Goal: Answer question/provide support: Share knowledge or assist other users

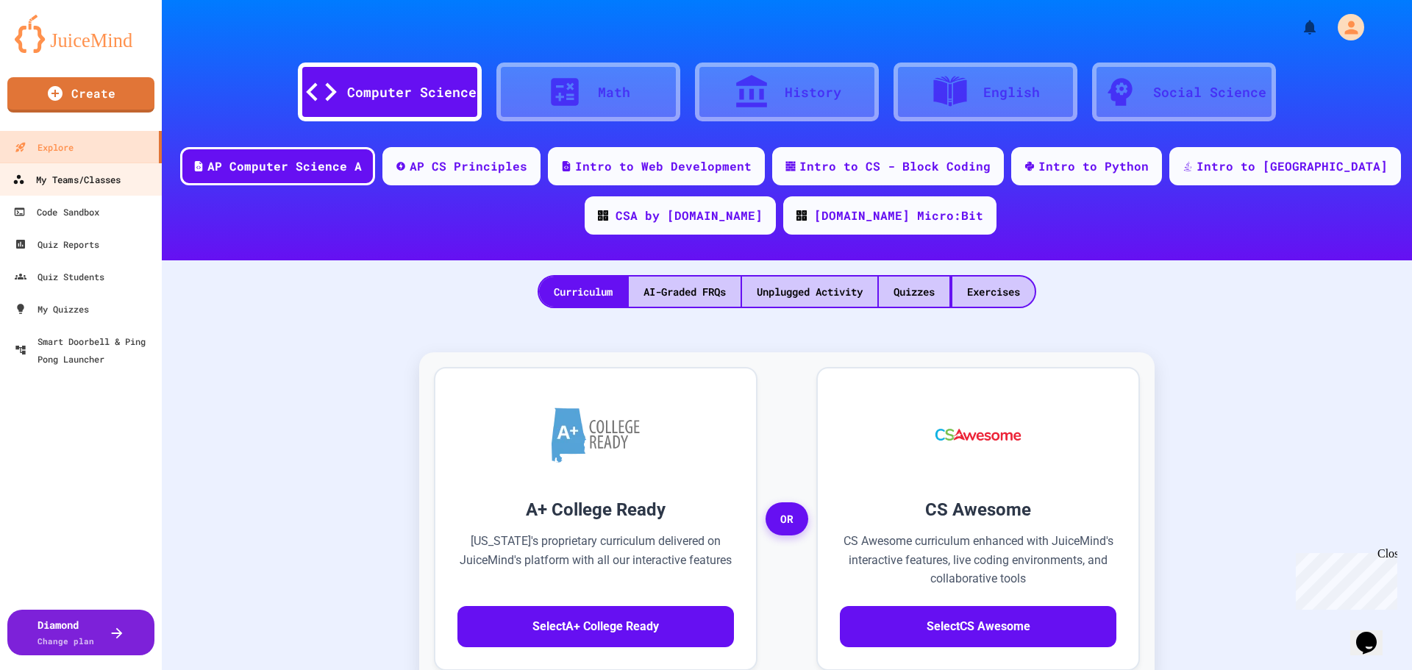
click at [53, 180] on div "My Teams/Classes" at bounding box center [67, 180] width 108 height 18
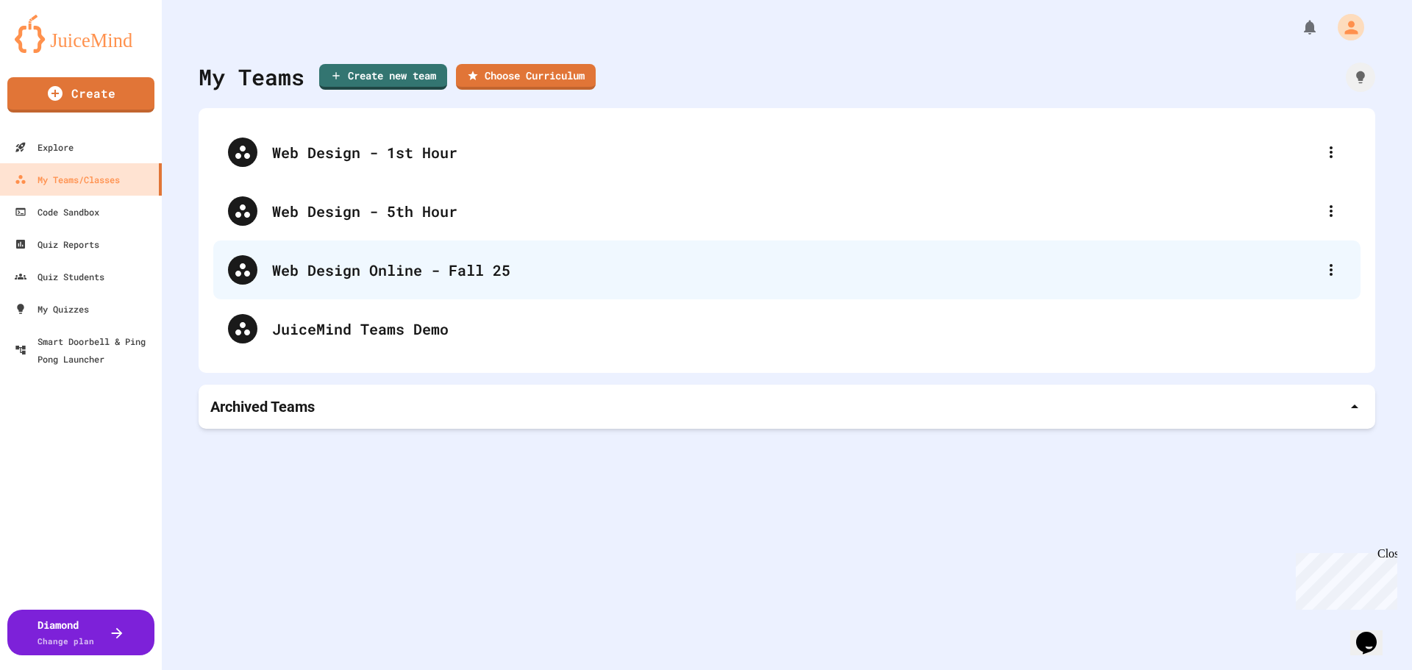
click at [356, 272] on div "Web Design Online - Fall 25" at bounding box center [794, 270] width 1045 height 22
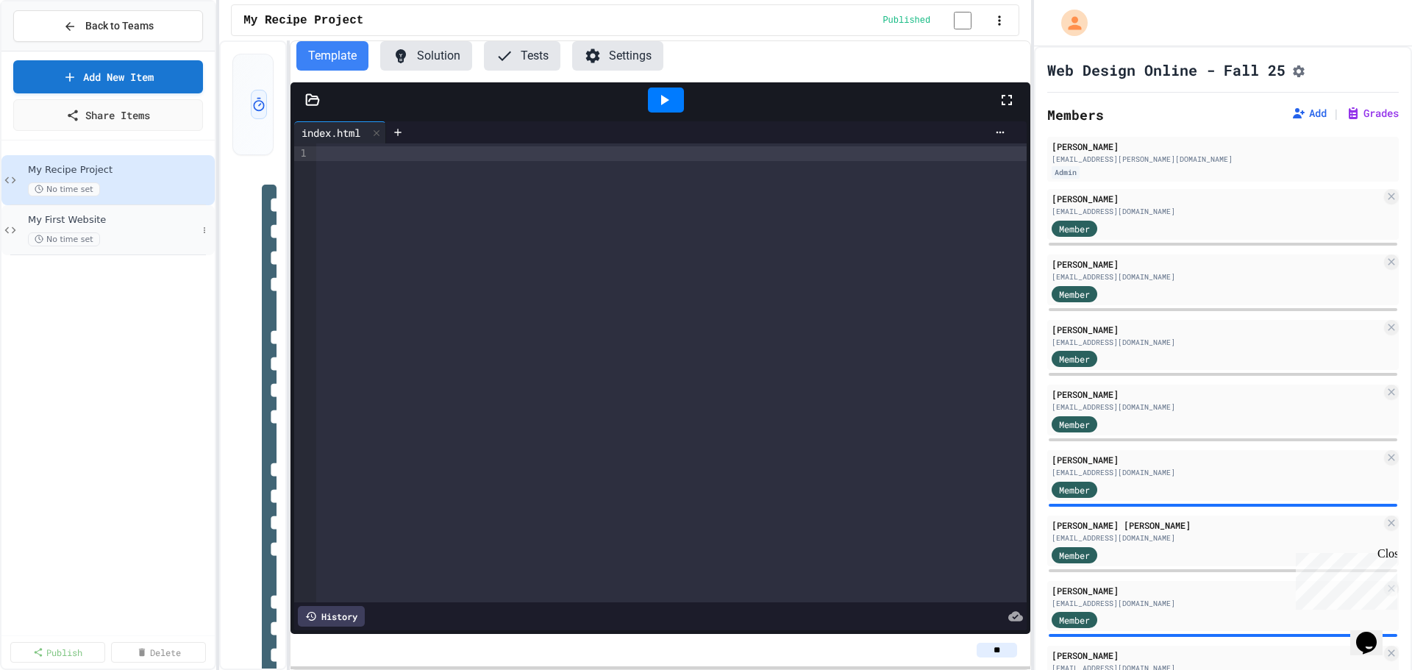
click at [85, 227] on div "My First Website No time set" at bounding box center [112, 230] width 169 height 32
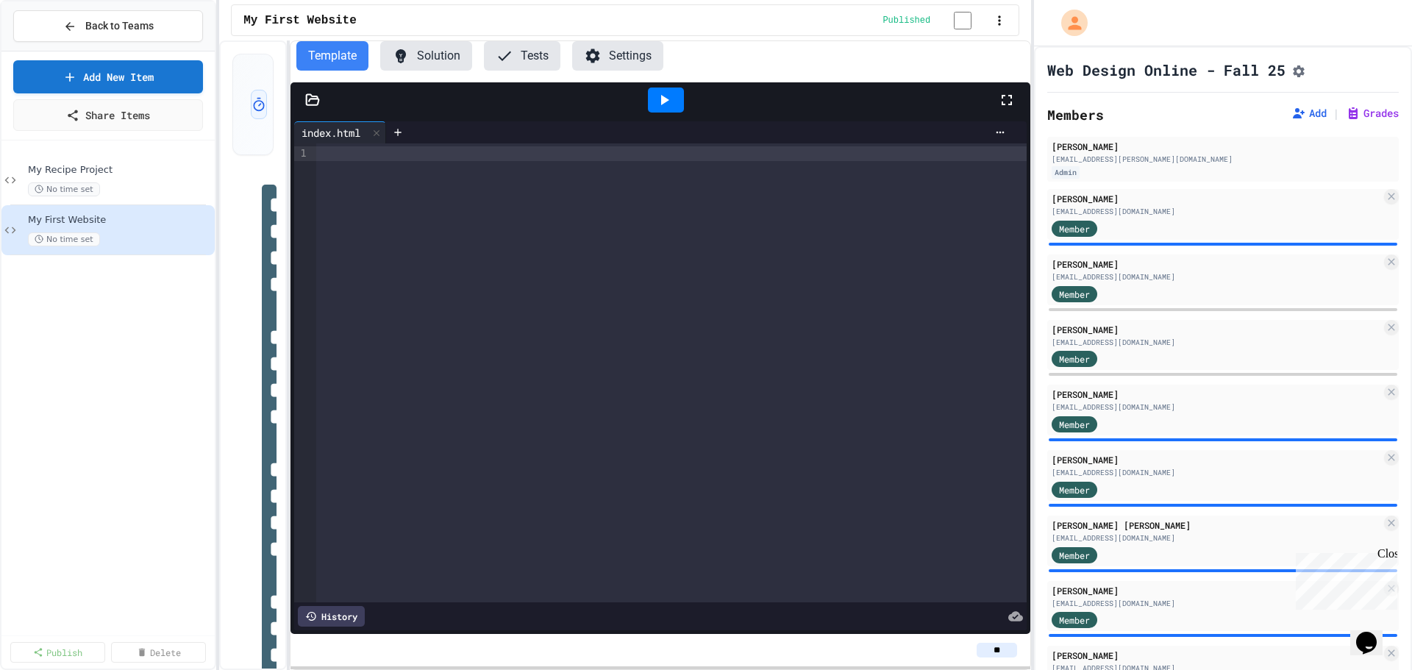
click at [1307, 75] on button "Assignment Settings" at bounding box center [1299, 70] width 15 height 18
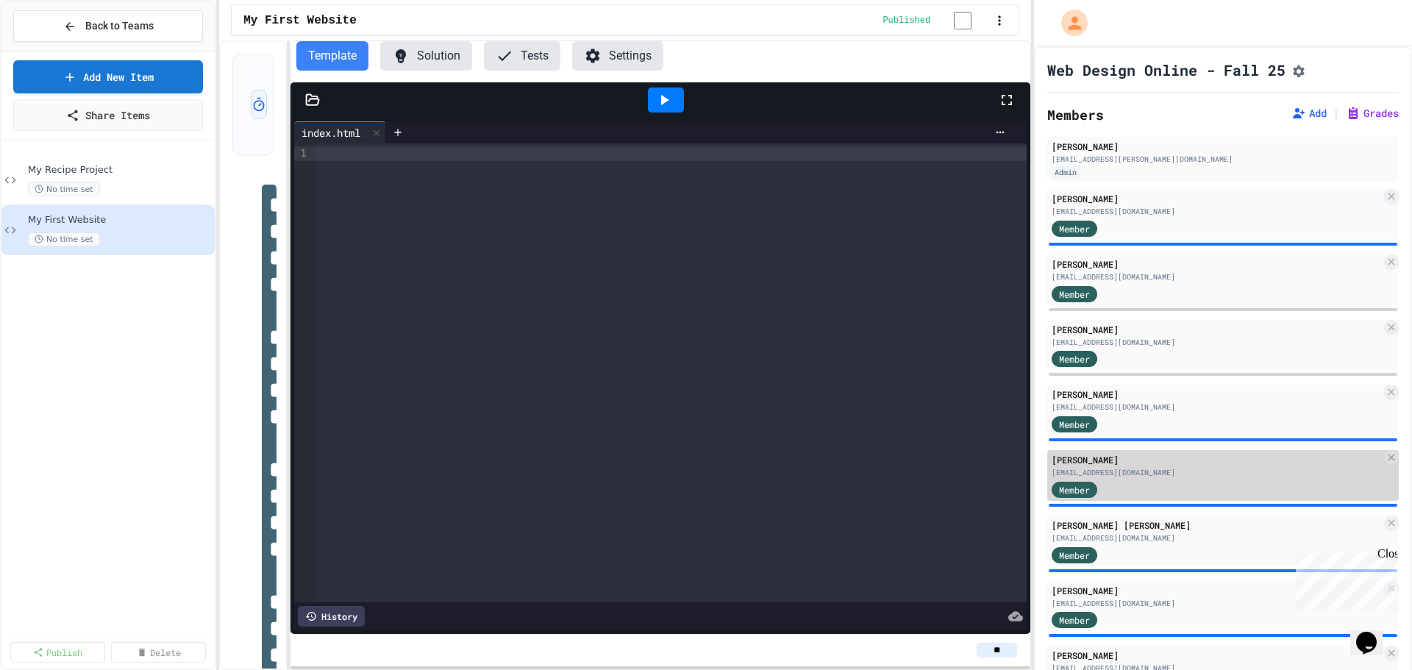
scroll to position [147, 0]
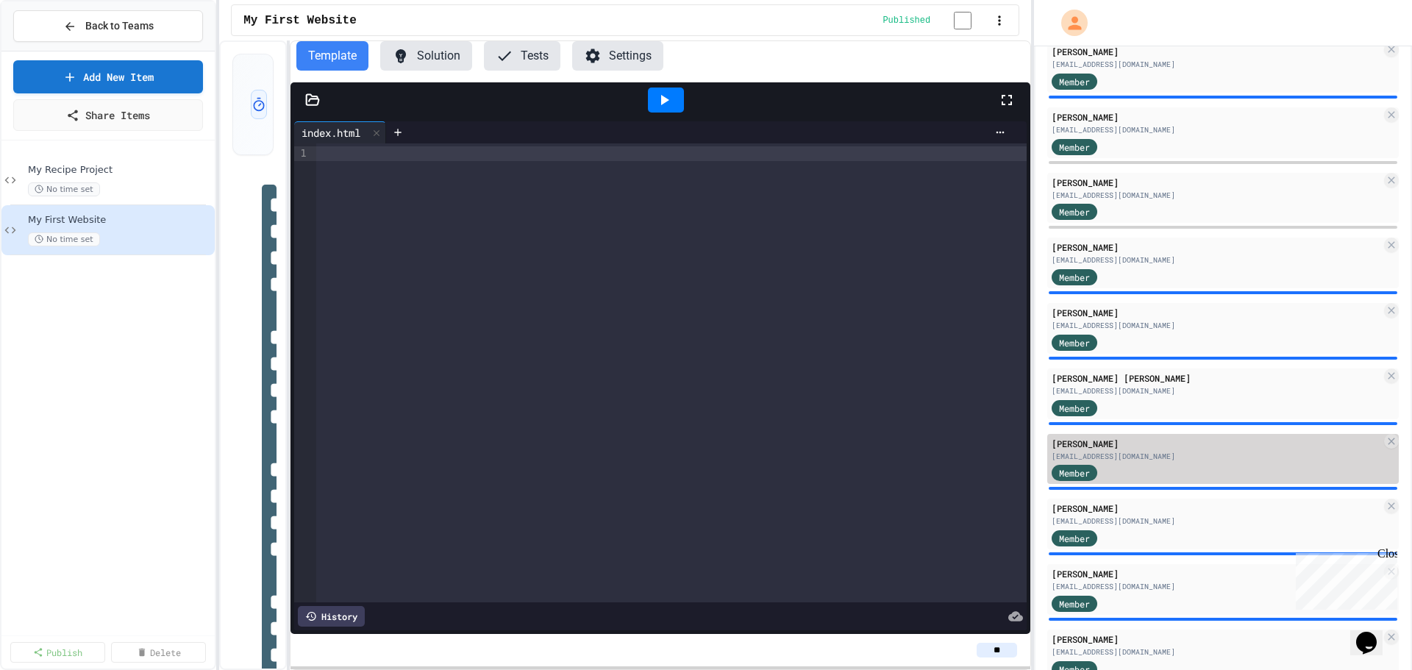
click at [1112, 445] on div "[PERSON_NAME]" at bounding box center [1217, 443] width 330 height 13
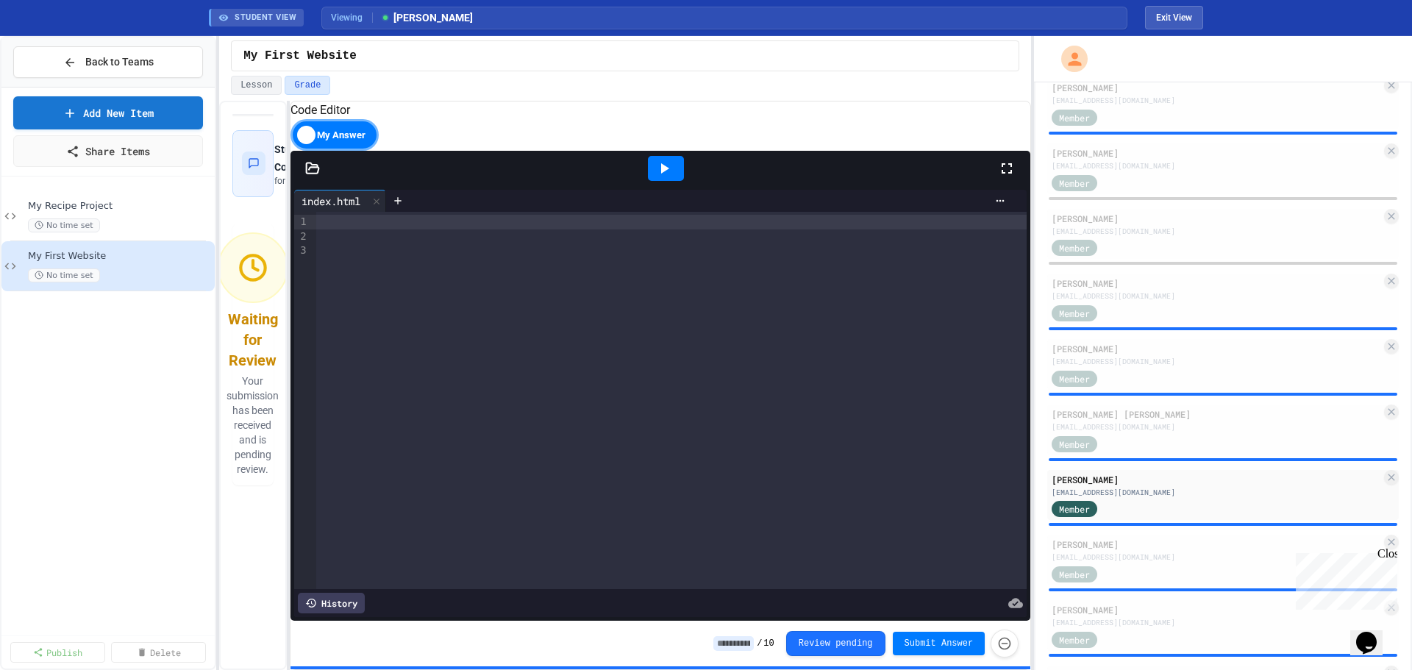
click at [314, 173] on icon at bounding box center [312, 168] width 13 height 10
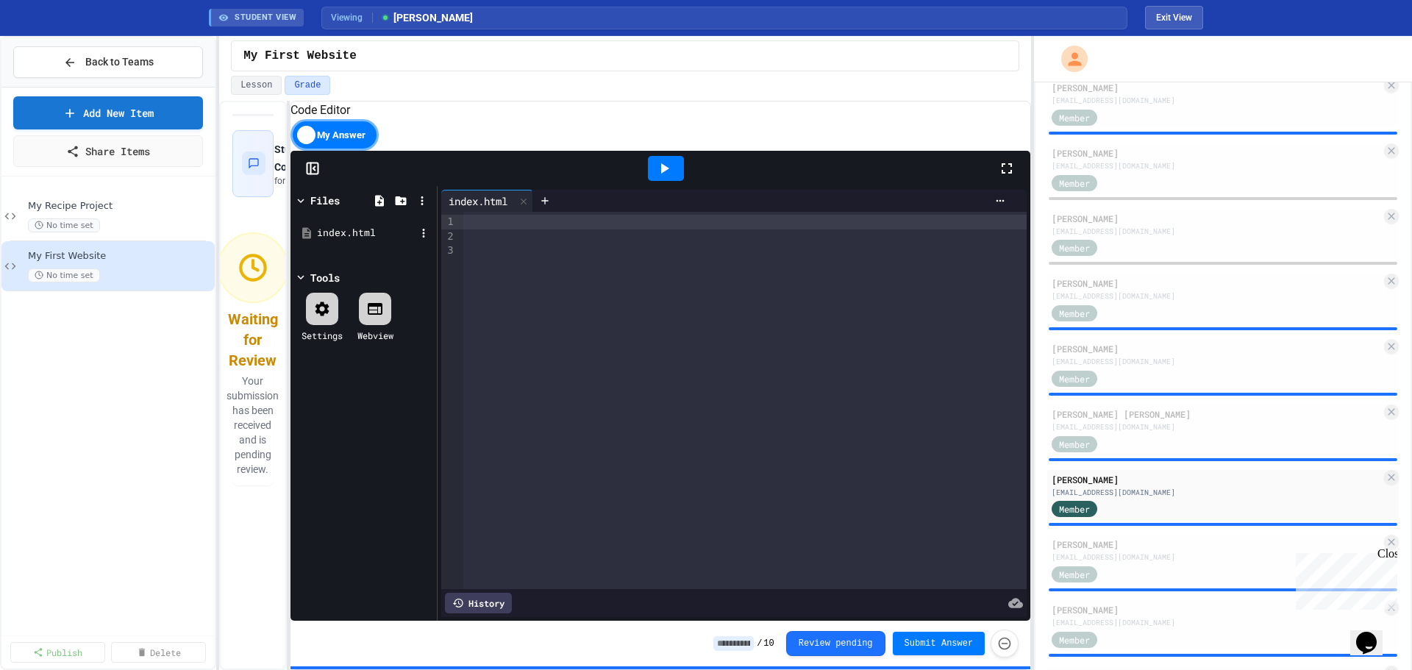
click at [330, 246] on div "index.html" at bounding box center [363, 233] width 139 height 26
click at [852, 647] on button "Review pending" at bounding box center [835, 642] width 99 height 25
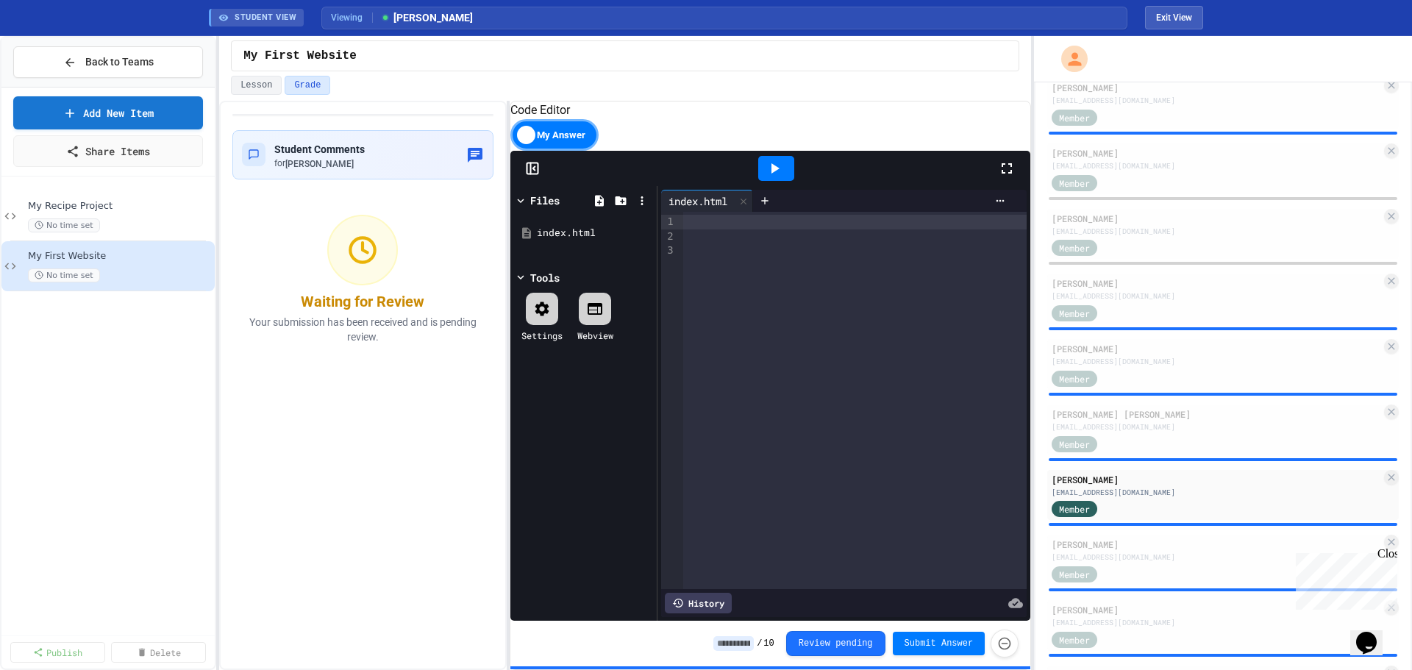
click at [510, 324] on div "Student Comments for [PERSON_NAME] Waiting for Review Your submission has been …" at bounding box center [625, 385] width 812 height 569
drag, startPoint x: 1172, startPoint y: 18, endPoint x: 914, endPoint y: 525, distance: 568.5
click at [1003, 394] on div "STUDENT VIEW Viewing [PERSON_NAME] Exit View Back to Teams Add New Item Share I…" at bounding box center [706, 335] width 1412 height 670
click at [1000, 640] on icon "Force resubmission of student's answer (Admin only)" at bounding box center [1005, 642] width 13 height 13
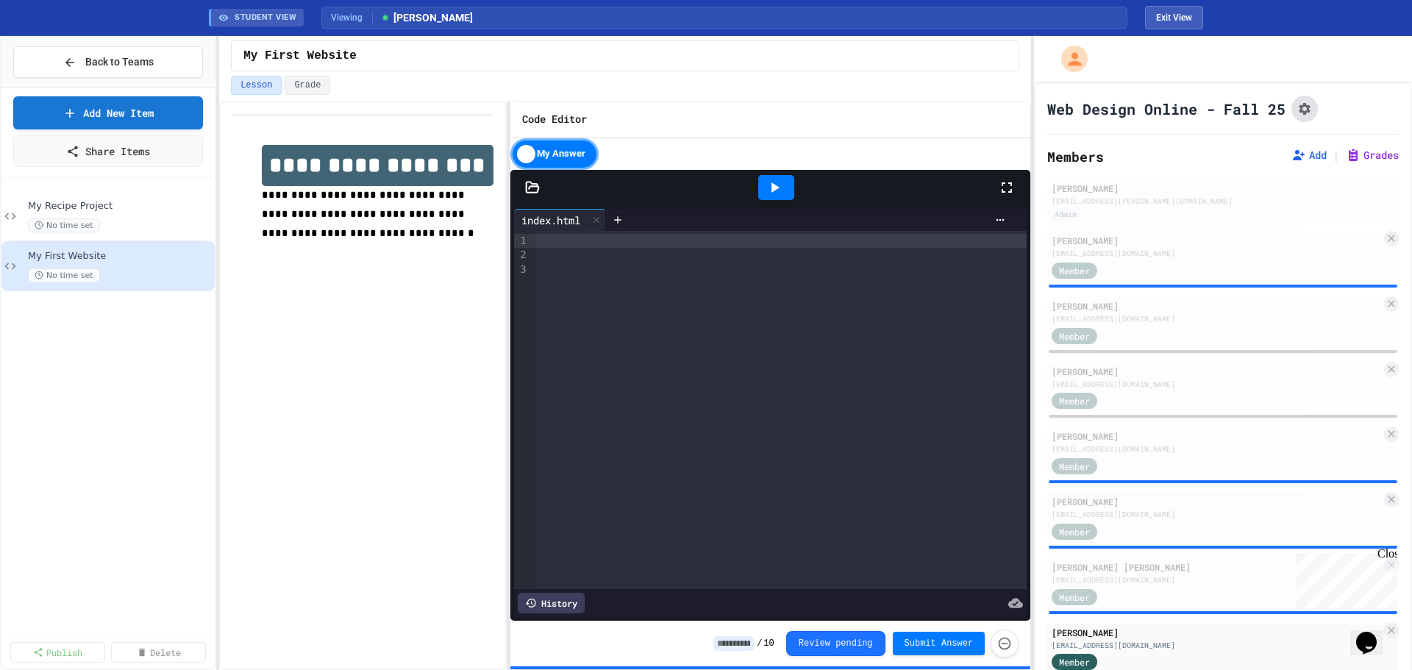
click at [1299, 120] on button "Assignment Settings" at bounding box center [1305, 109] width 26 height 26
click at [1094, 240] on div "Kreyton Boley" at bounding box center [1217, 240] width 330 height 13
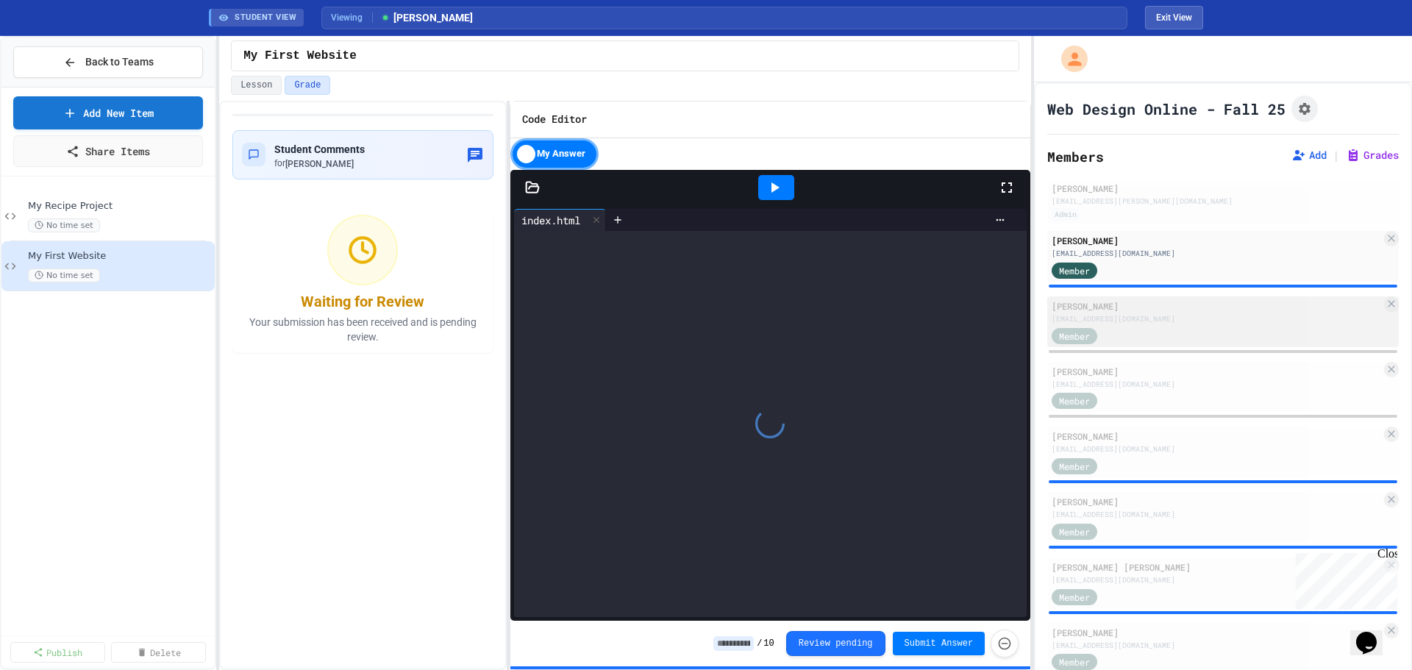
click at [1119, 319] on div "bbonner593@lsr7.net" at bounding box center [1217, 318] width 330 height 11
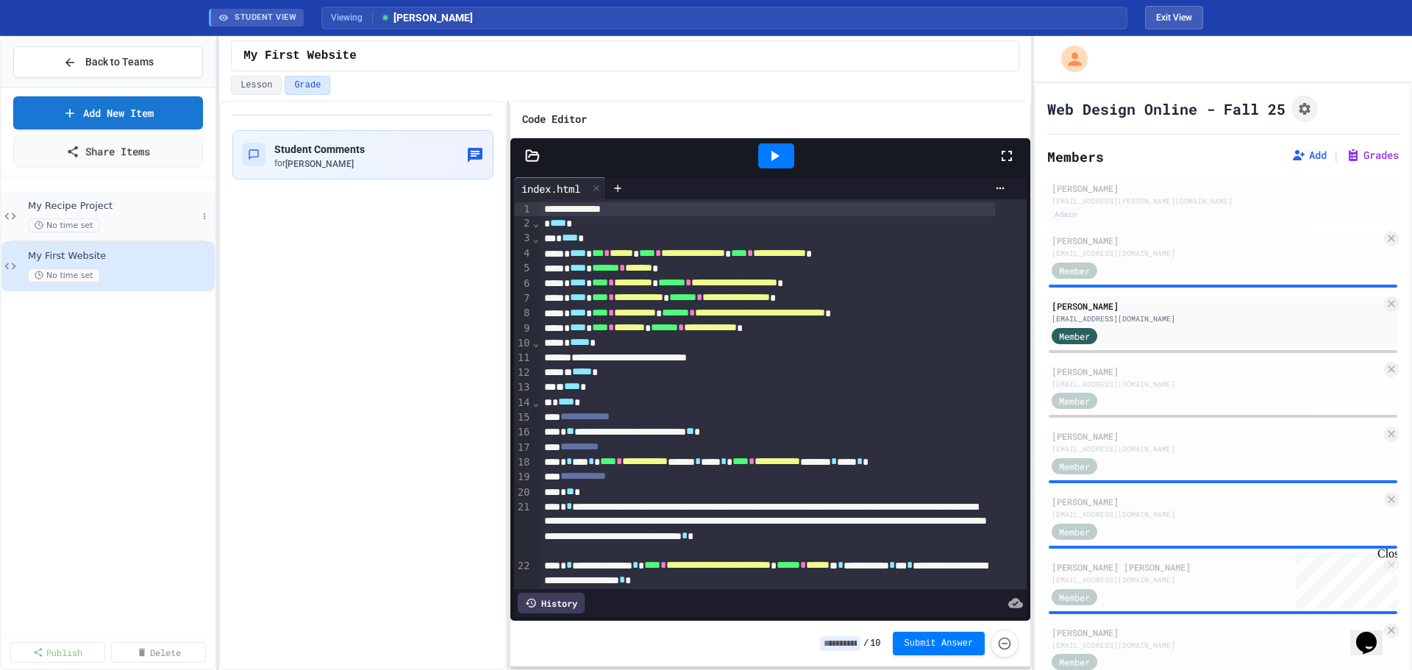
click at [73, 204] on span "My Recipe Project" at bounding box center [112, 206] width 169 height 13
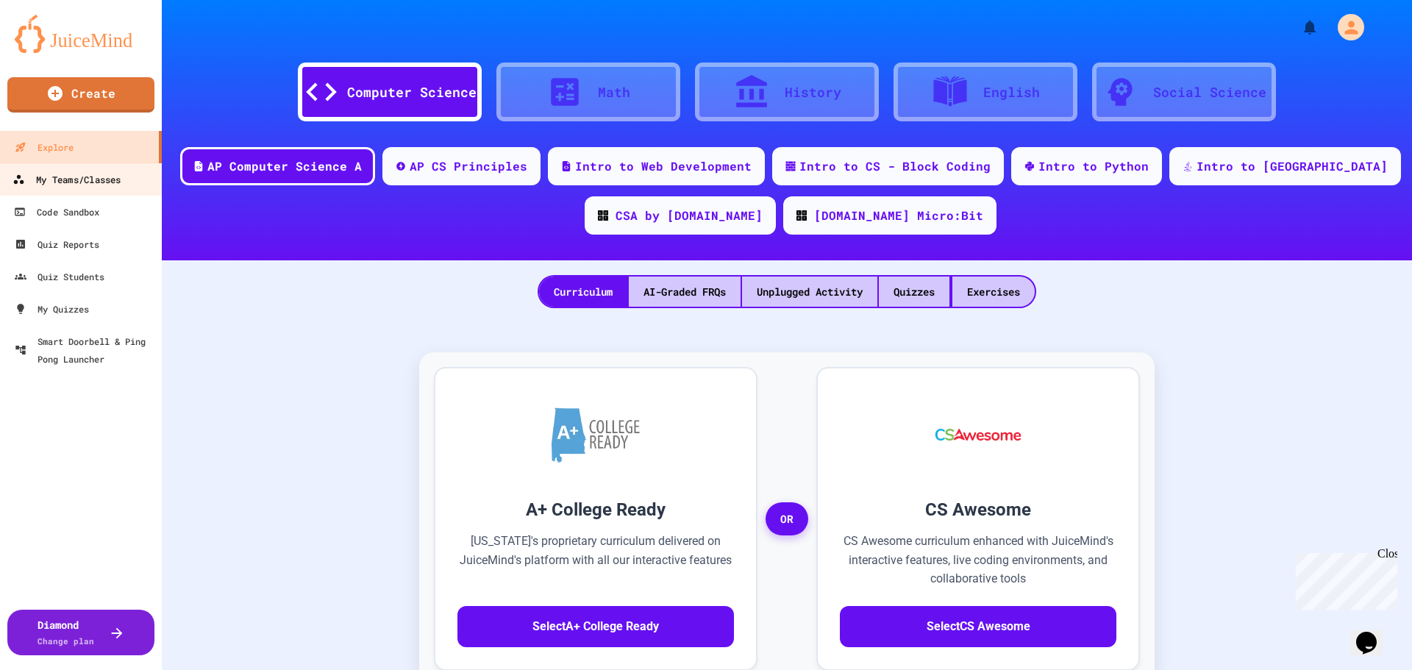
drag, startPoint x: 81, startPoint y: 185, endPoint x: 125, endPoint y: 187, distance: 44.2
click at [81, 185] on div "My Teams/Classes" at bounding box center [67, 180] width 108 height 18
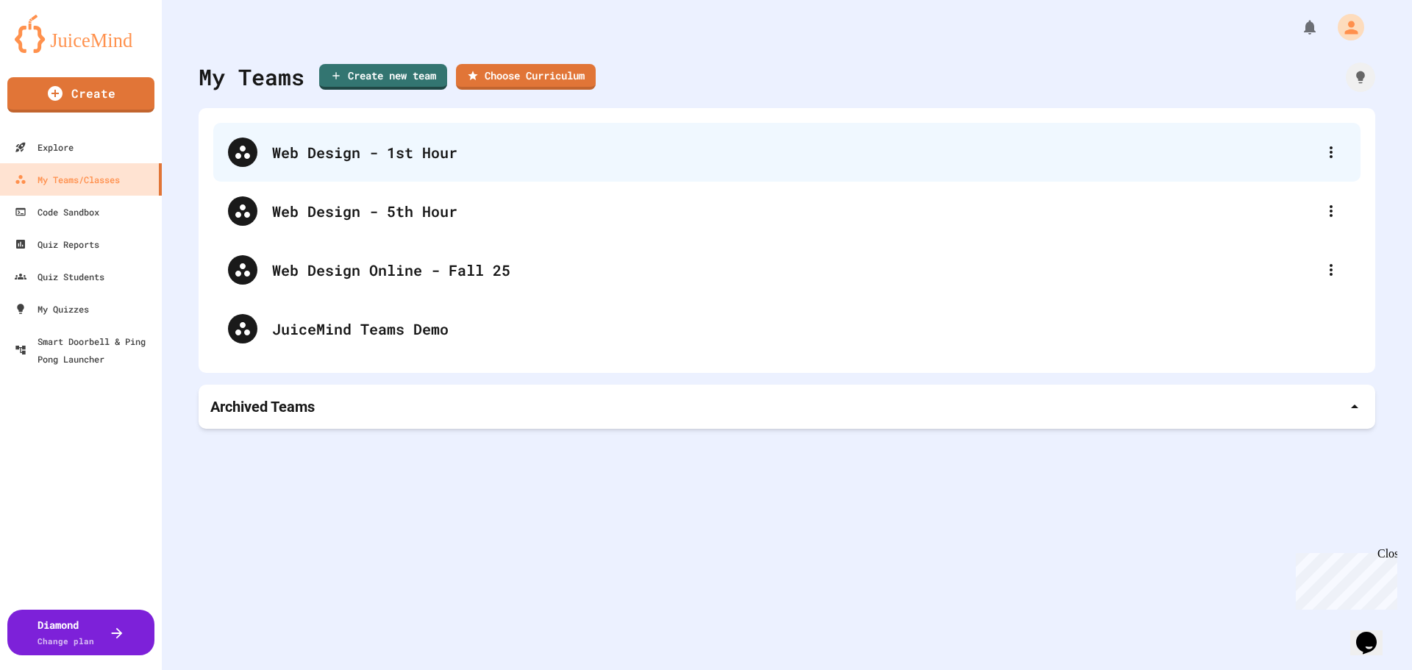
click at [427, 141] on div "Web Design - 1st Hour" at bounding box center [794, 152] width 1045 height 22
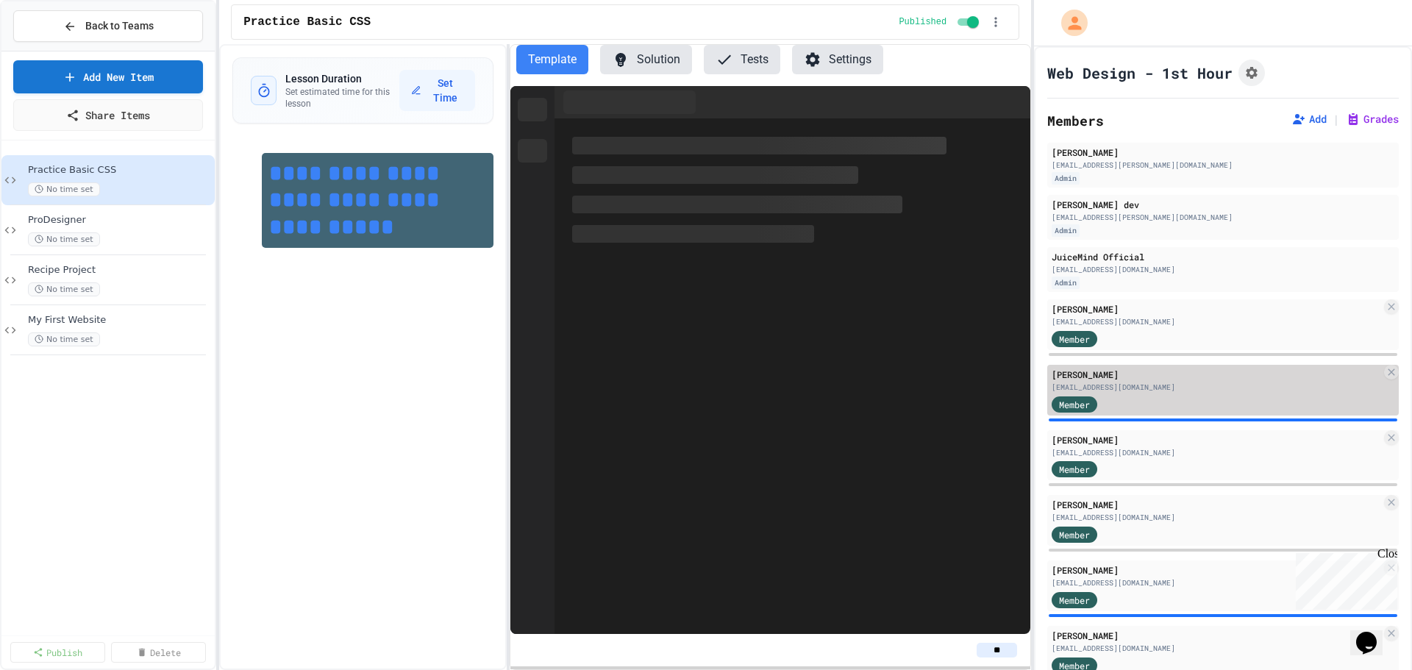
scroll to position [147, 0]
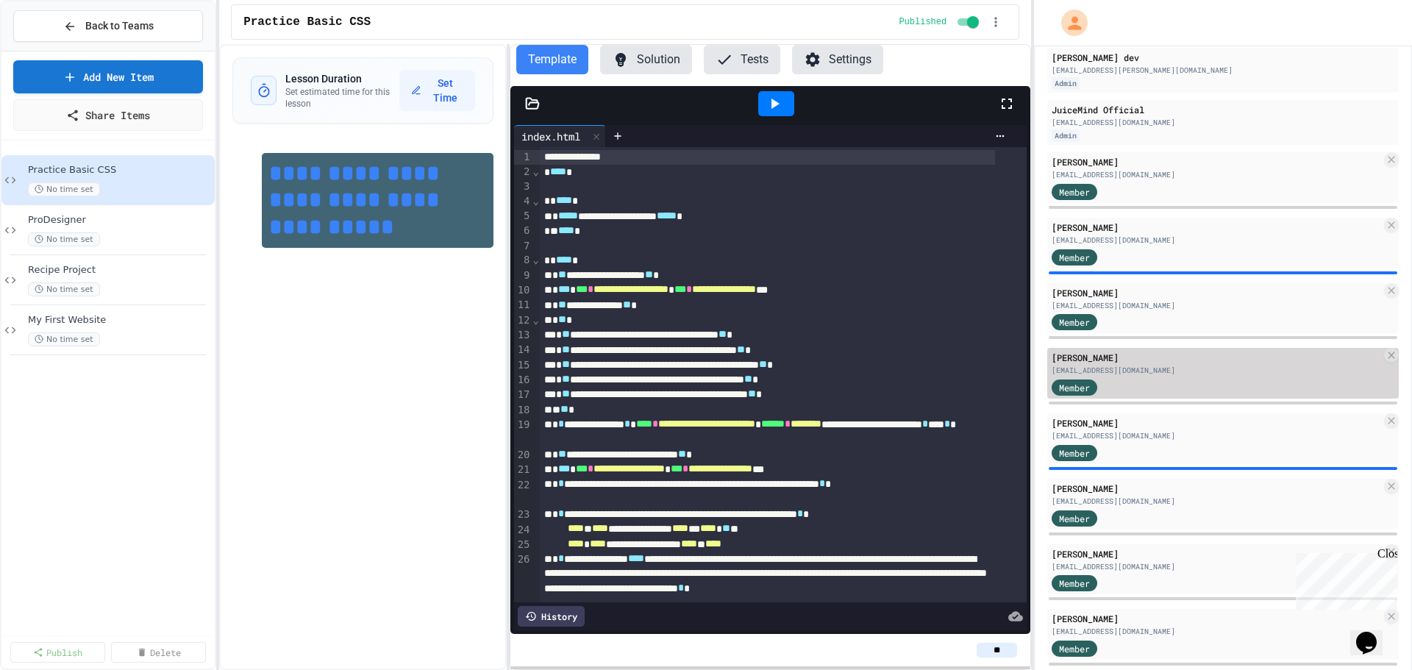
click at [1124, 363] on div "Arrys Davis" at bounding box center [1217, 357] width 330 height 13
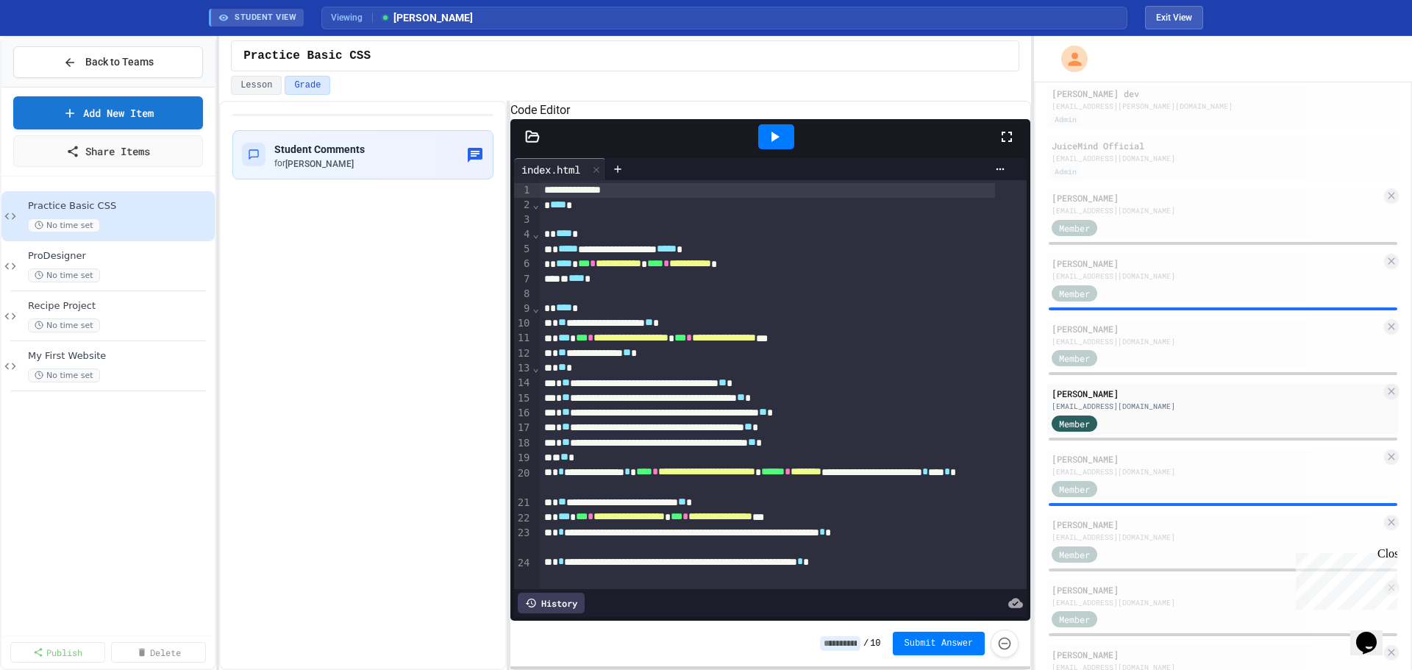
click at [779, 146] on icon at bounding box center [775, 137] width 18 height 18
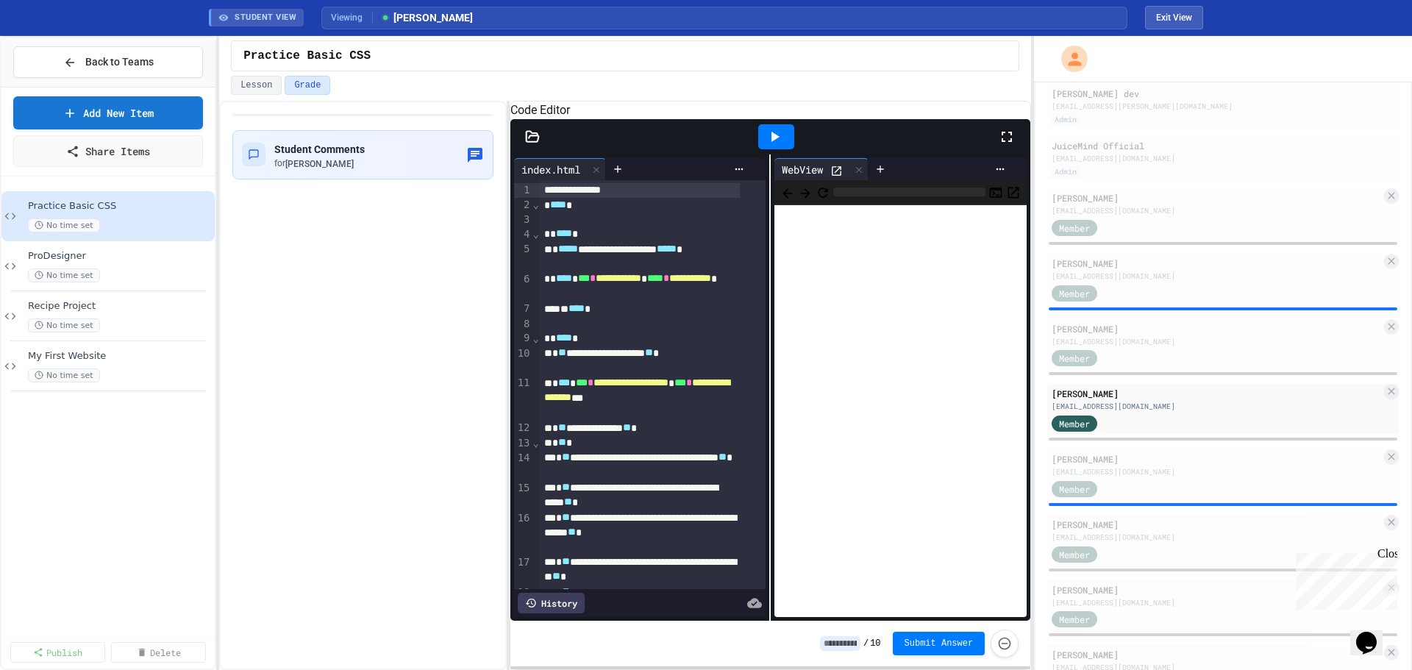
click at [836, 177] on icon at bounding box center [837, 171] width 13 height 13
click at [102, 252] on span "ProDesigner" at bounding box center [112, 256] width 169 height 13
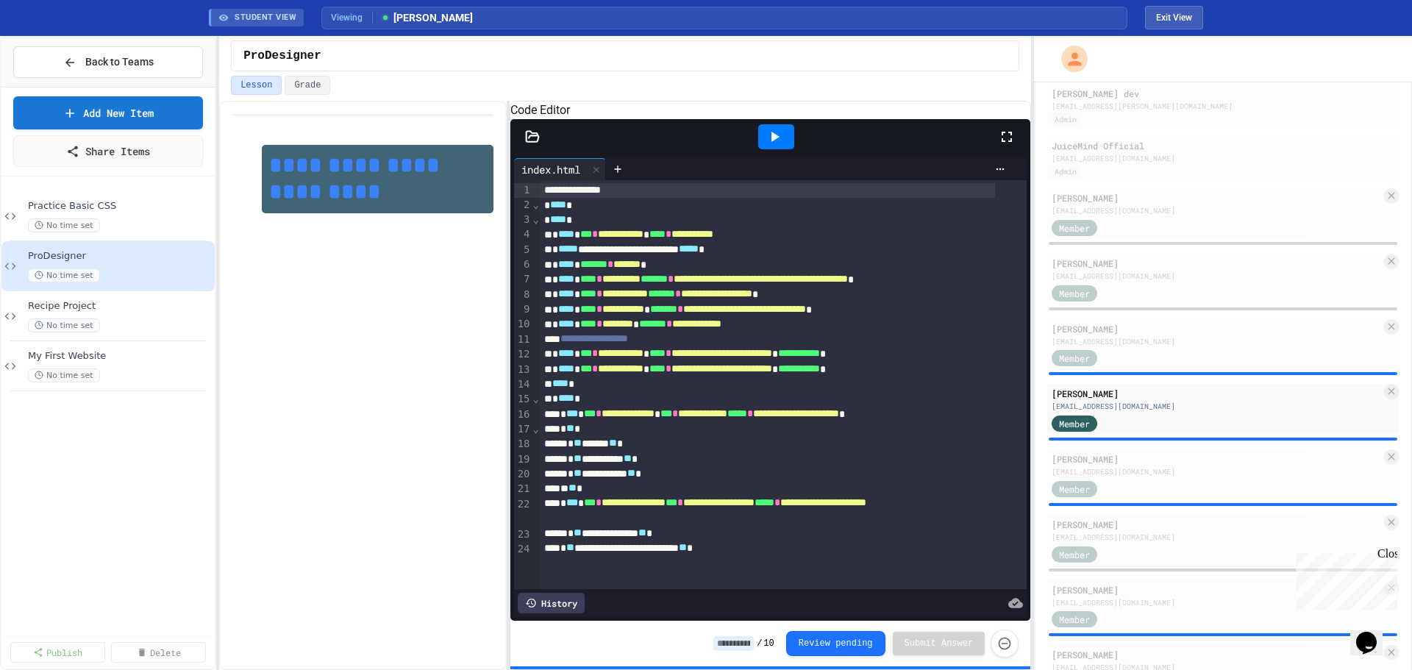
click at [785, 149] on div at bounding box center [776, 136] width 36 height 25
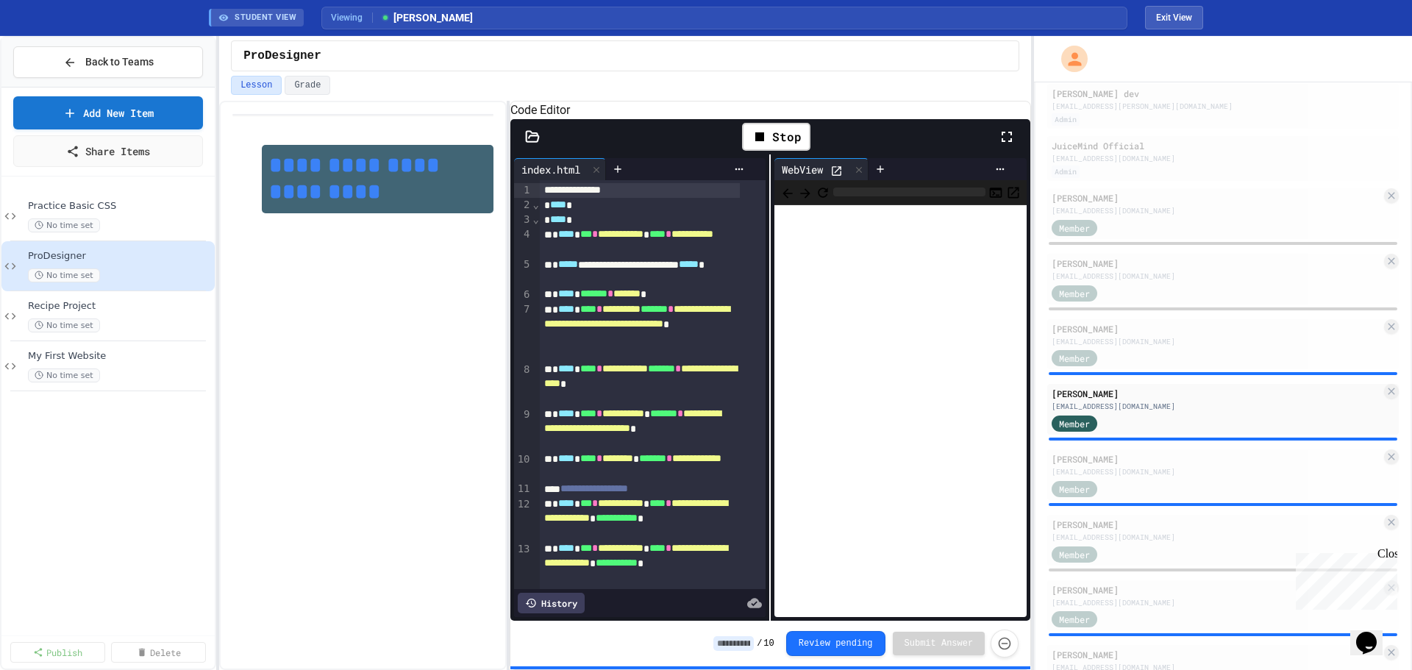
click at [832, 177] on icon at bounding box center [837, 171] width 13 height 13
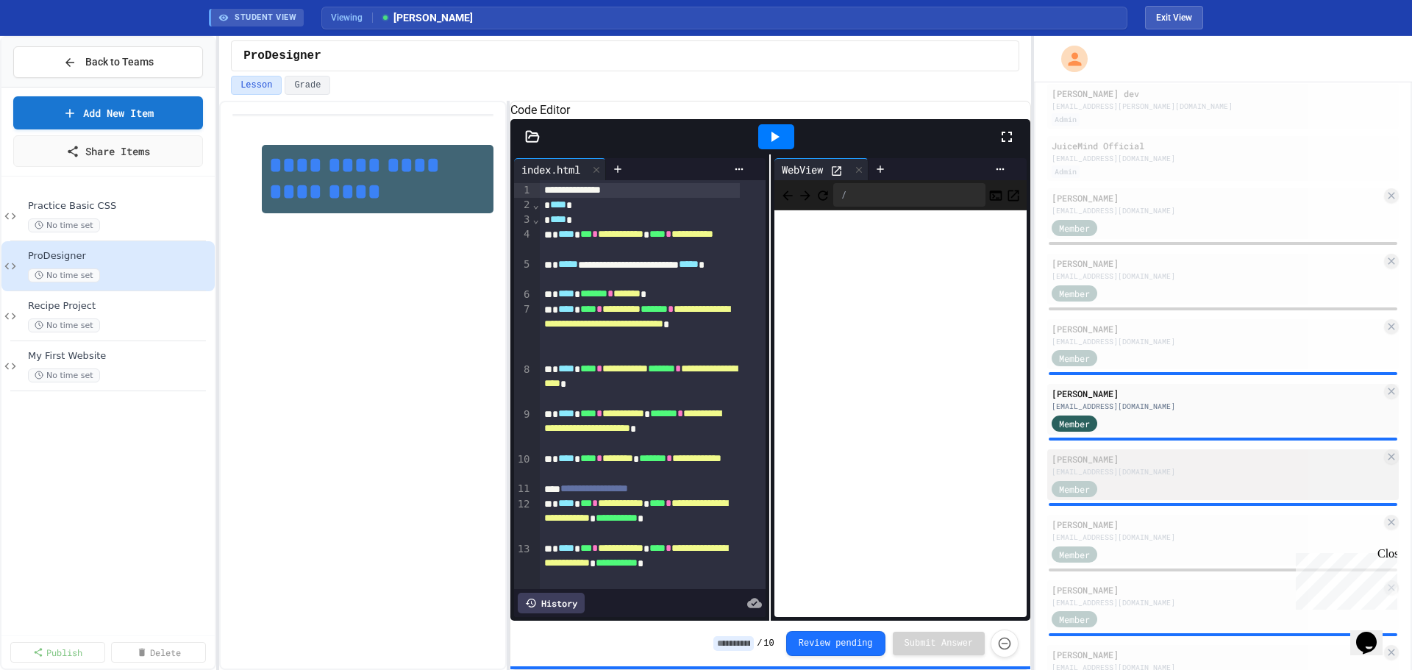
click at [1106, 475] on div "dedwards751@lsr7.net" at bounding box center [1217, 471] width 330 height 11
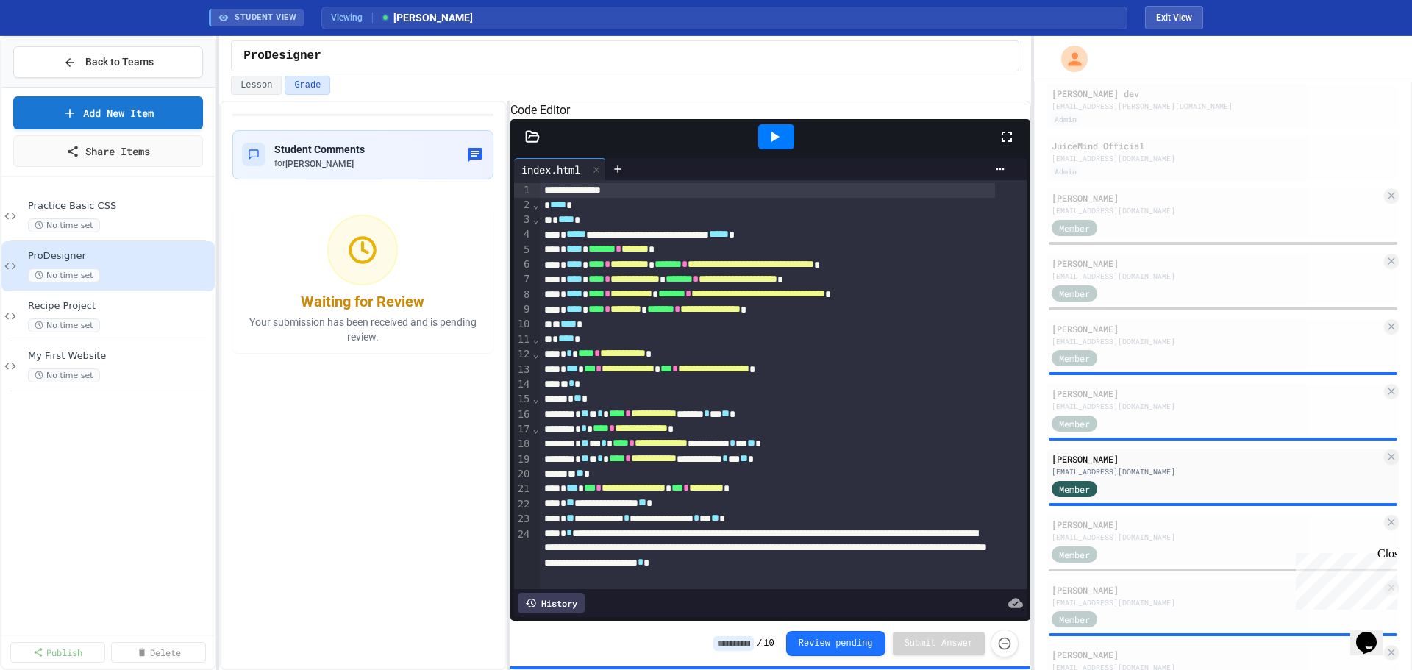
click at [778, 146] on icon at bounding box center [775, 137] width 18 height 18
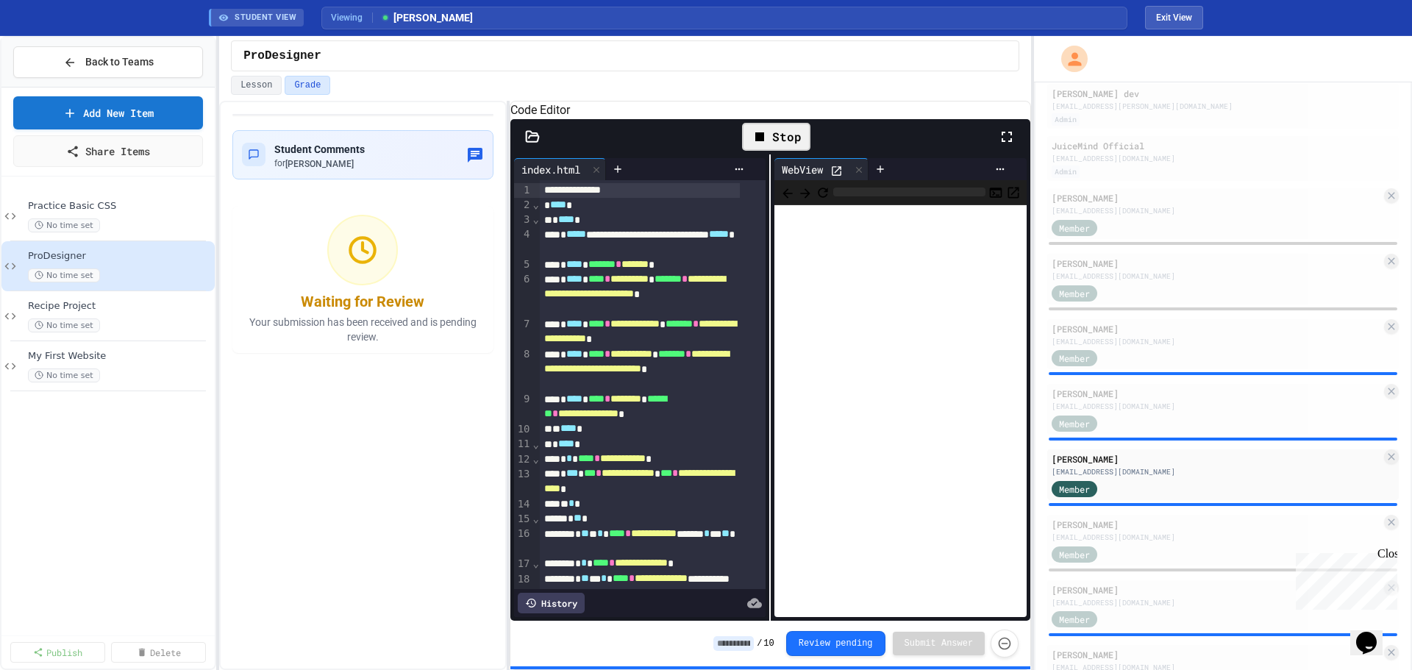
click at [831, 177] on icon at bounding box center [837, 171] width 13 height 13
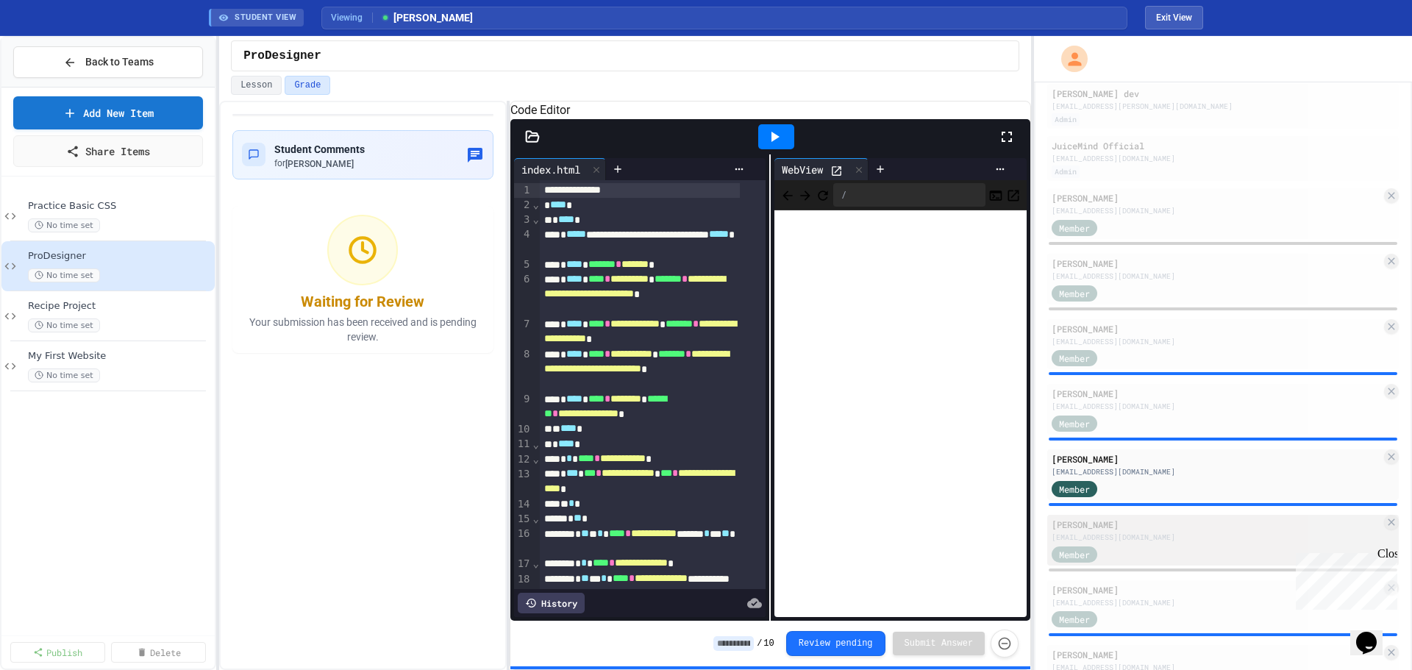
click at [1100, 516] on div "Noah Ellis nellis797@lsr7.net Member" at bounding box center [1224, 540] width 352 height 51
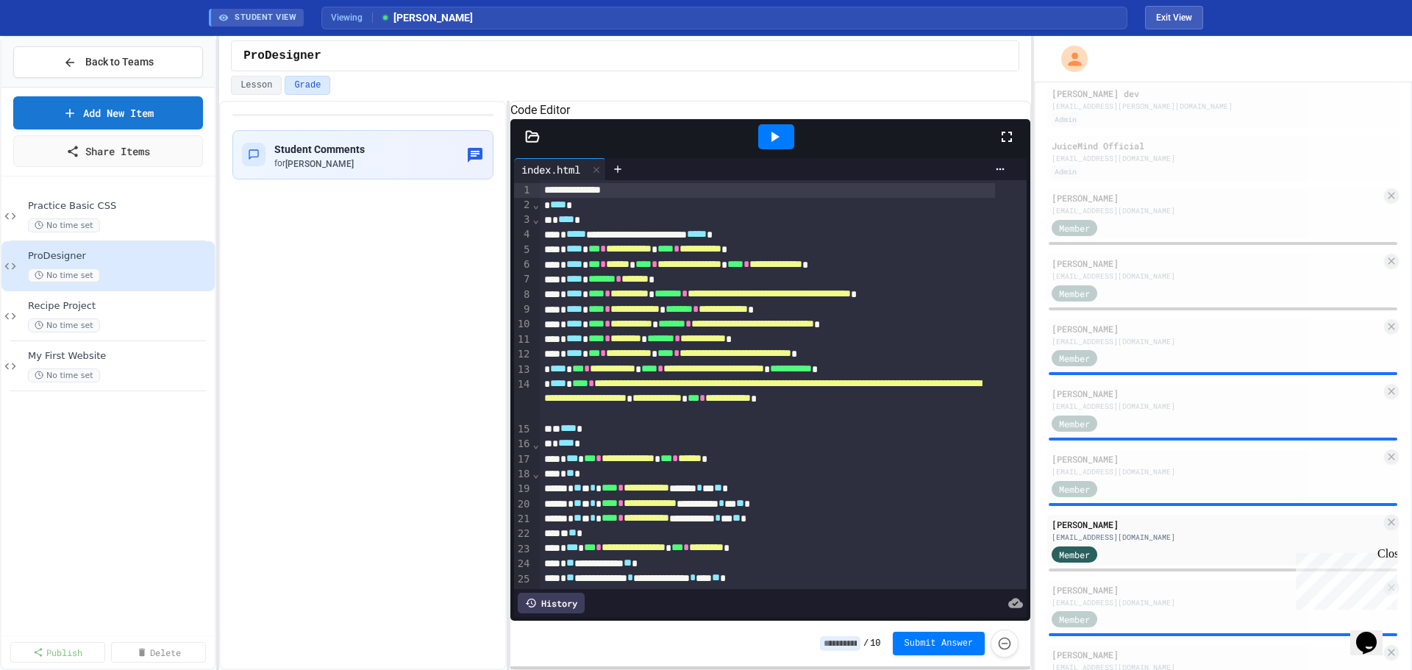
click at [775, 146] on icon at bounding box center [775, 137] width 18 height 18
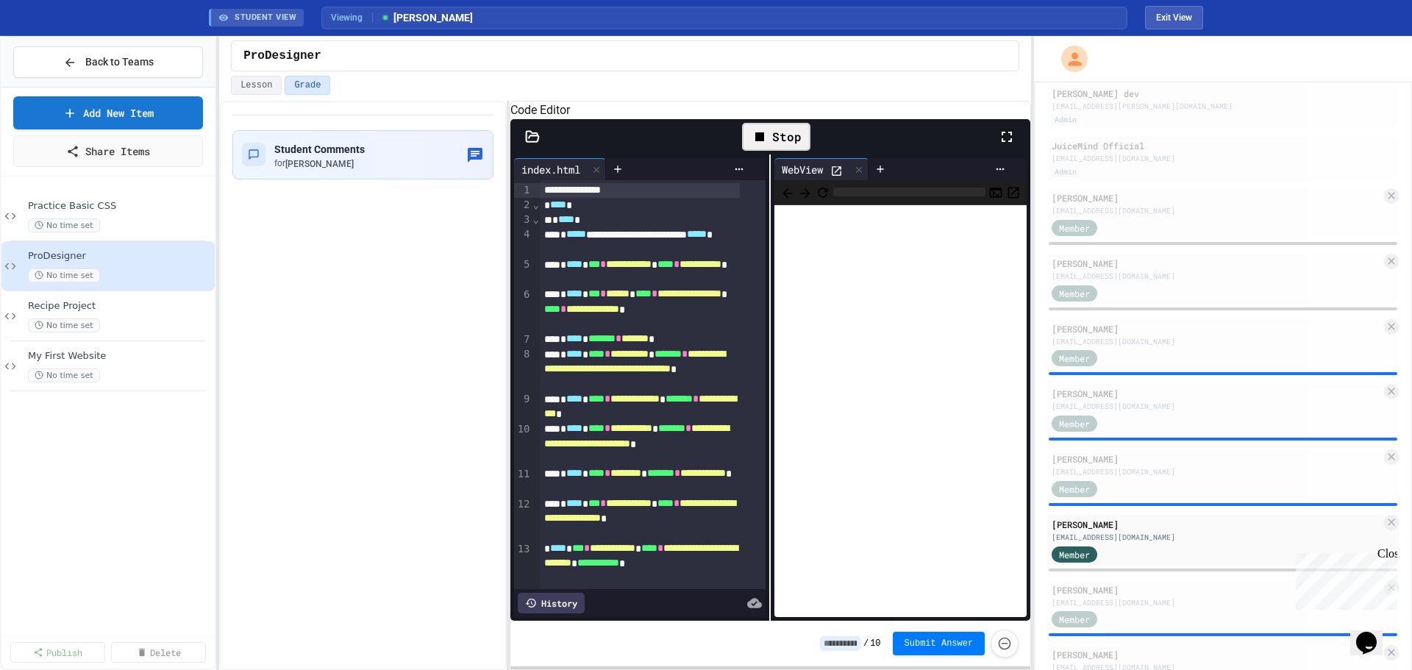
click at [837, 177] on icon at bounding box center [837, 171] width 13 height 13
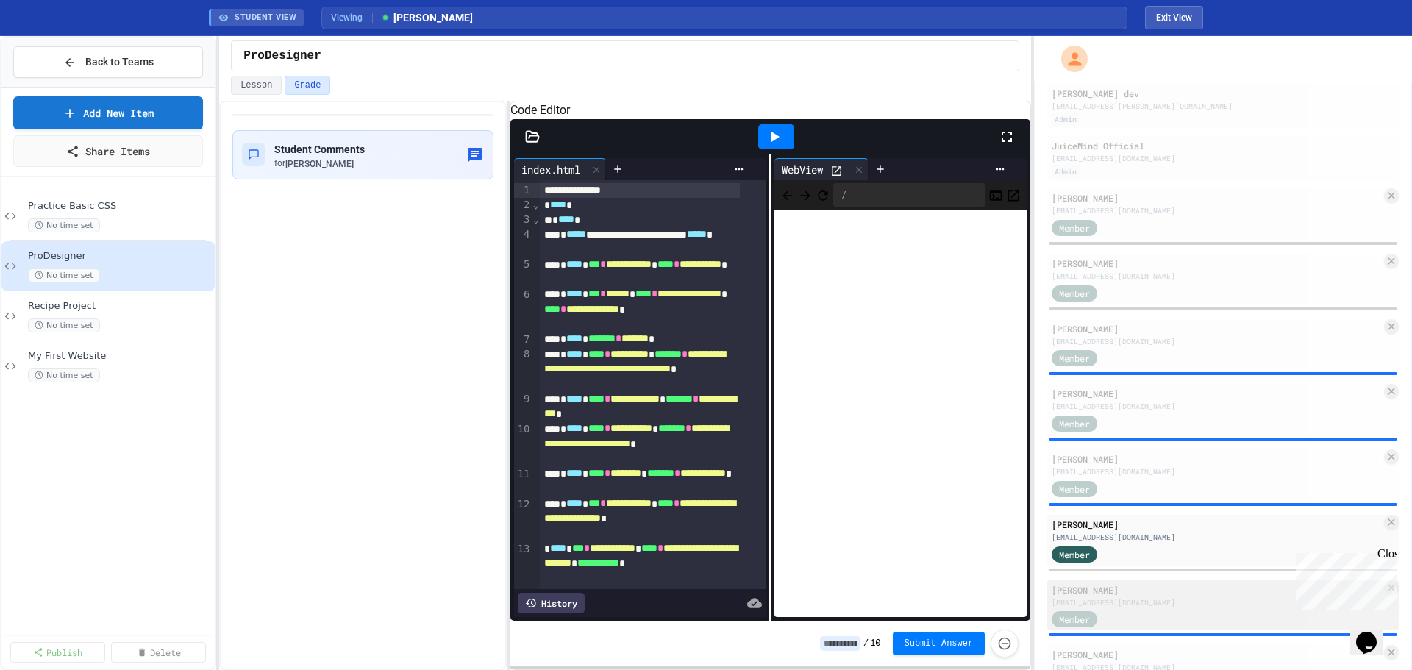
click at [1097, 590] on div "Michael Enyeribe" at bounding box center [1217, 589] width 330 height 13
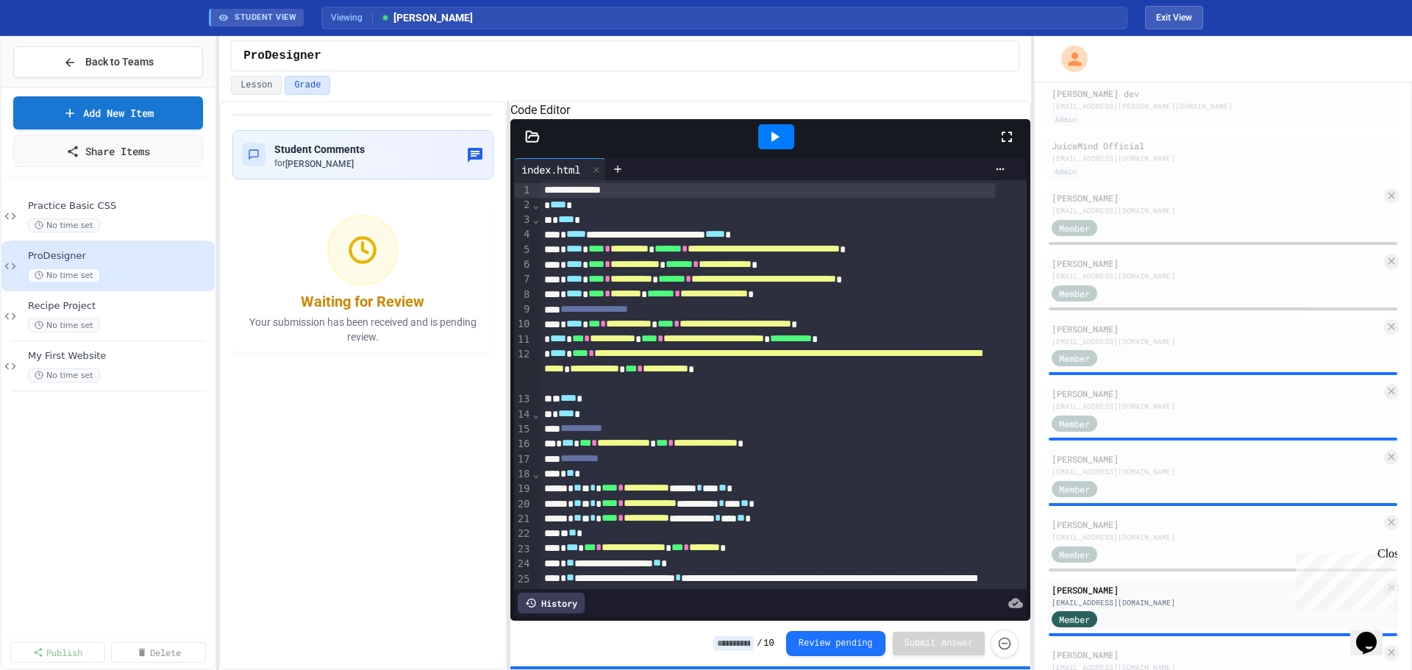
click at [787, 149] on div at bounding box center [776, 136] width 36 height 25
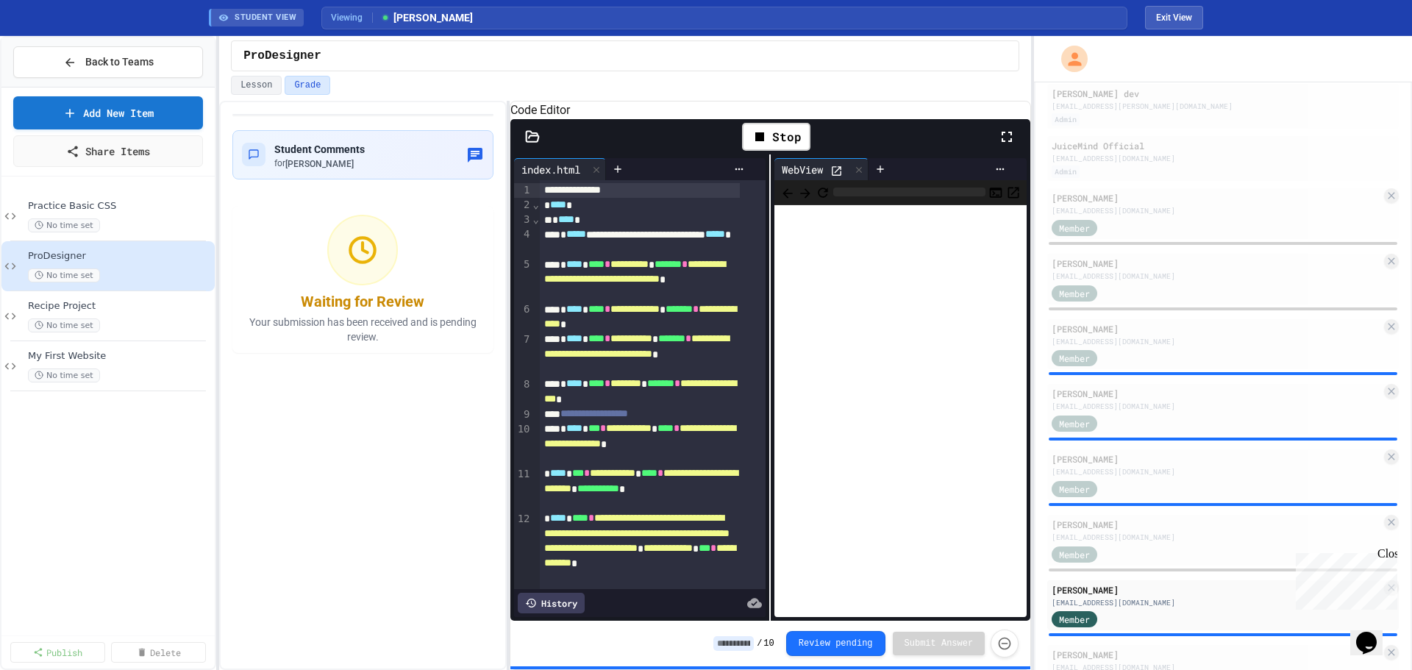
click at [842, 177] on div at bounding box center [841, 169] width 20 height 15
click at [834, 177] on icon at bounding box center [837, 171] width 13 height 13
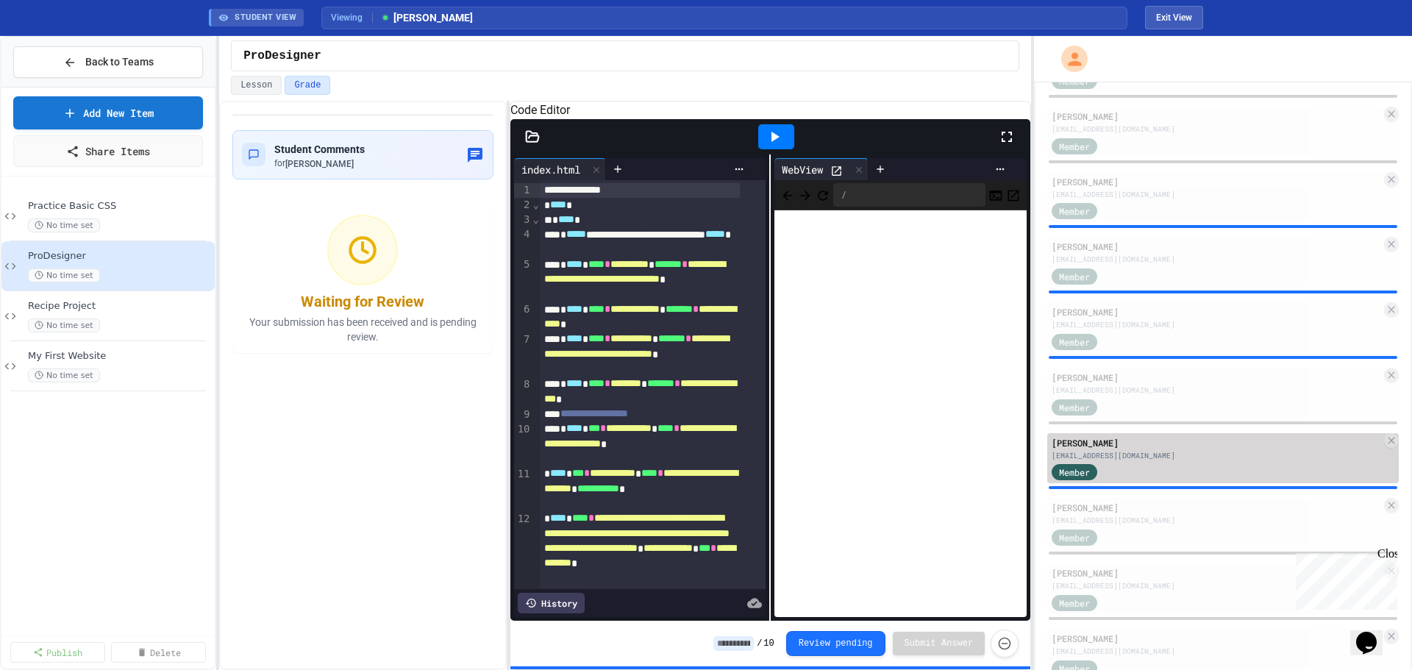
scroll to position [368, 0]
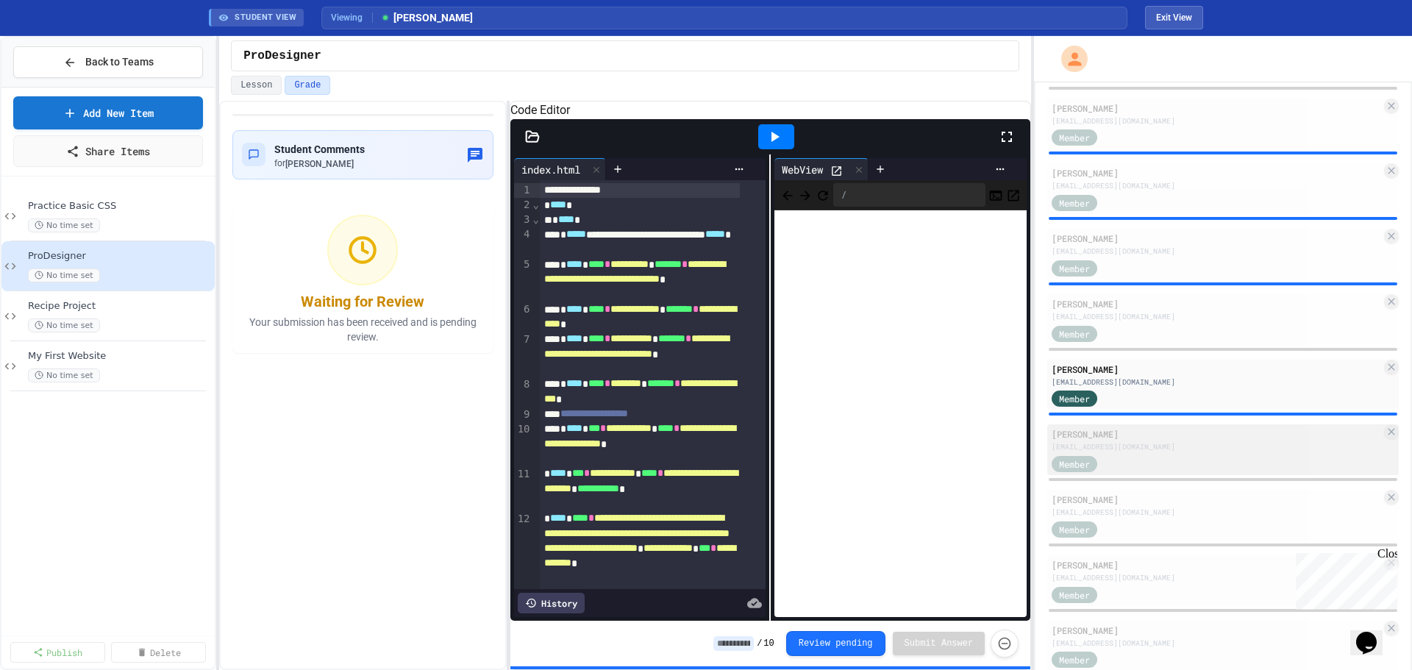
click at [1126, 449] on div "mgarvey298@lsr7.net" at bounding box center [1217, 446] width 330 height 11
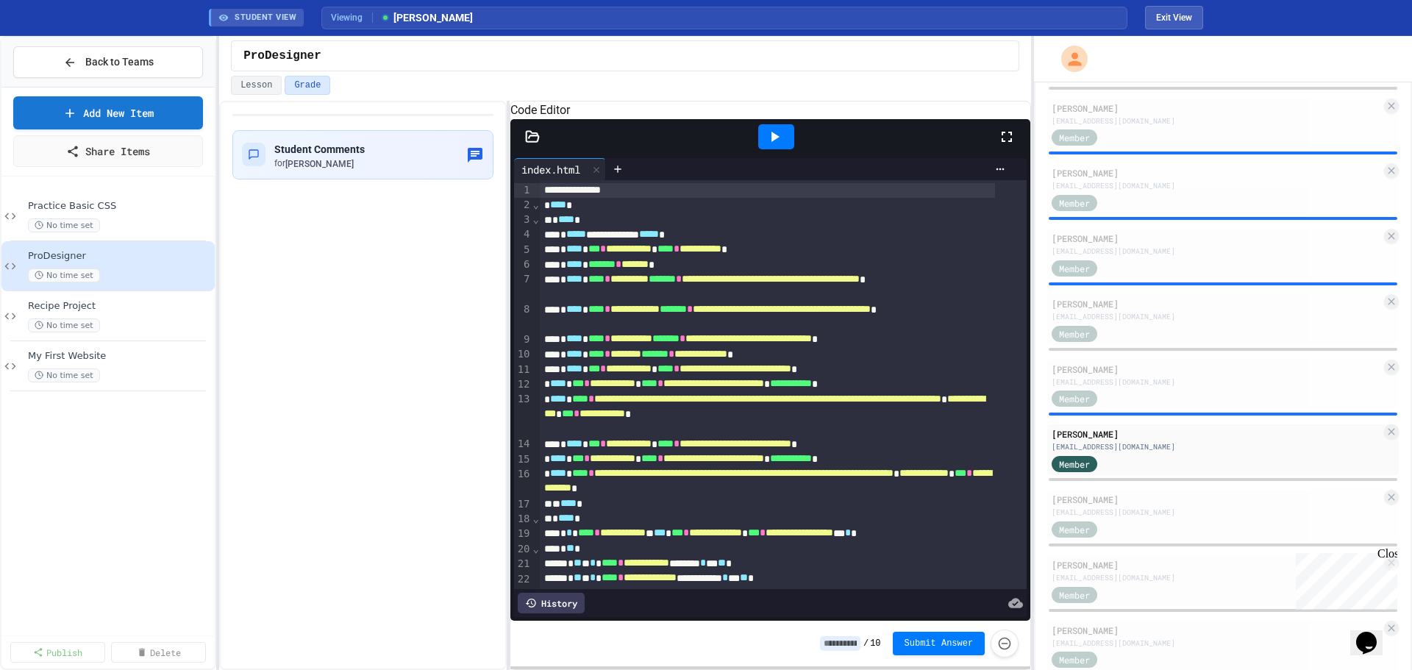
click at [779, 146] on icon at bounding box center [775, 137] width 18 height 18
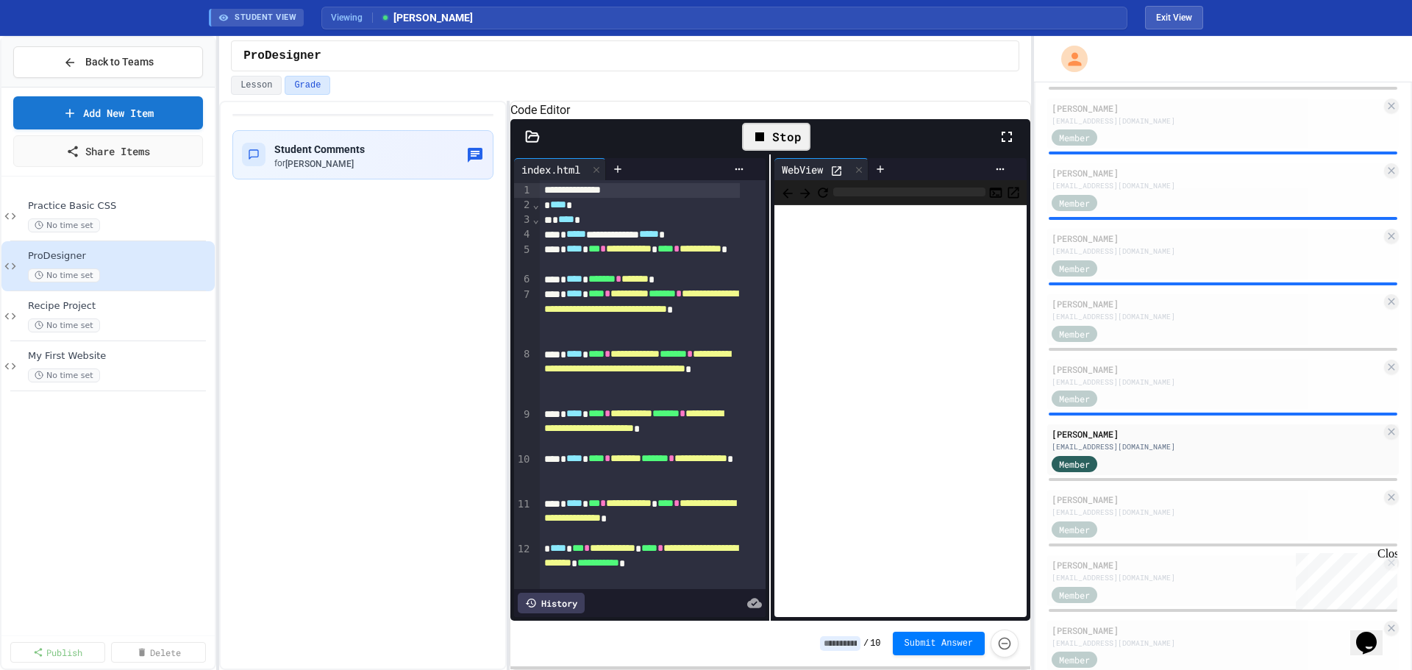
click at [831, 177] on icon at bounding box center [837, 171] width 13 height 13
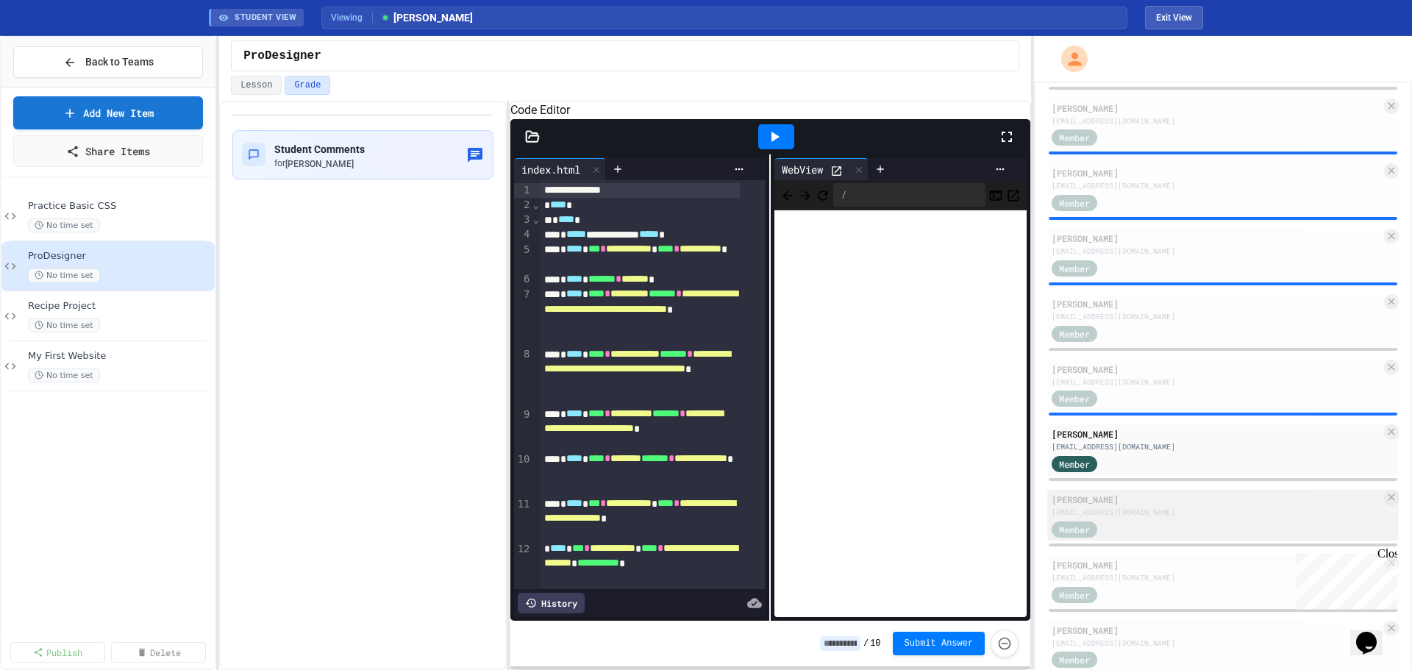
drag, startPoint x: 1148, startPoint y: 511, endPoint x: 1148, endPoint y: 502, distance: 8.1
click at [1148, 511] on div "mhammett884@lsr7.net" at bounding box center [1217, 512] width 330 height 11
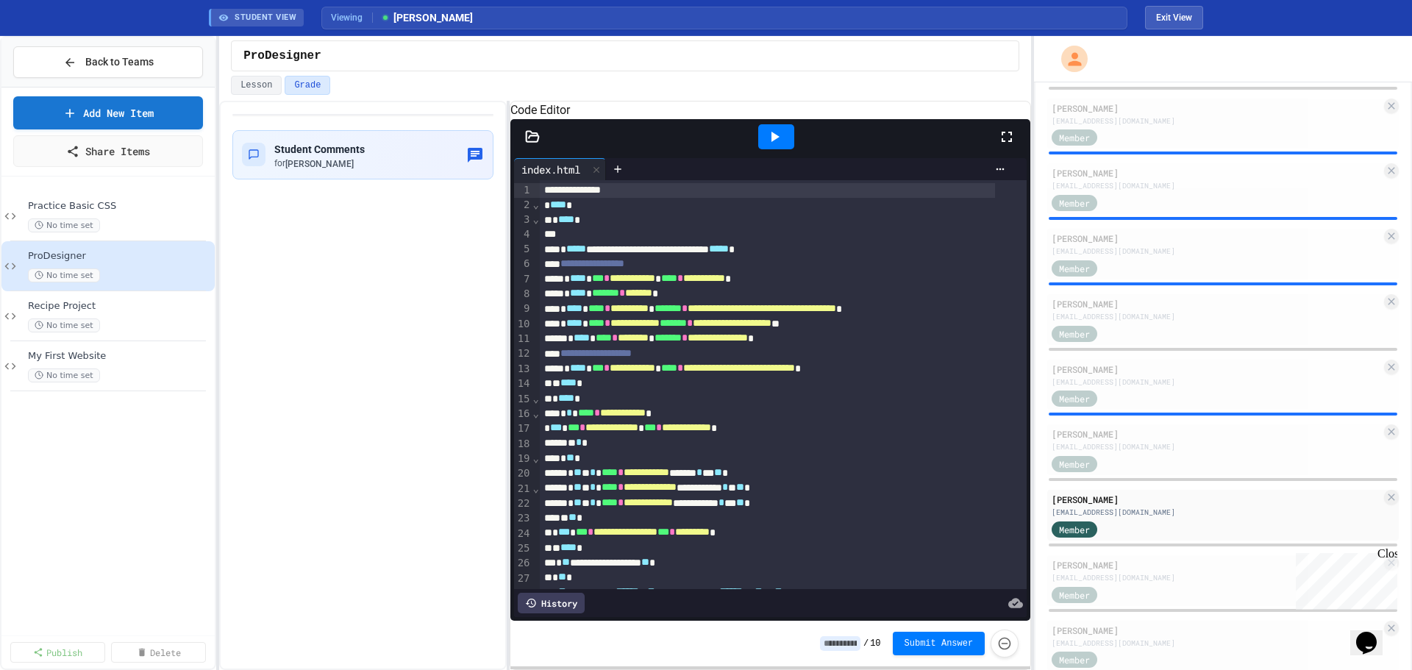
click at [778, 140] on div at bounding box center [776, 137] width 51 height 40
click at [781, 146] on icon at bounding box center [775, 137] width 18 height 18
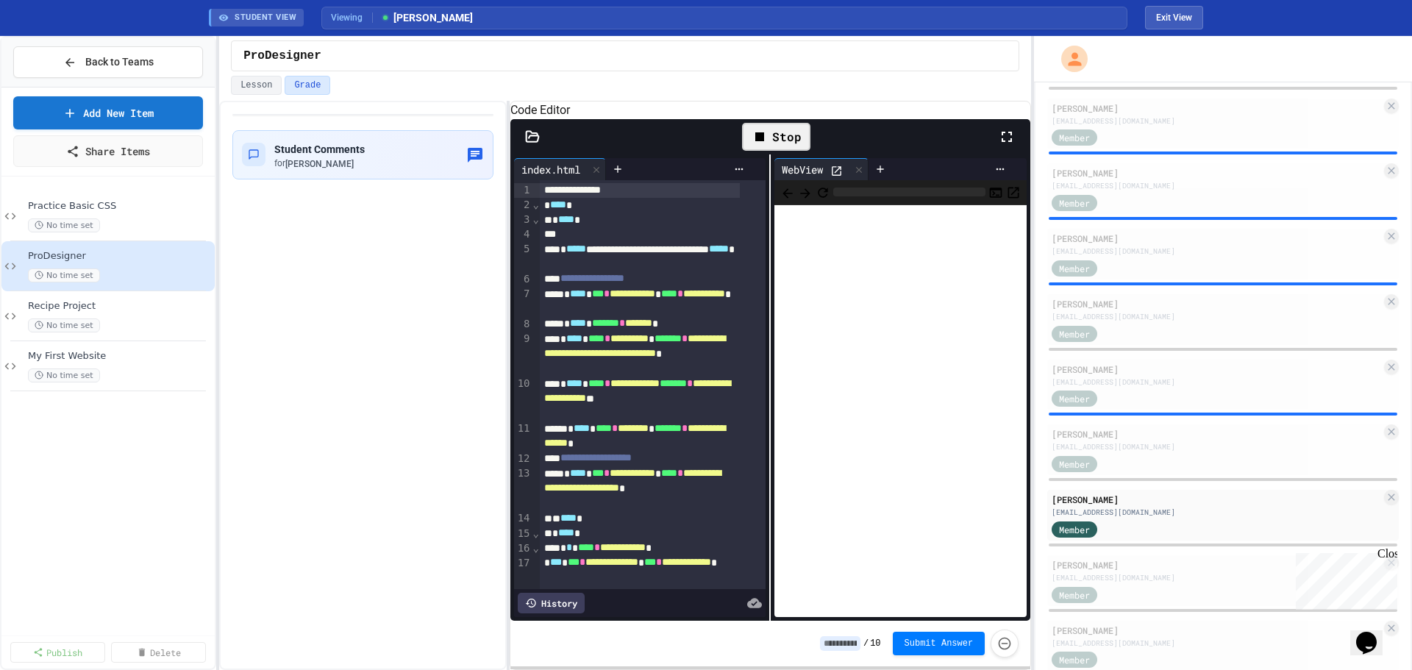
click at [831, 177] on icon at bounding box center [837, 171] width 13 height 13
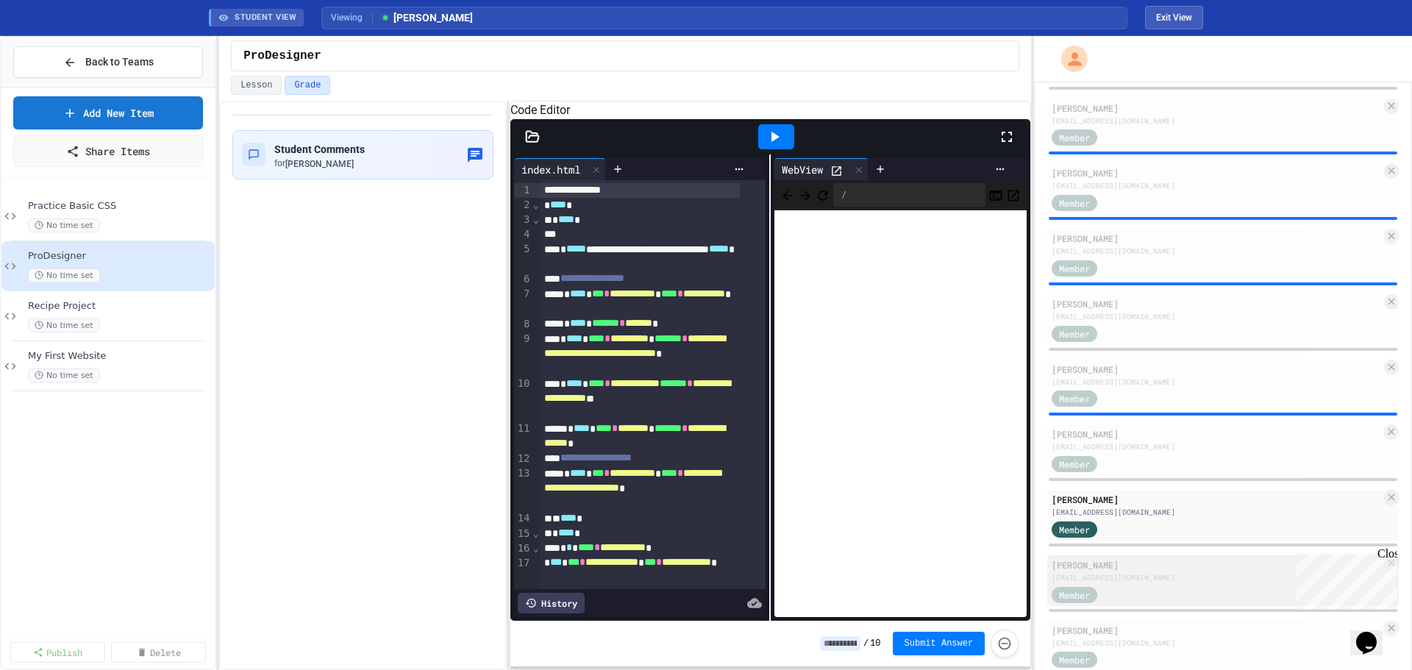
click at [1131, 577] on div "pharrington309@lsr7.net" at bounding box center [1217, 577] width 330 height 11
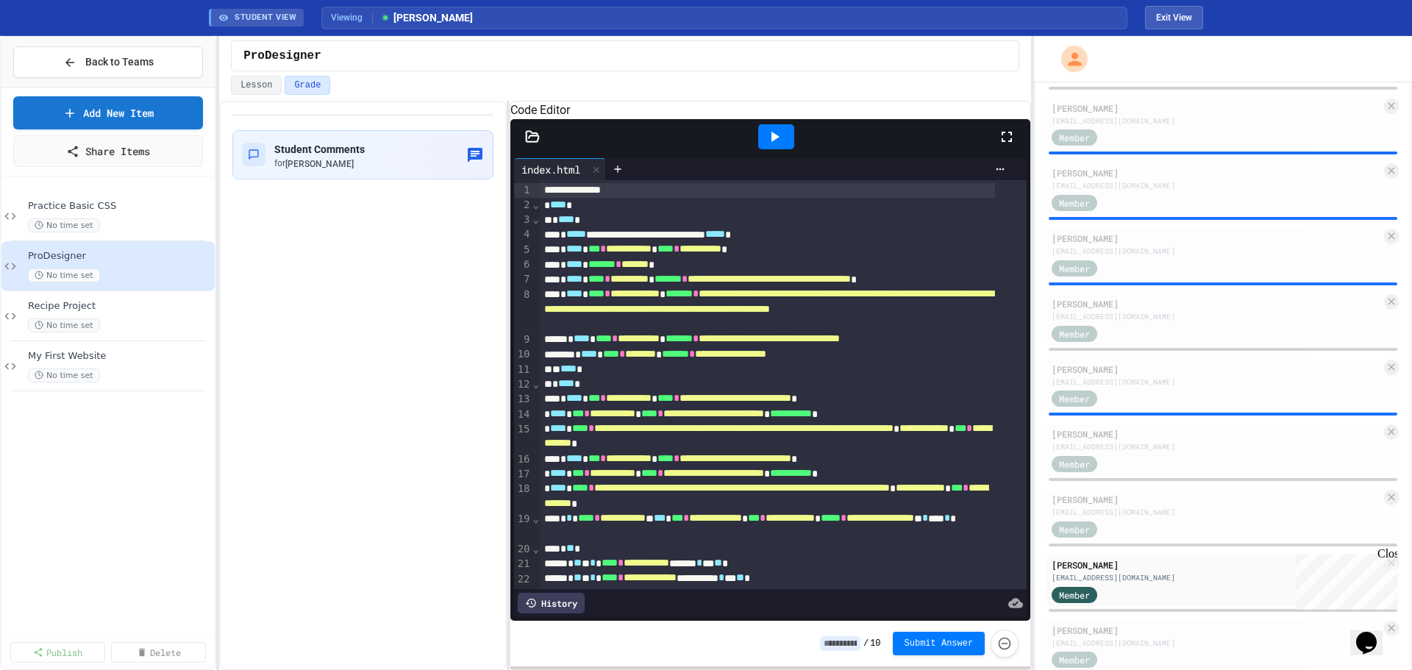
click at [776, 146] on icon at bounding box center [775, 137] width 18 height 18
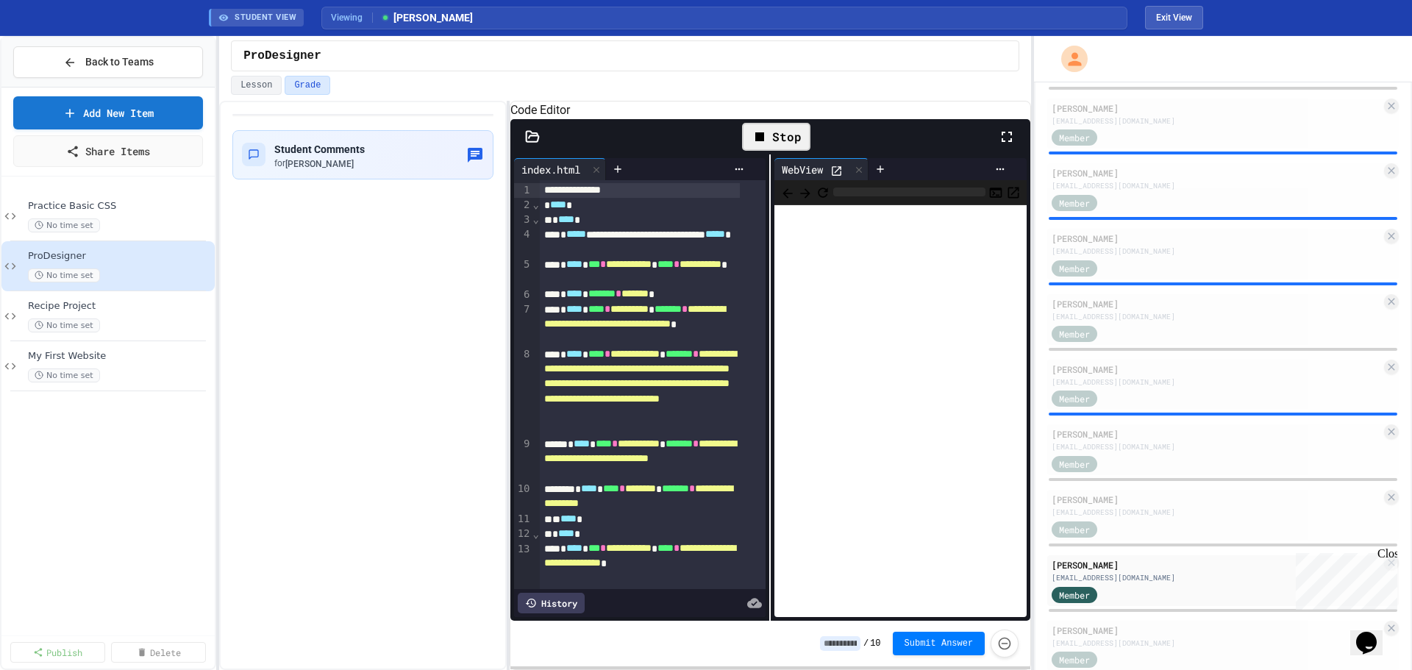
click at [831, 177] on icon at bounding box center [837, 171] width 13 height 13
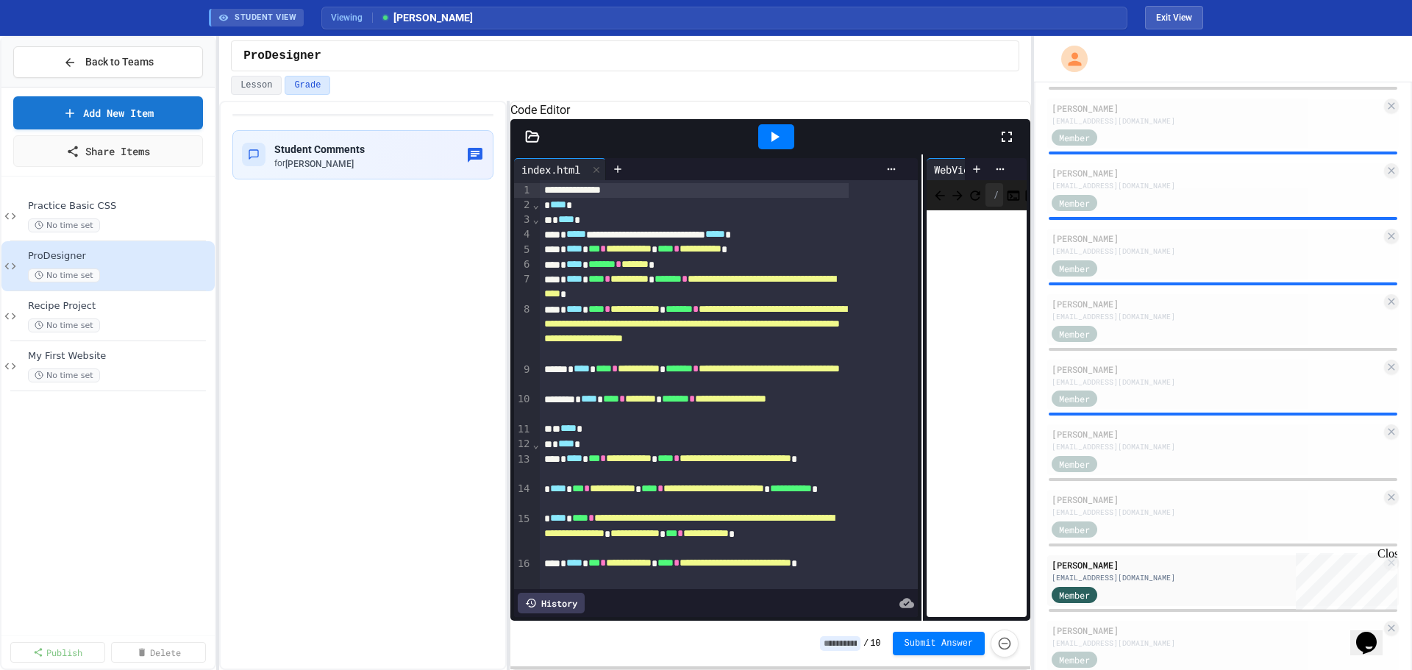
click at [959, 310] on div "**********" at bounding box center [771, 387] width 521 height 466
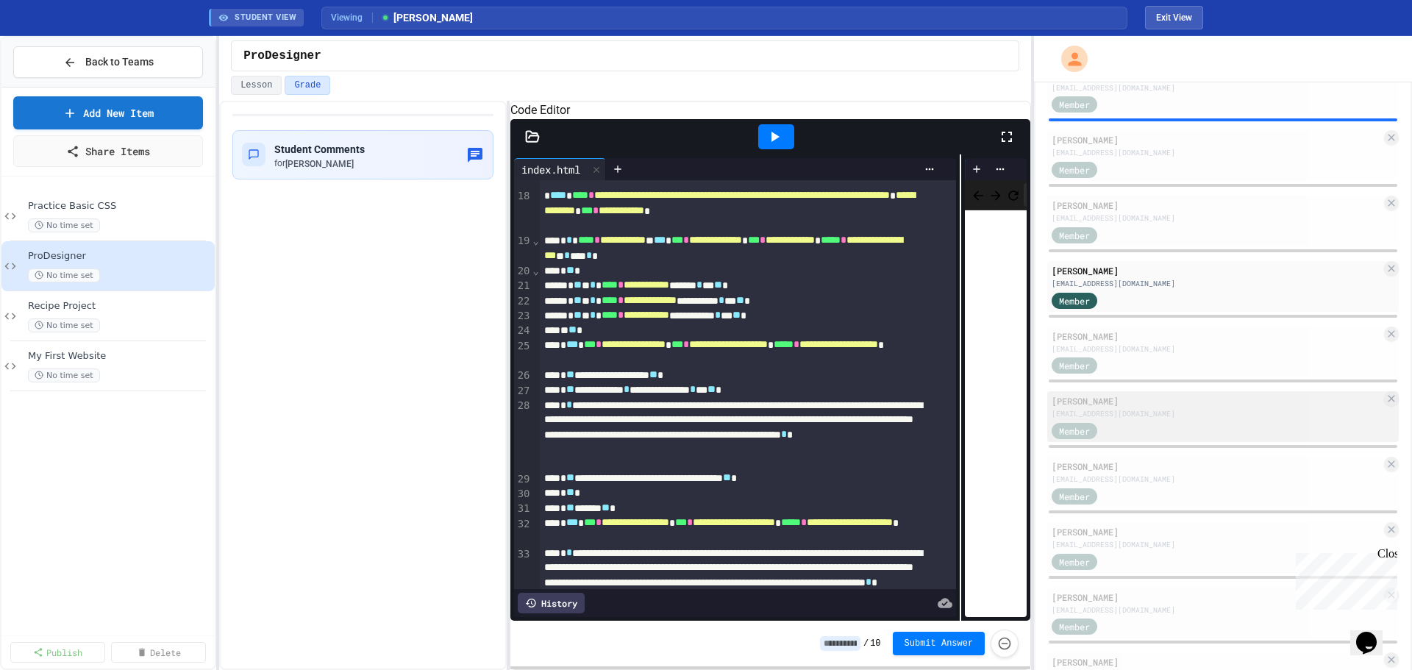
scroll to position [736, 0]
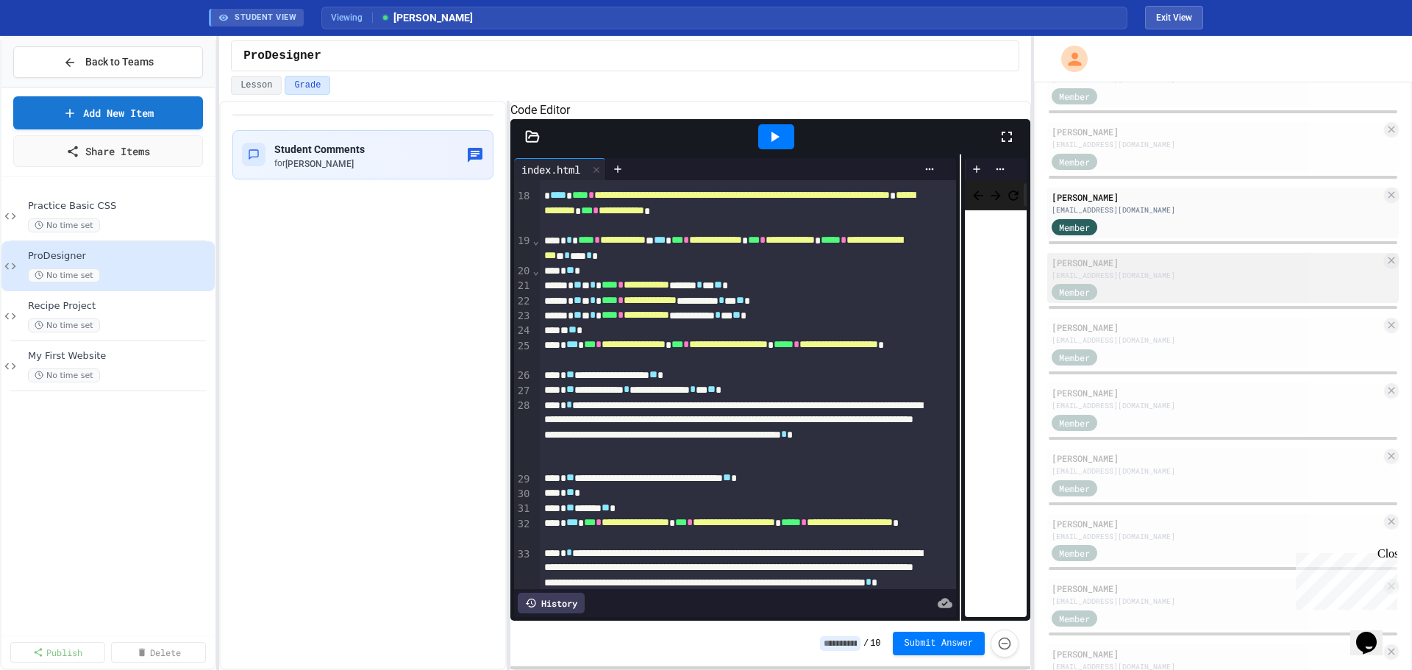
click at [1116, 270] on div "jhart249@lsr7.net" at bounding box center [1217, 275] width 330 height 11
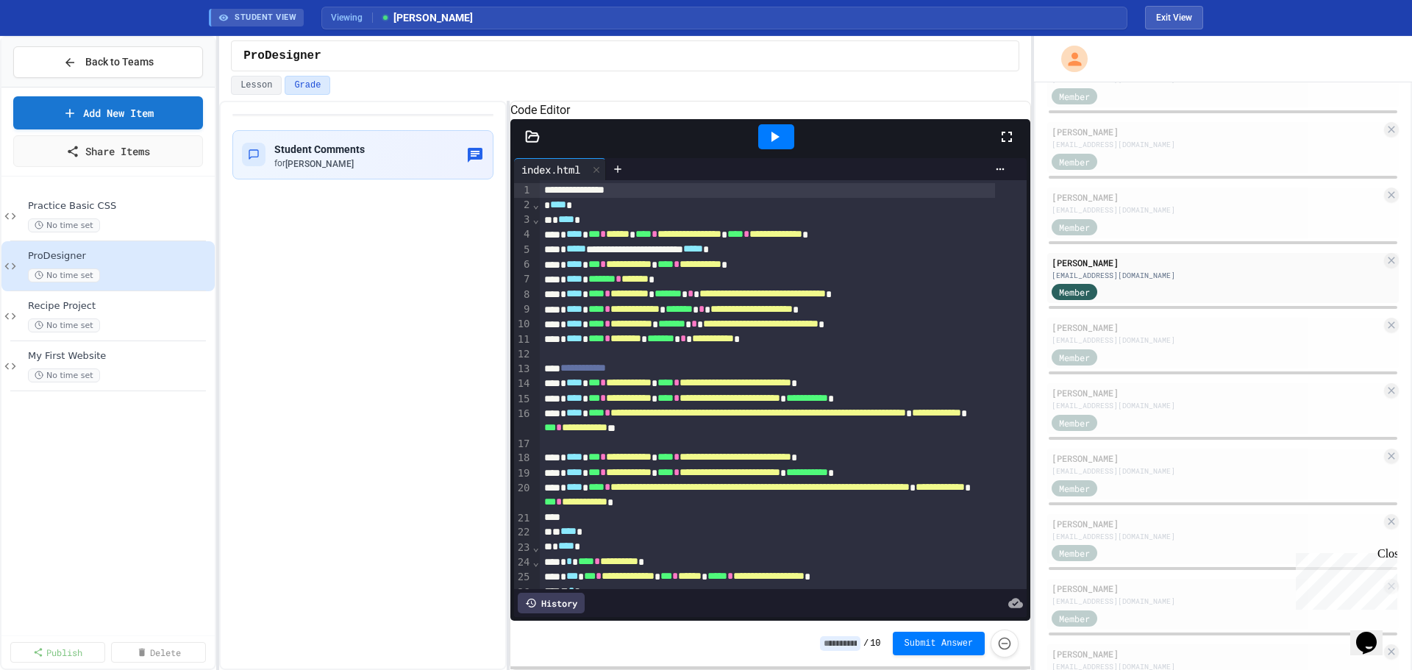
click at [769, 146] on icon at bounding box center [775, 137] width 18 height 18
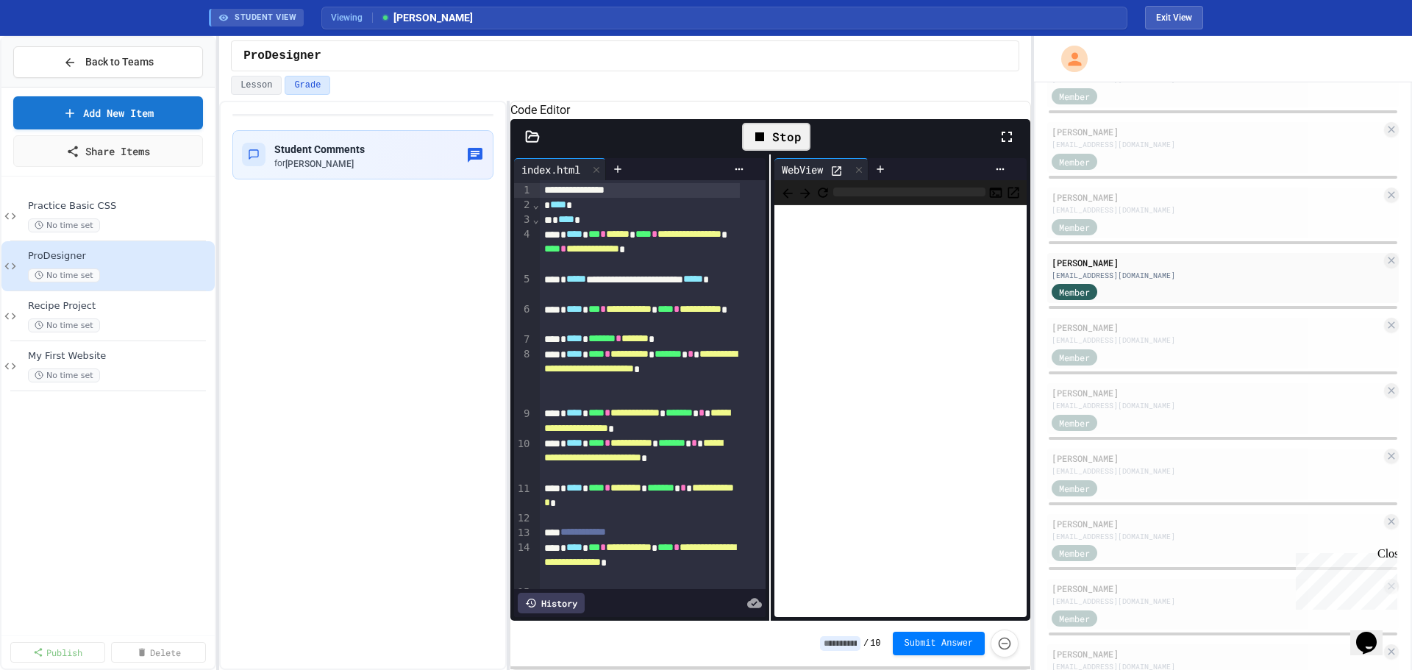
click at [835, 177] on icon at bounding box center [837, 171] width 13 height 13
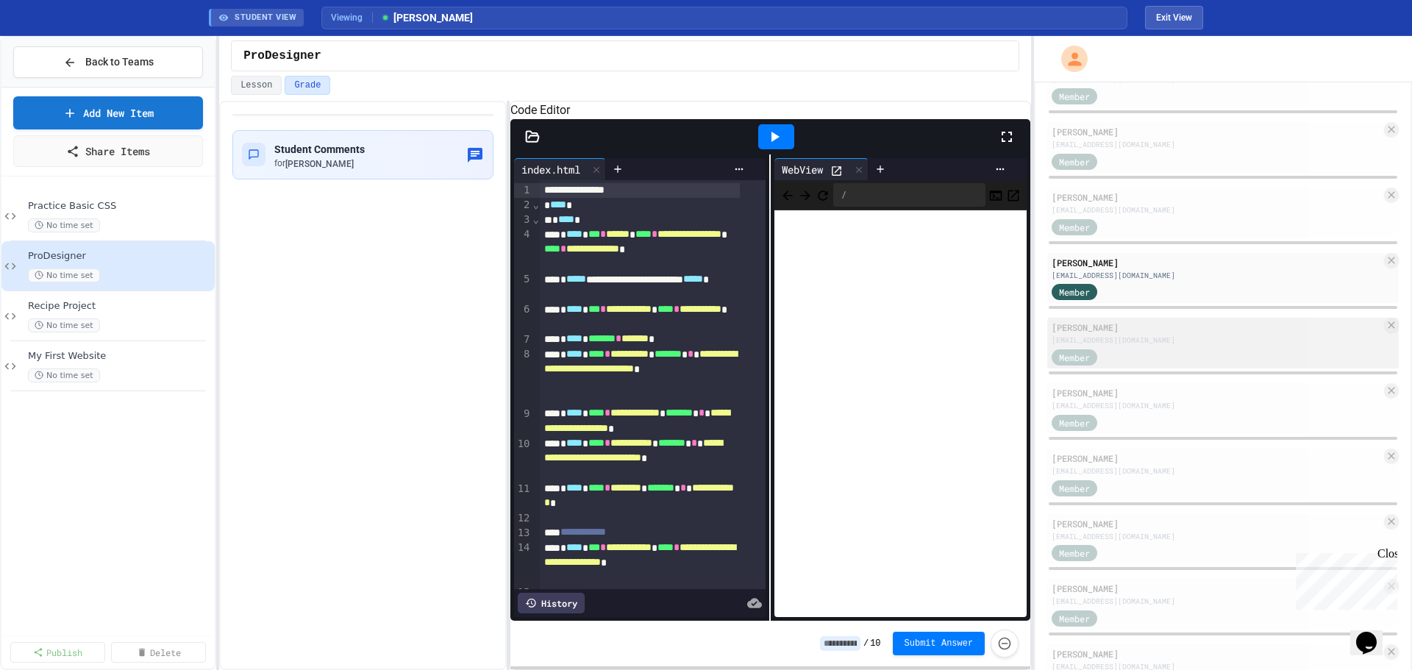
click at [1101, 346] on div "Harrison Hoggatt hhoggatt115@lsr7.net Member" at bounding box center [1224, 343] width 352 height 51
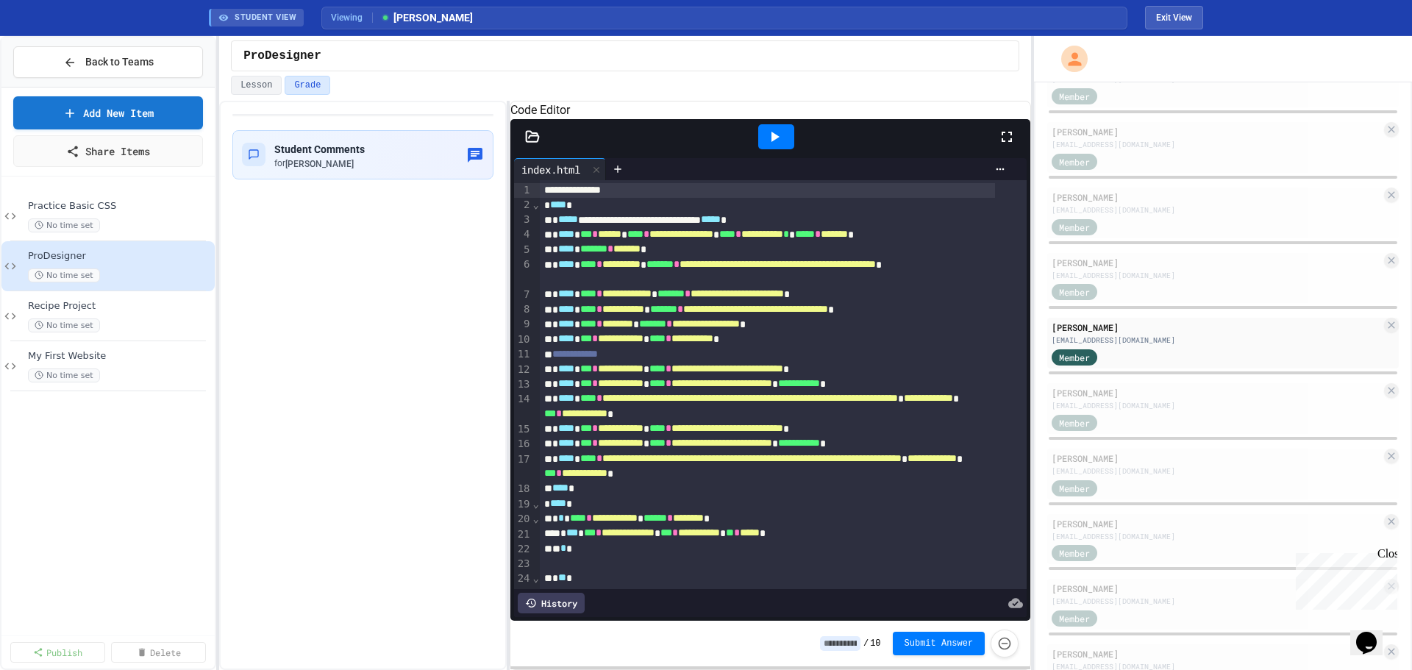
click at [782, 146] on icon at bounding box center [775, 137] width 18 height 18
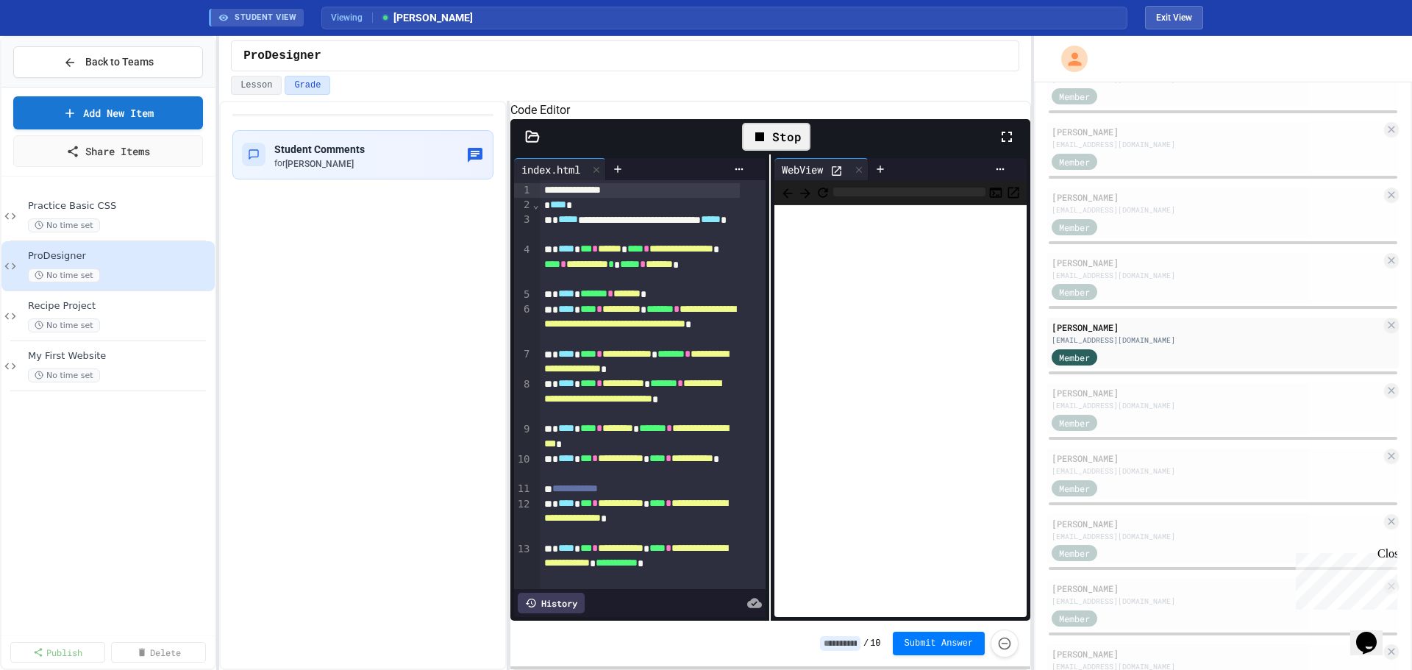
click at [831, 177] on icon at bounding box center [837, 171] width 13 height 13
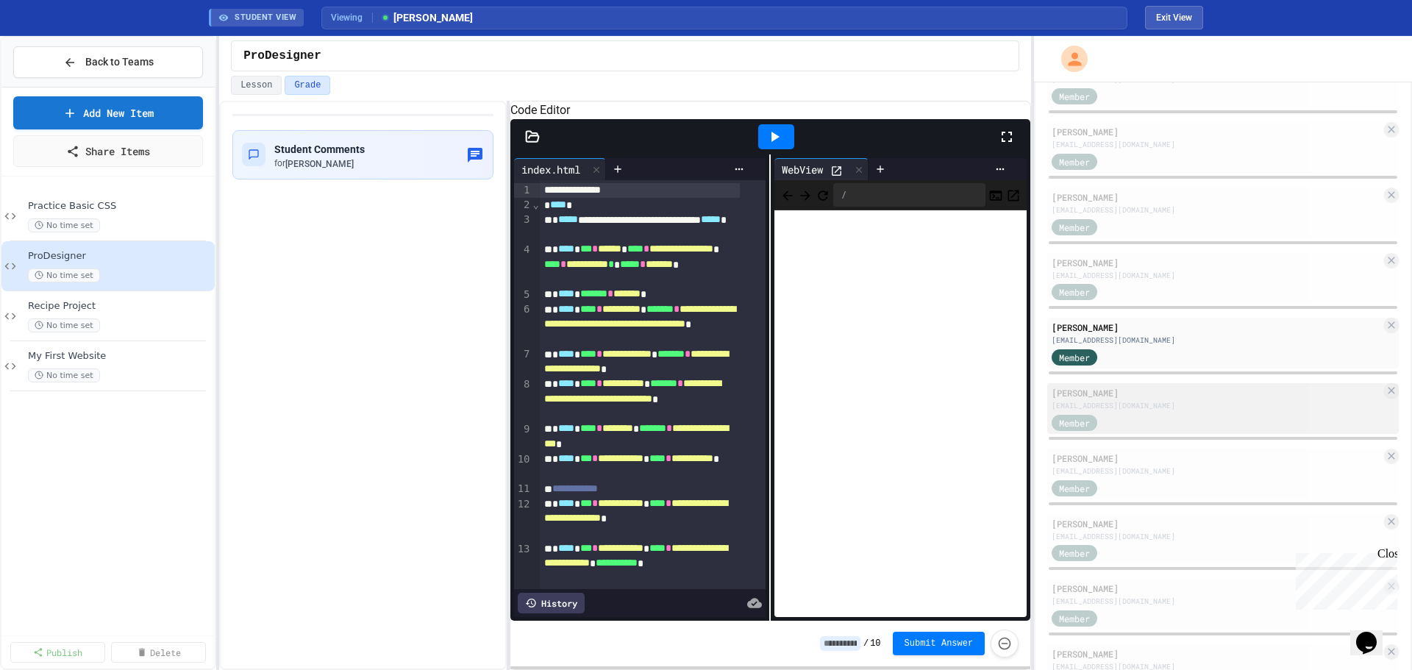
click at [1136, 408] on div "ljacobson895@lsr7.net" at bounding box center [1217, 405] width 330 height 11
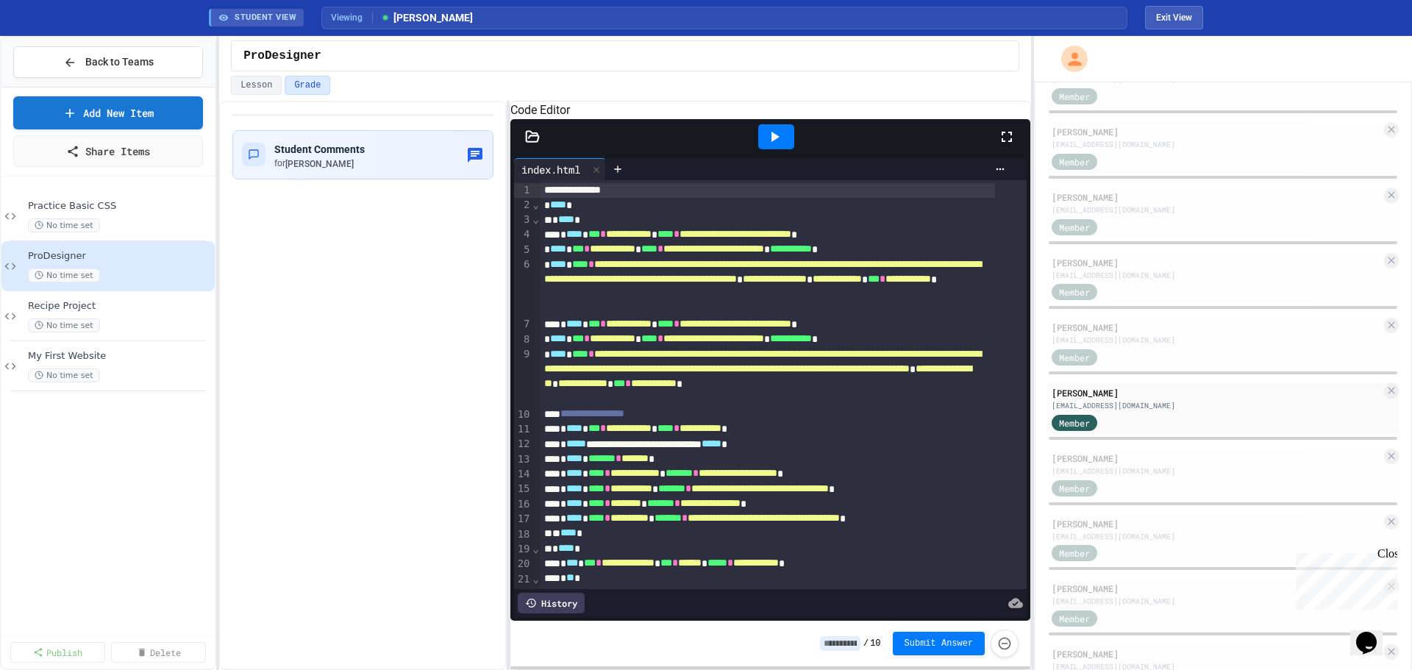
click at [776, 146] on icon at bounding box center [775, 137] width 18 height 18
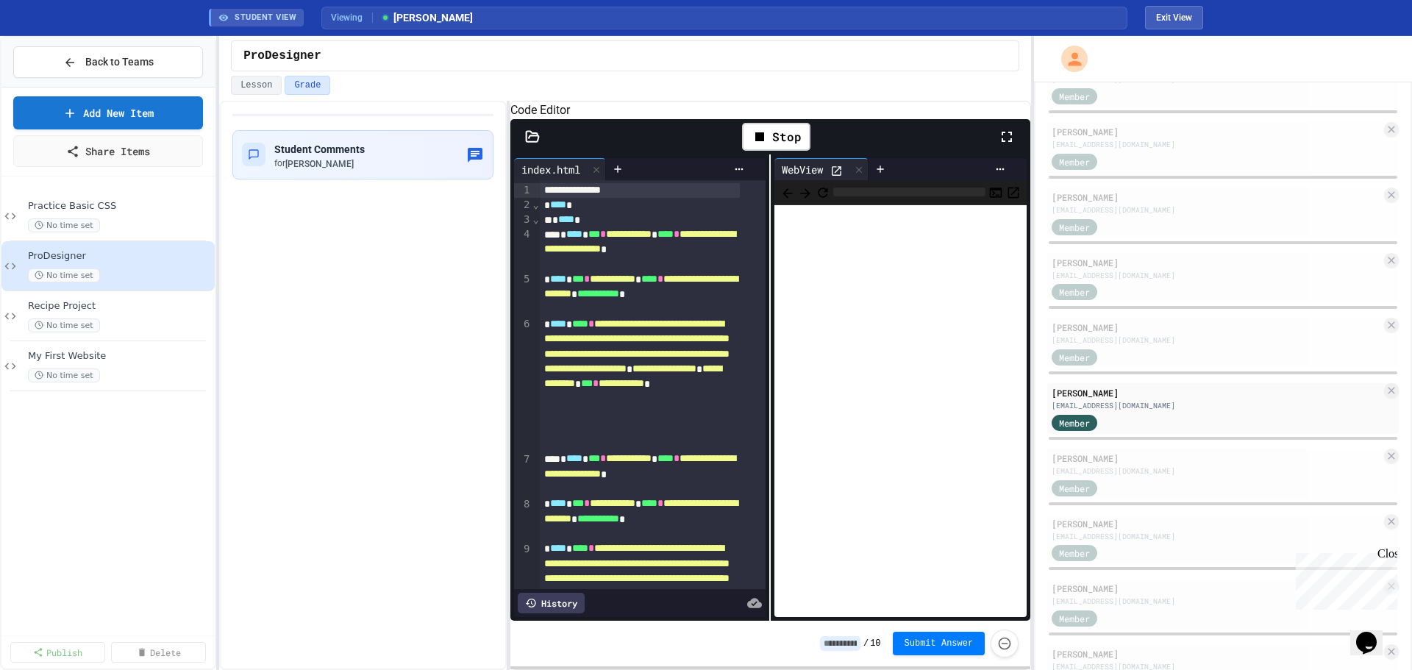
click at [836, 177] on icon at bounding box center [837, 171] width 13 height 13
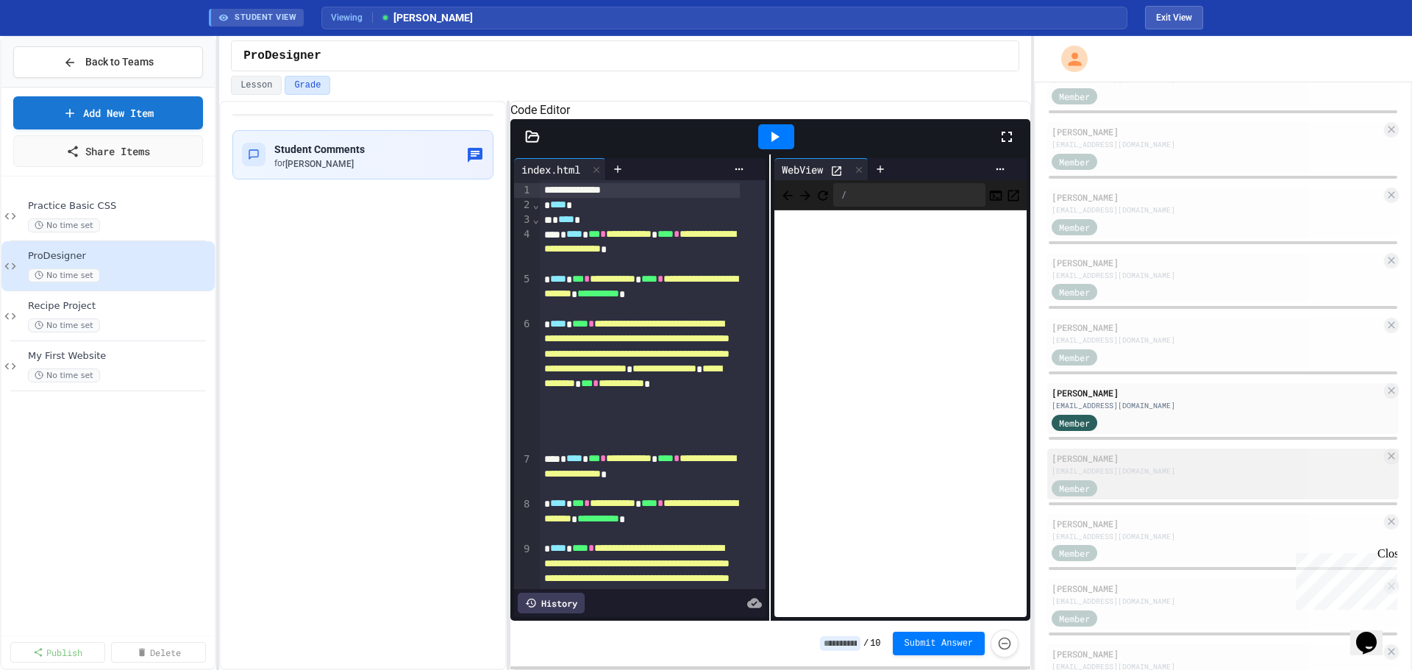
click at [1172, 487] on div "Member" at bounding box center [1217, 487] width 330 height 18
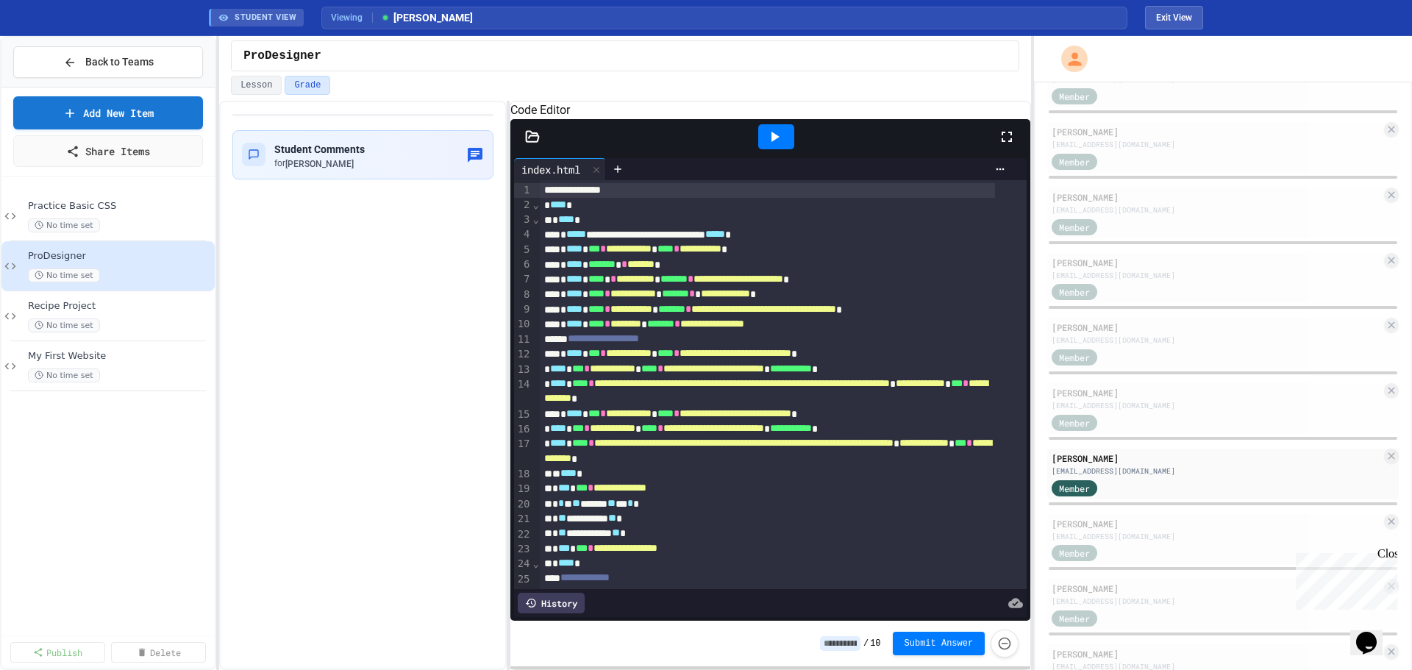
click at [795, 157] on div at bounding box center [776, 137] width 51 height 40
click at [790, 149] on div at bounding box center [776, 136] width 36 height 25
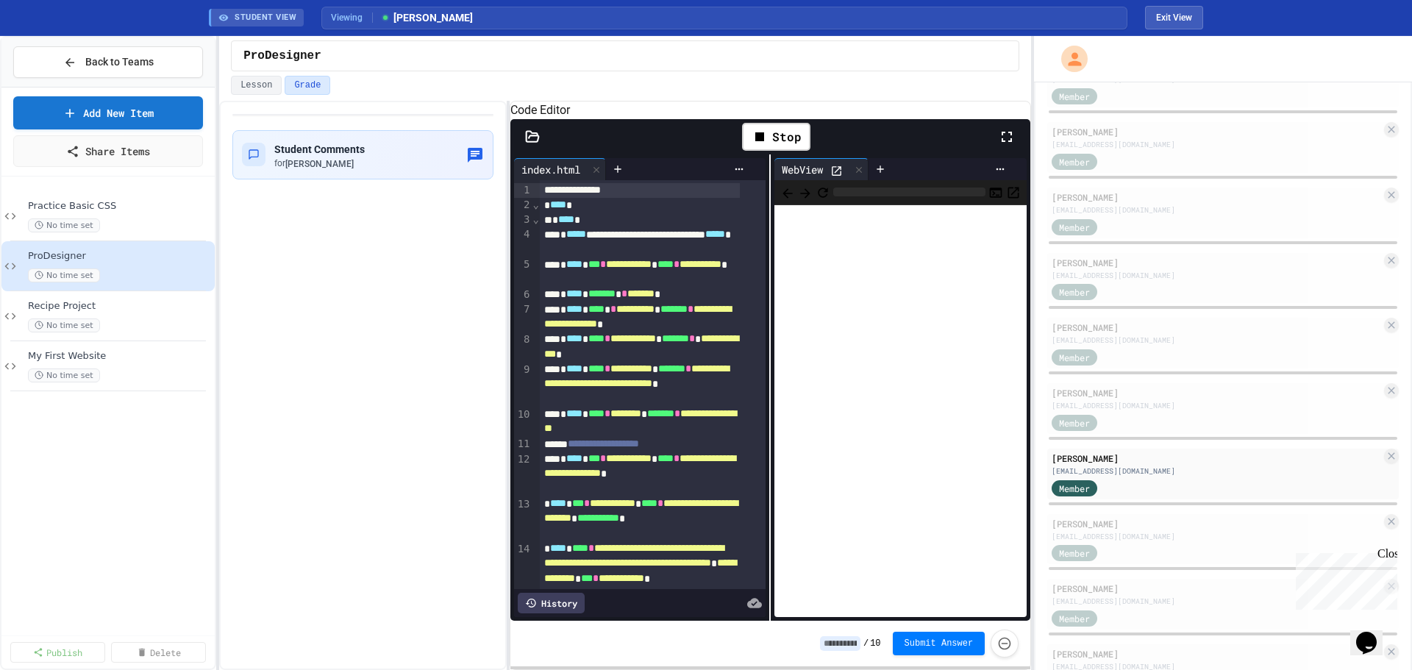
click at [833, 177] on icon at bounding box center [837, 171] width 13 height 13
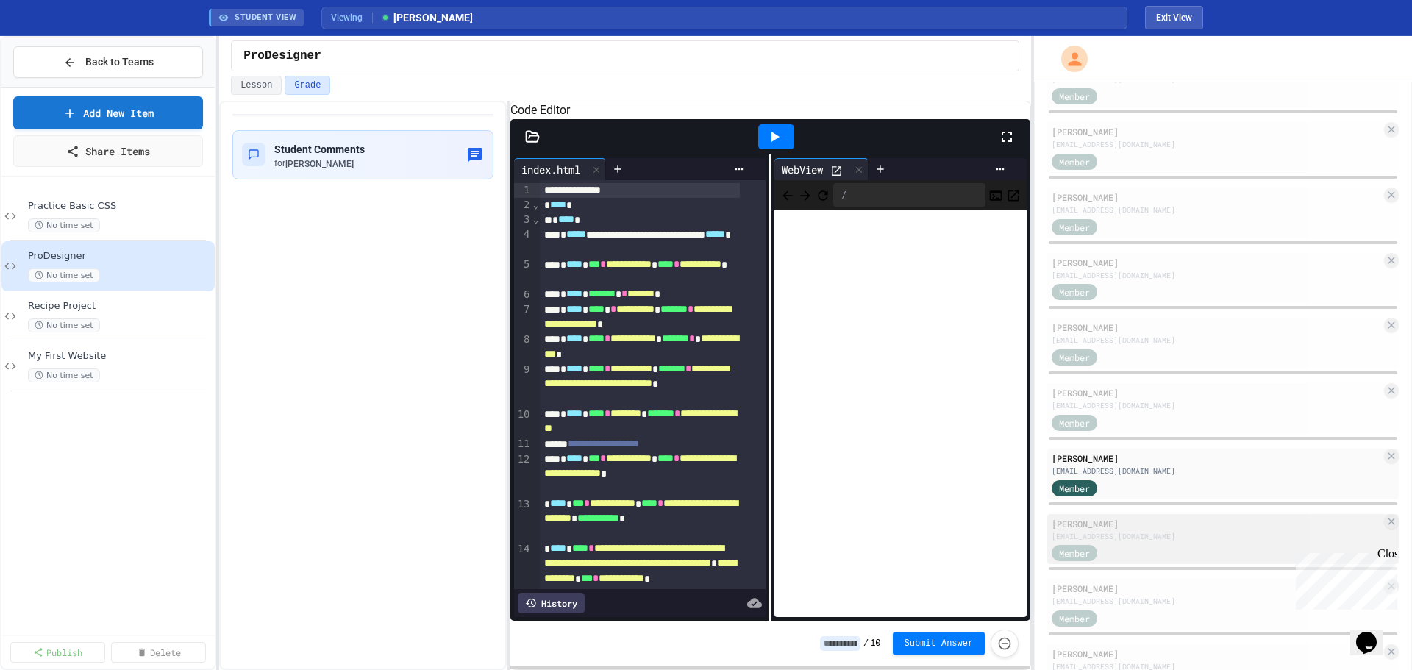
click at [1112, 538] on div "nkasey229@lsr7.net" at bounding box center [1217, 536] width 330 height 11
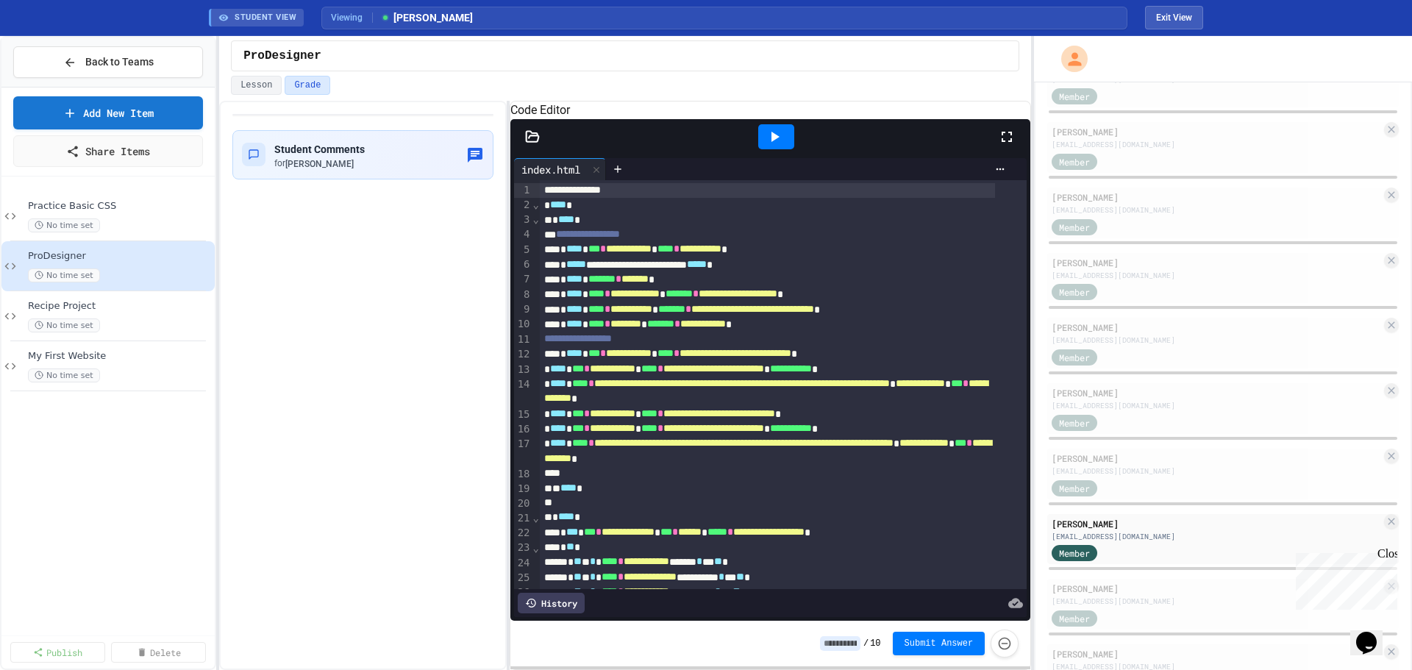
click at [775, 142] on icon at bounding box center [776, 137] width 8 height 10
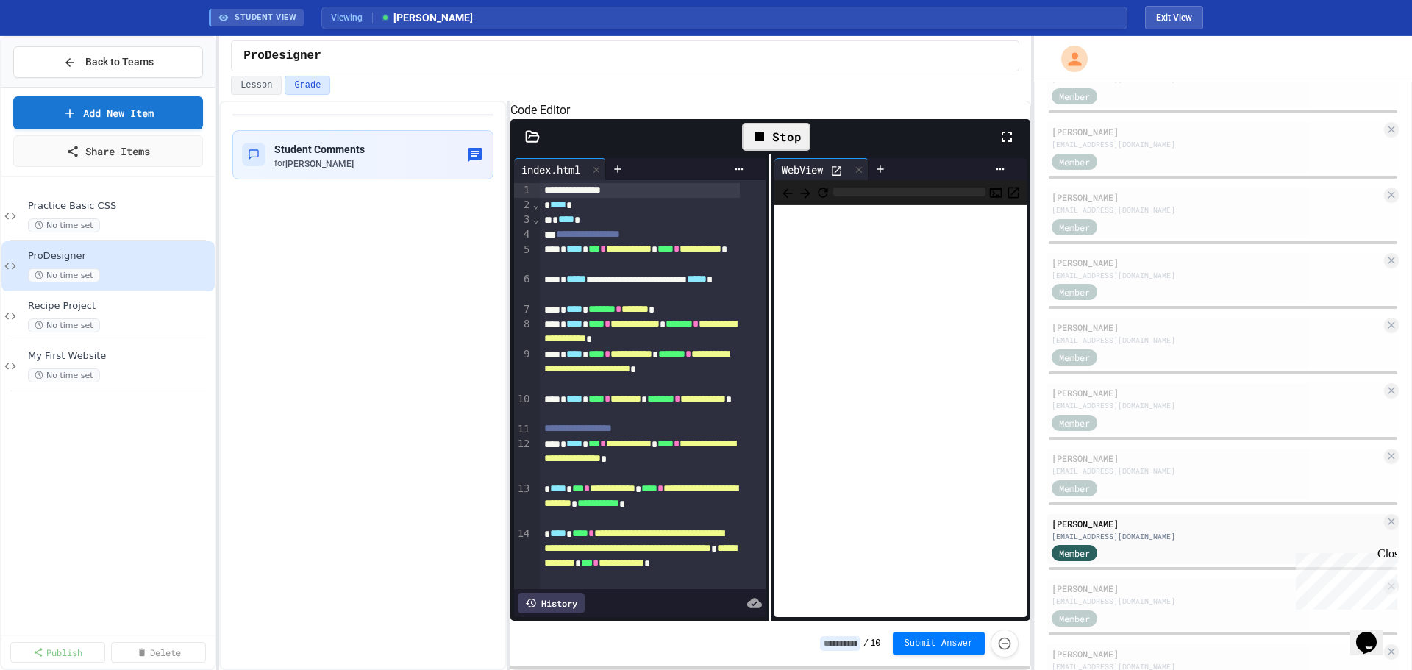
click at [837, 177] on icon at bounding box center [837, 171] width 13 height 13
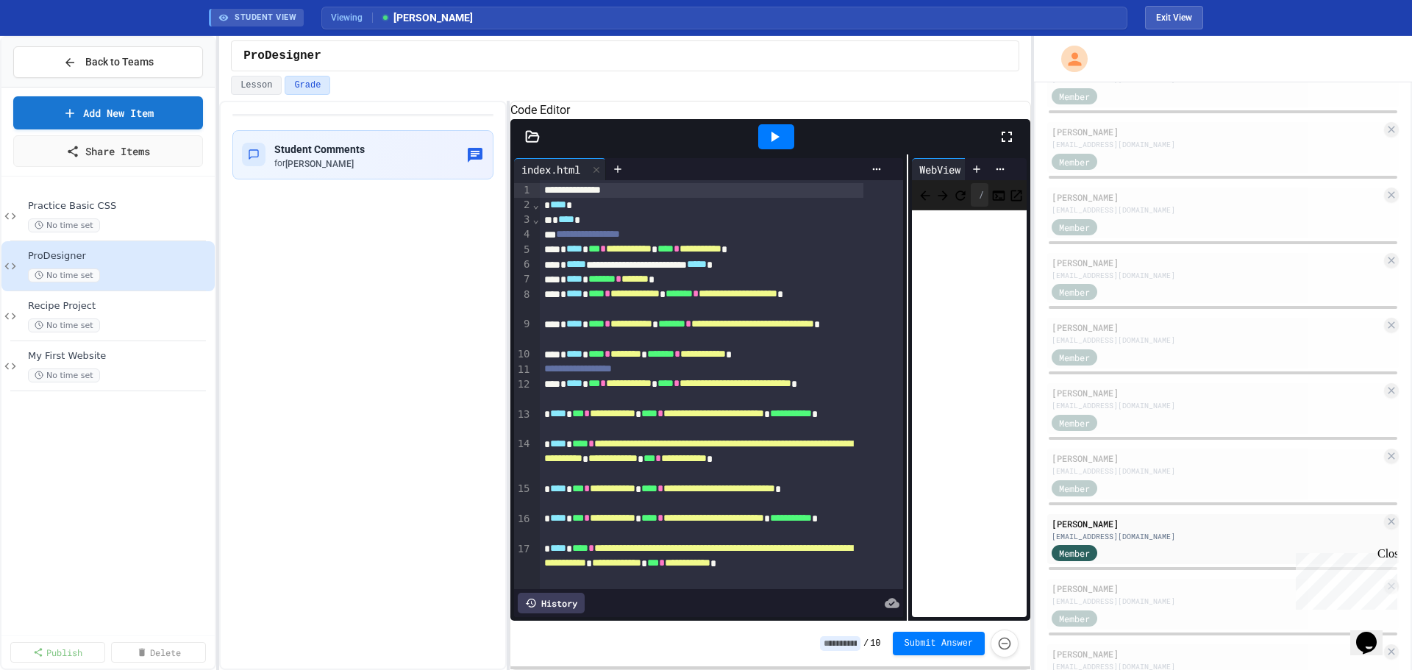
click at [911, 319] on div "**********" at bounding box center [771, 387] width 521 height 466
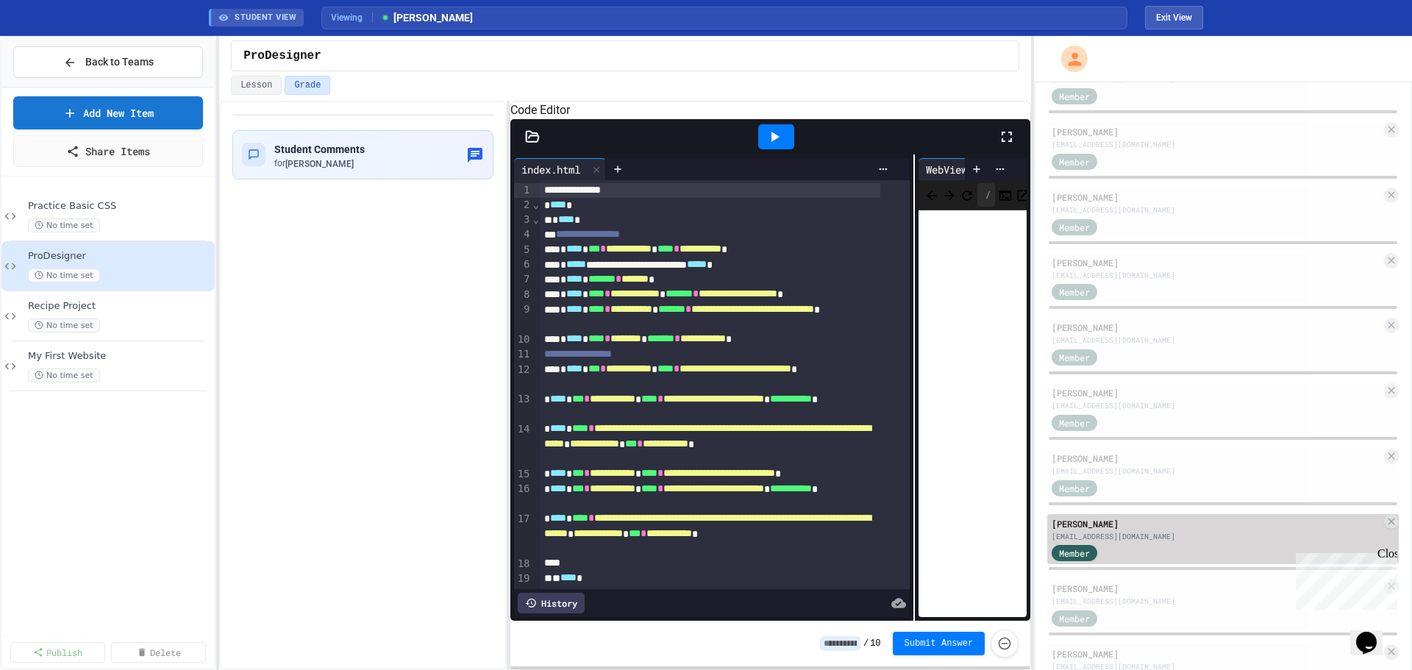
click at [1128, 534] on div "nkasey229@lsr7.net" at bounding box center [1217, 536] width 330 height 11
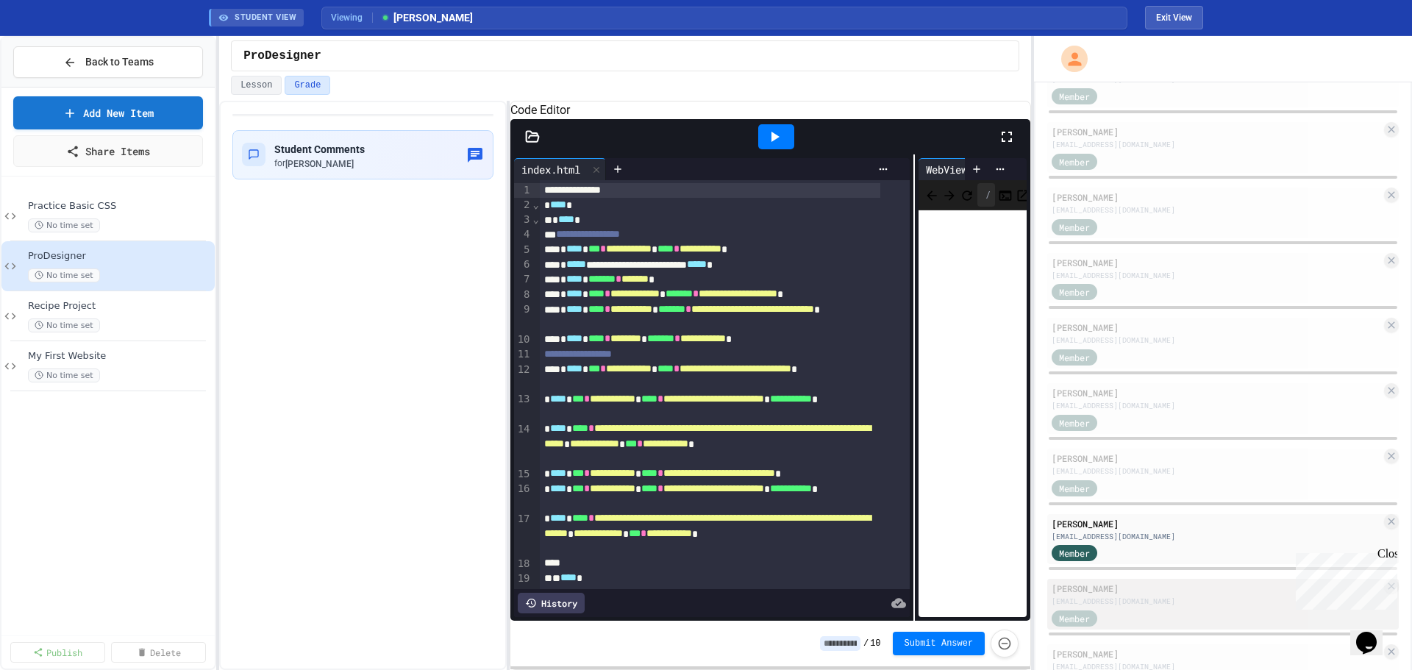
click at [1126, 589] on div "Alesa Kastle" at bounding box center [1217, 588] width 330 height 13
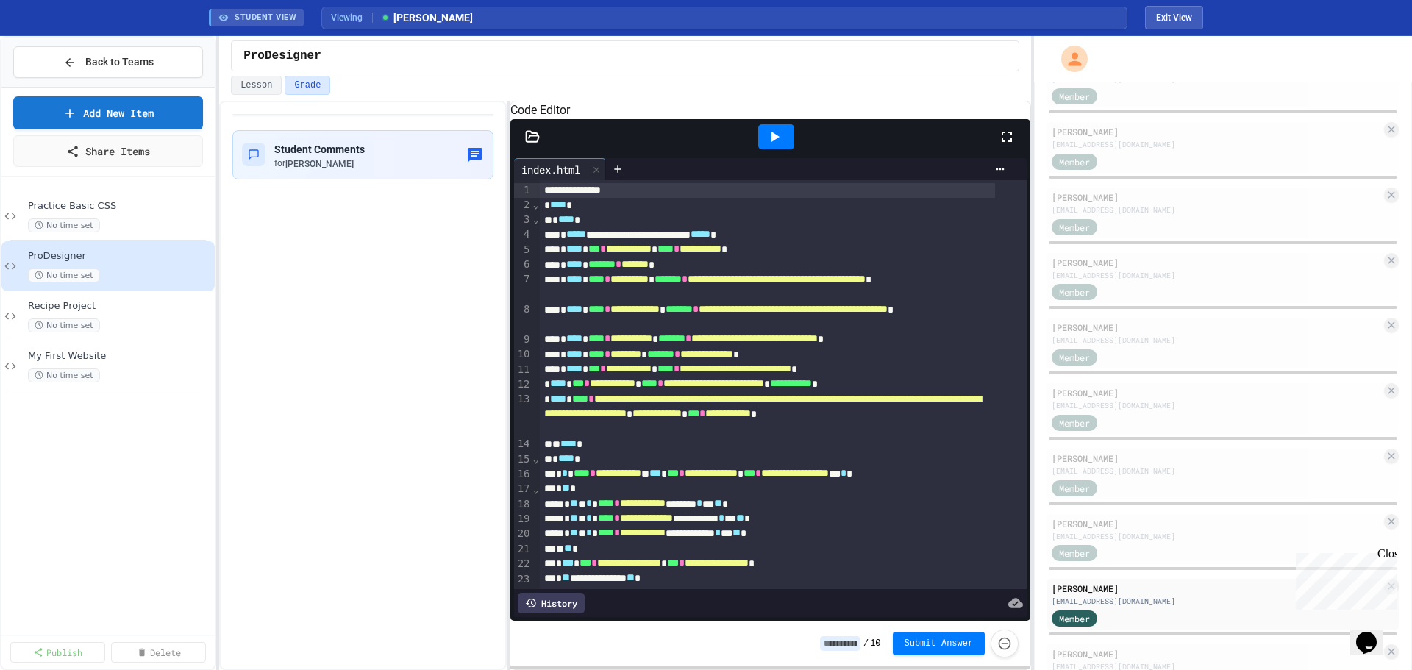
click at [783, 146] on icon at bounding box center [775, 137] width 18 height 18
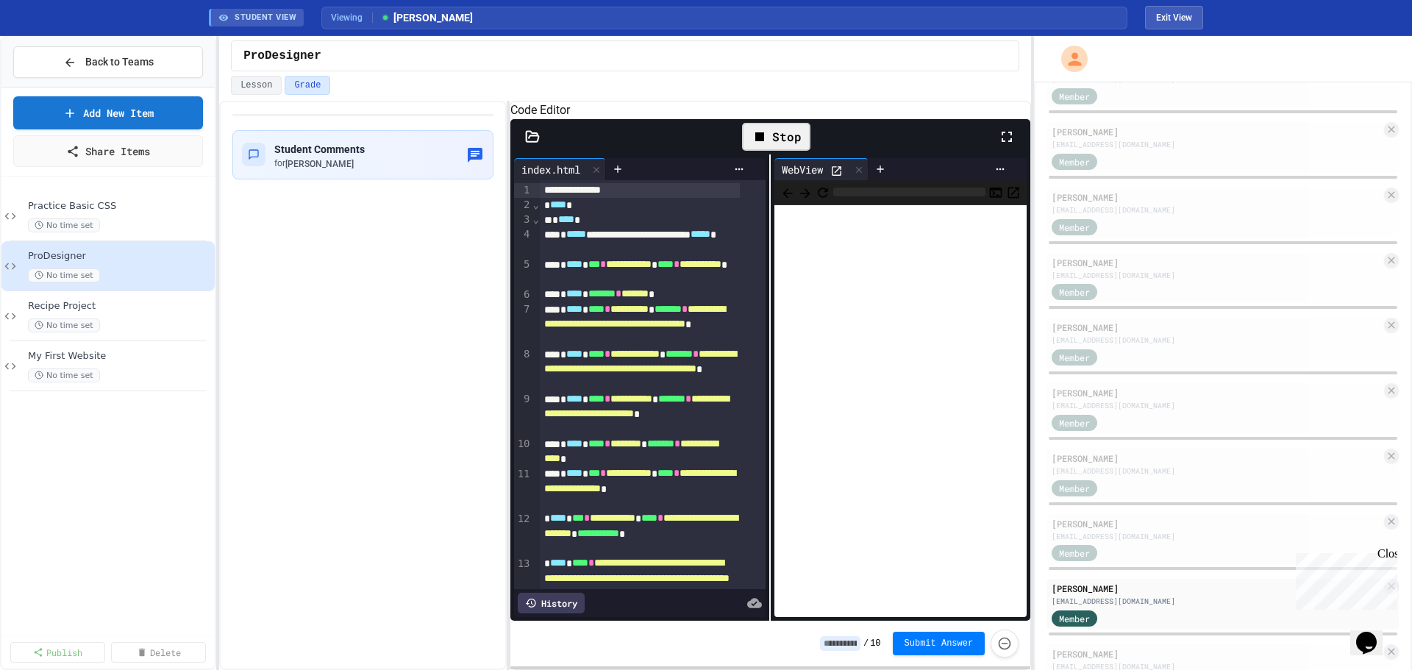
click at [836, 176] on icon at bounding box center [838, 171] width 10 height 10
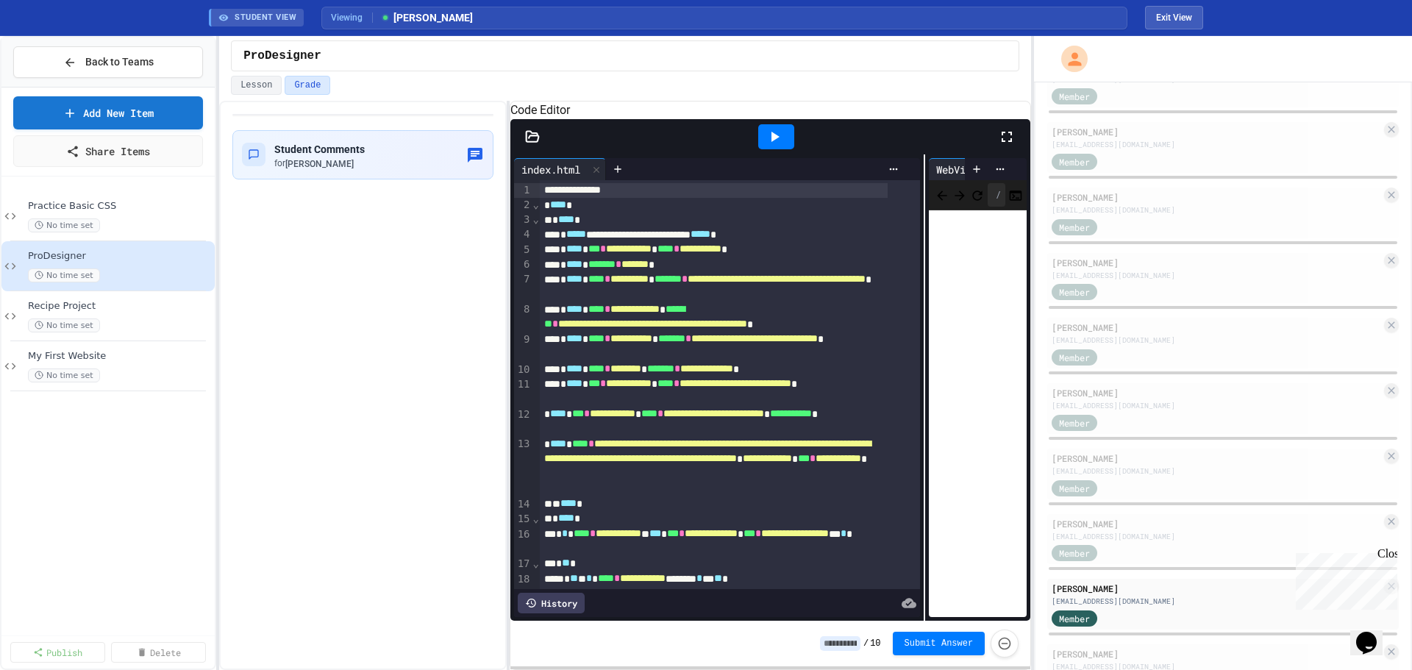
click at [917, 357] on div "**********" at bounding box center [771, 387] width 521 height 466
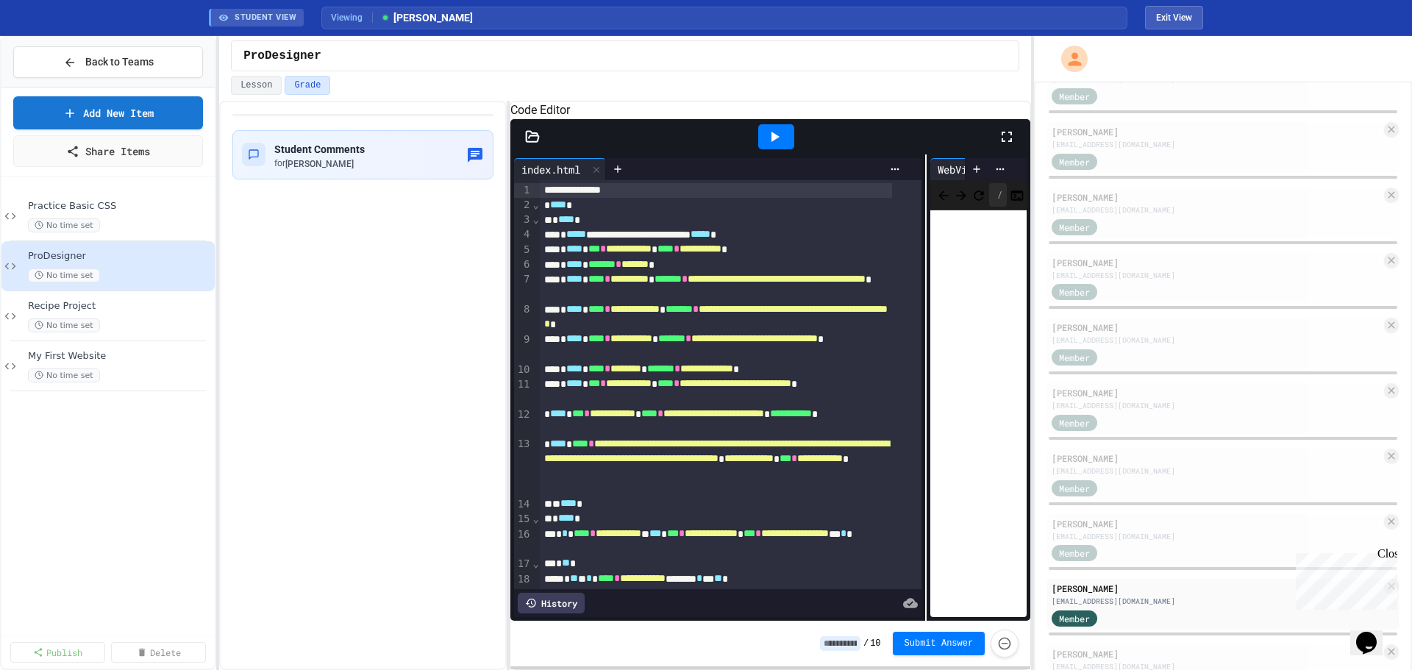
click at [526, 141] on icon at bounding box center [532, 136] width 13 height 10
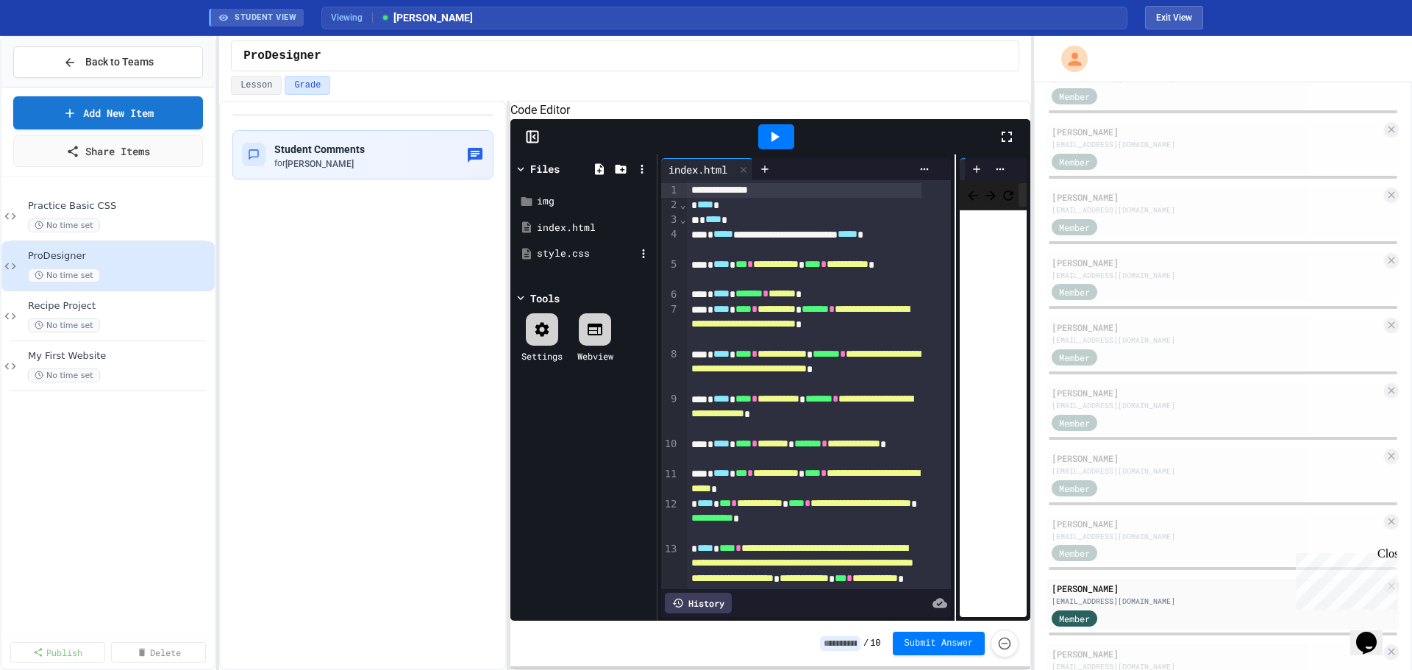
click at [549, 261] on div "style.css" at bounding box center [586, 253] width 99 height 15
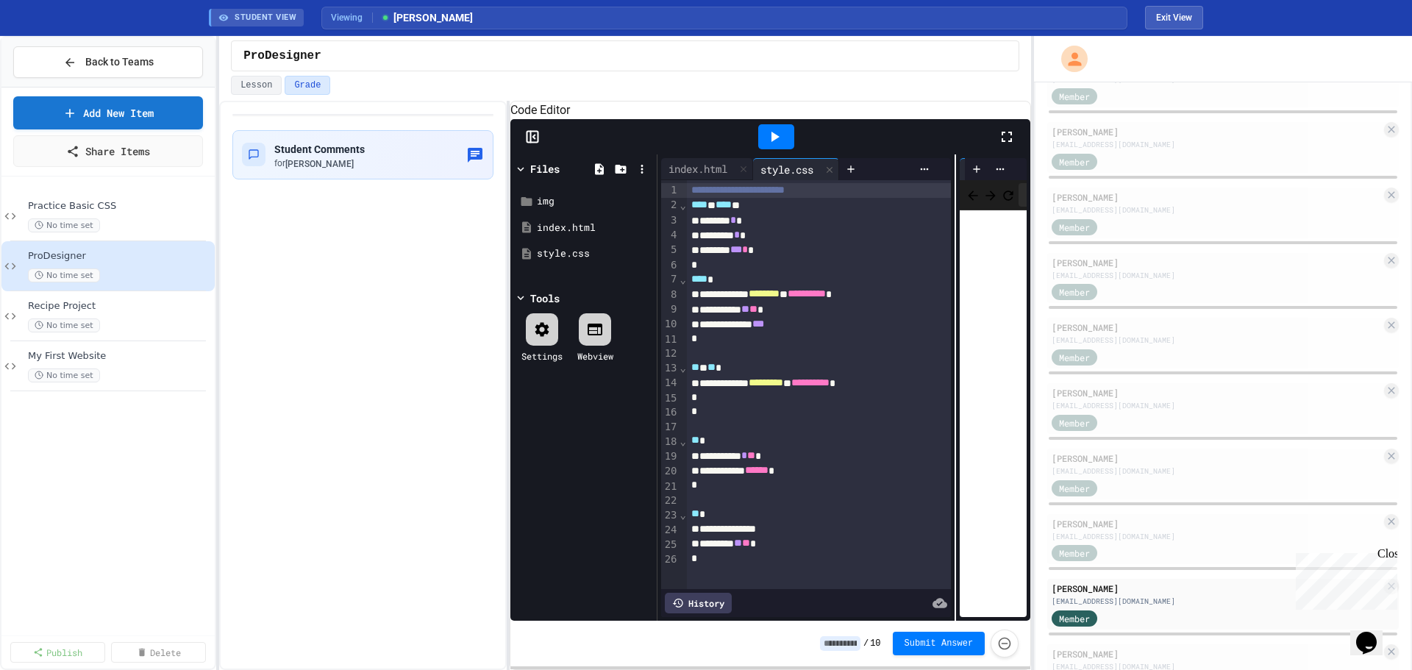
scroll to position [21, 0]
click at [688, 177] on div "index.html" at bounding box center [698, 168] width 74 height 15
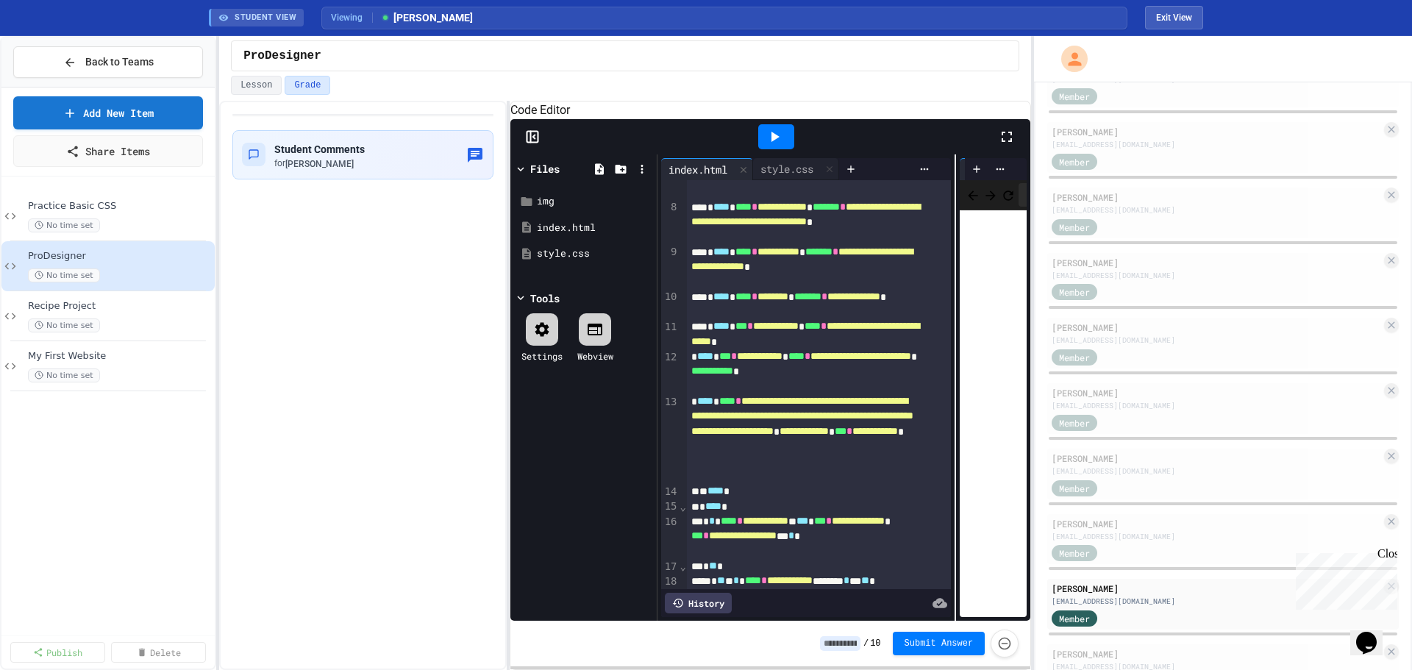
scroll to position [1103, 0]
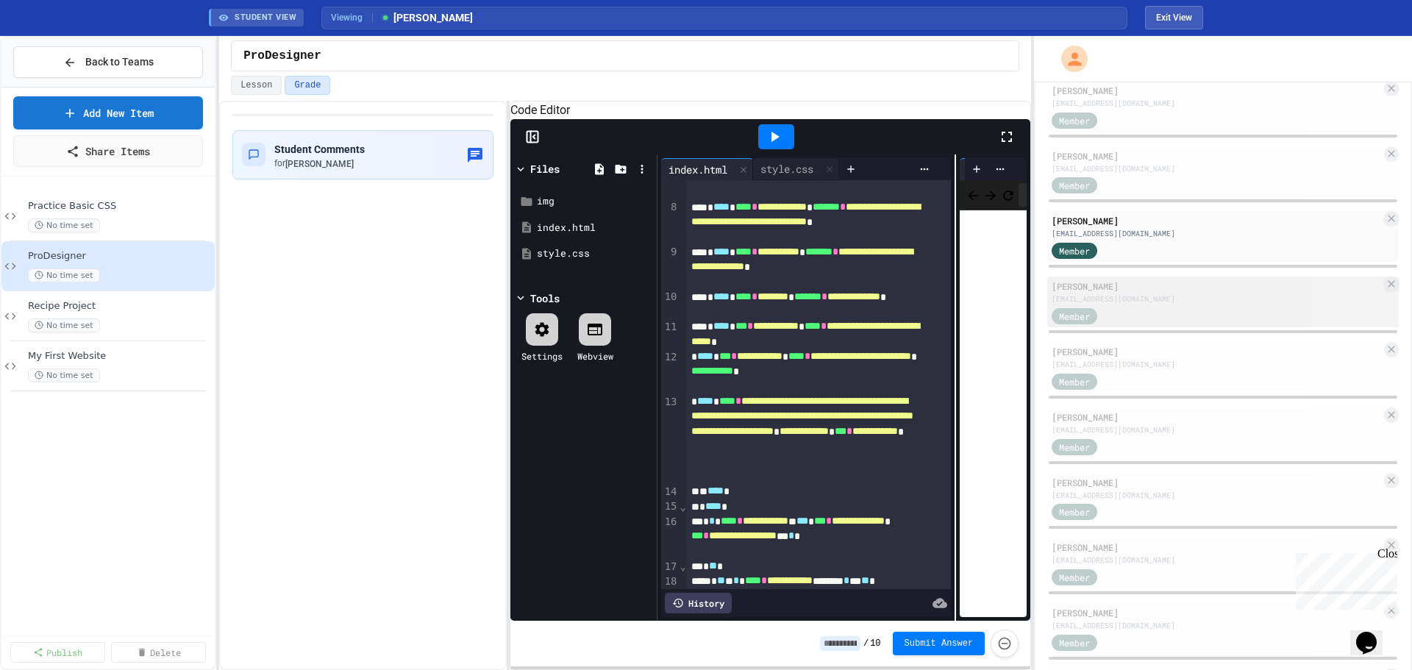
click at [1145, 305] on div "lmccrea209@lsr7.net" at bounding box center [1217, 299] width 330 height 11
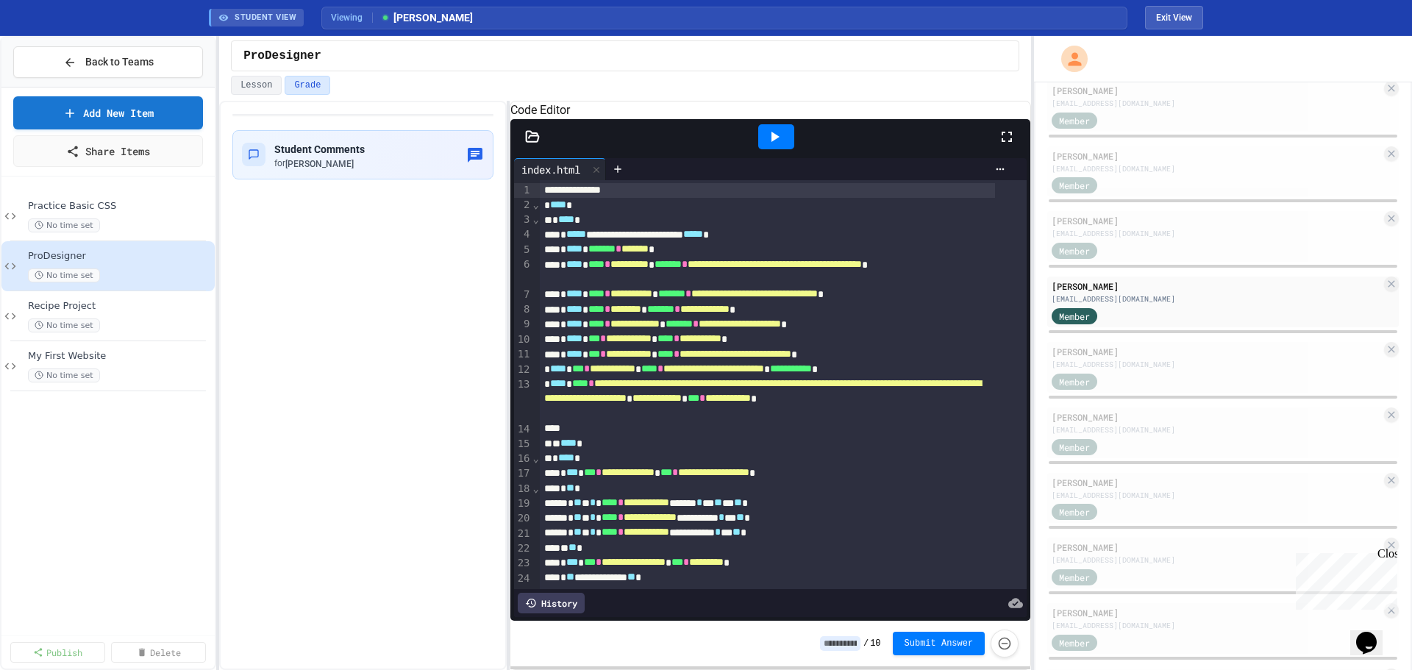
click at [781, 146] on icon at bounding box center [775, 137] width 18 height 18
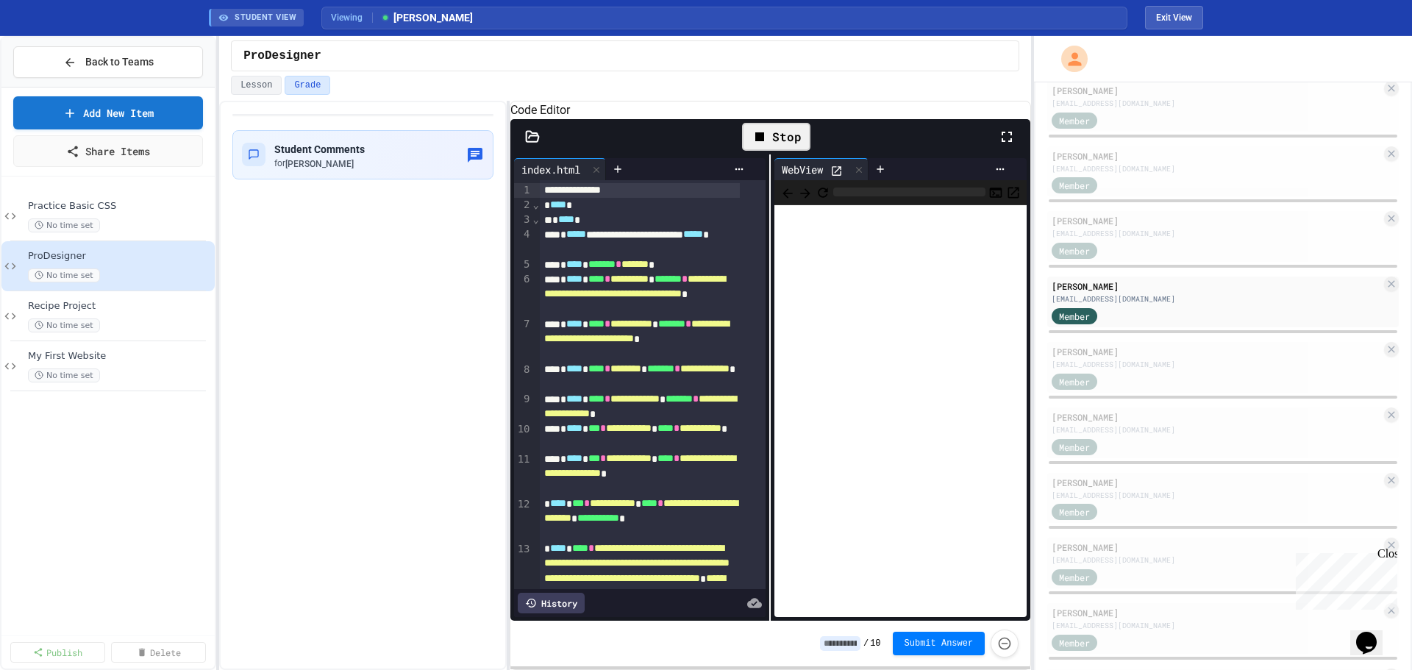
click at [841, 177] on div at bounding box center [841, 169] width 20 height 15
click at [833, 176] on icon at bounding box center [838, 171] width 10 height 10
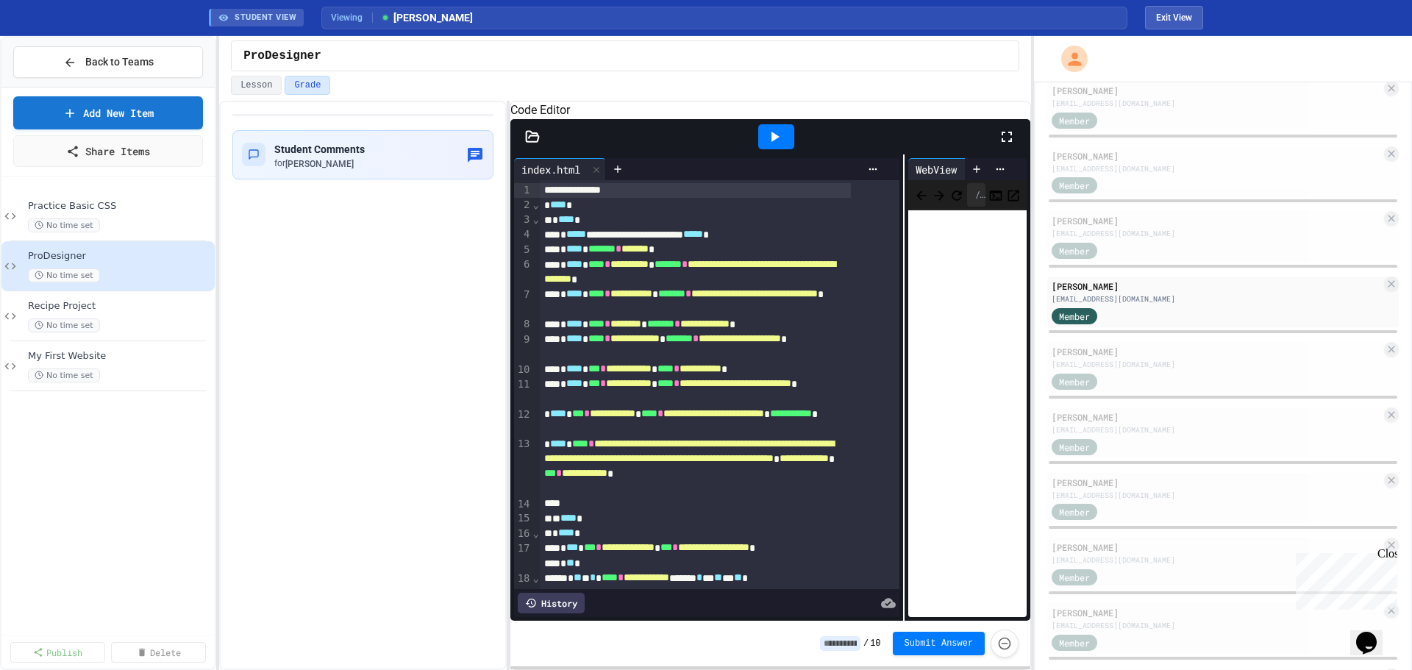
click at [912, 355] on div "**********" at bounding box center [771, 387] width 521 height 466
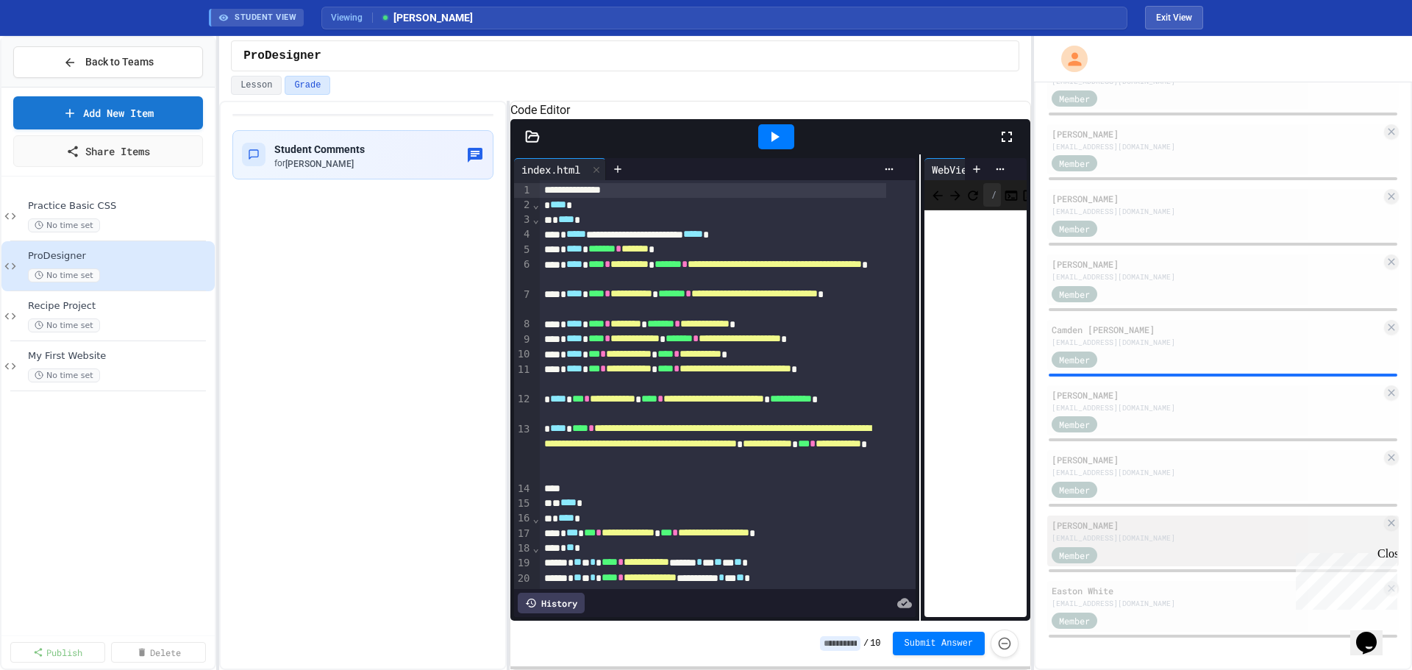
scroll to position [1231, 0]
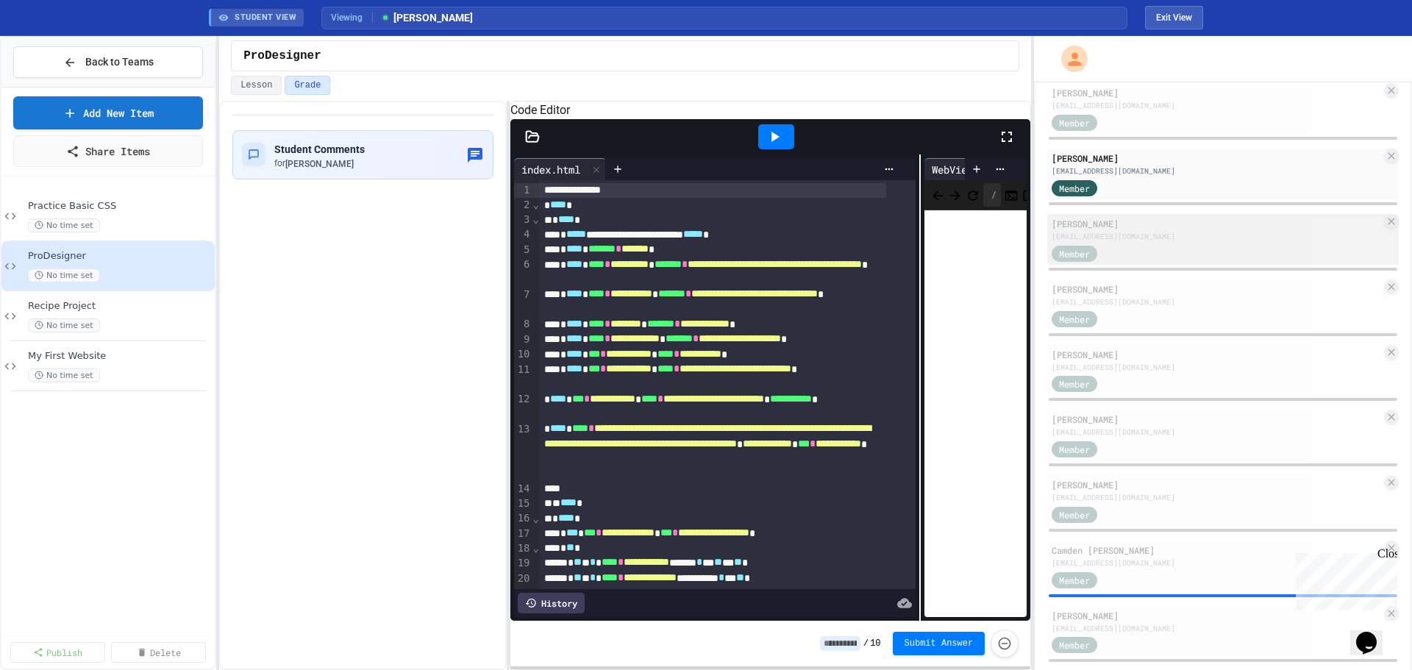
click at [1139, 247] on div "Member" at bounding box center [1217, 252] width 330 height 18
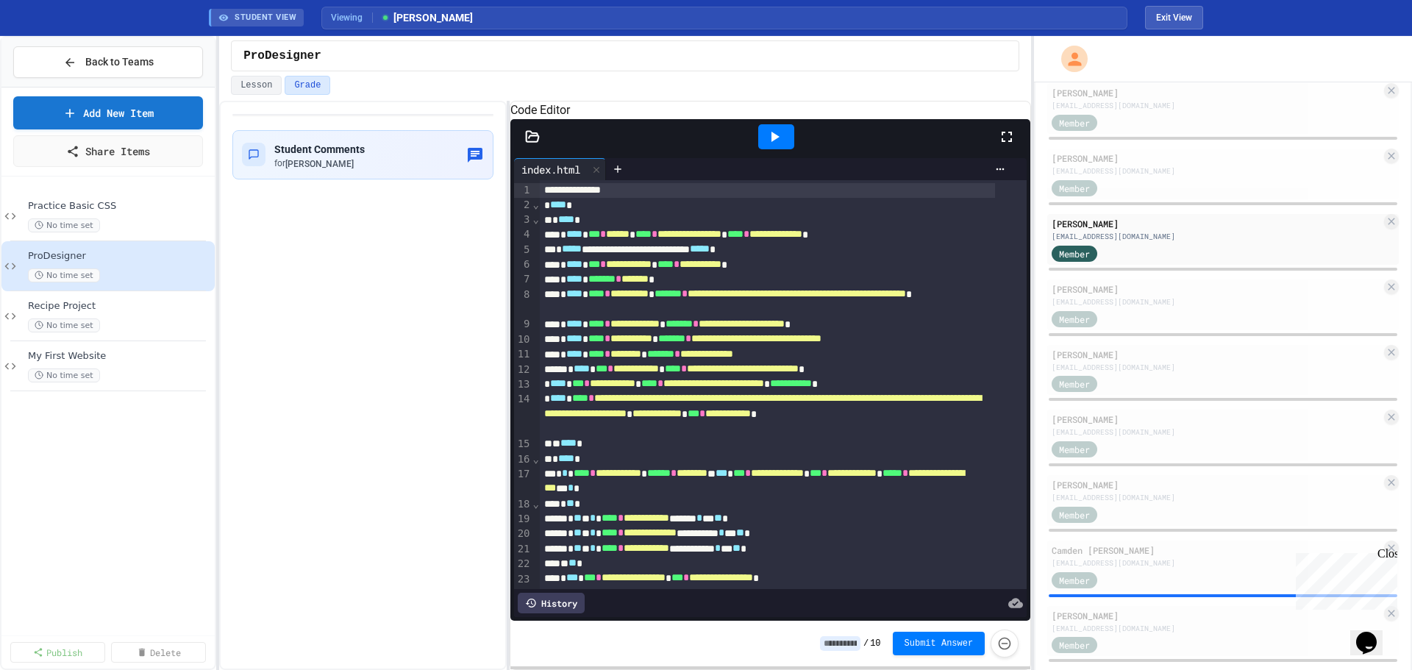
click at [769, 146] on icon at bounding box center [775, 137] width 18 height 18
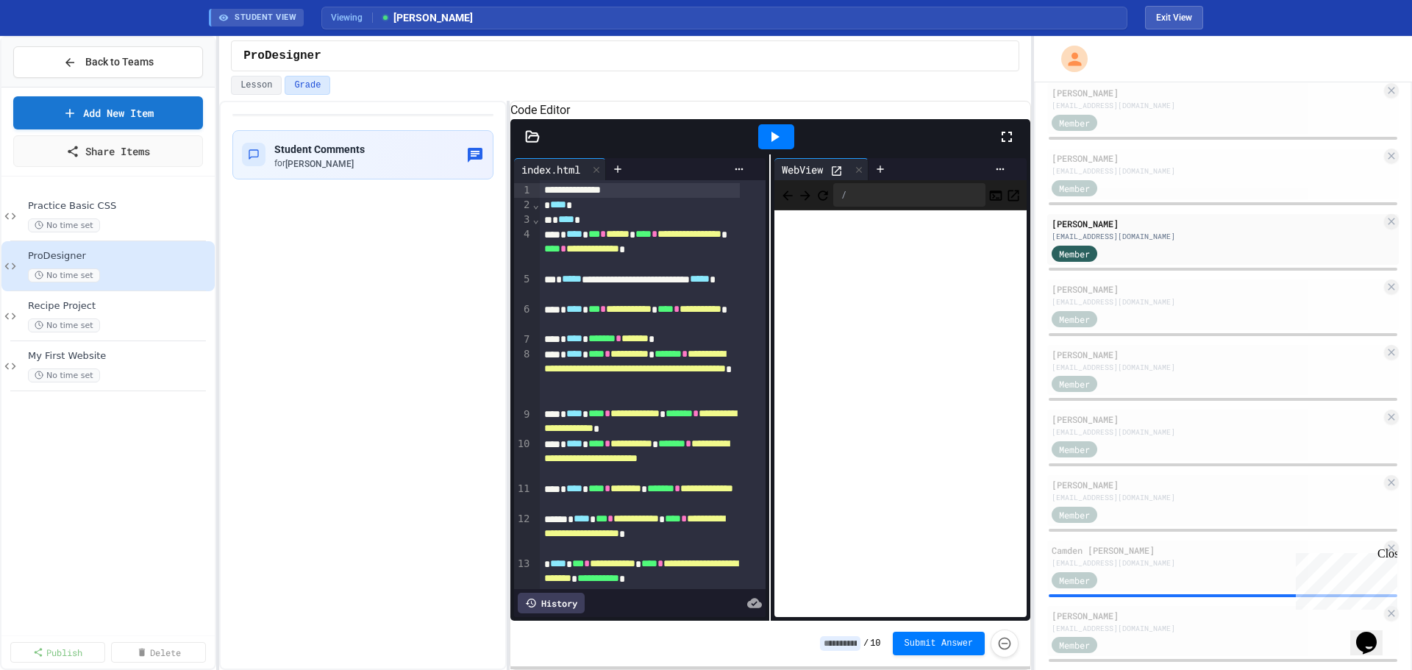
click at [833, 177] on icon at bounding box center [837, 171] width 13 height 13
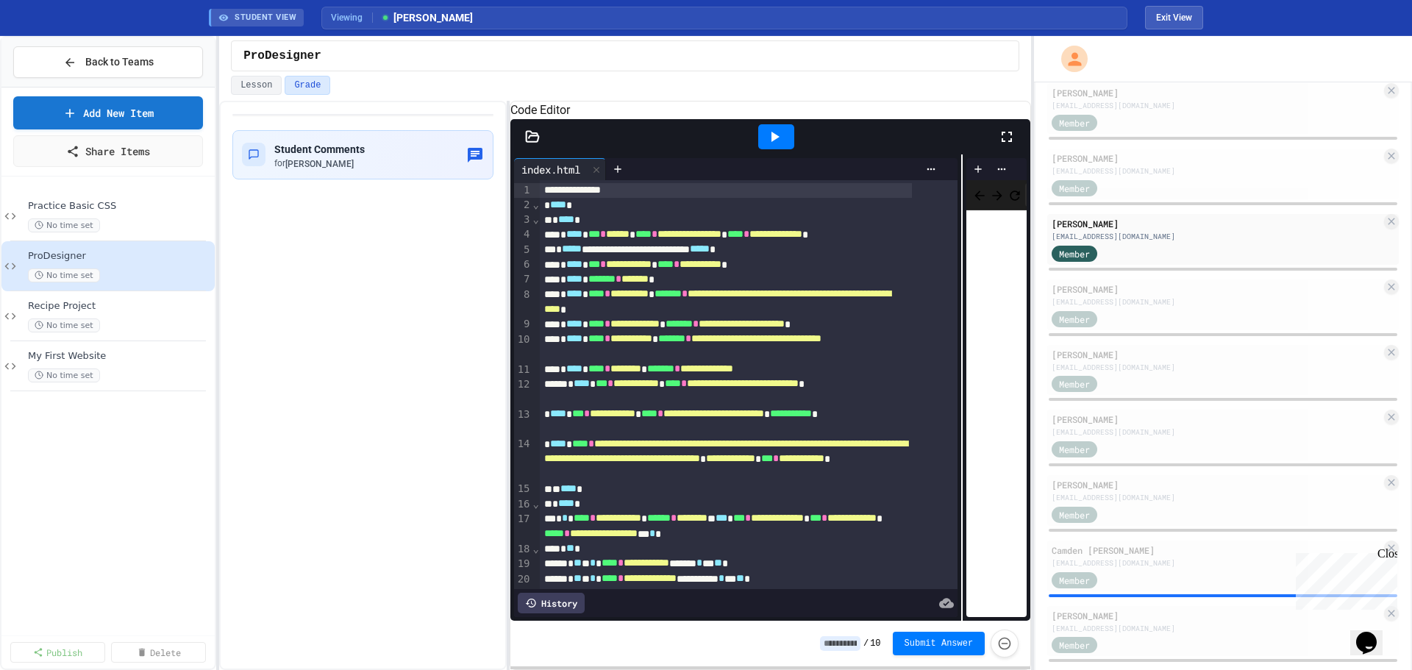
click at [987, 398] on div "**********" at bounding box center [771, 387] width 521 height 466
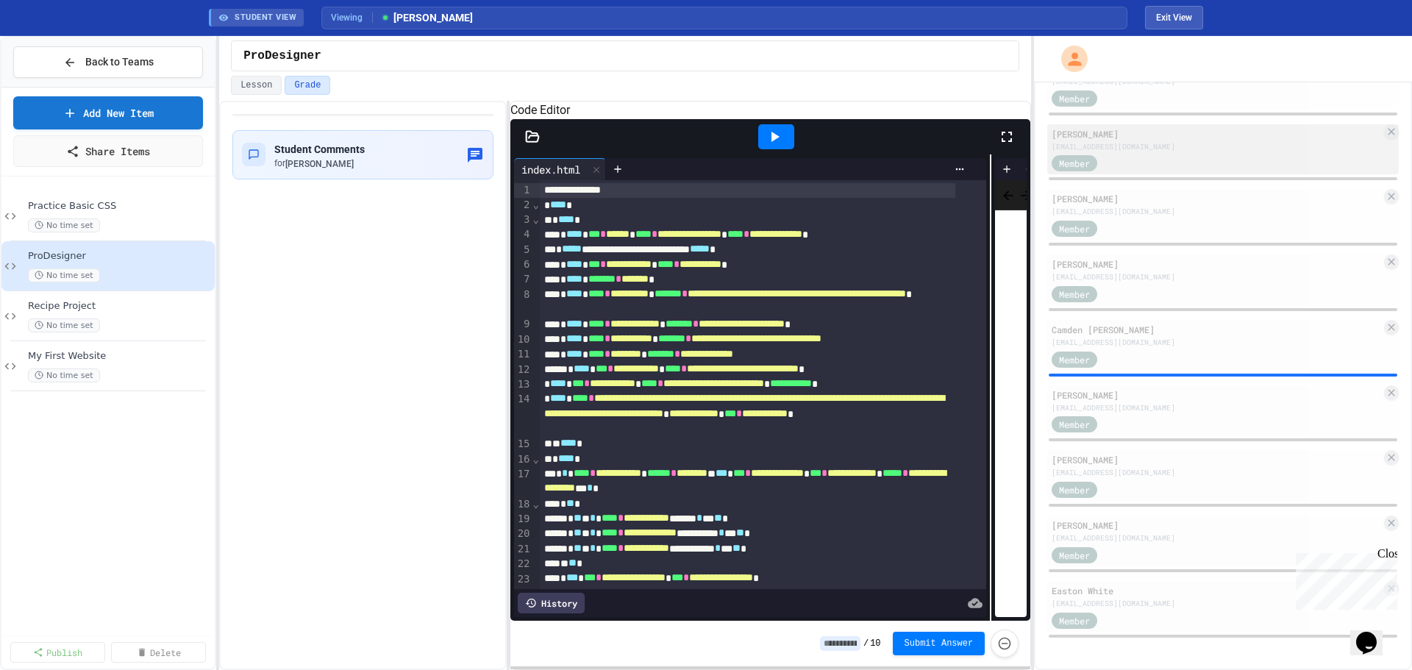
scroll to position [1379, 0]
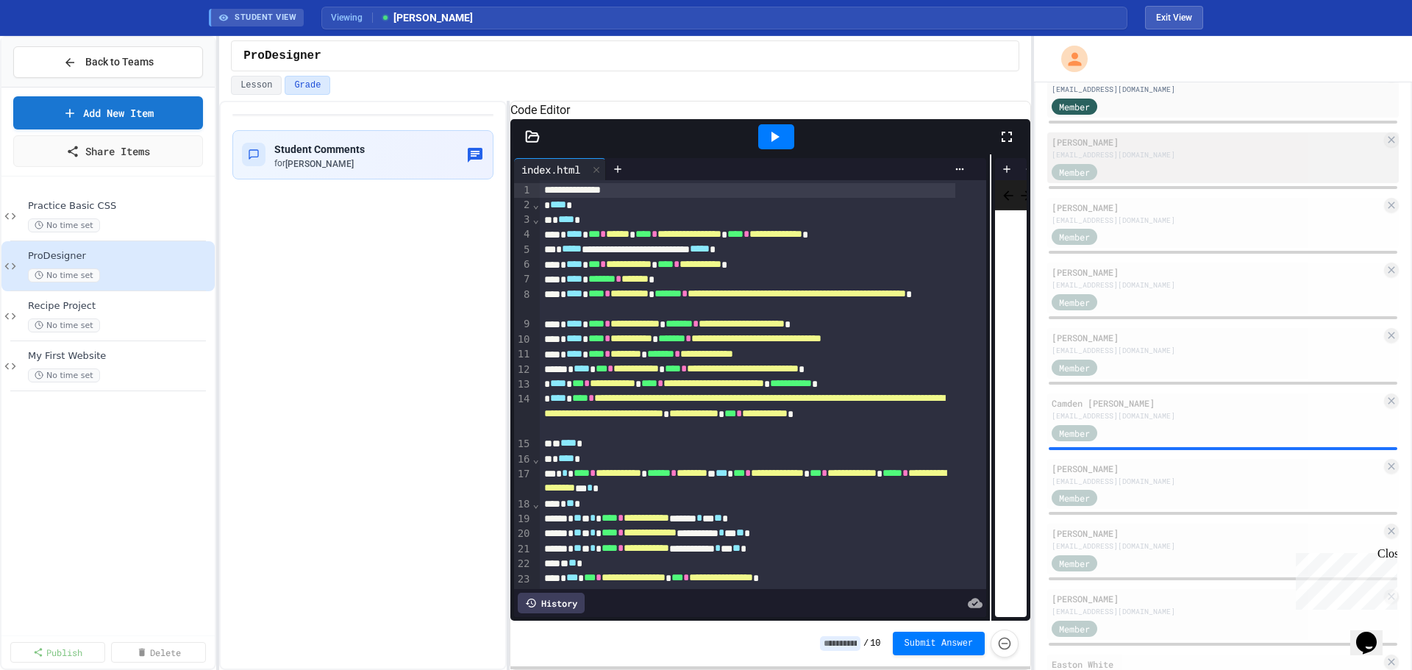
click at [1119, 160] on div "eodell328@lsr7.net" at bounding box center [1217, 154] width 330 height 11
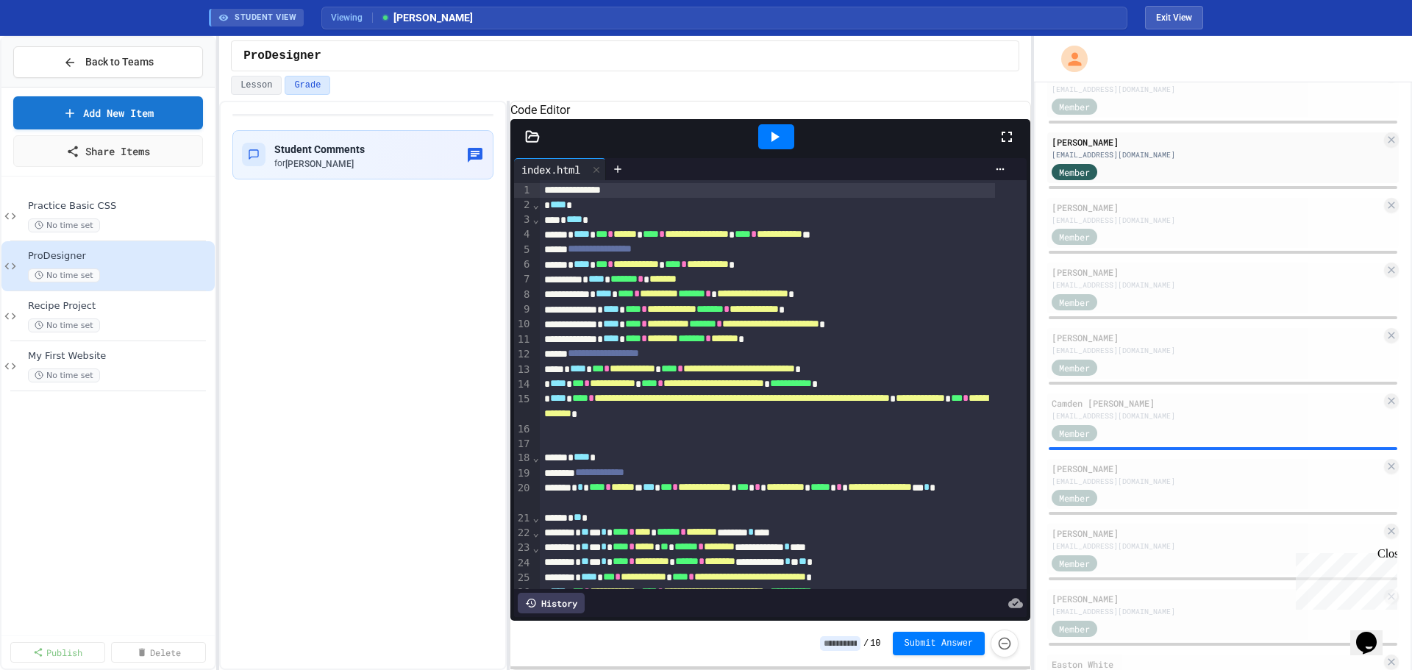
click at [790, 149] on div at bounding box center [776, 136] width 36 height 25
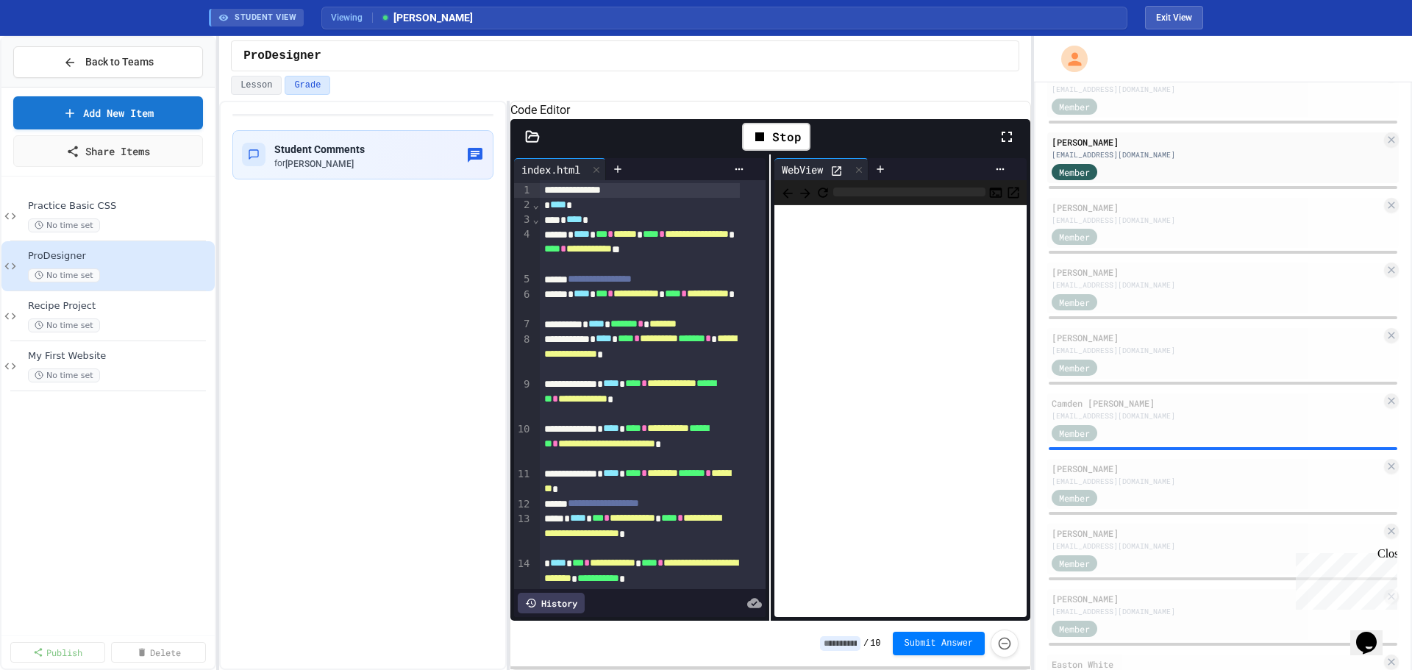
click at [839, 177] on icon at bounding box center [837, 171] width 13 height 13
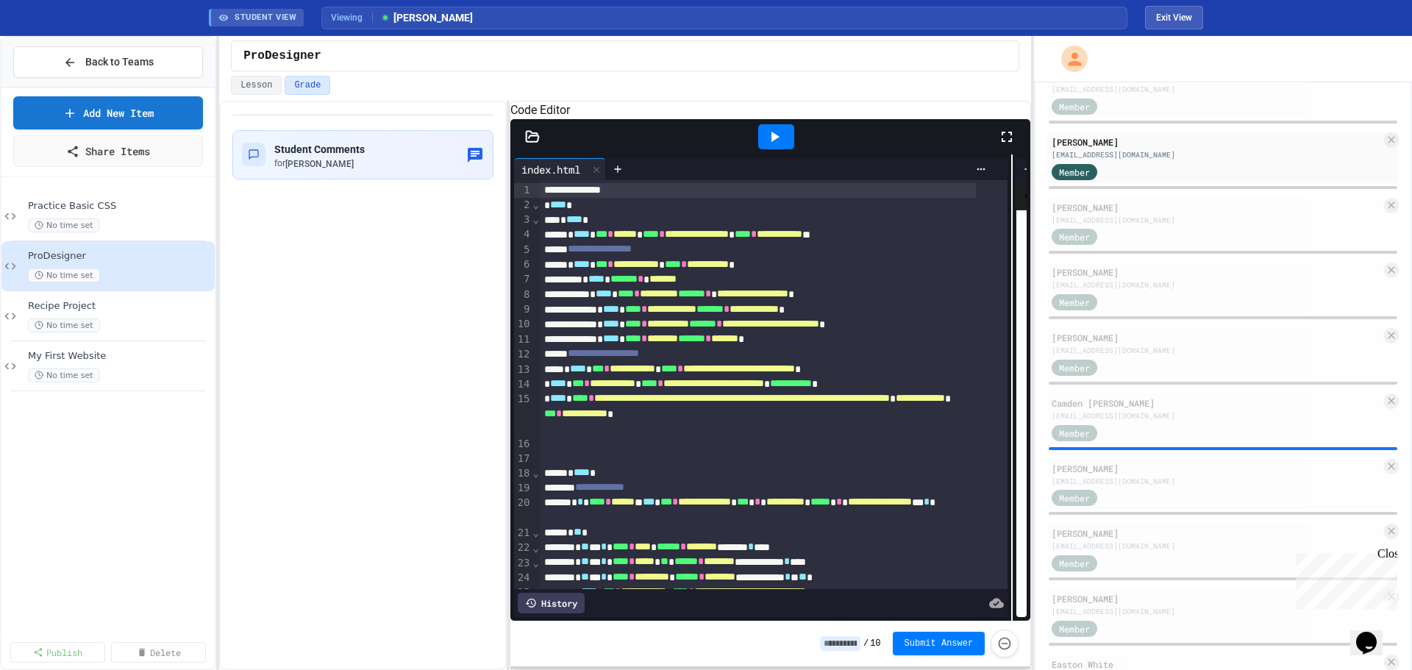
click at [1007, 308] on div "**********" at bounding box center [771, 387] width 521 height 466
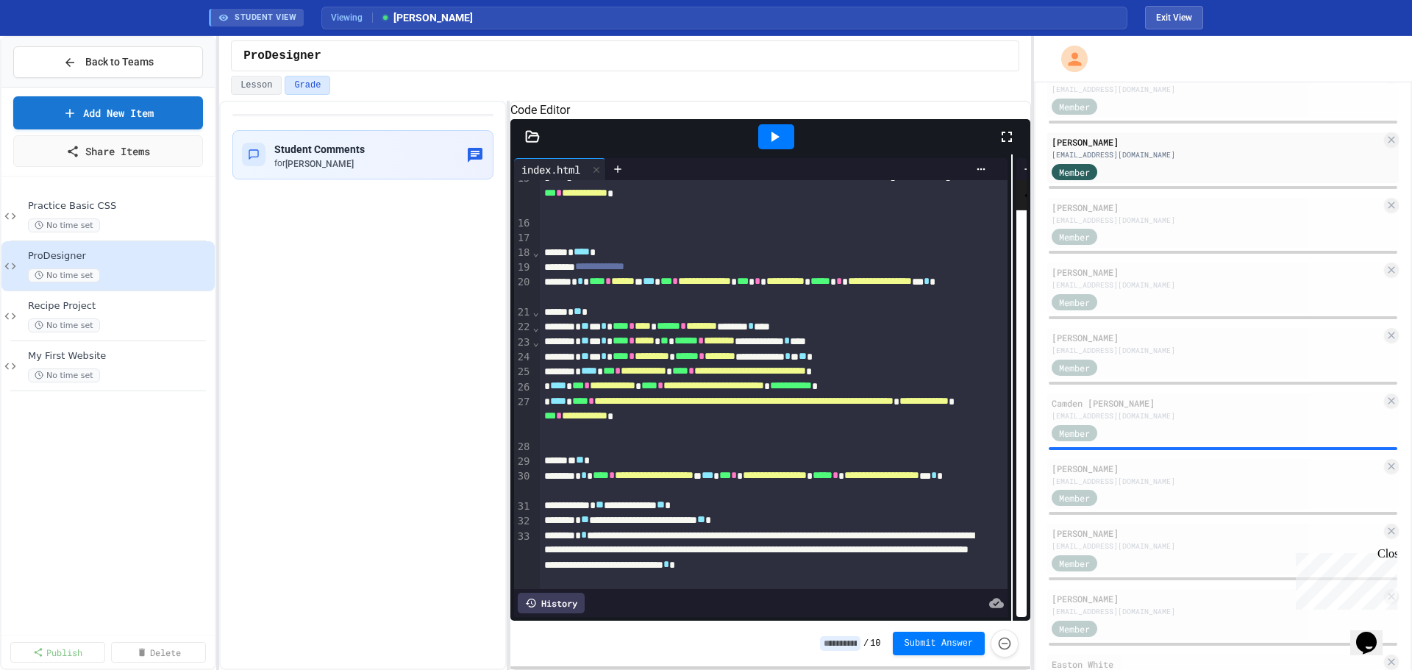
scroll to position [294, 0]
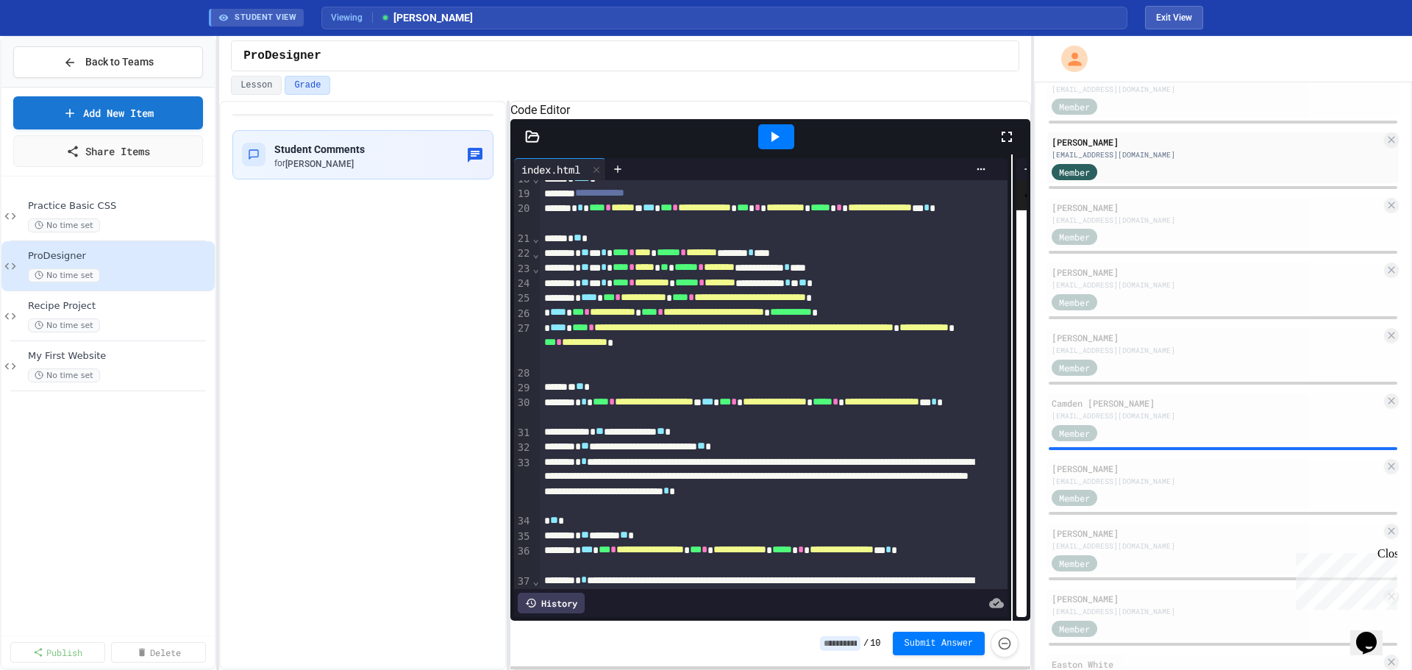
click at [557, 596] on div "History" at bounding box center [551, 603] width 67 height 21
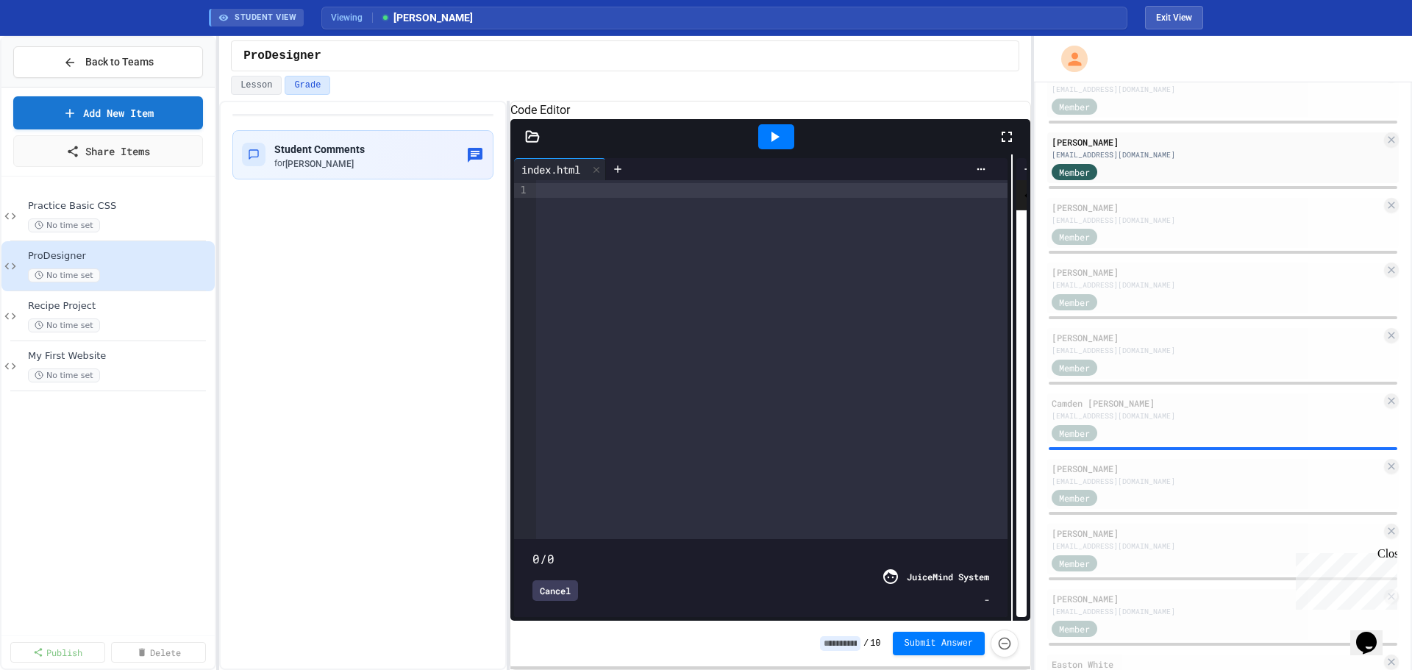
type input "****"
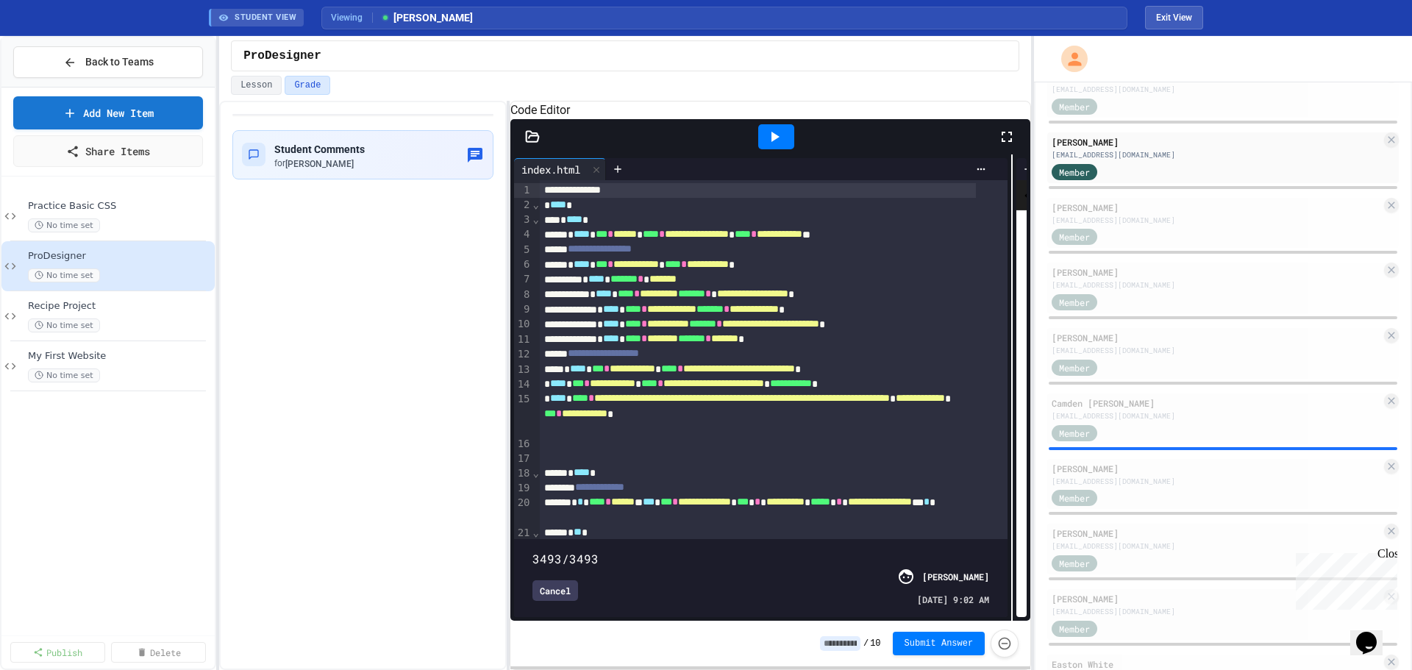
click at [560, 581] on div "Cancel" at bounding box center [556, 590] width 46 height 21
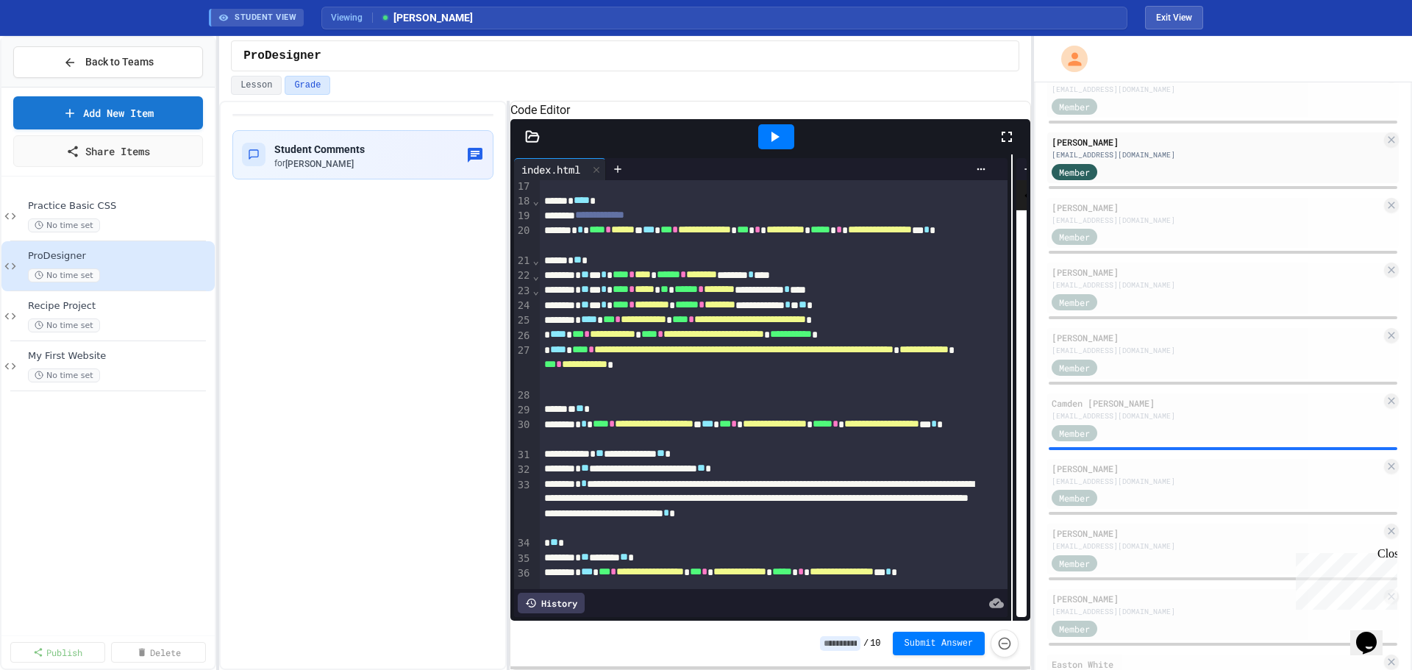
scroll to position [0, 0]
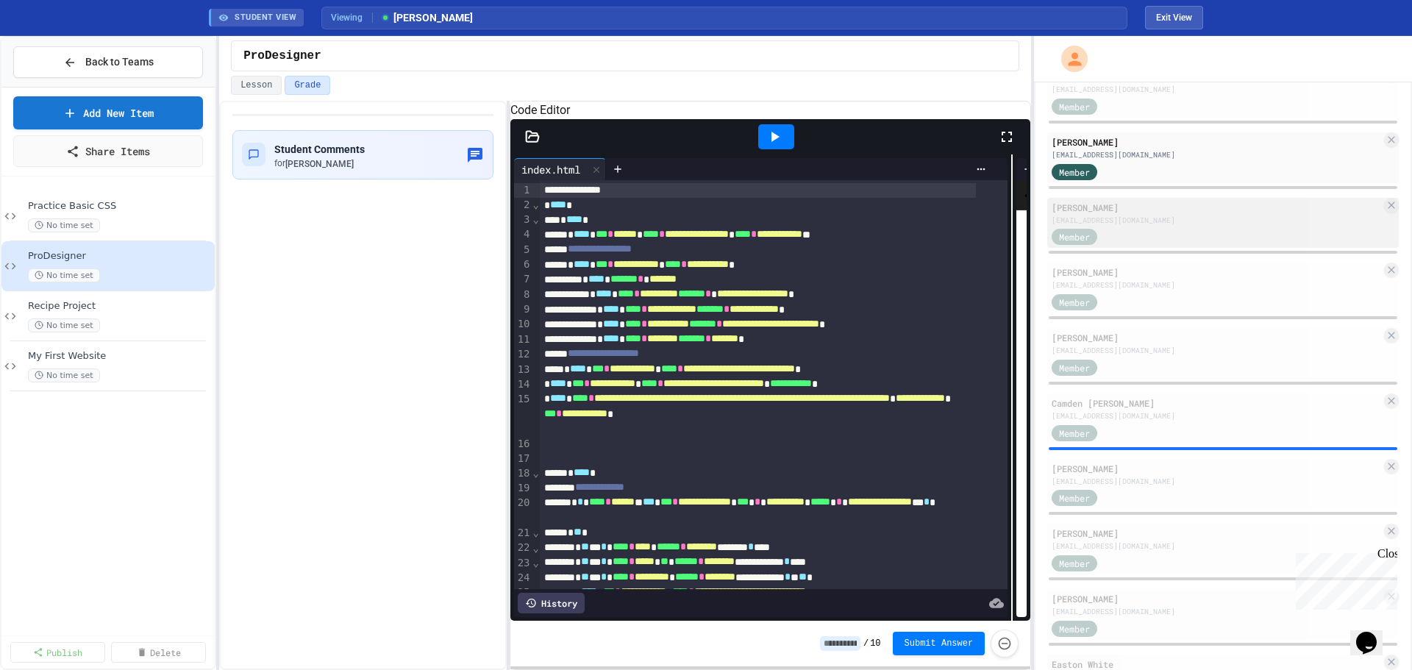
click at [1121, 212] on div "Scarlet Raddatz" at bounding box center [1217, 207] width 330 height 13
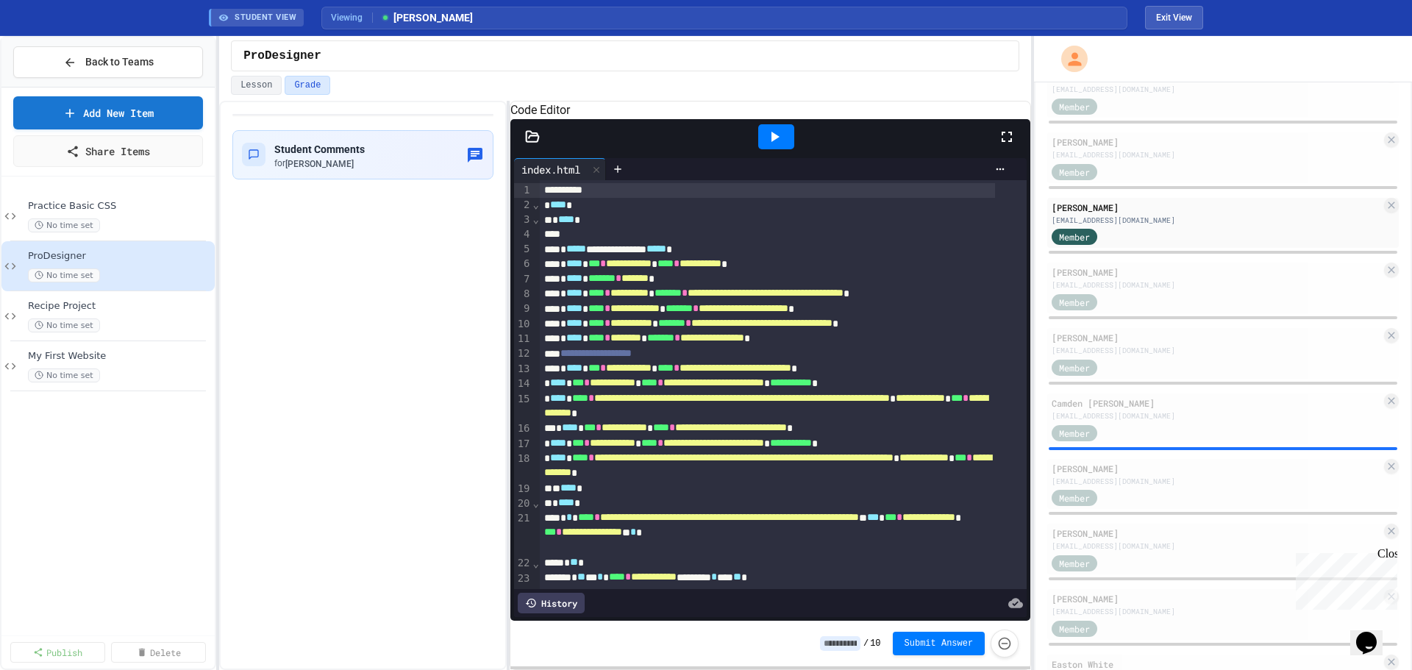
click at [777, 142] on icon at bounding box center [776, 137] width 8 height 10
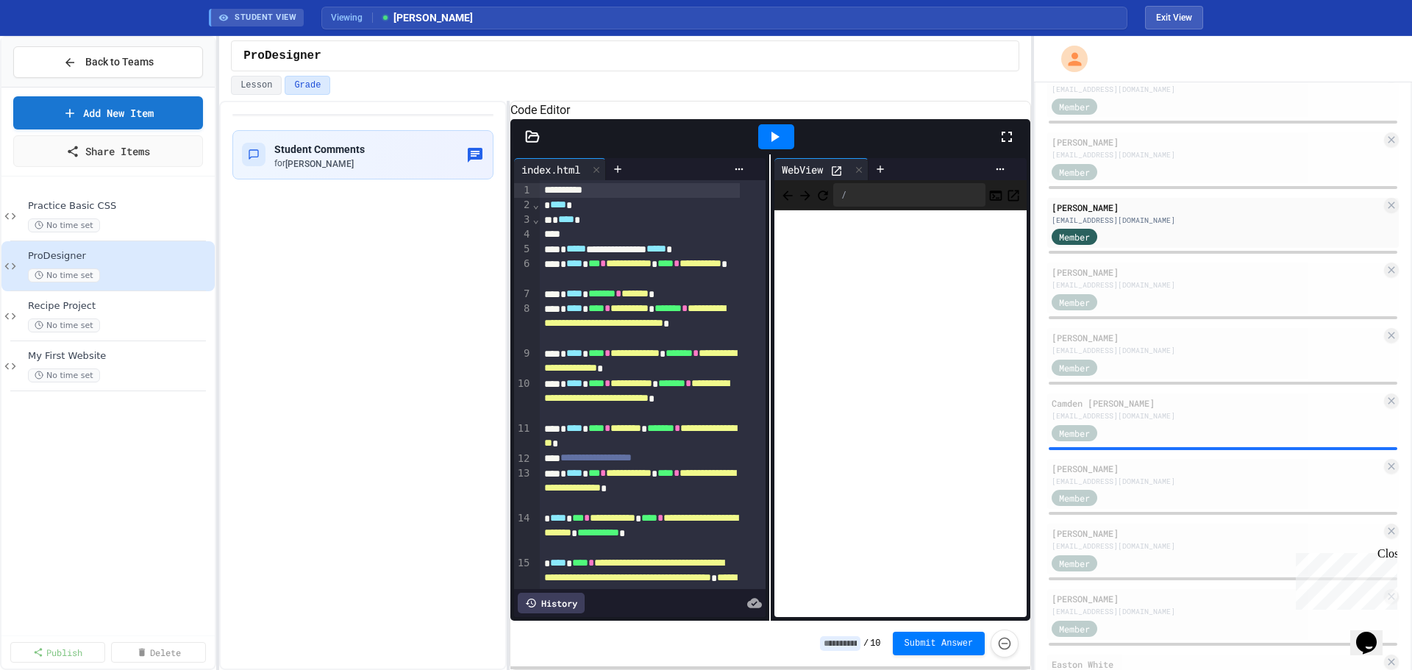
click at [832, 177] on icon at bounding box center [837, 171] width 13 height 13
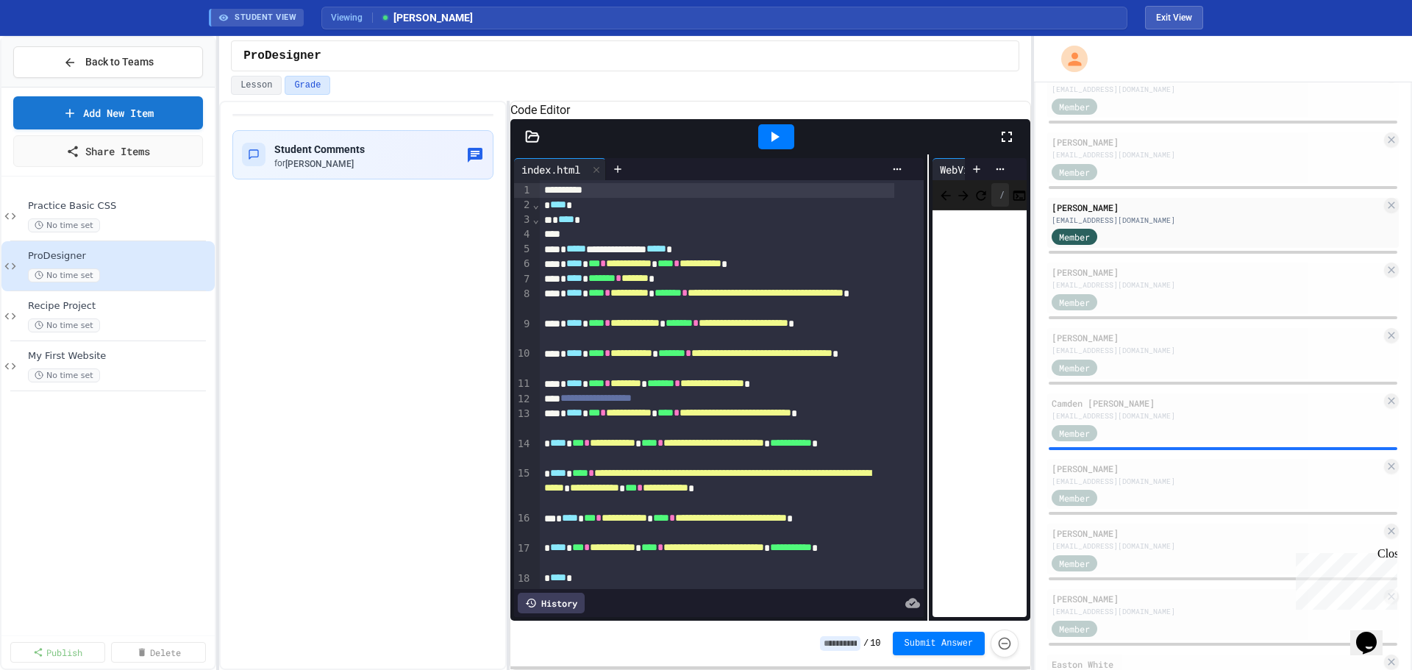
click at [920, 405] on div "**********" at bounding box center [771, 387] width 521 height 466
click at [1141, 293] on div "Member" at bounding box center [1217, 301] width 330 height 18
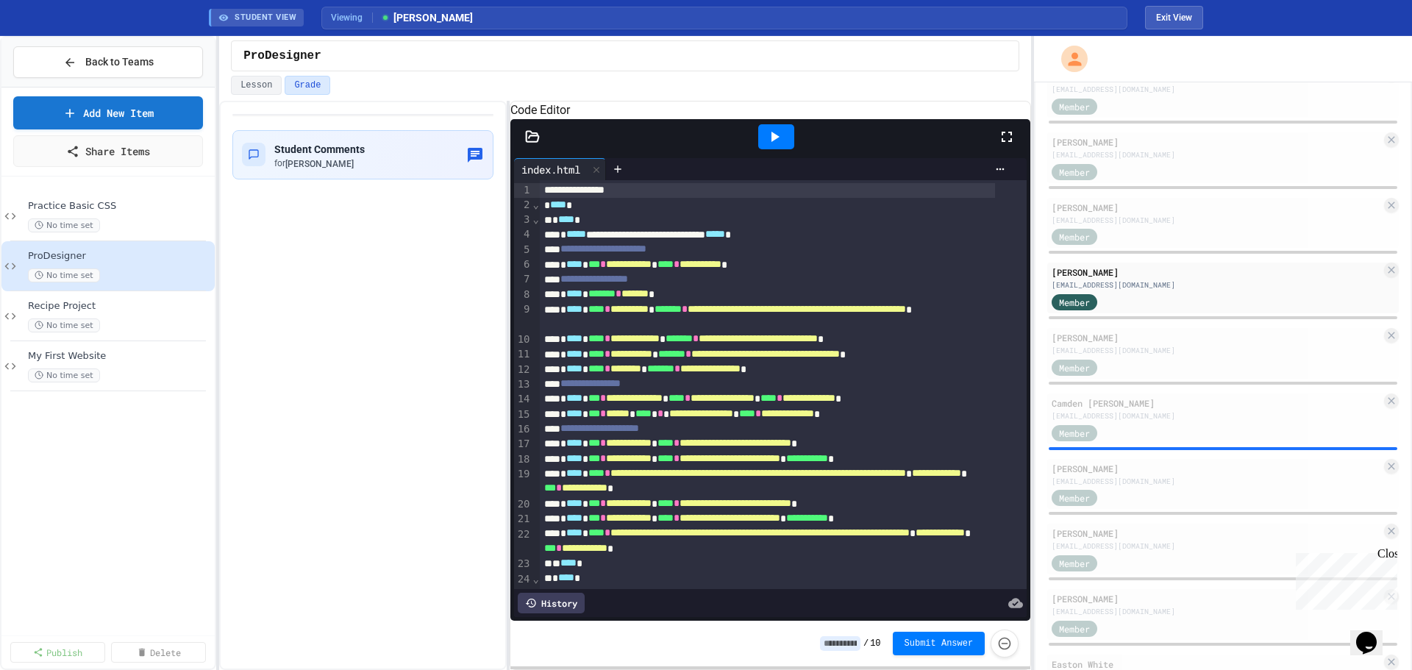
click at [791, 149] on div at bounding box center [776, 136] width 36 height 25
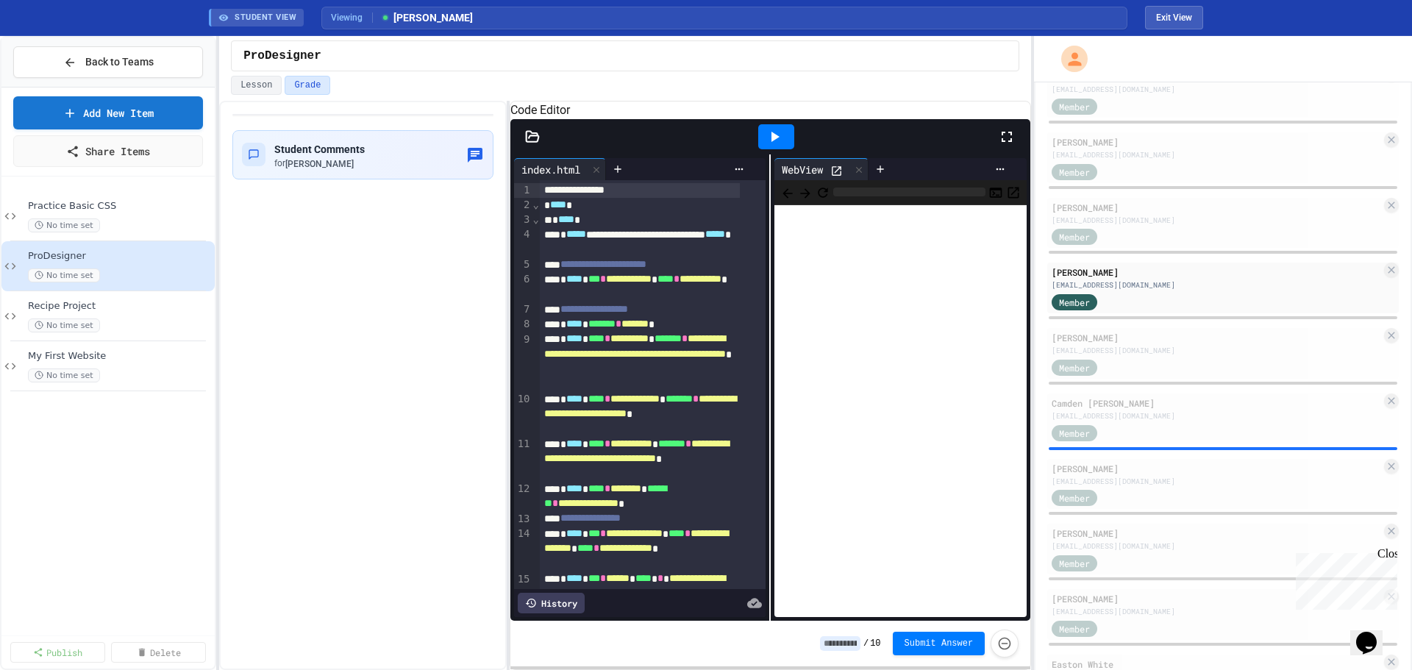
click at [836, 177] on icon at bounding box center [837, 171] width 13 height 13
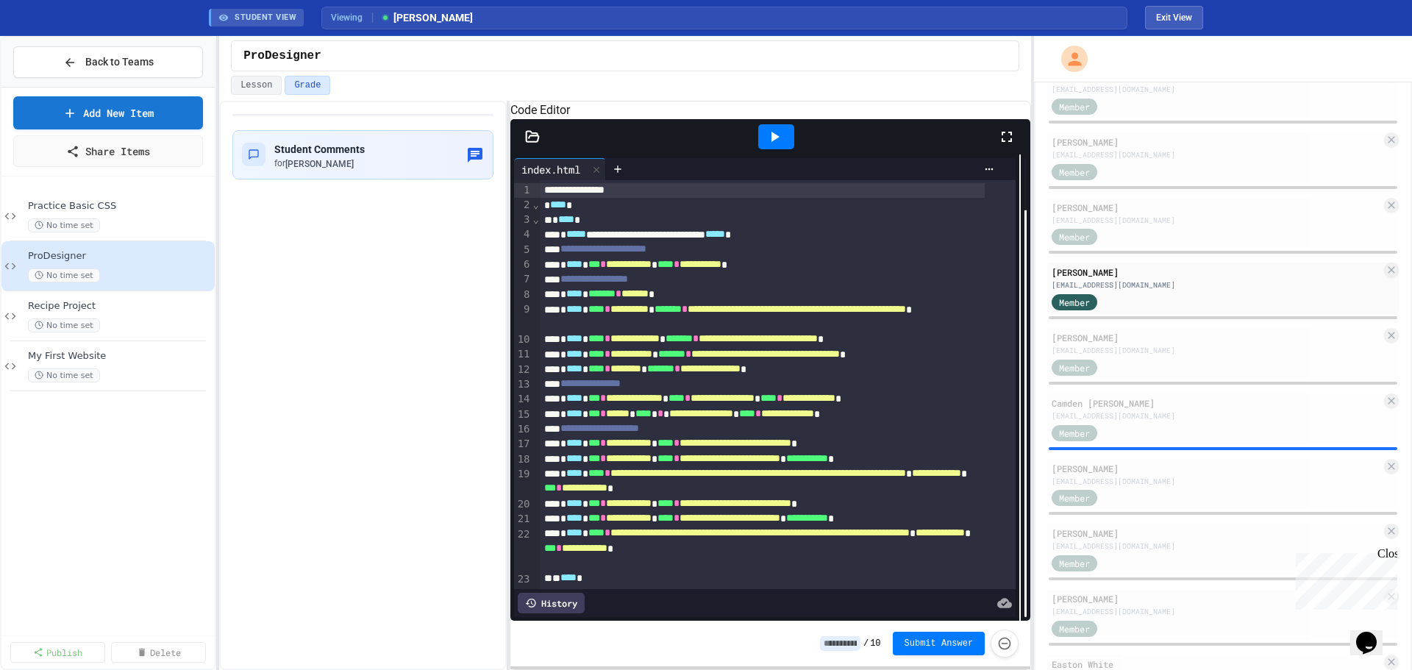
click at [1020, 344] on div "**********" at bounding box center [771, 387] width 521 height 466
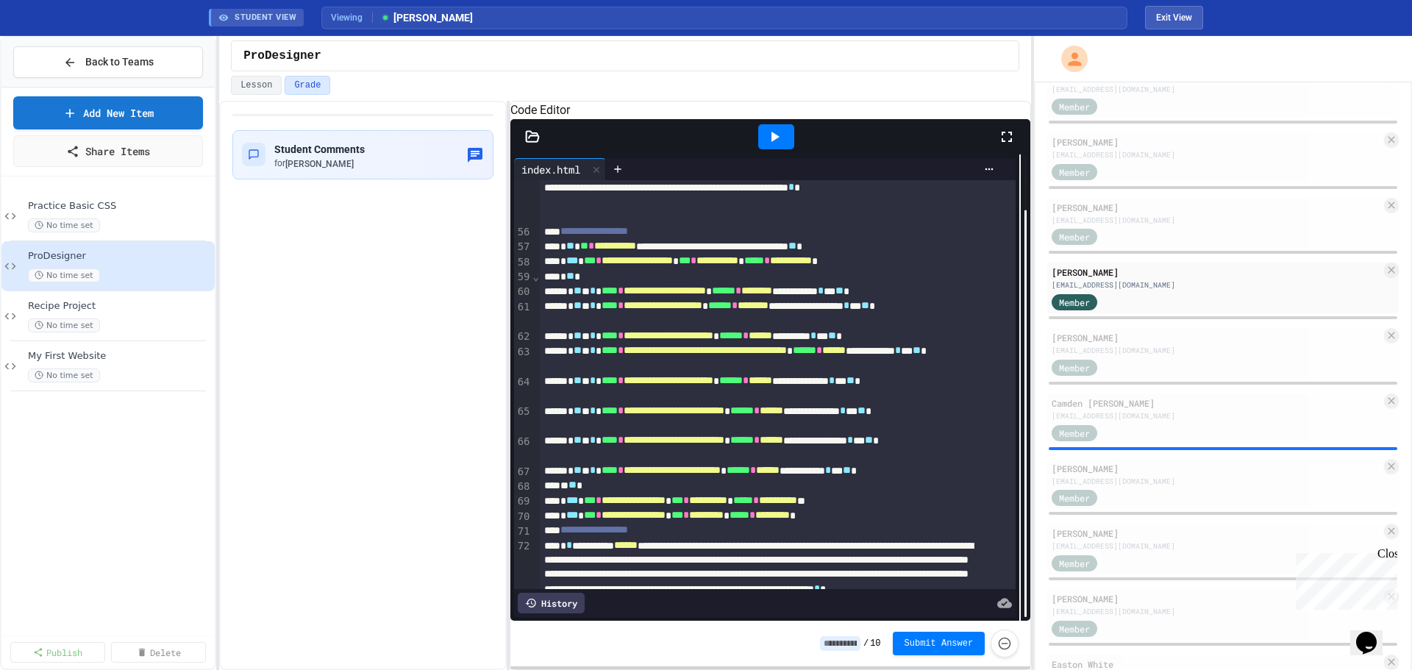
scroll to position [1245, 0]
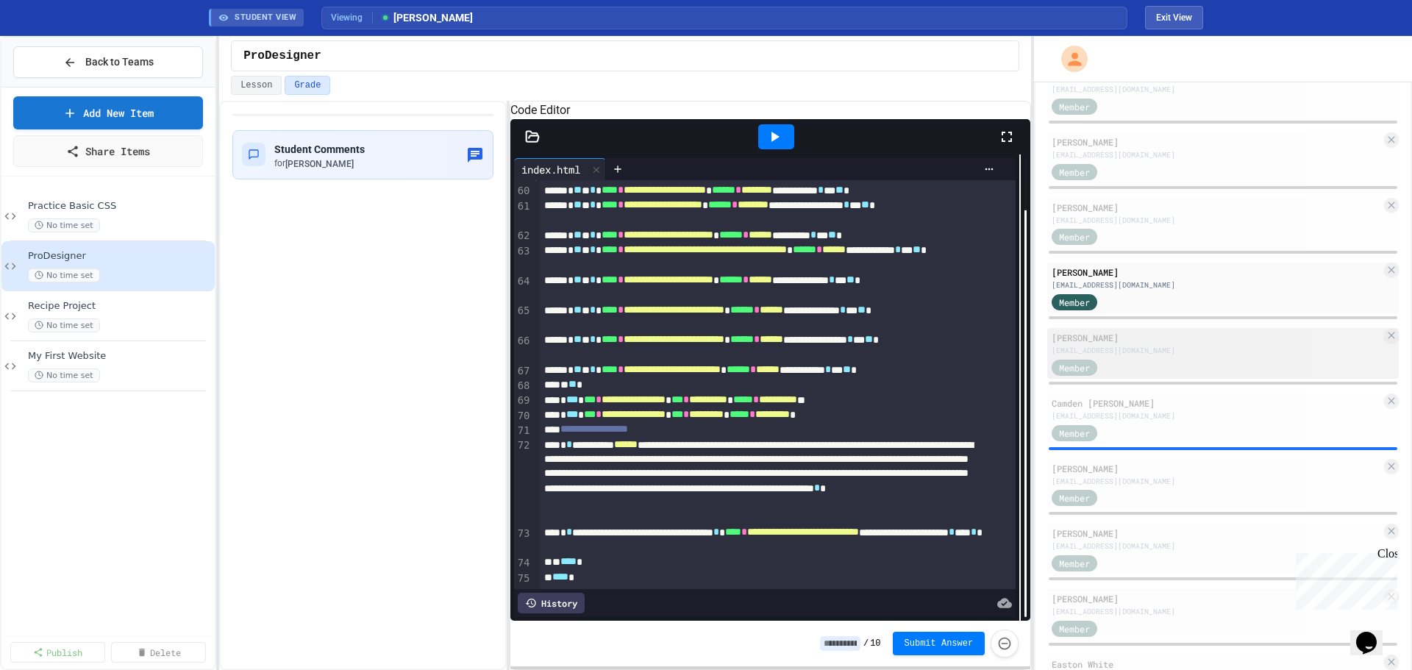
click at [1126, 350] on div "psalamasina308@lsr7.net" at bounding box center [1217, 350] width 330 height 11
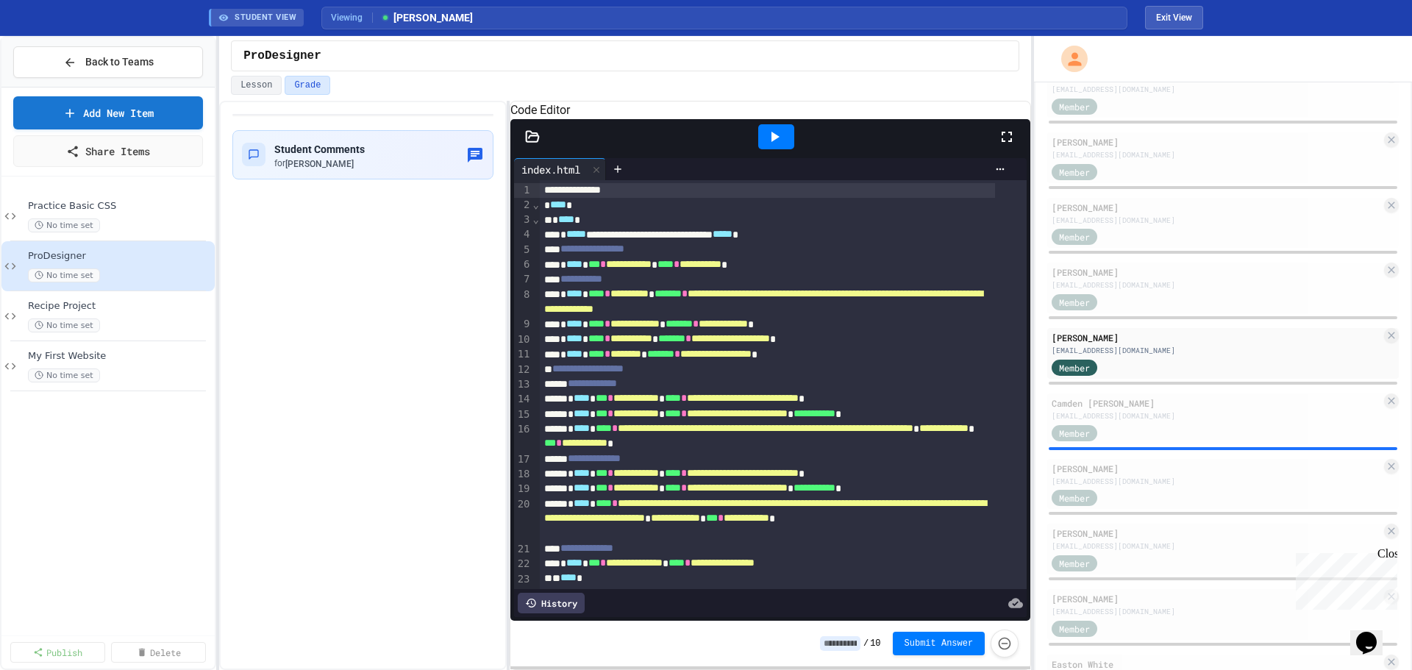
click at [789, 149] on div at bounding box center [776, 136] width 36 height 25
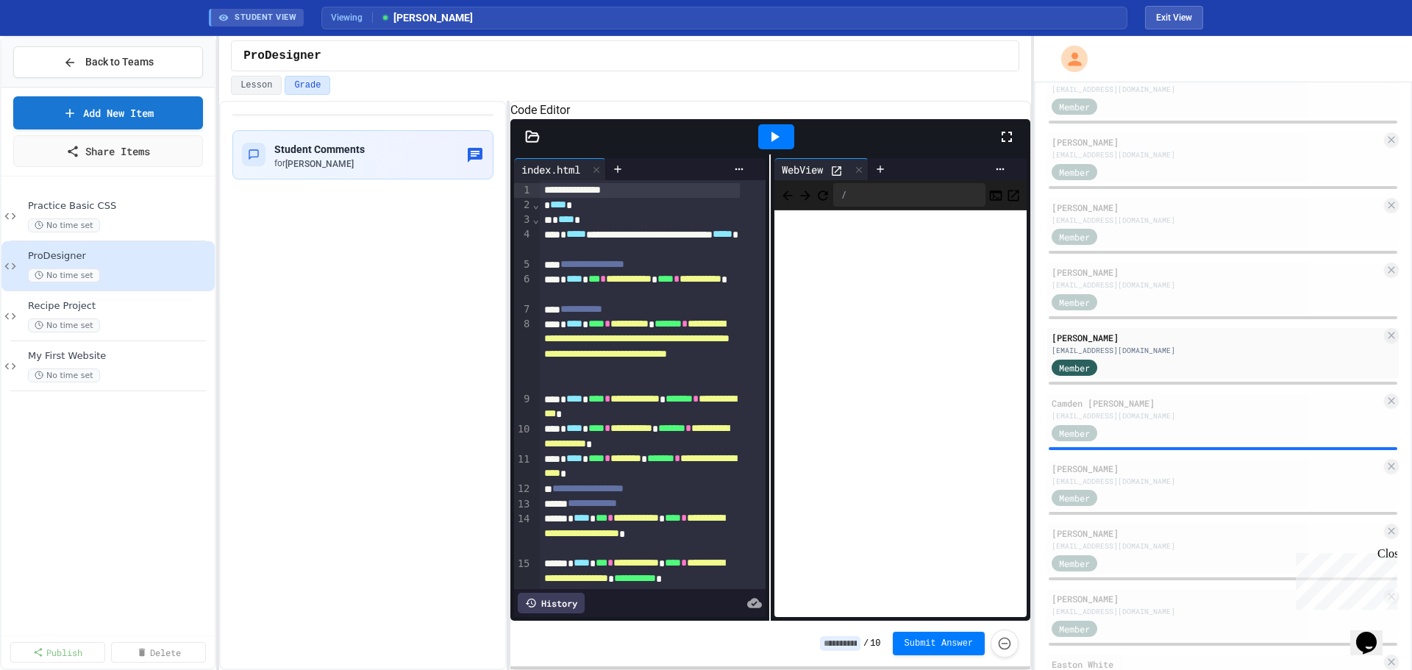
click at [832, 177] on icon at bounding box center [837, 171] width 13 height 13
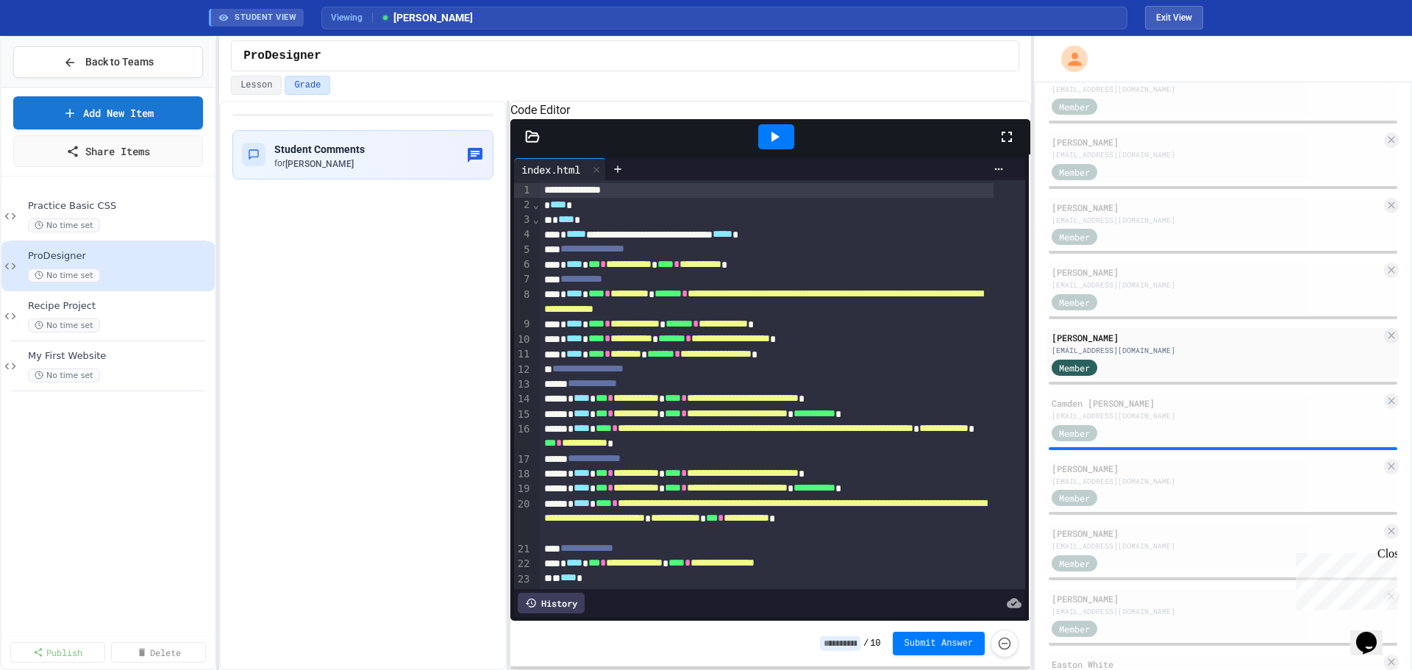
click at [1034, 371] on div "**********" at bounding box center [706, 353] width 1412 height 634
click at [571, 596] on div "History" at bounding box center [551, 603] width 67 height 21
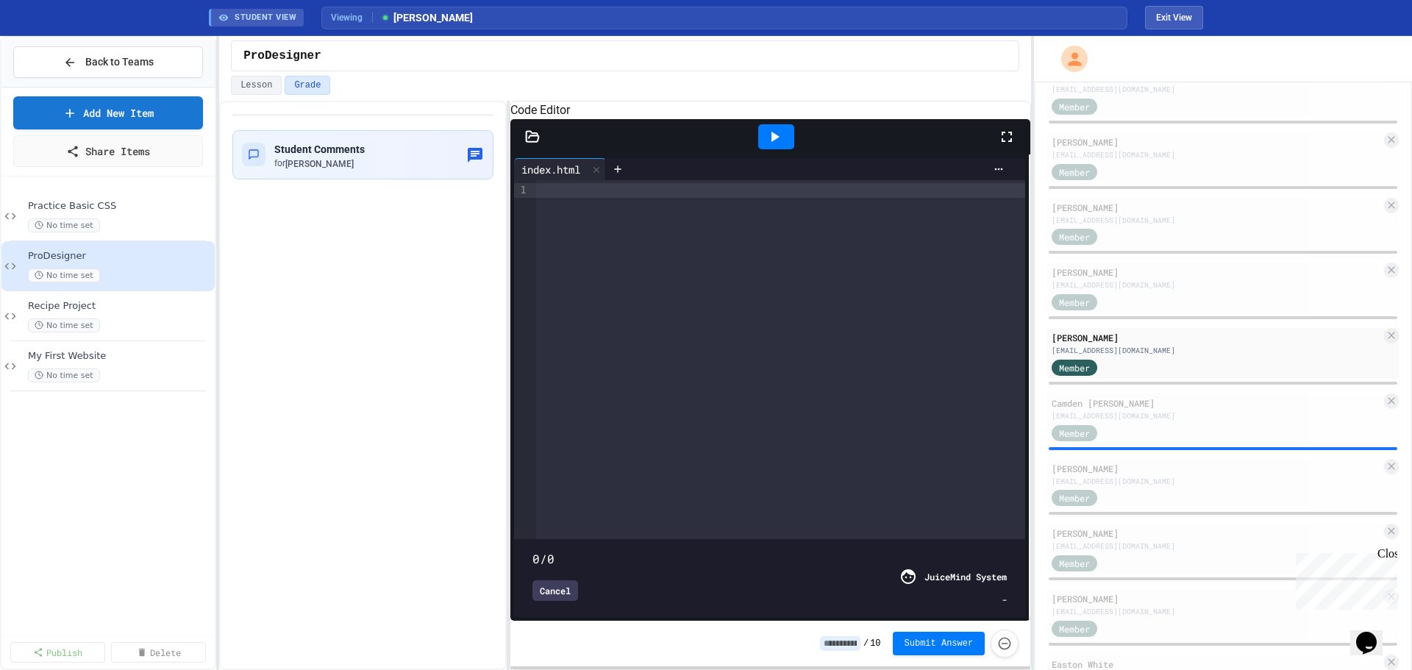
type input "****"
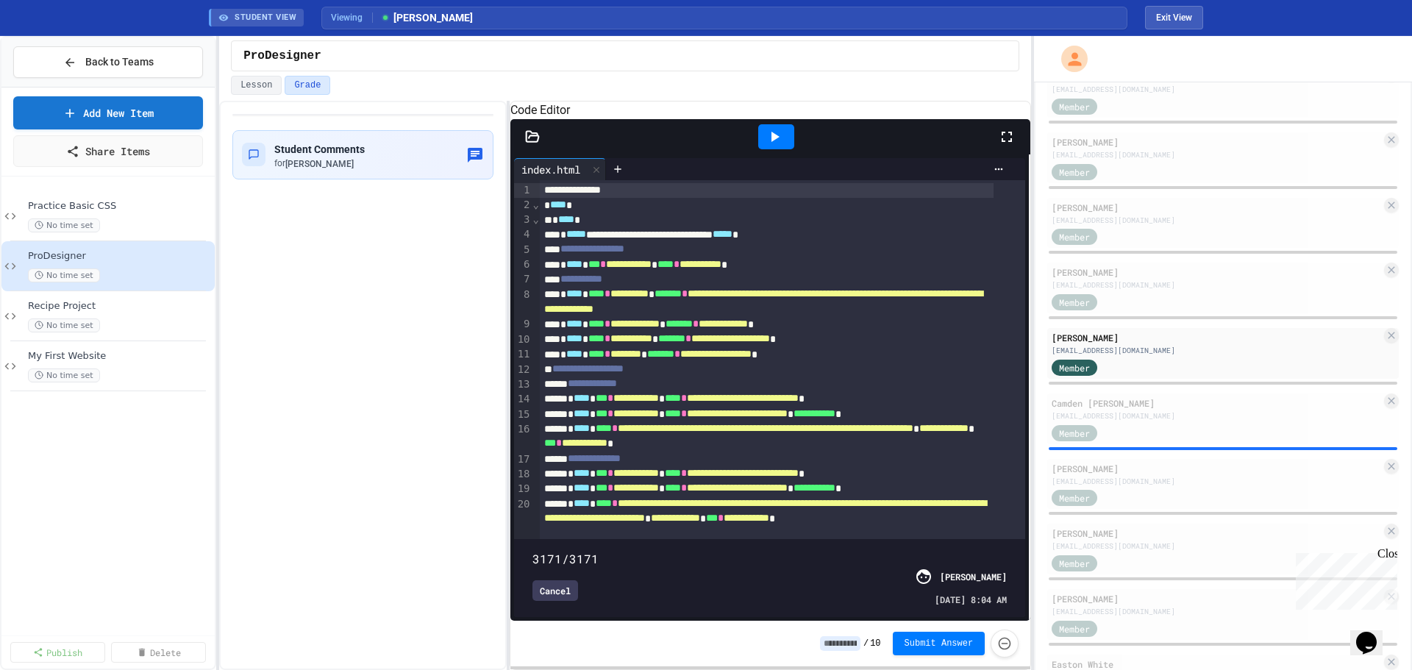
click at [552, 580] on div "Cancel" at bounding box center [556, 590] width 46 height 21
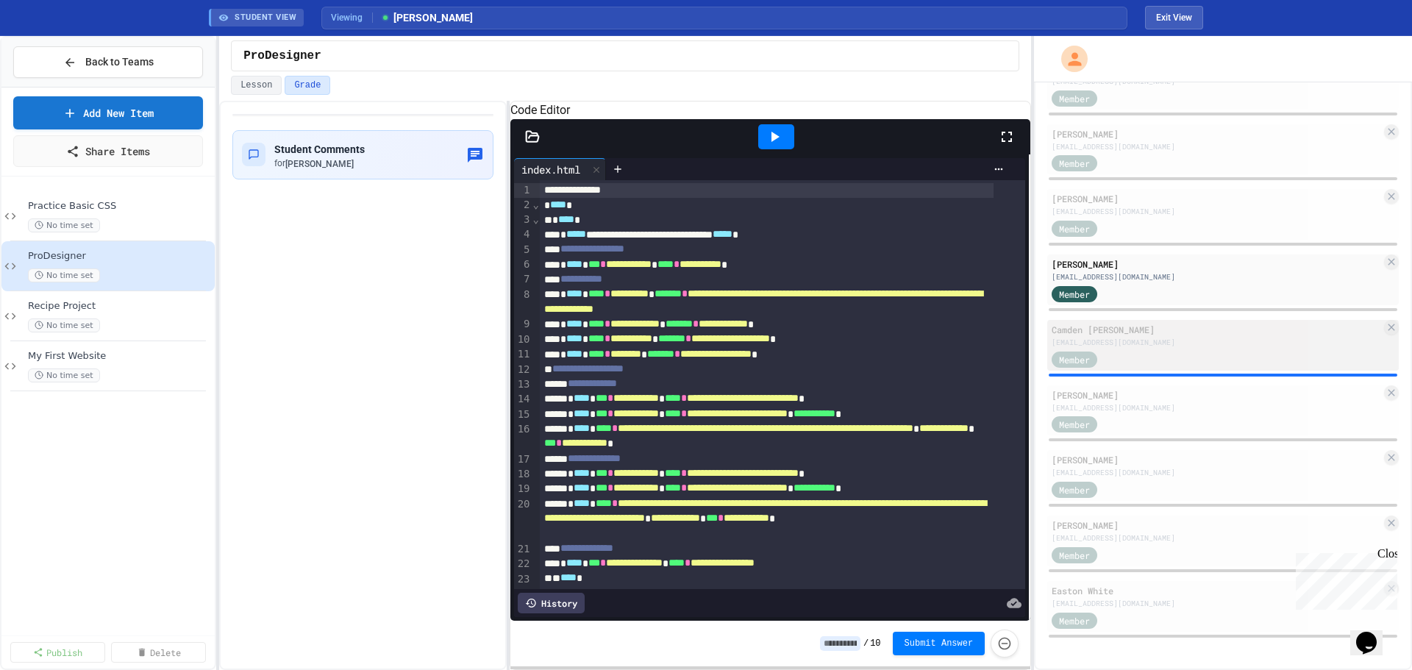
click at [1145, 341] on div "cschreckenghaust955@lsr7.net" at bounding box center [1217, 342] width 330 height 11
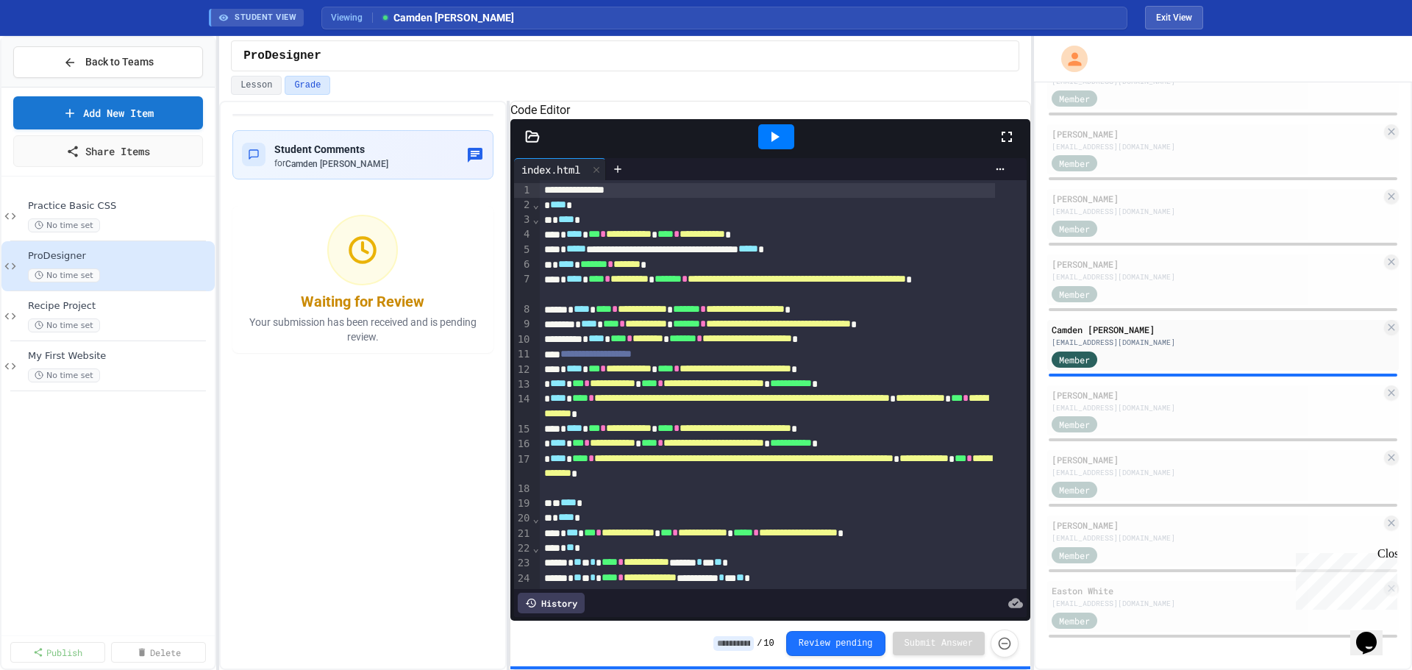
click at [772, 146] on icon at bounding box center [775, 137] width 18 height 18
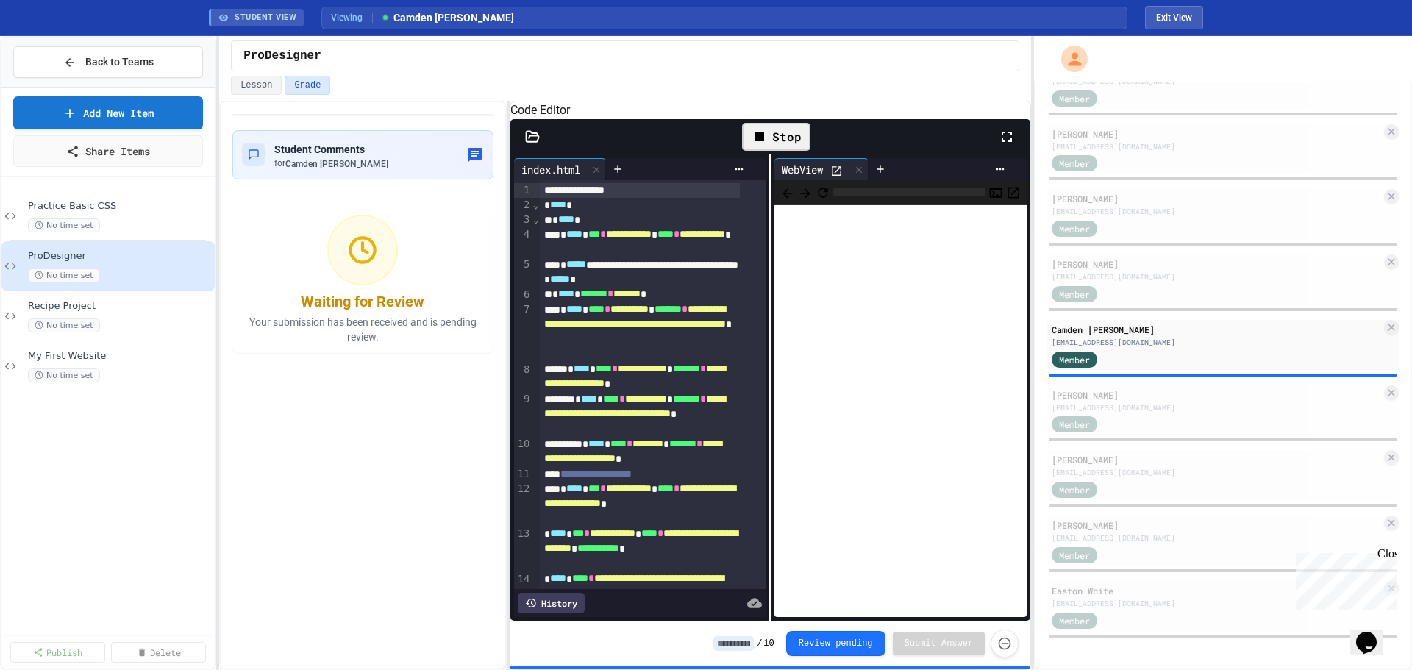
click at [831, 177] on icon at bounding box center [837, 171] width 13 height 13
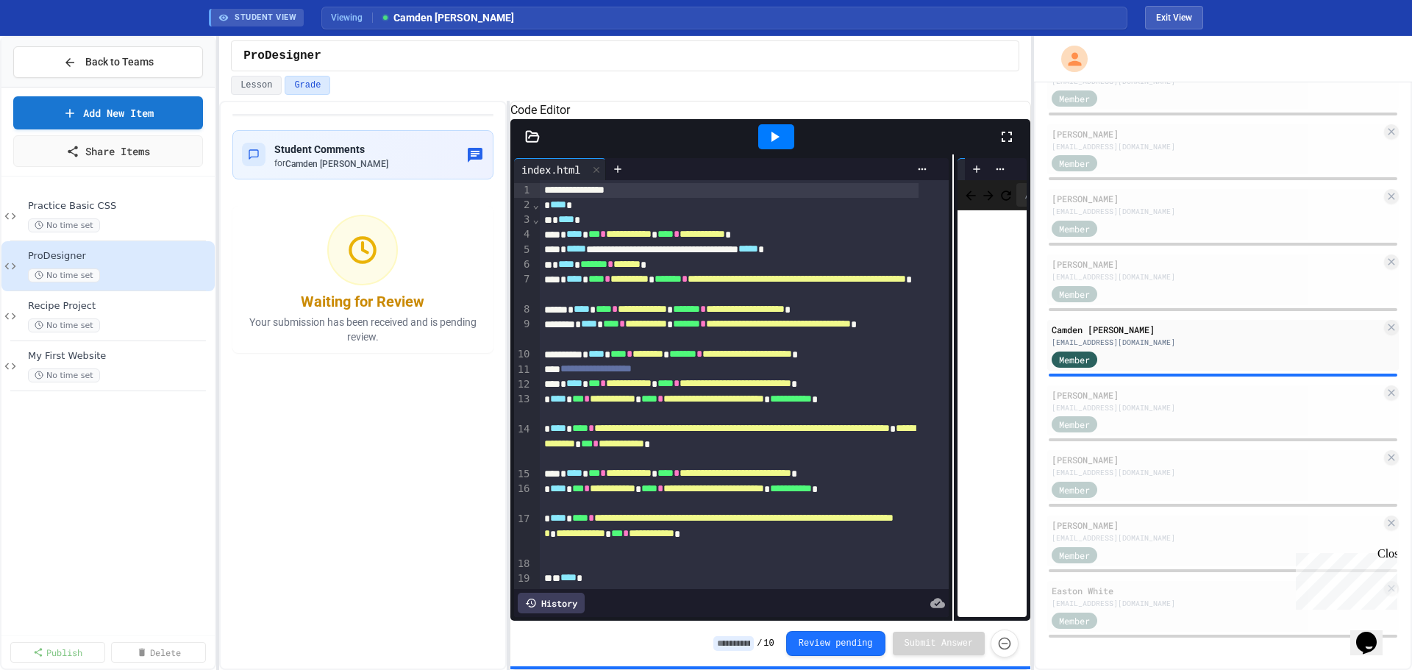
click at [949, 344] on div "**********" at bounding box center [771, 387] width 521 height 466
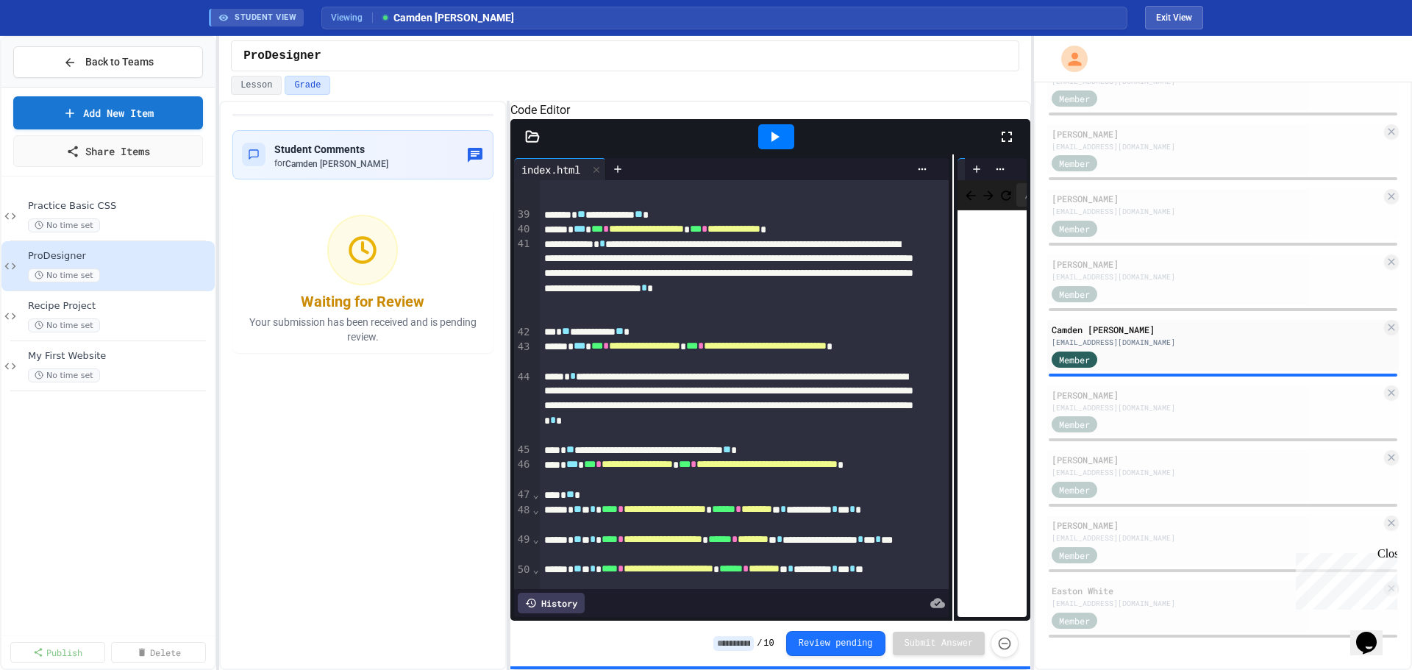
scroll to position [1287, 0]
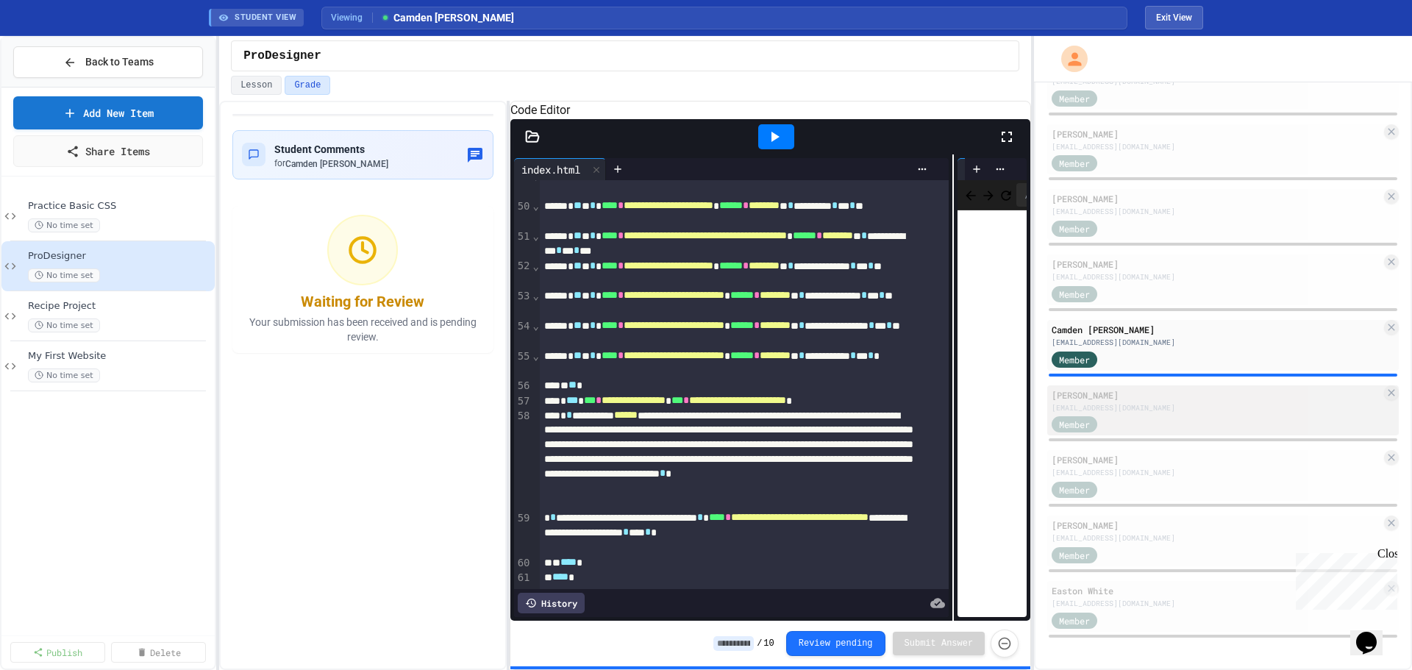
click at [1105, 411] on div "ssiemsen438@lsr7.net" at bounding box center [1217, 407] width 330 height 11
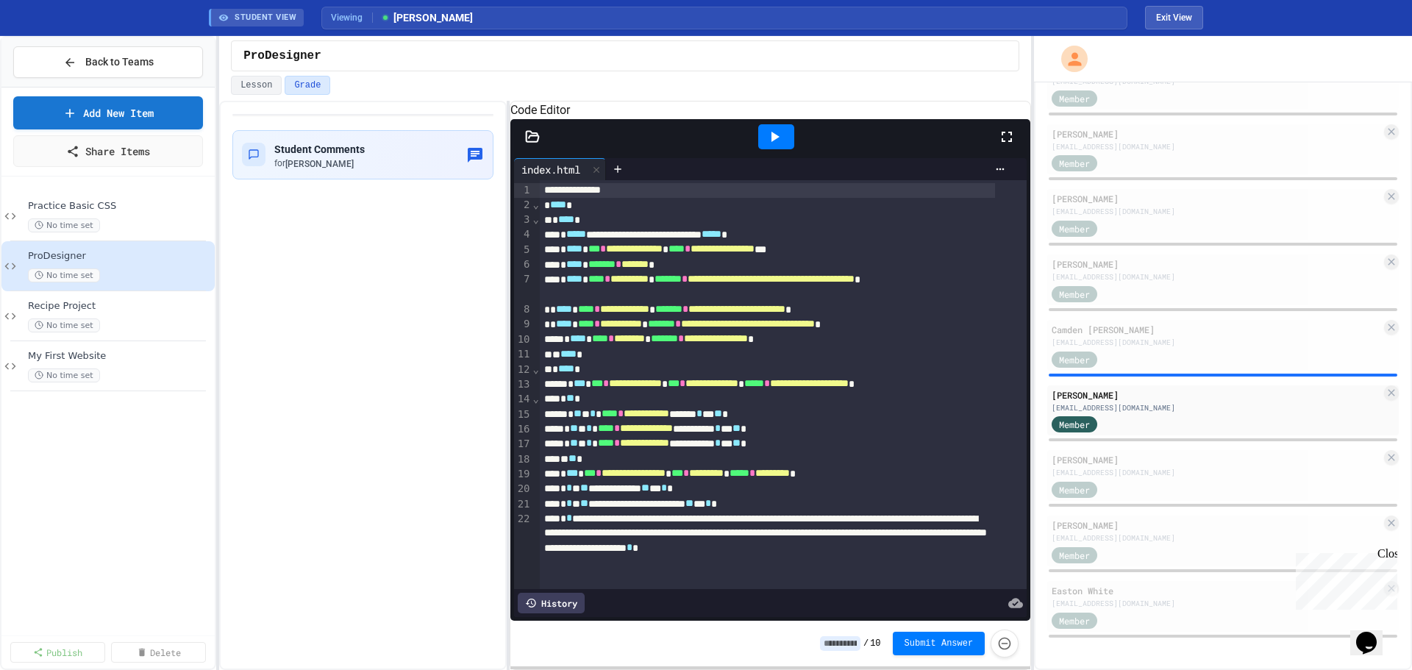
click at [782, 146] on icon at bounding box center [775, 137] width 18 height 18
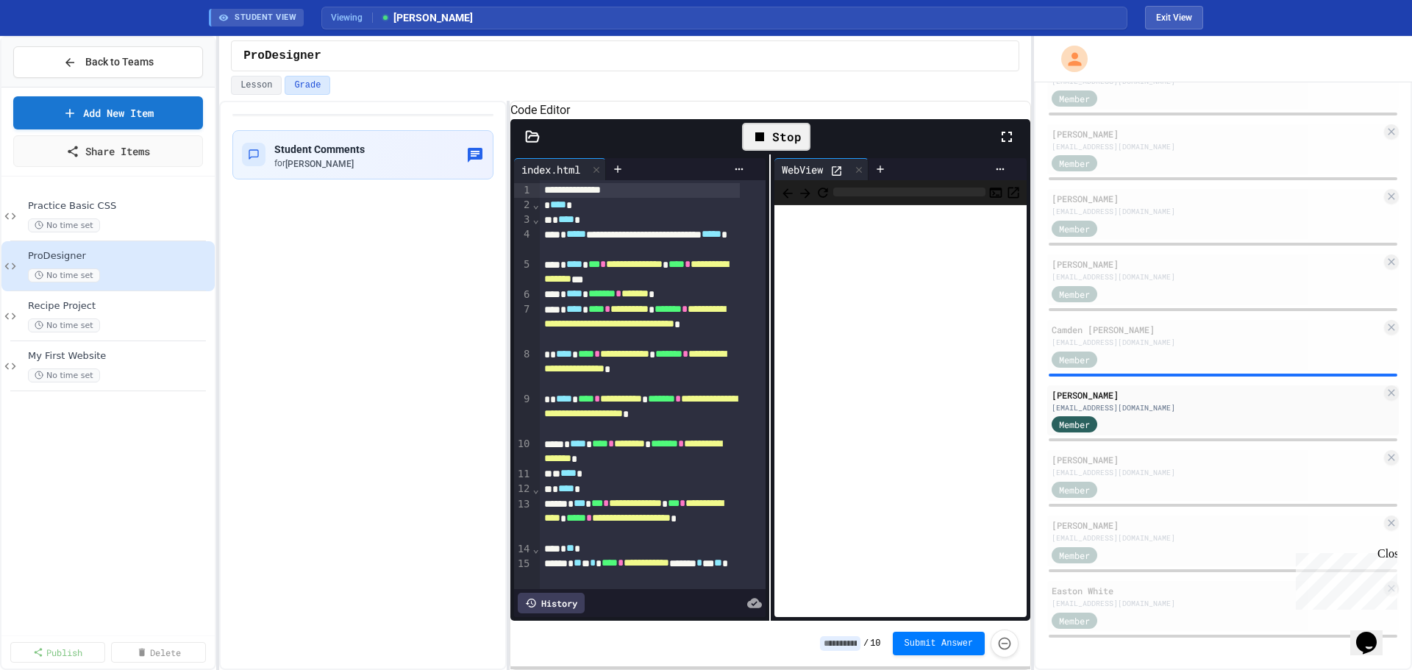
click at [837, 177] on icon at bounding box center [837, 171] width 13 height 13
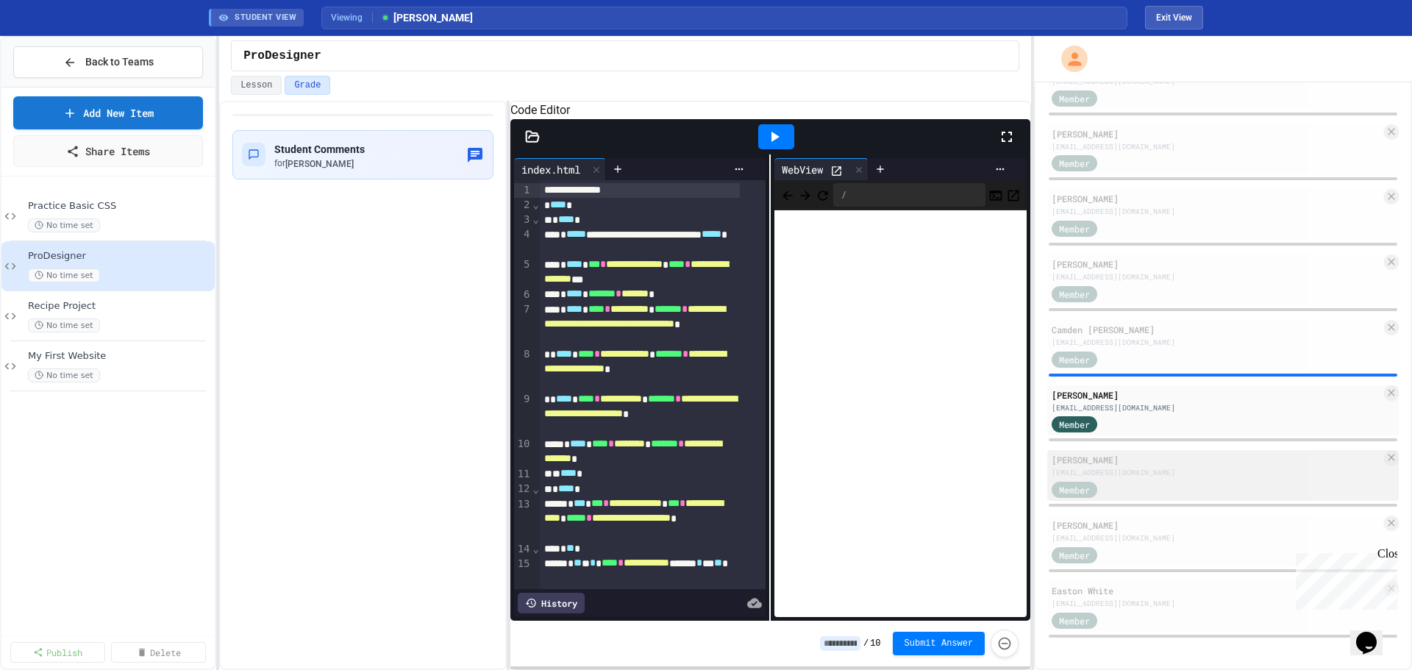
click at [1110, 473] on div "tvalenzuela764@lsr7.net" at bounding box center [1217, 472] width 330 height 11
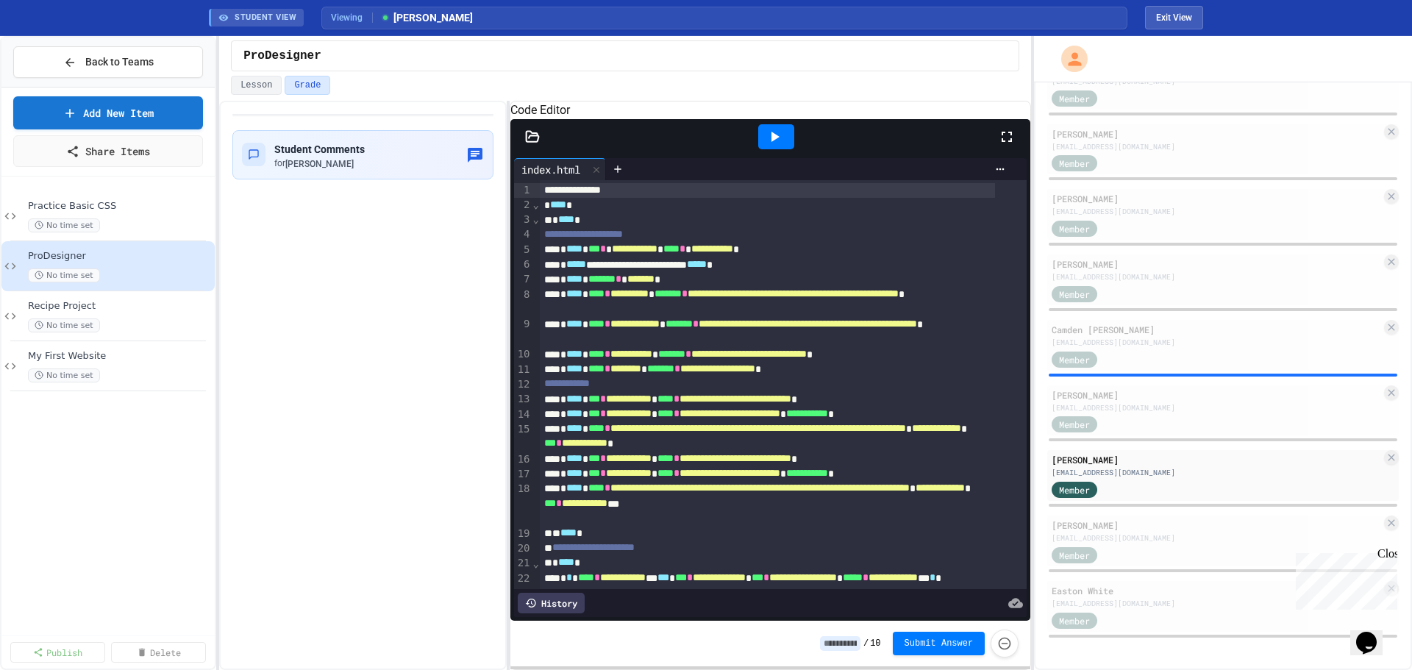
click at [772, 146] on icon at bounding box center [775, 137] width 18 height 18
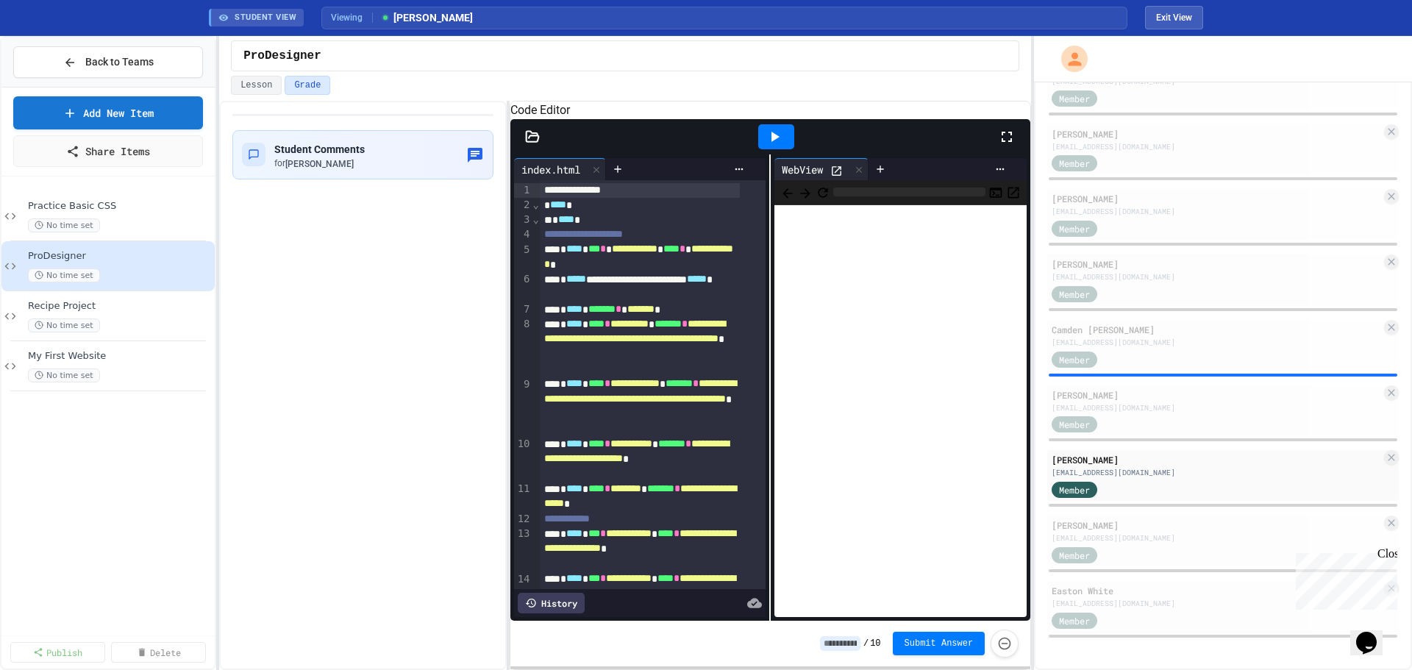
click at [833, 177] on icon at bounding box center [837, 171] width 13 height 13
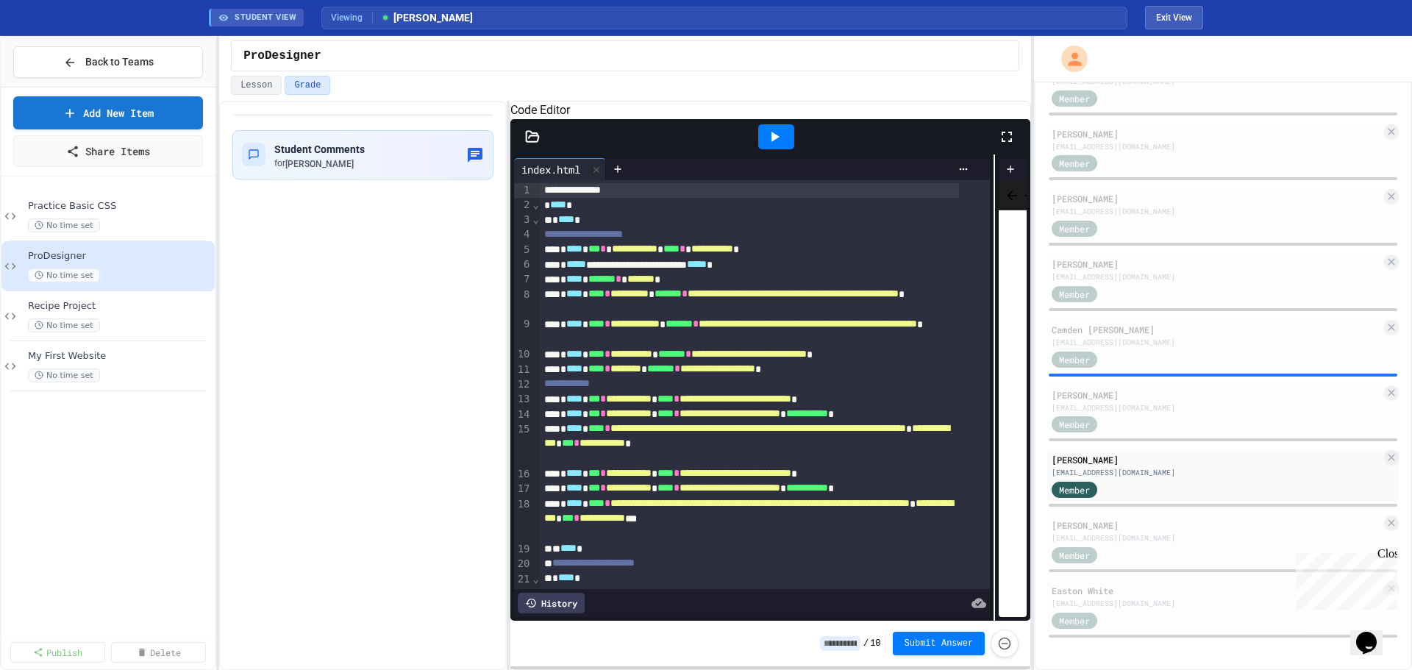
click at [991, 346] on div "**********" at bounding box center [771, 387] width 521 height 466
click at [1098, 544] on div "Addeline Vorbeck avorbeck743@lsr7.net Member" at bounding box center [1224, 541] width 352 height 51
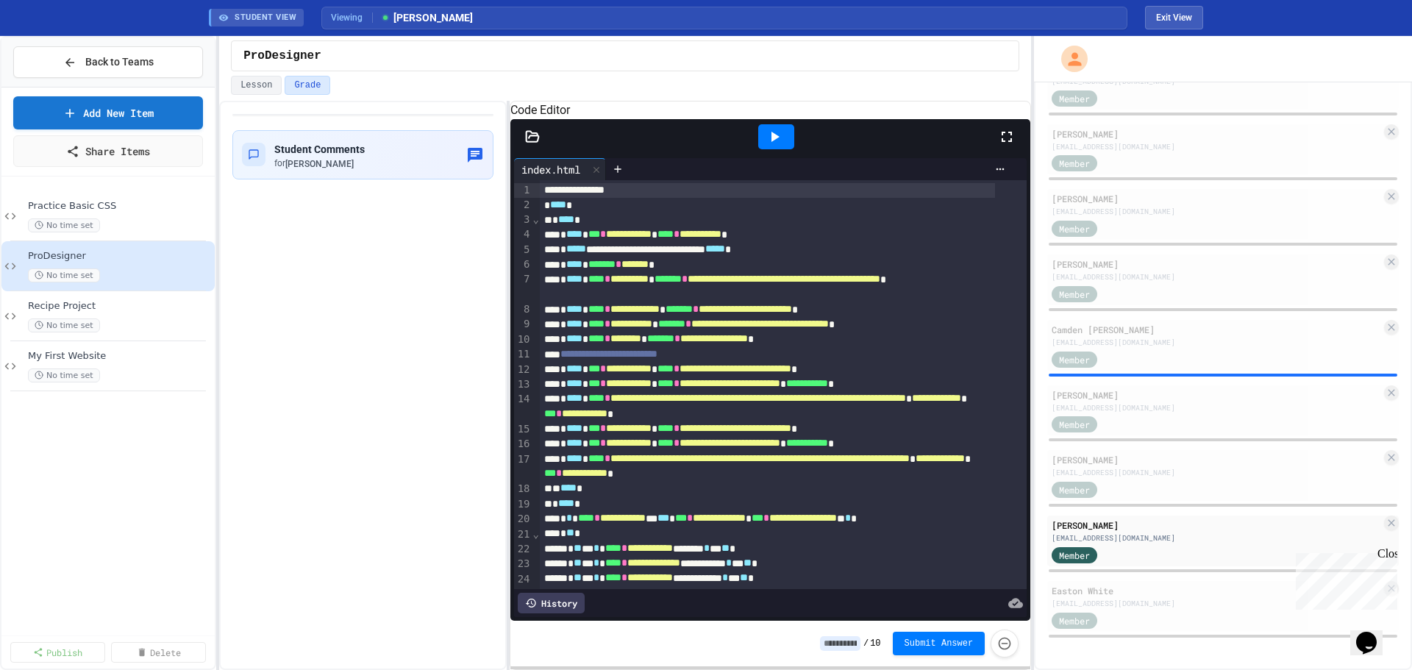
click at [769, 146] on icon at bounding box center [775, 137] width 18 height 18
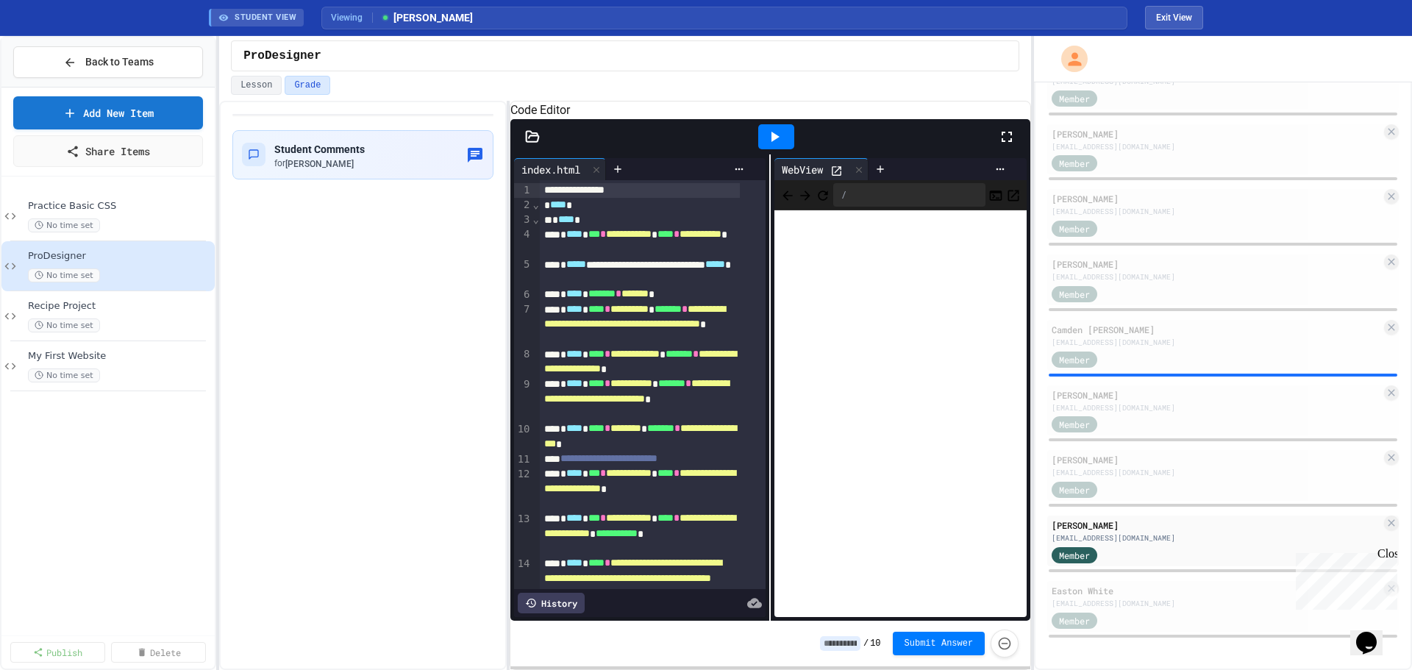
click at [836, 177] on icon at bounding box center [837, 171] width 13 height 13
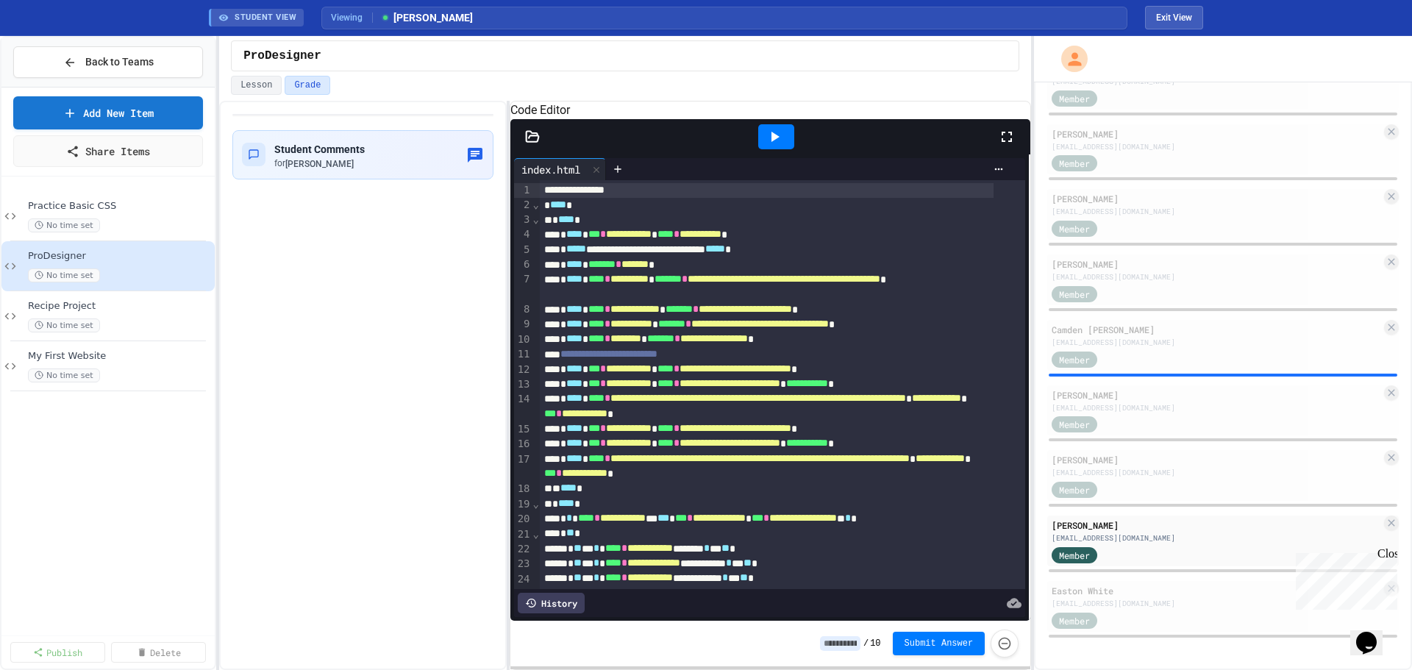
click at [1029, 402] on div "**********" at bounding box center [771, 387] width 521 height 466
click at [1128, 605] on div "ewhite802@lsr7.net" at bounding box center [1217, 603] width 330 height 11
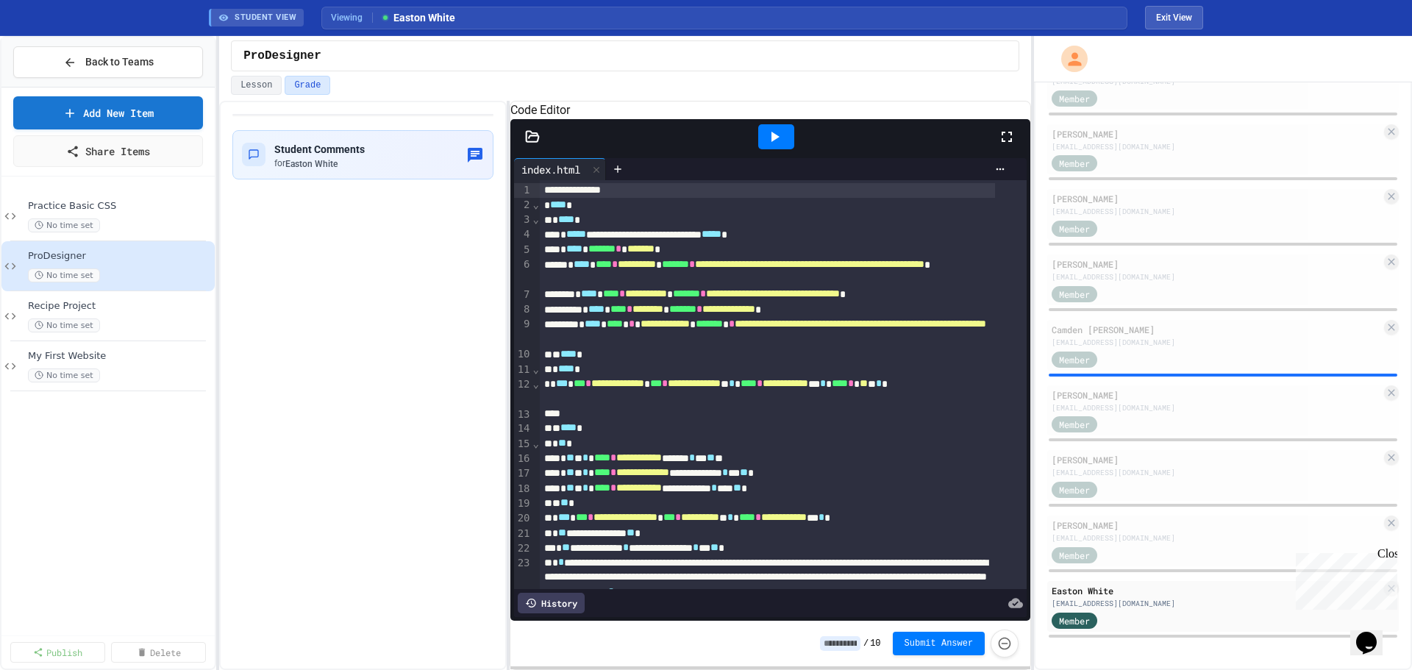
click at [781, 146] on icon at bounding box center [775, 137] width 18 height 18
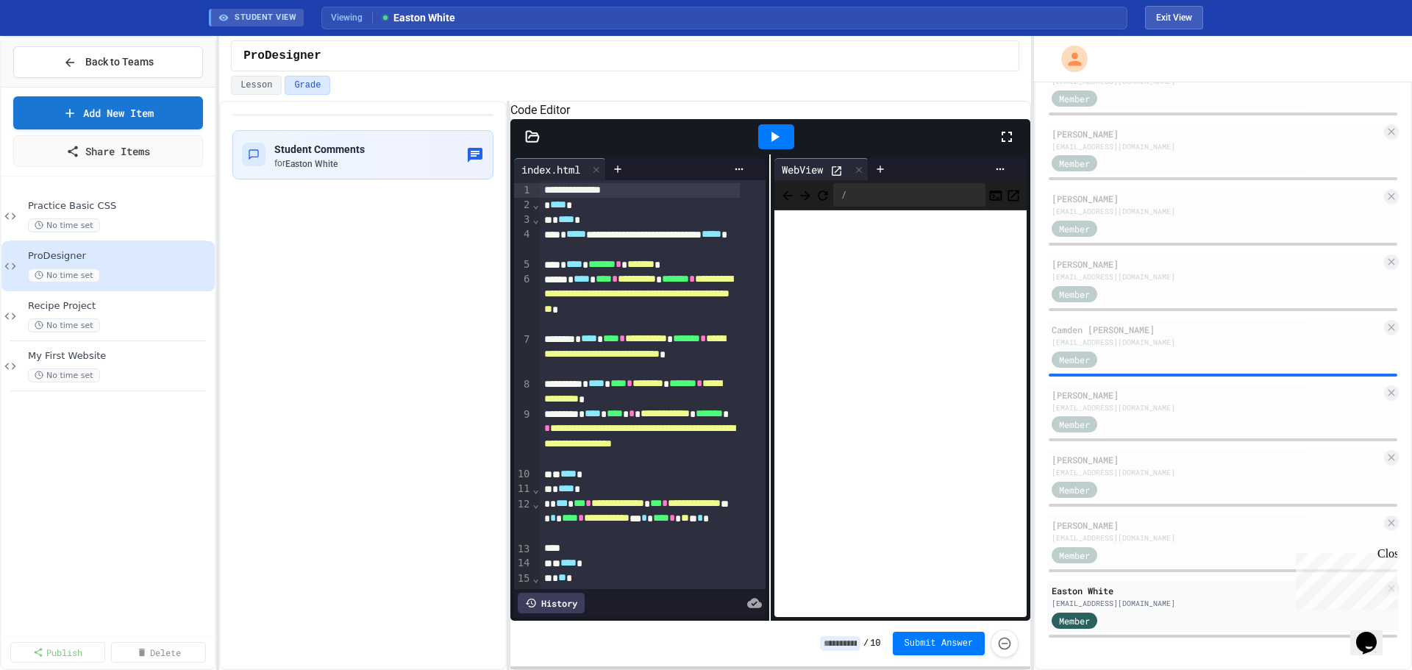
click at [832, 177] on icon at bounding box center [837, 171] width 13 height 13
click at [56, 65] on button "Back to Teams" at bounding box center [108, 62] width 190 height 32
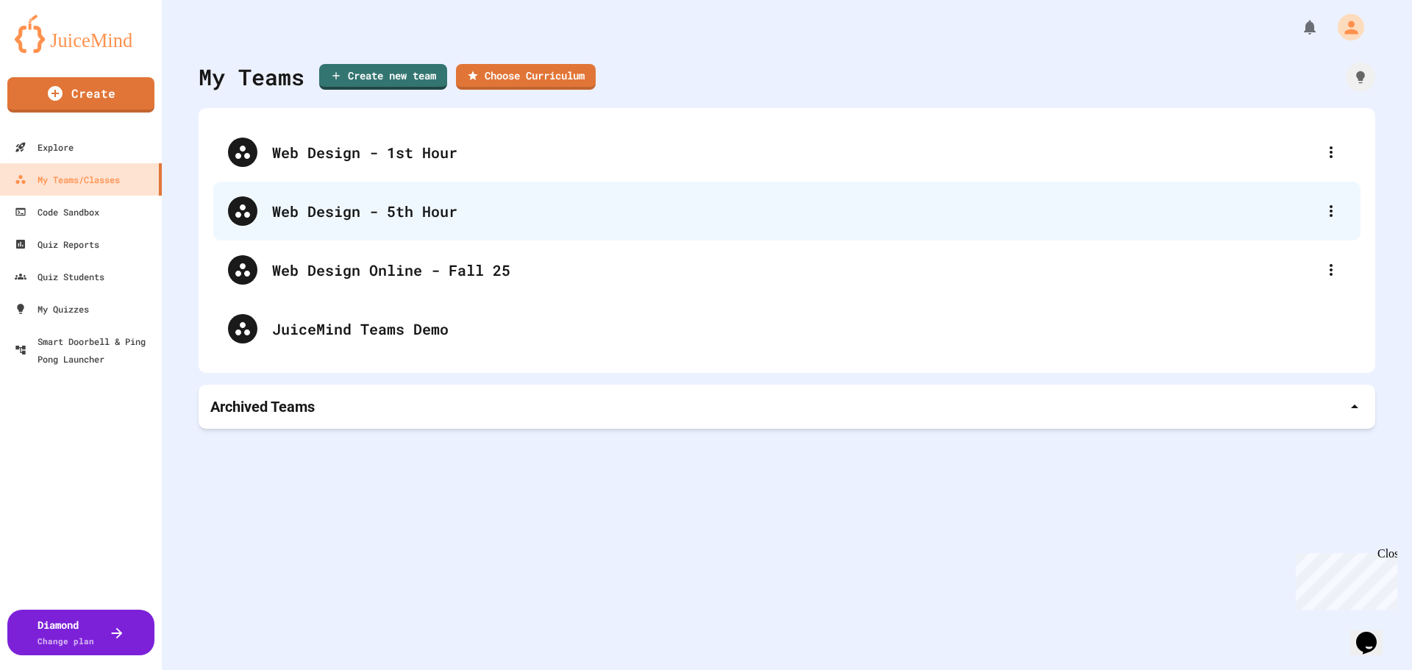
click at [422, 223] on div "Web Design - 5th Hour" at bounding box center [787, 211] width 1148 height 59
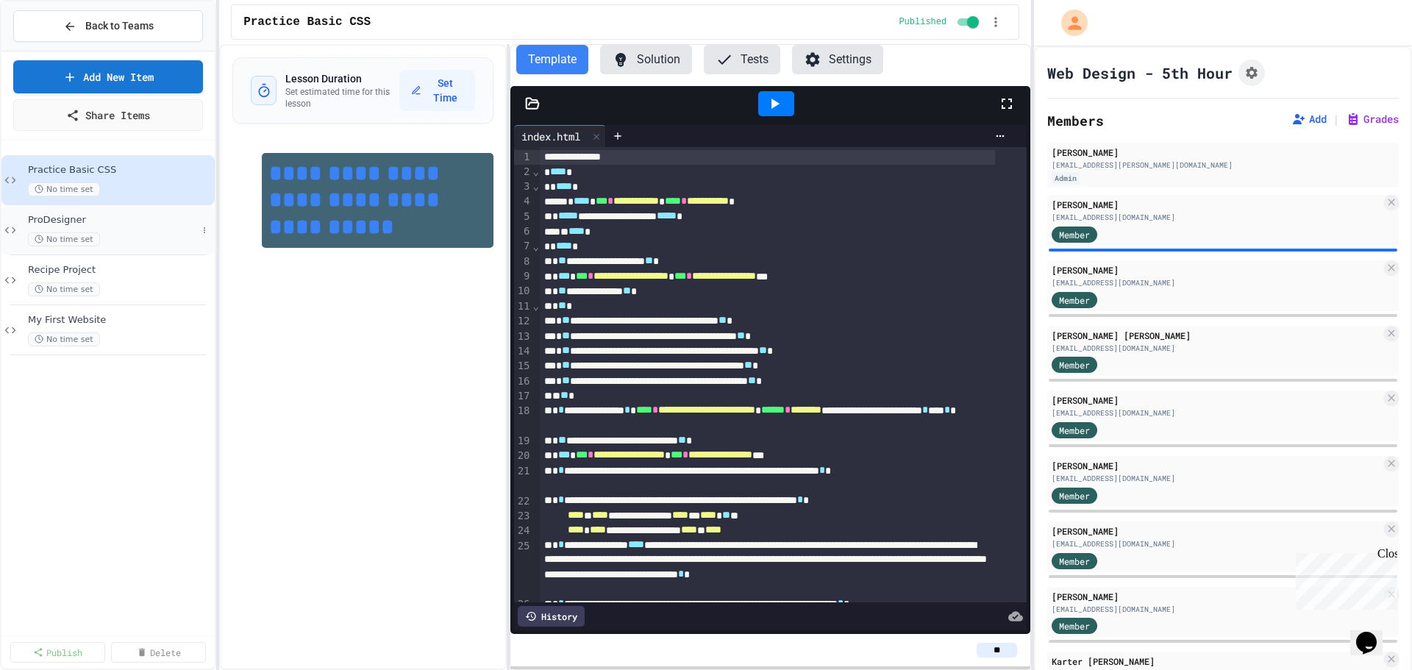
click at [68, 218] on span "ProDesigner" at bounding box center [112, 220] width 169 height 13
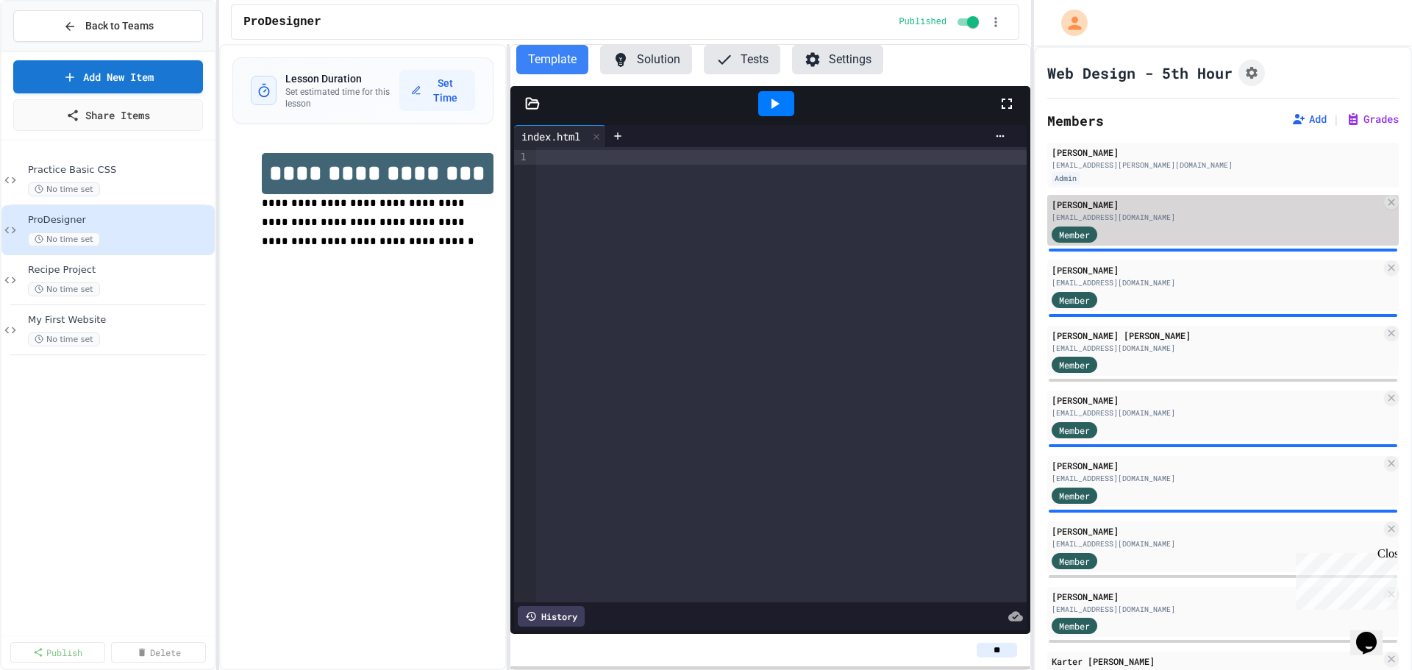
click at [1128, 207] on div "Gracelyn Bennett" at bounding box center [1217, 204] width 330 height 13
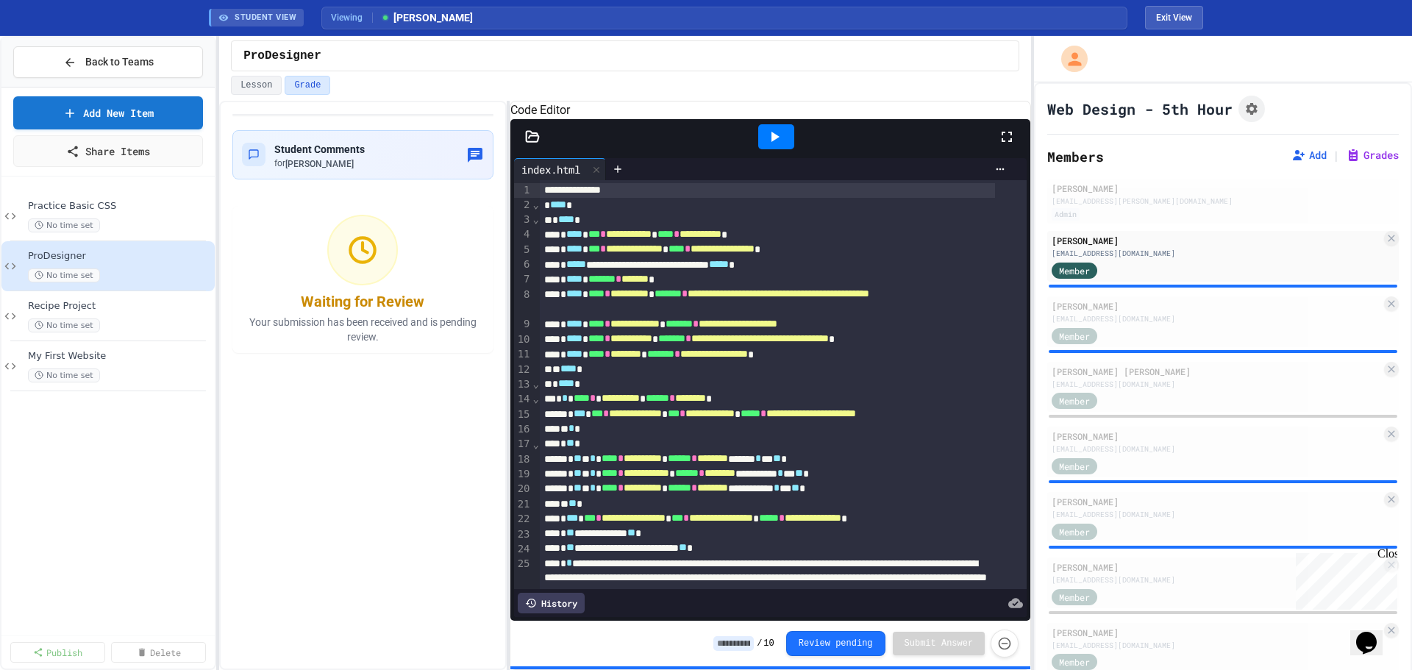
click at [767, 146] on icon at bounding box center [775, 137] width 18 height 18
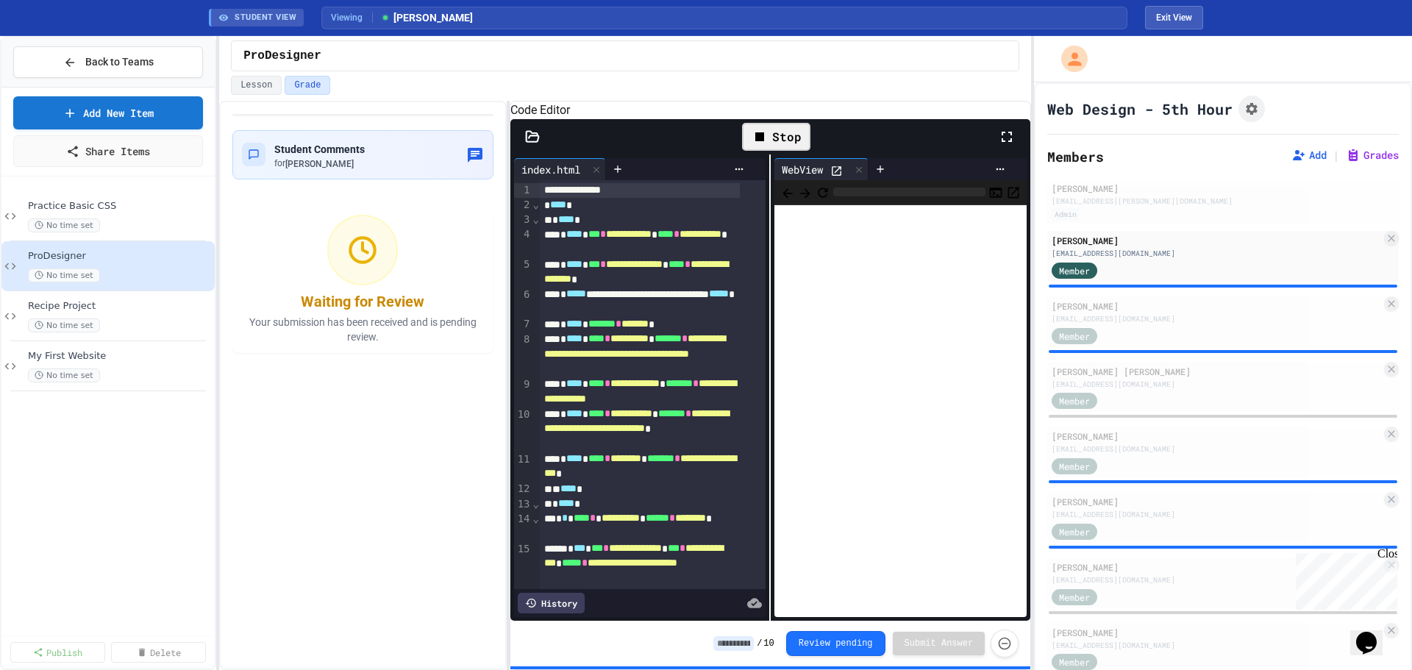
click at [833, 177] on icon at bounding box center [837, 171] width 13 height 13
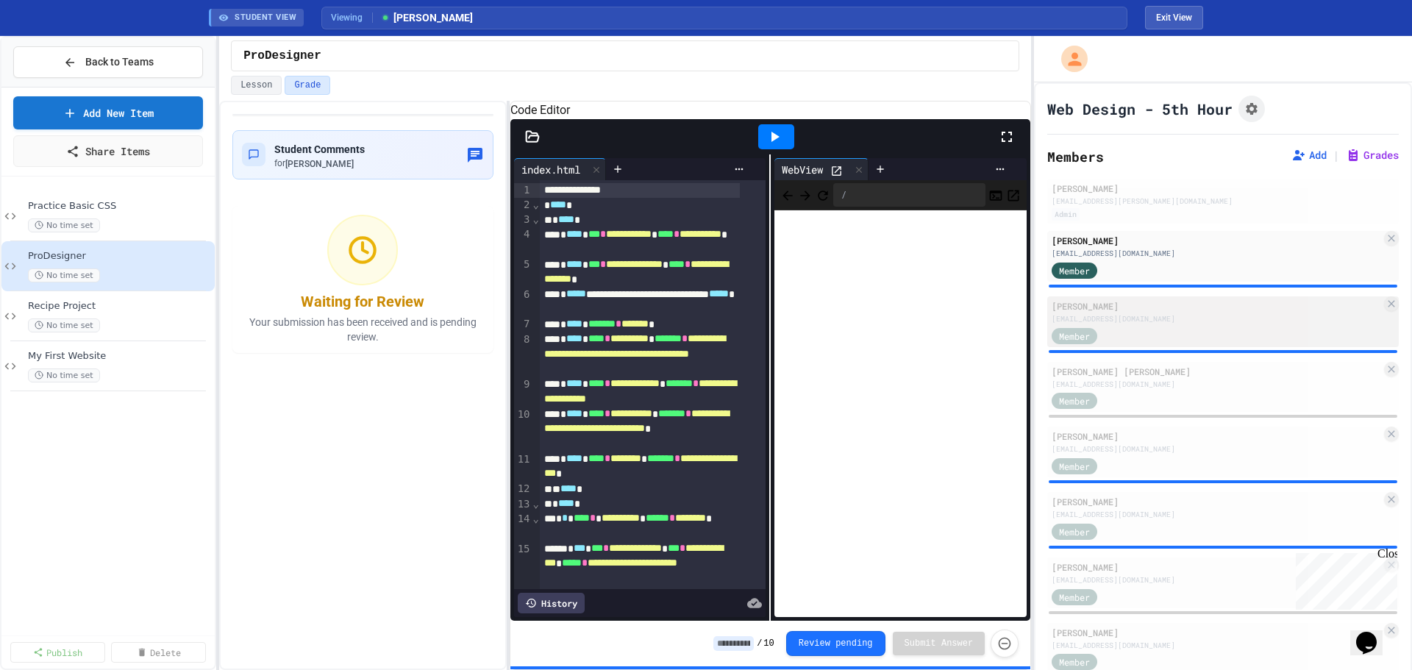
click at [1111, 330] on div "Member" at bounding box center [1089, 335] width 74 height 18
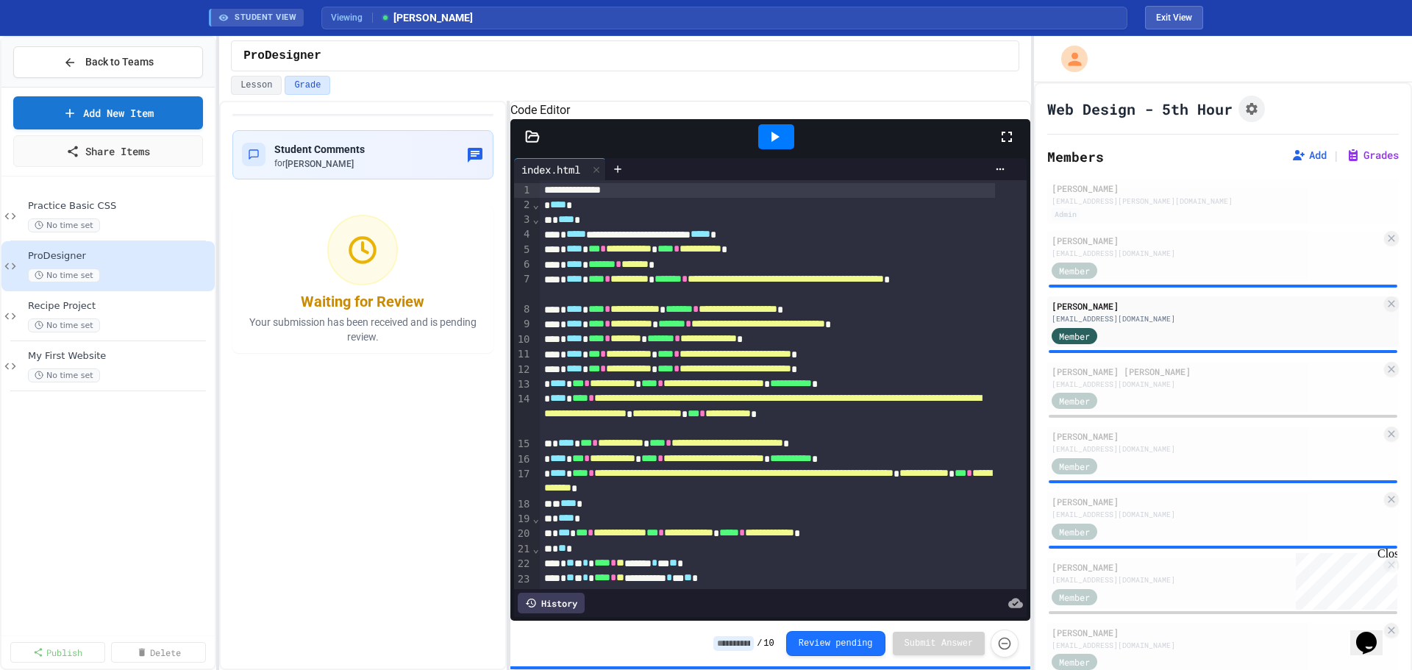
click at [756, 143] on div at bounding box center [776, 137] width 51 height 40
click at [772, 143] on div at bounding box center [776, 136] width 36 height 25
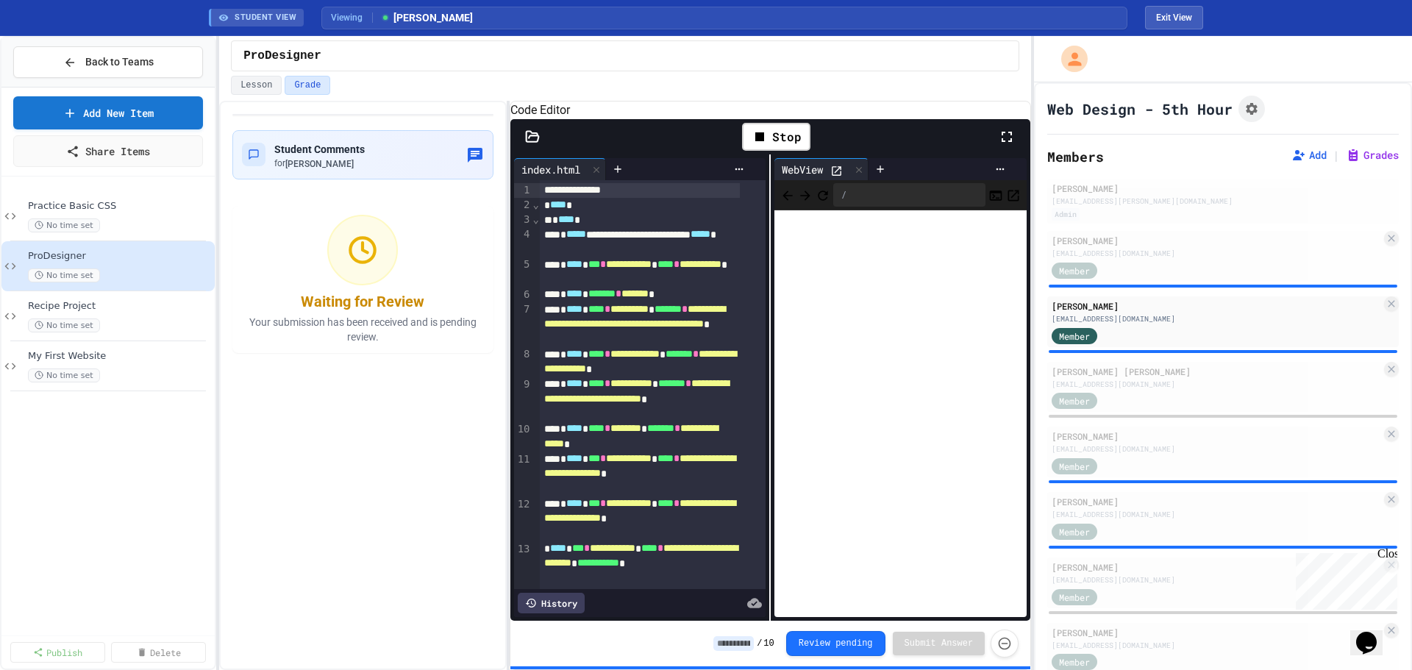
click at [832, 177] on icon at bounding box center [837, 171] width 13 height 13
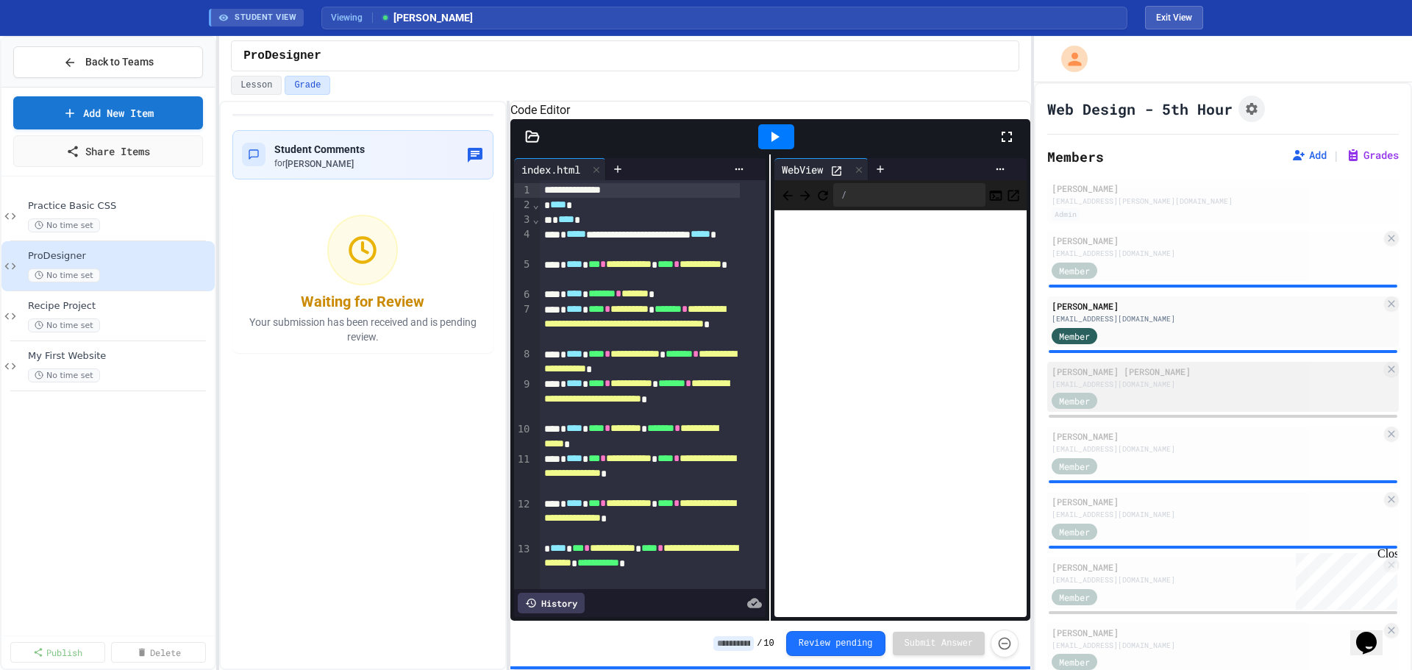
click at [1112, 365] on div "Archer Bowlin" at bounding box center [1217, 371] width 330 height 13
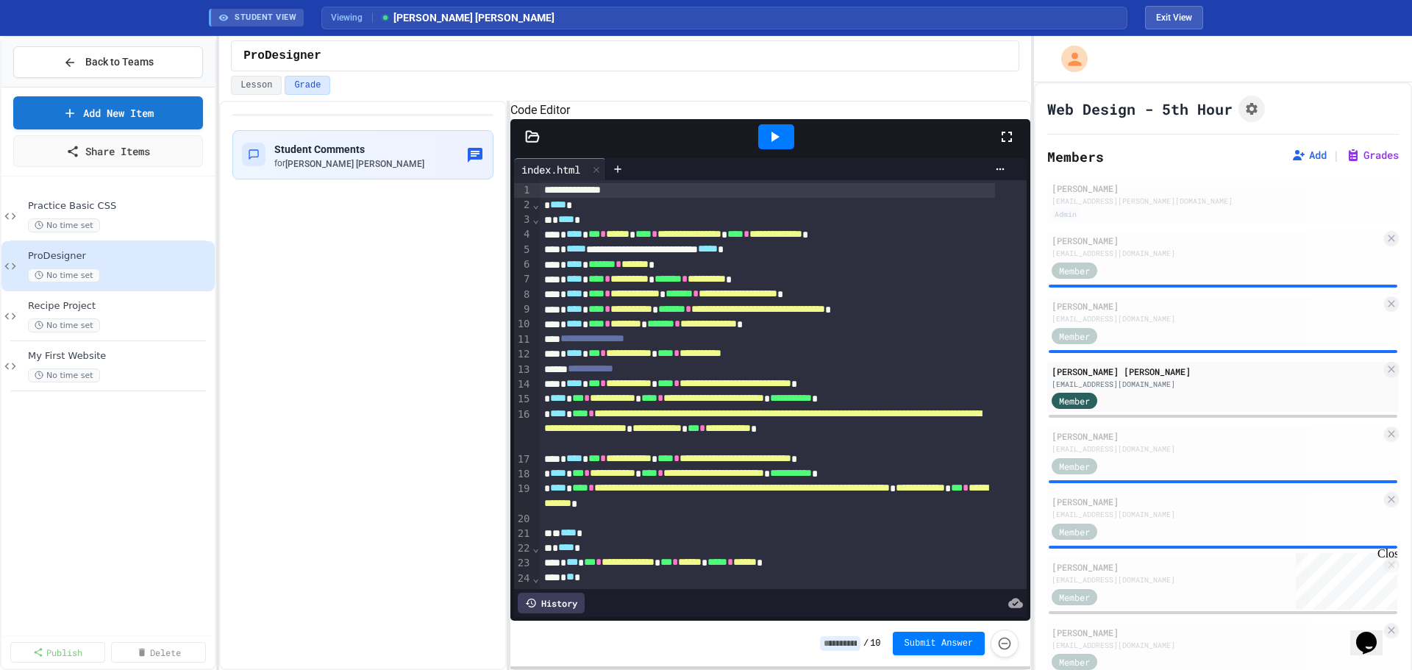
click at [785, 149] on div at bounding box center [776, 136] width 36 height 25
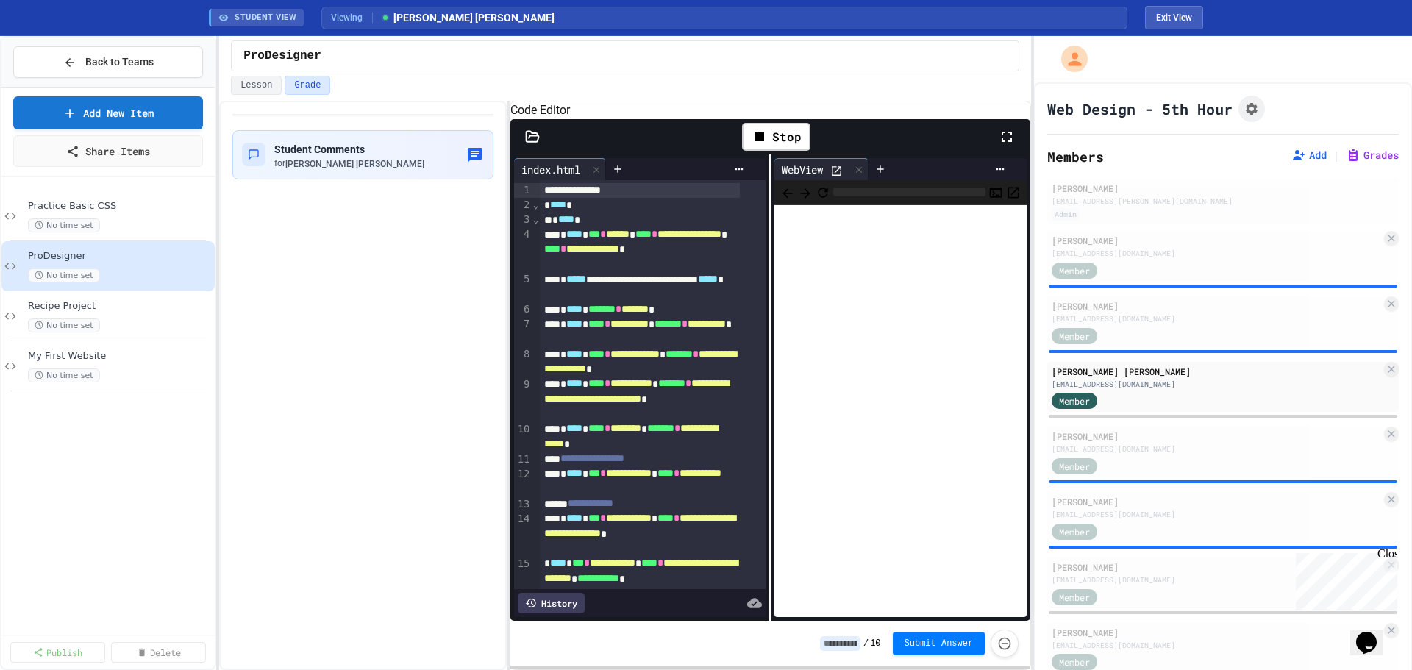
click at [839, 177] on icon at bounding box center [837, 171] width 13 height 13
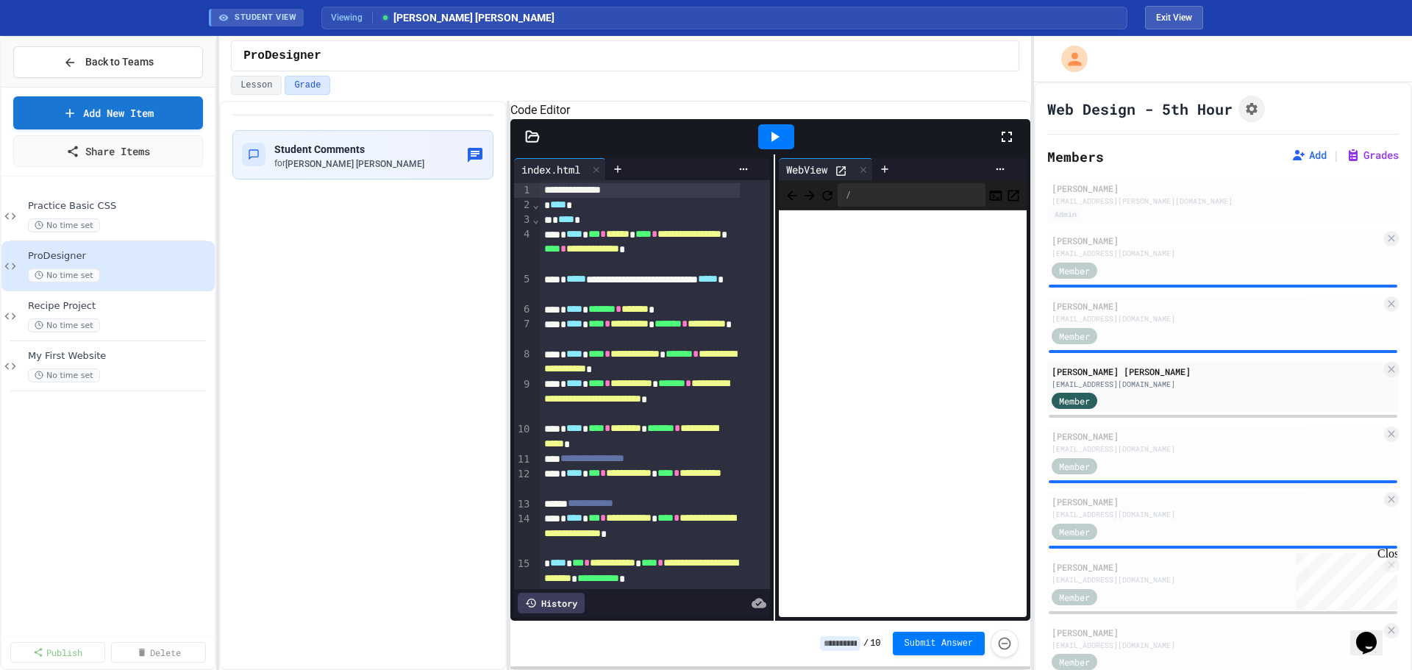
click at [917, 369] on div "**********" at bounding box center [771, 387] width 521 height 466
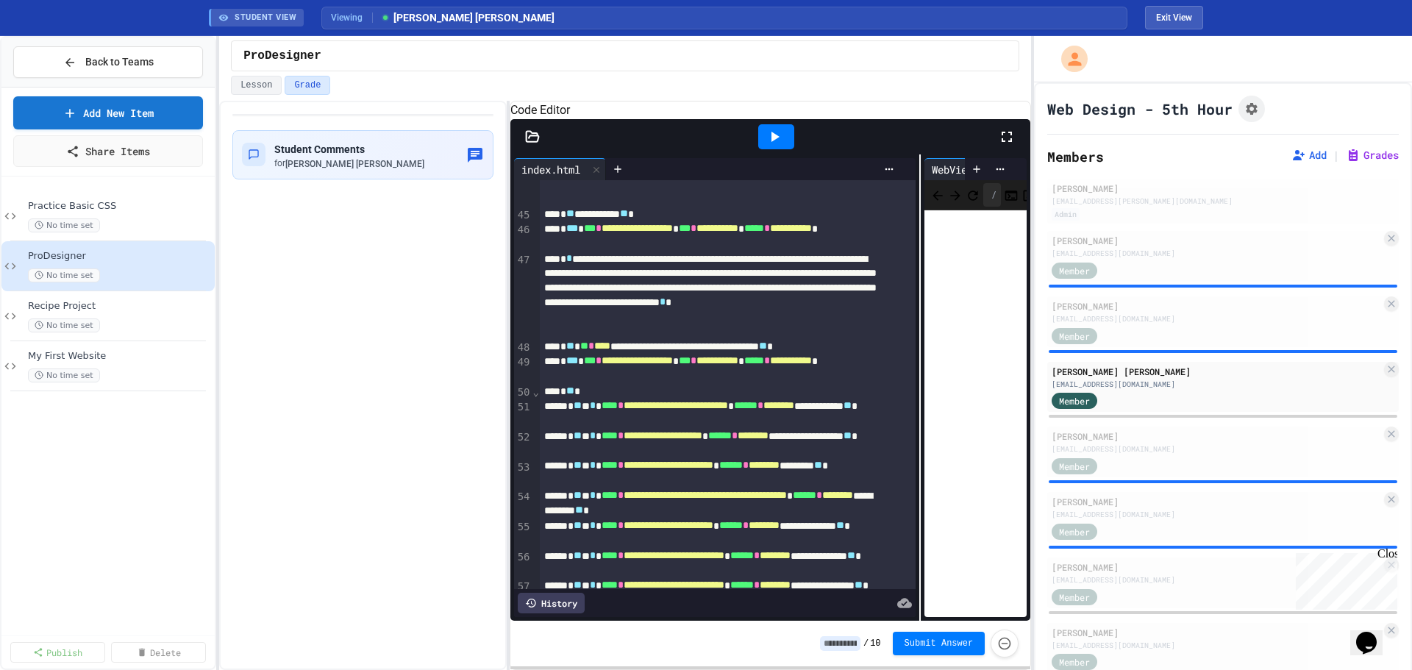
scroll to position [1464, 0]
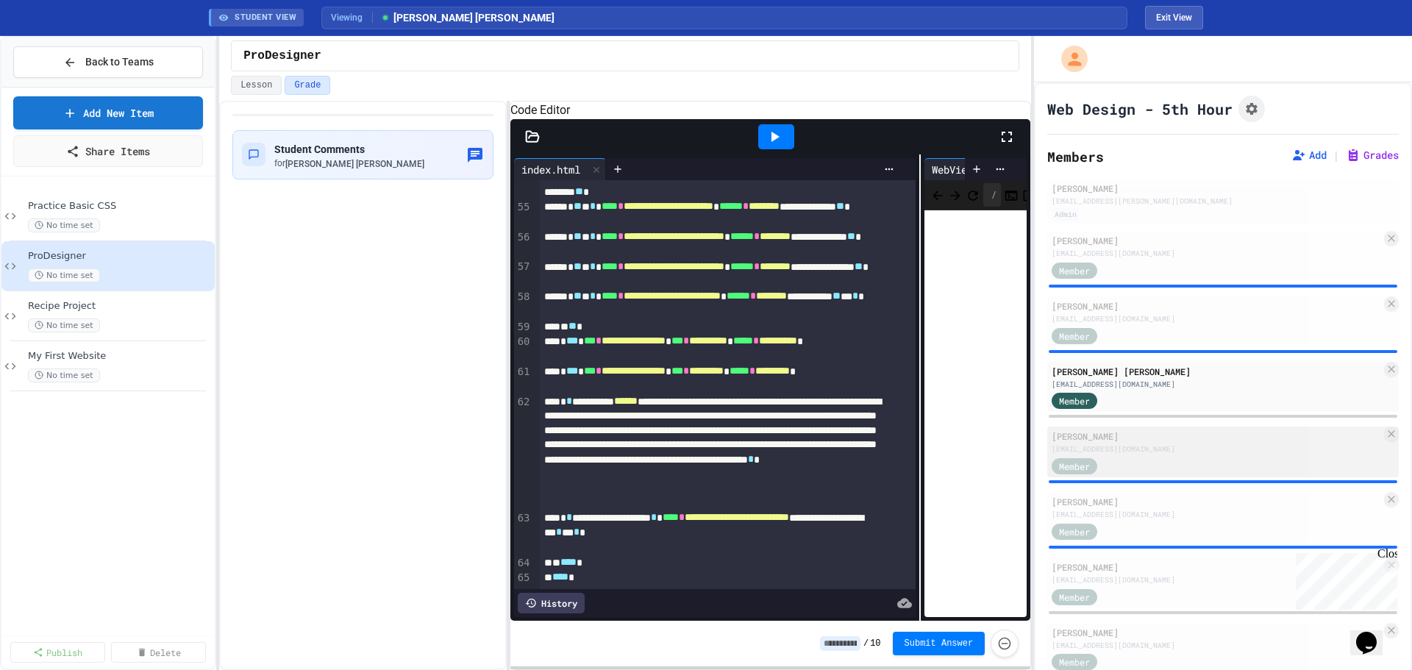
click at [1116, 448] on div "ncalderon795@lsr7.net" at bounding box center [1217, 449] width 330 height 11
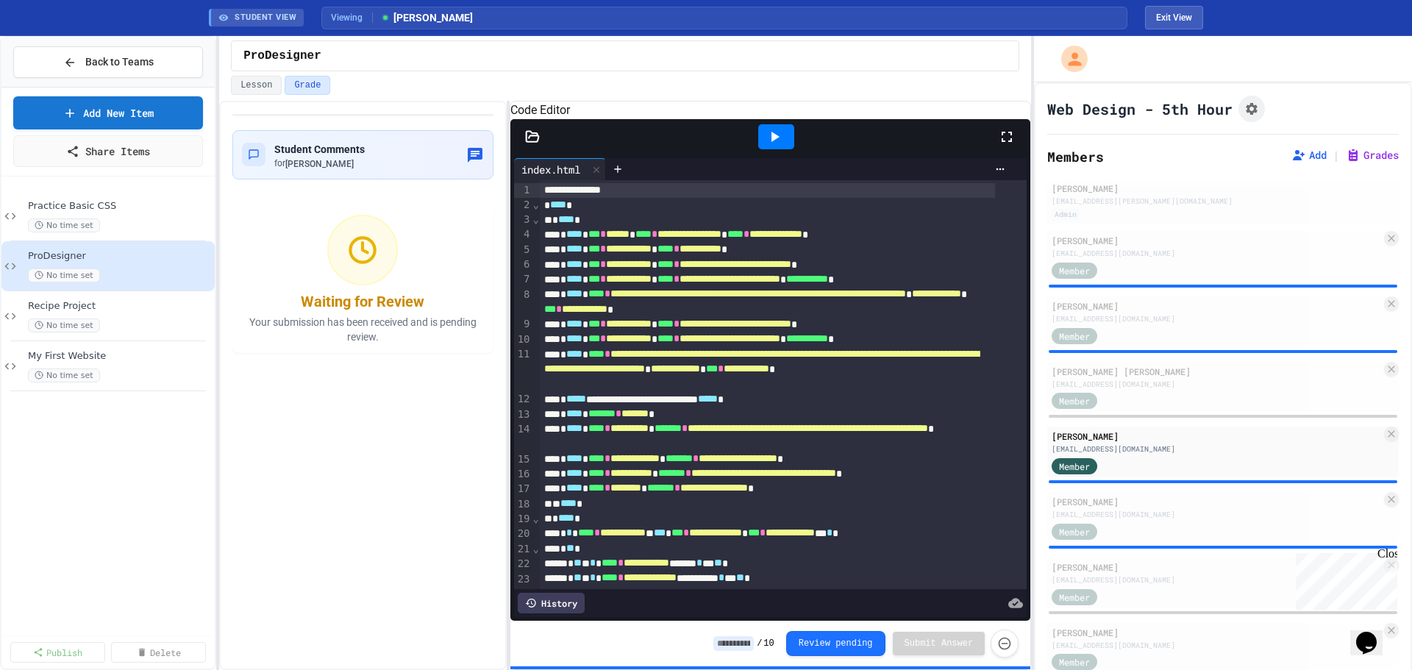
click at [761, 144] on div at bounding box center [776, 136] width 36 height 25
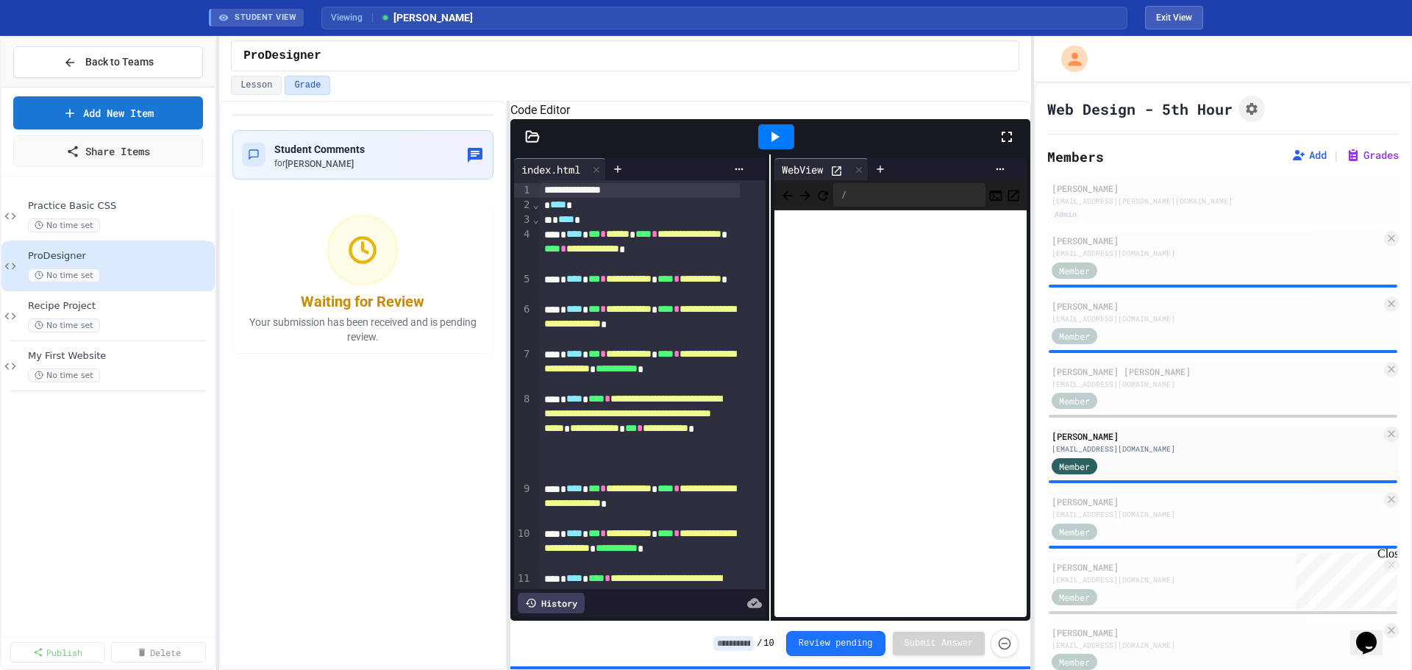
click at [838, 176] on icon at bounding box center [838, 171] width 10 height 10
click at [869, 335] on div "**********" at bounding box center [771, 387] width 521 height 466
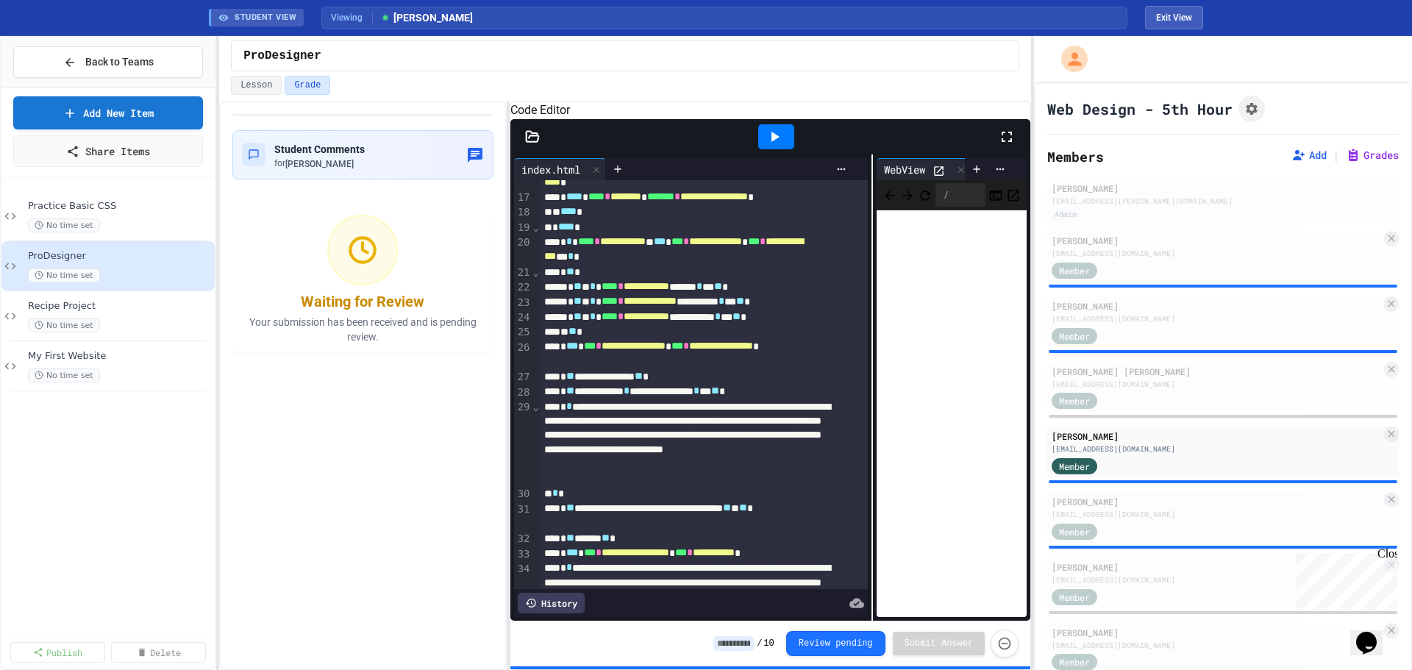
scroll to position [1103, 0]
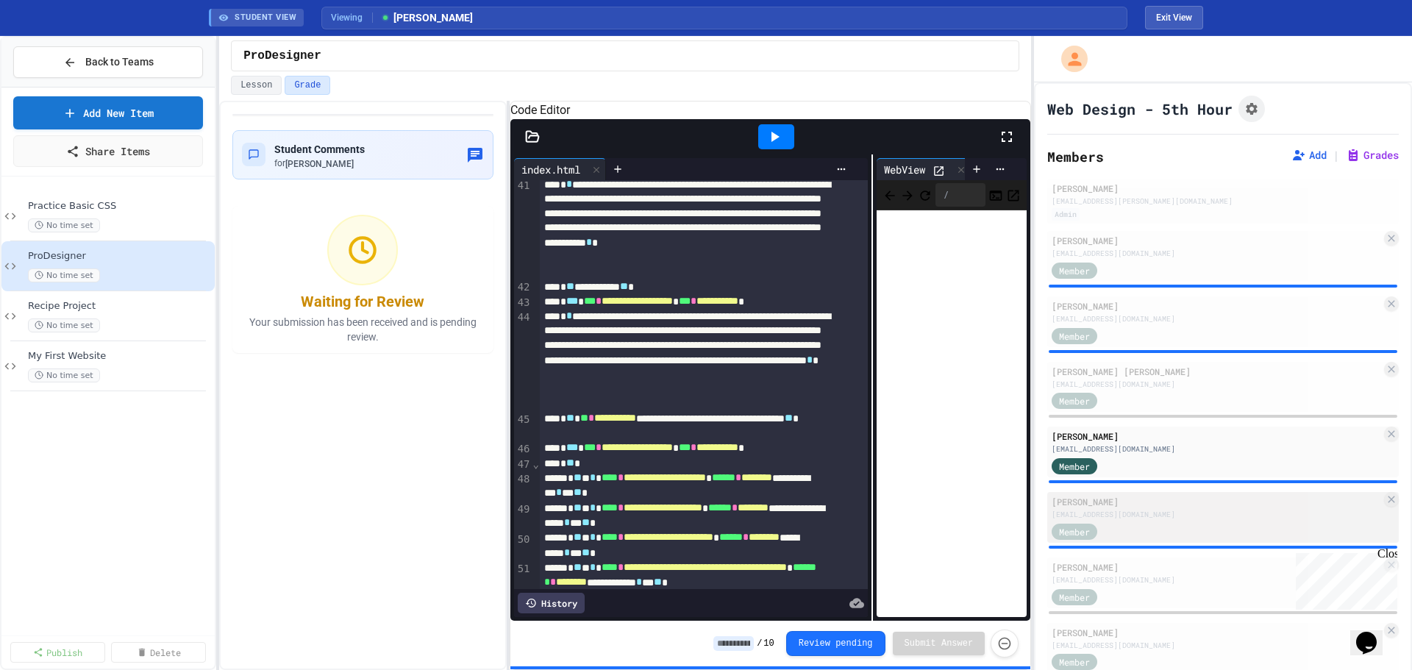
click at [1120, 522] on div "Member" at bounding box center [1089, 531] width 74 height 18
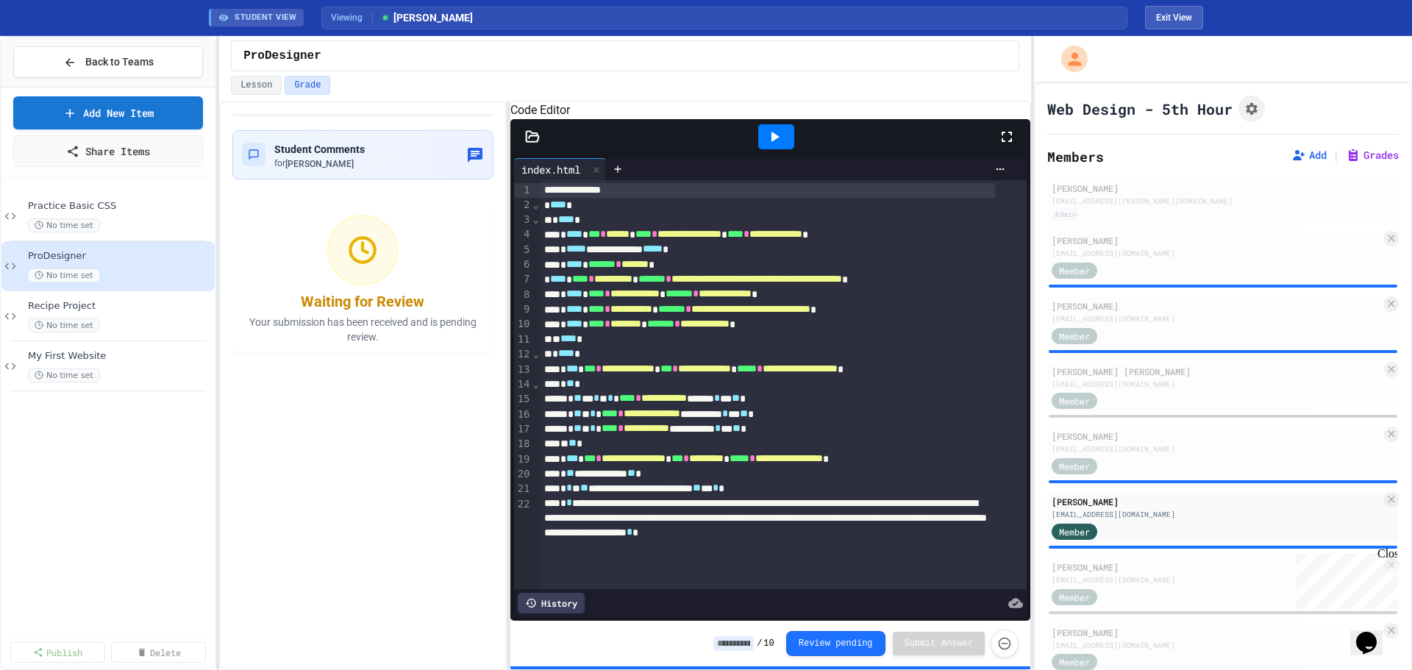
click at [768, 146] on icon at bounding box center [775, 137] width 18 height 18
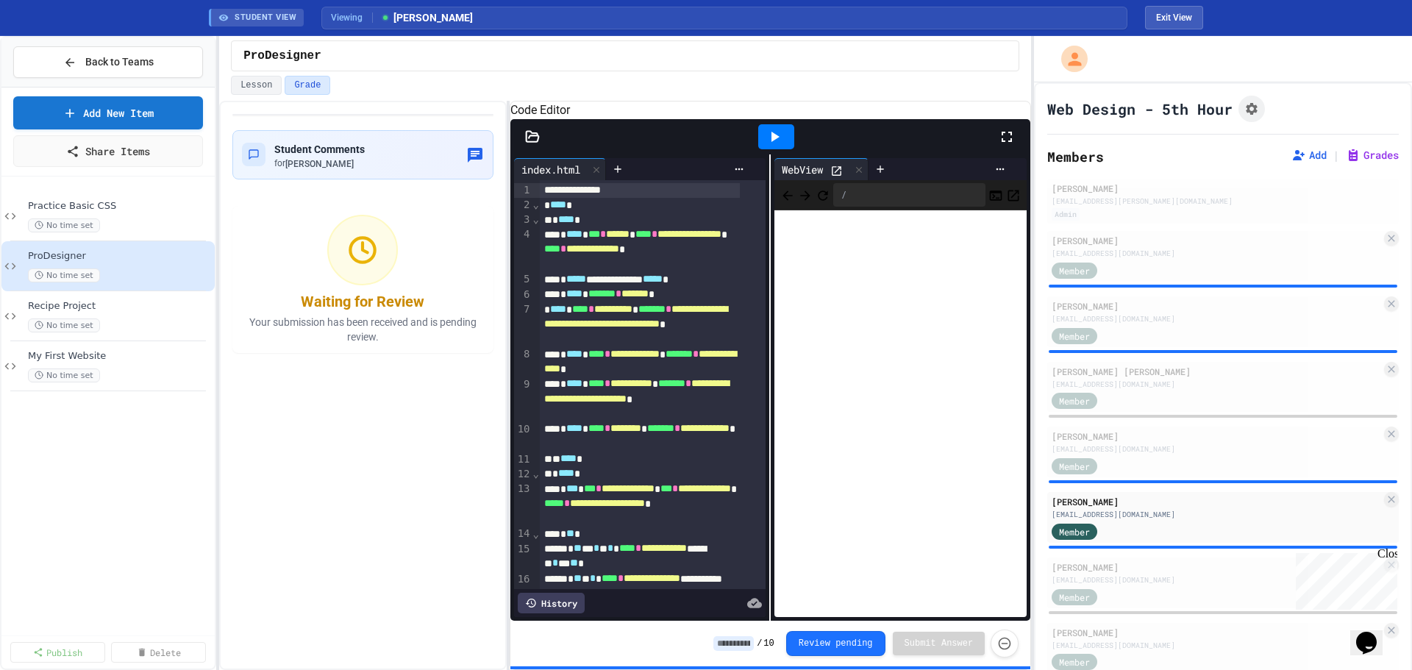
click at [835, 177] on icon at bounding box center [837, 171] width 13 height 13
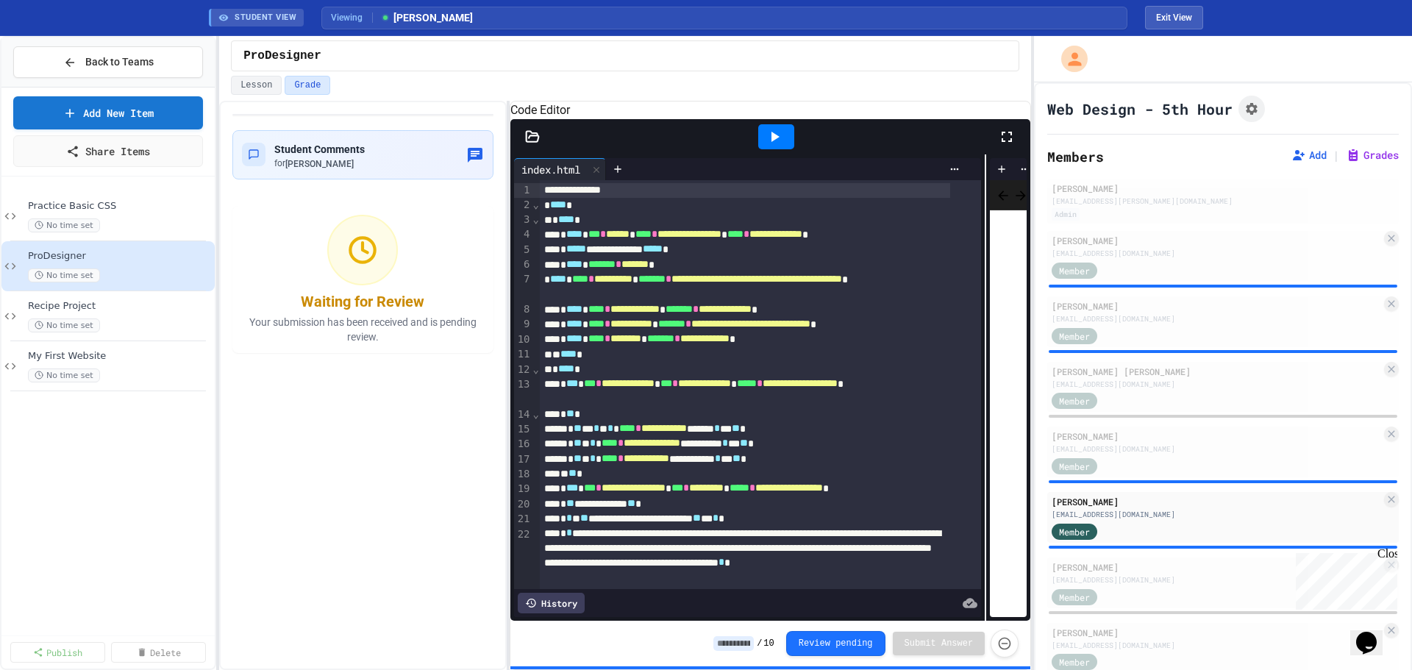
click at [974, 308] on div "**********" at bounding box center [771, 387] width 521 height 466
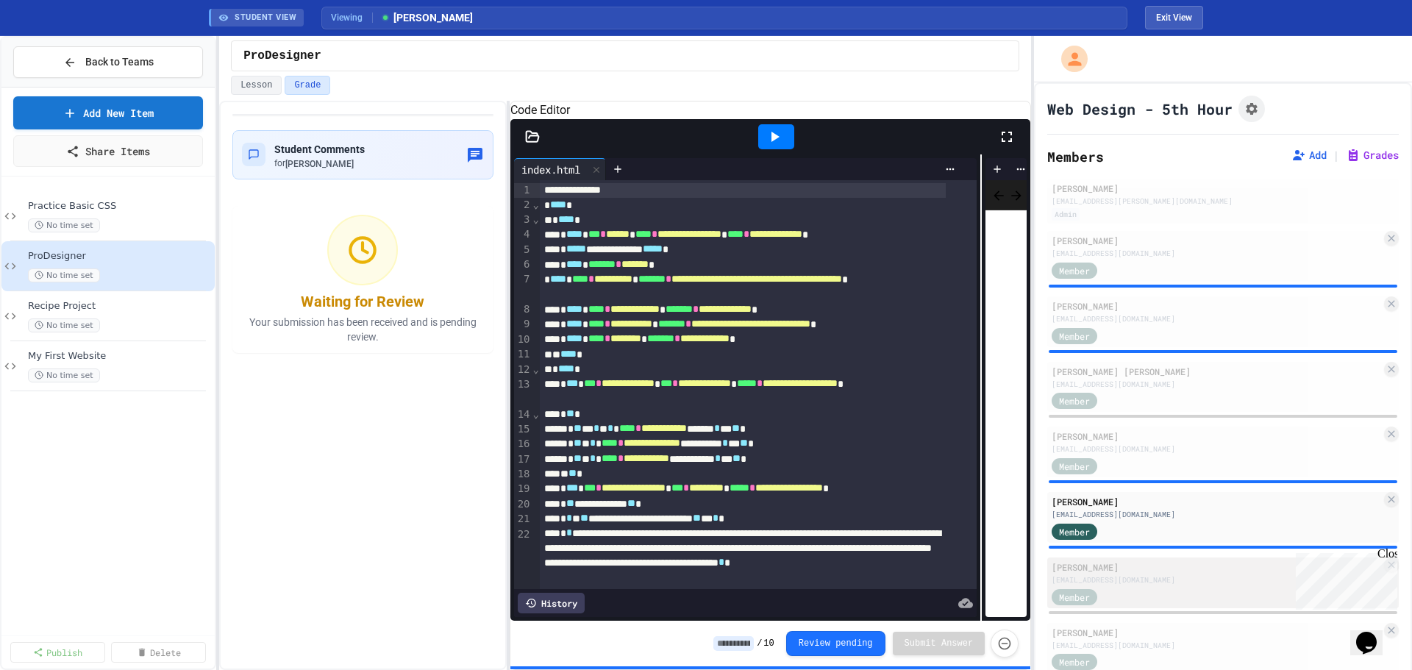
click at [1128, 588] on div "Member" at bounding box center [1217, 596] width 330 height 18
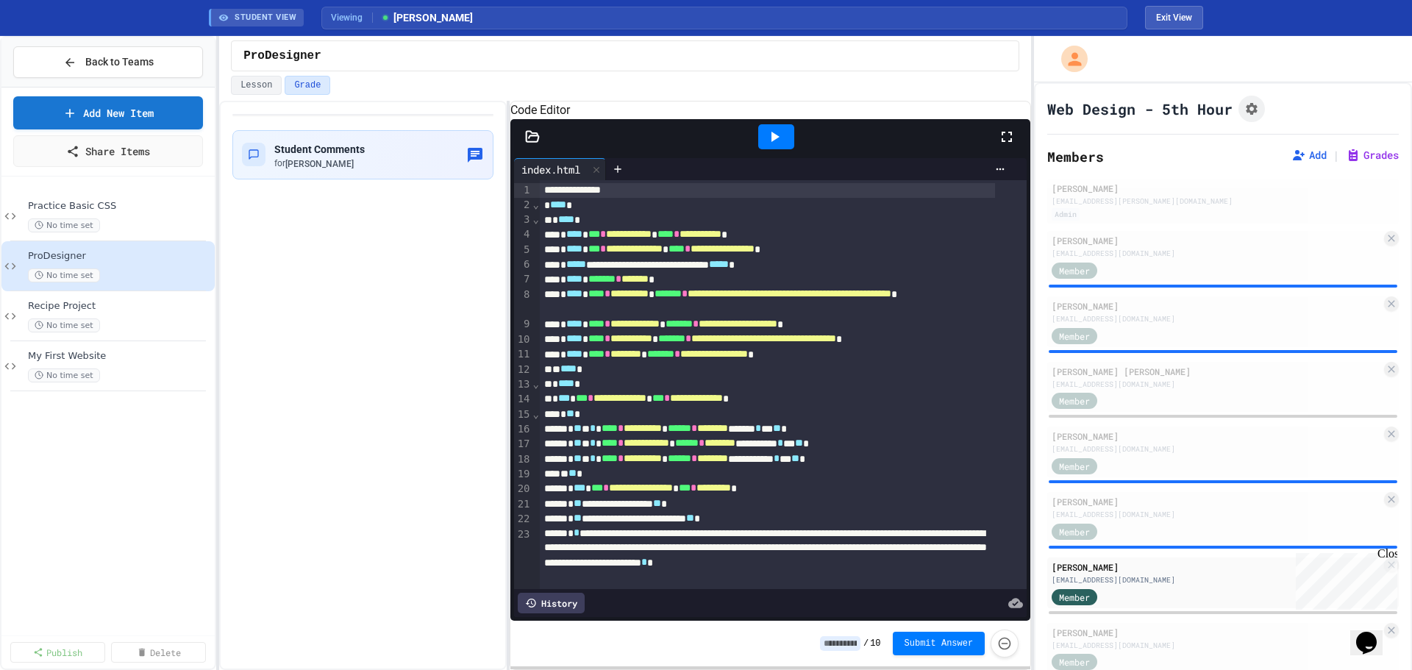
click at [794, 157] on div at bounding box center [776, 137] width 51 height 40
click at [776, 146] on icon at bounding box center [775, 137] width 18 height 18
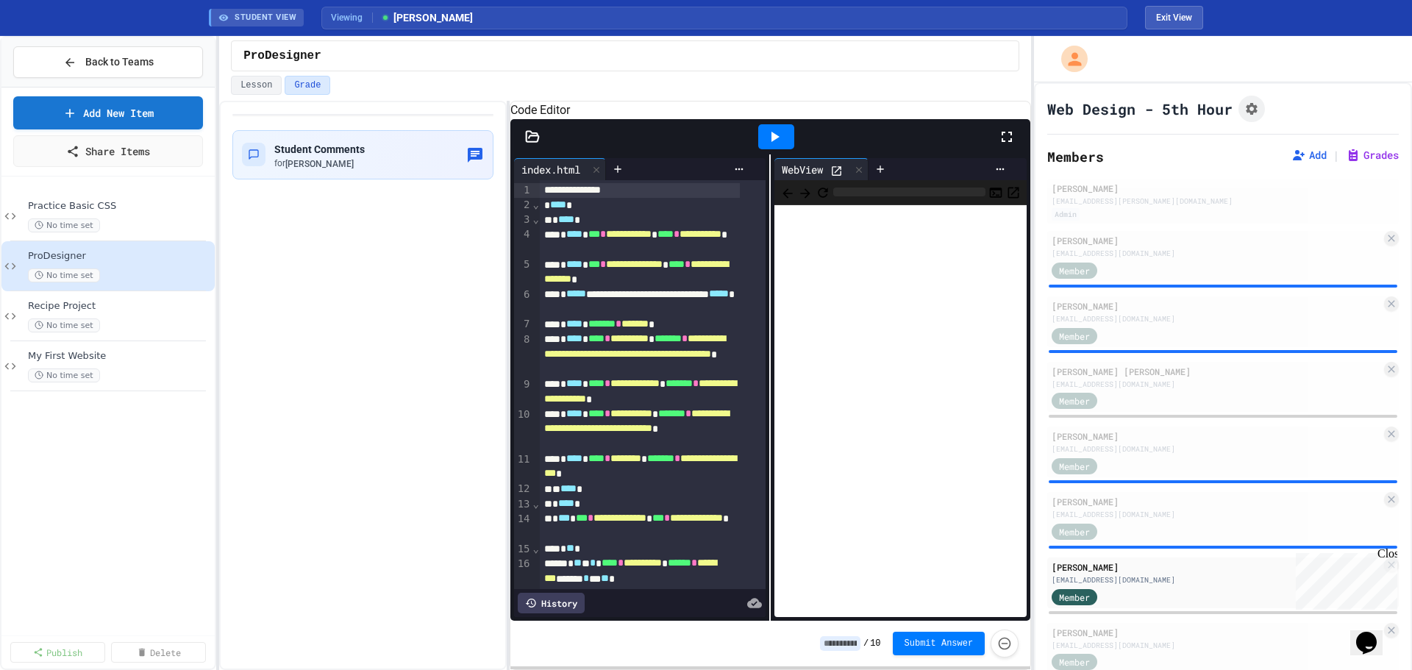
click at [839, 177] on icon at bounding box center [837, 171] width 13 height 13
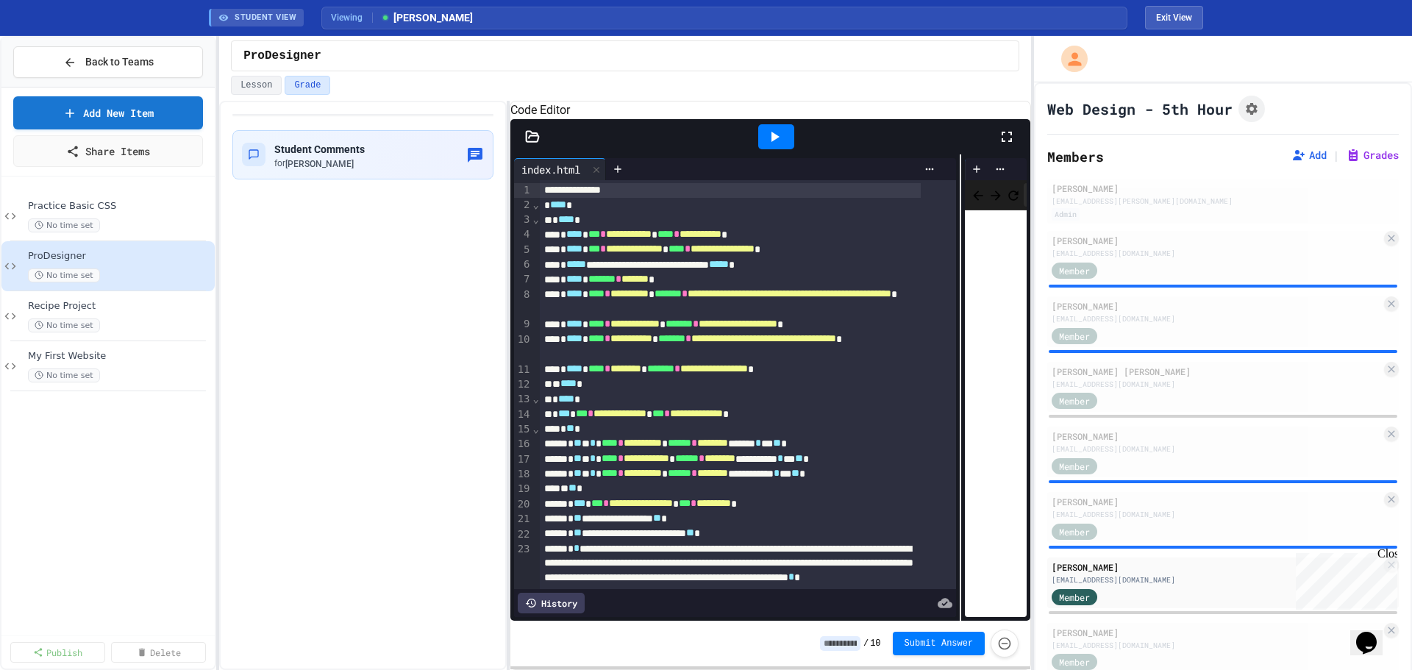
click at [959, 359] on div "**********" at bounding box center [771, 387] width 521 height 466
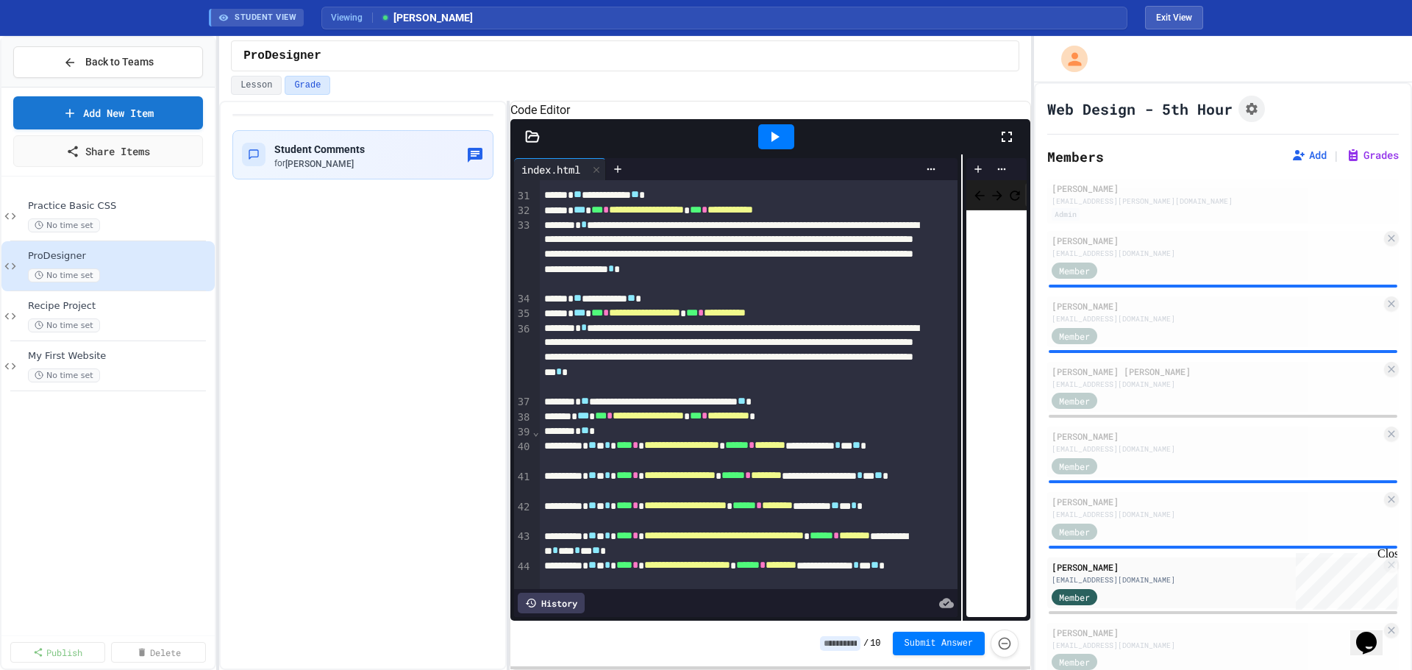
scroll to position [294, 0]
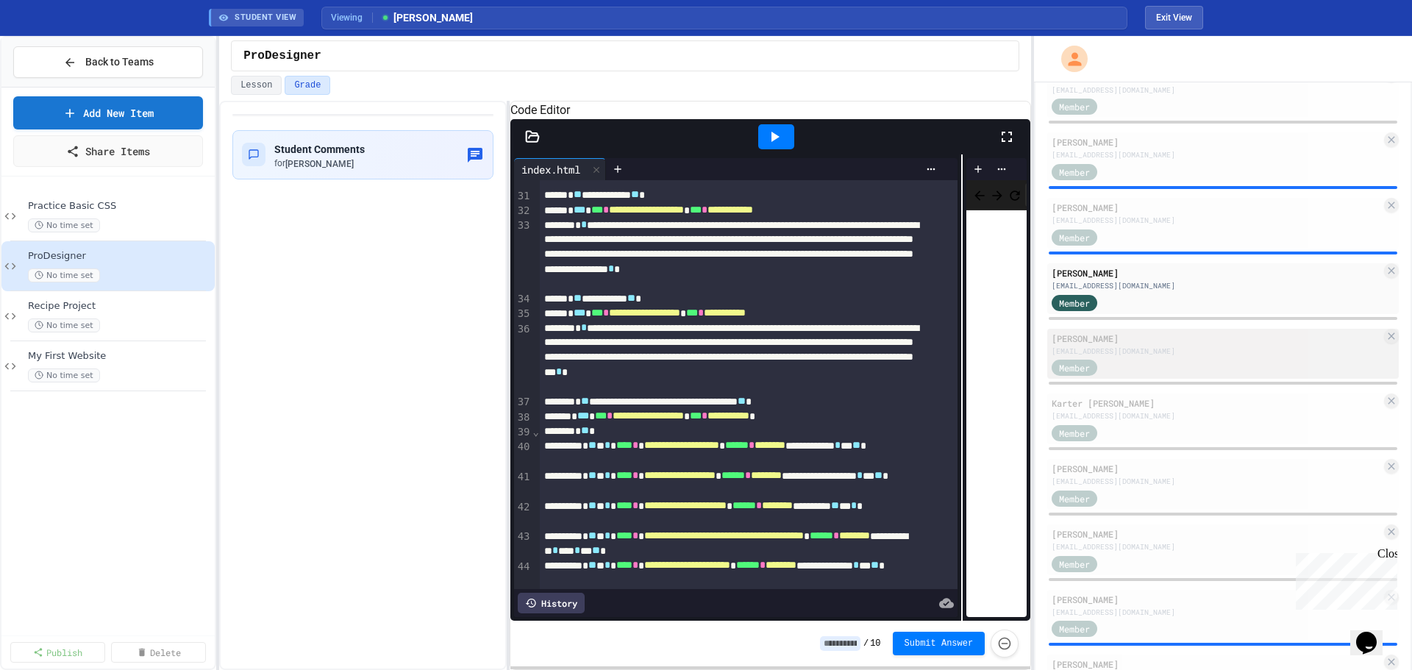
click at [1148, 337] on div "Dylan Gregory" at bounding box center [1217, 338] width 330 height 13
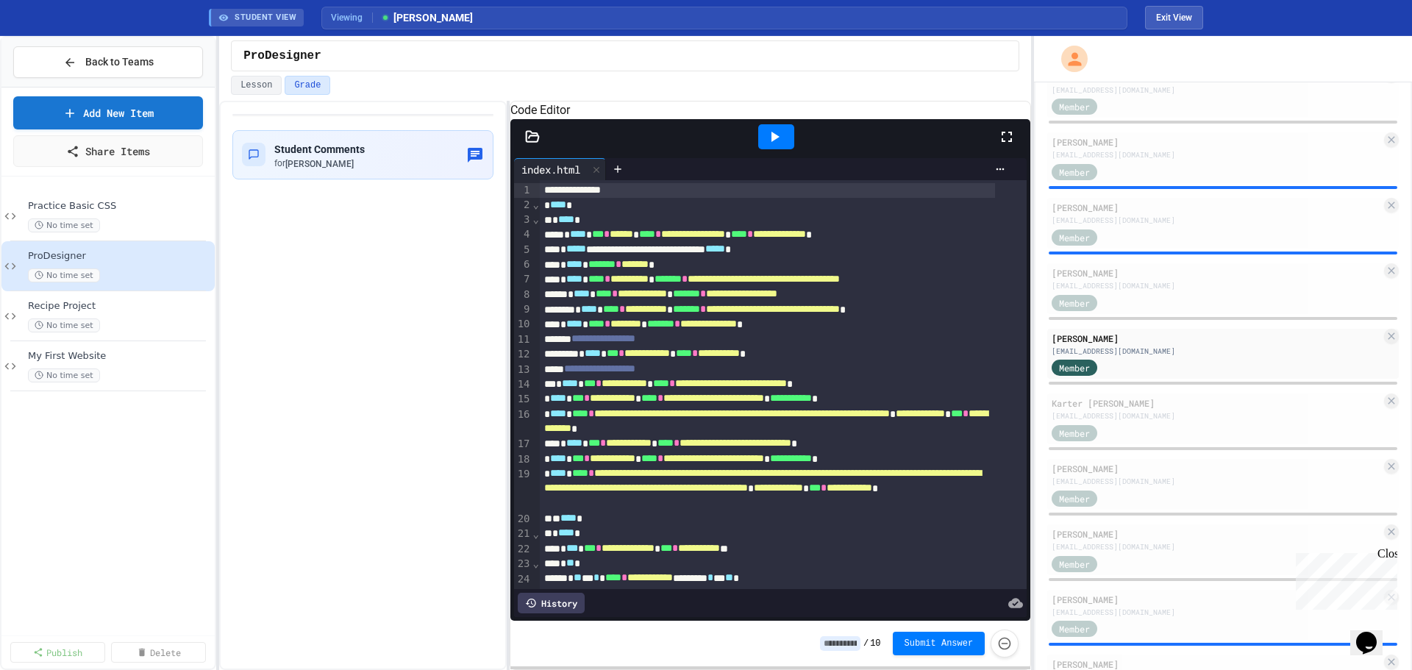
drag, startPoint x: 779, startPoint y: 155, endPoint x: 789, endPoint y: 167, distance: 15.6
click at [780, 146] on icon at bounding box center [775, 137] width 18 height 18
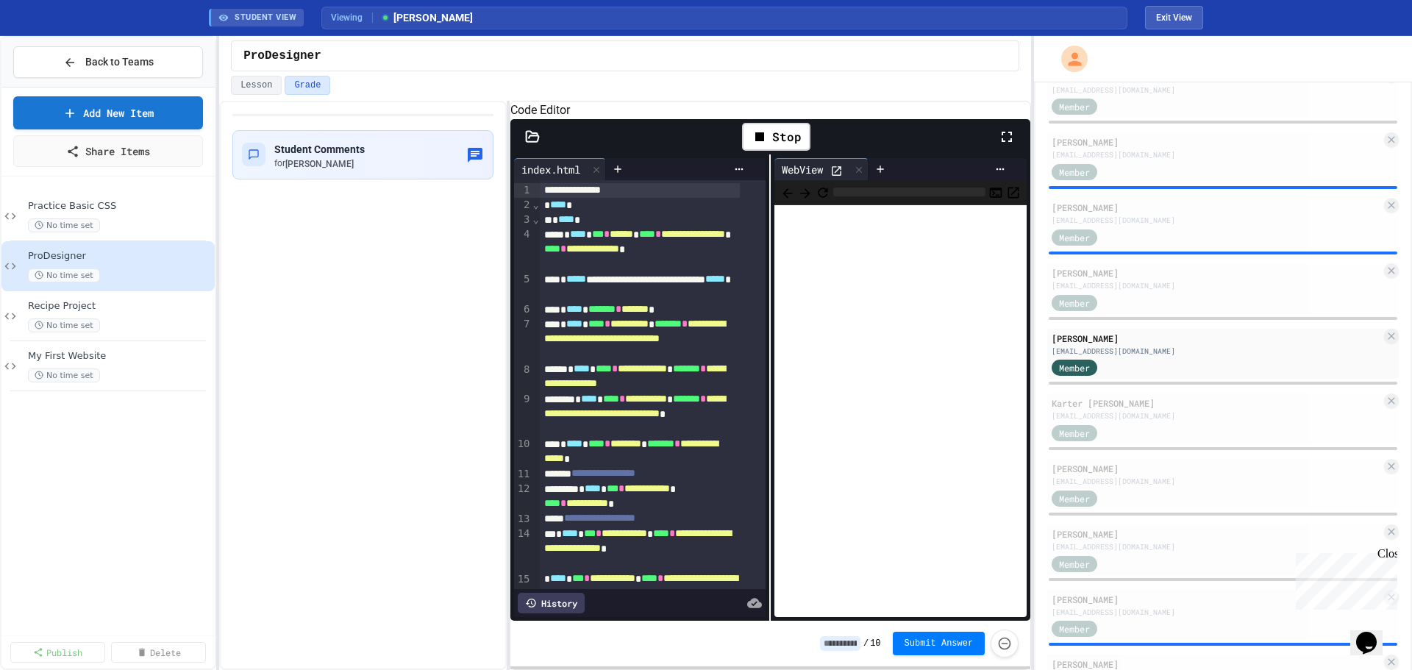
click at [833, 176] on icon at bounding box center [838, 171] width 10 height 10
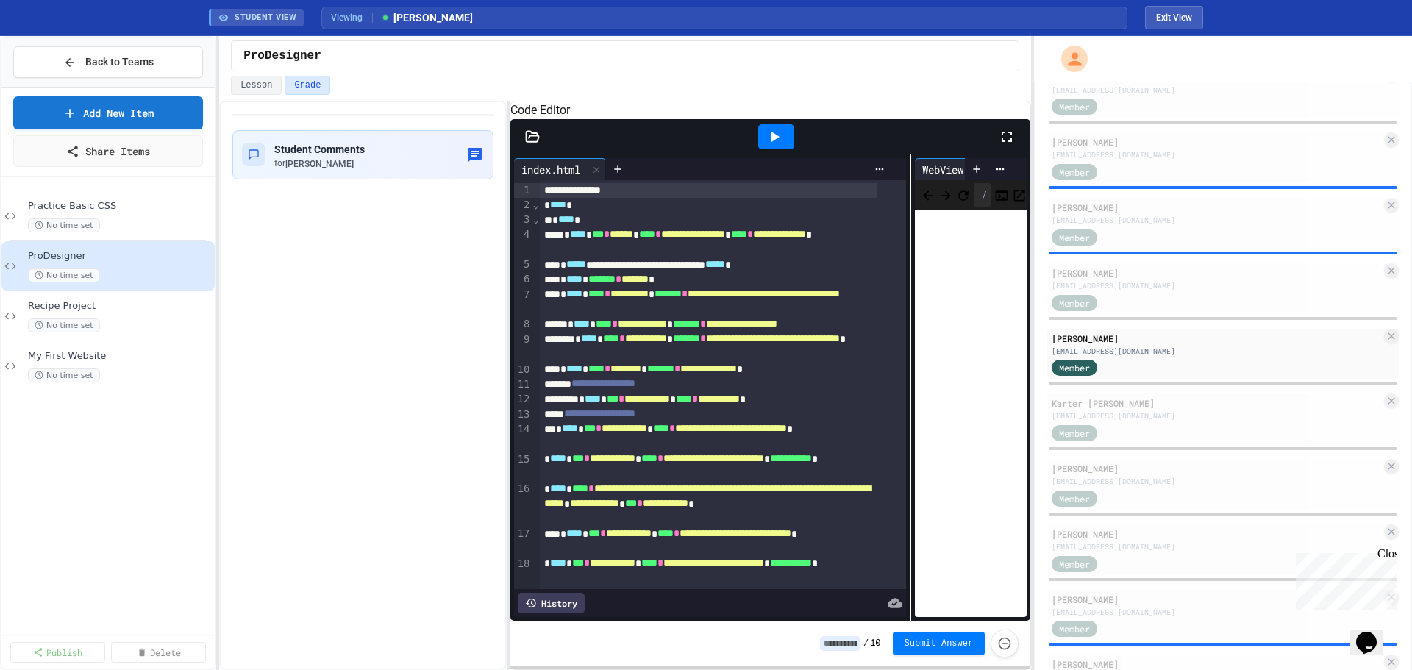
click at [903, 323] on div "**********" at bounding box center [771, 387] width 521 height 466
click at [1132, 429] on div "Member" at bounding box center [1217, 432] width 330 height 18
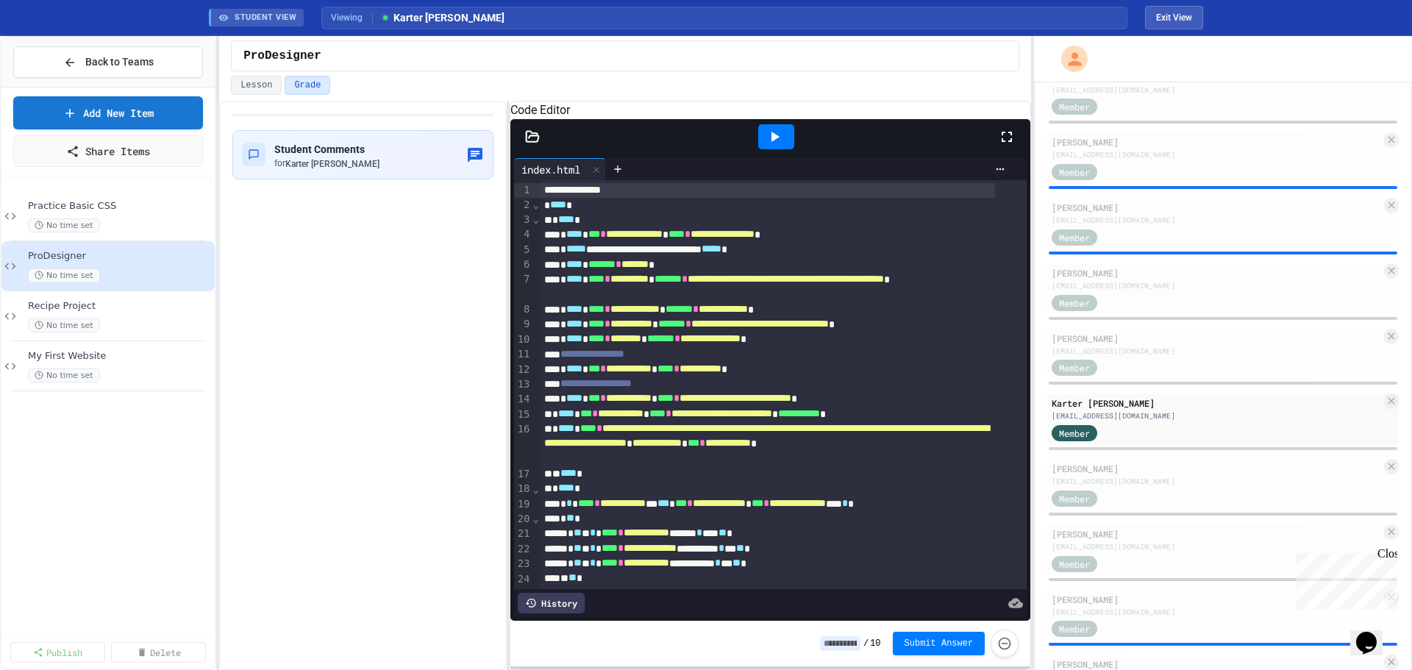
click at [782, 146] on icon at bounding box center [775, 137] width 18 height 18
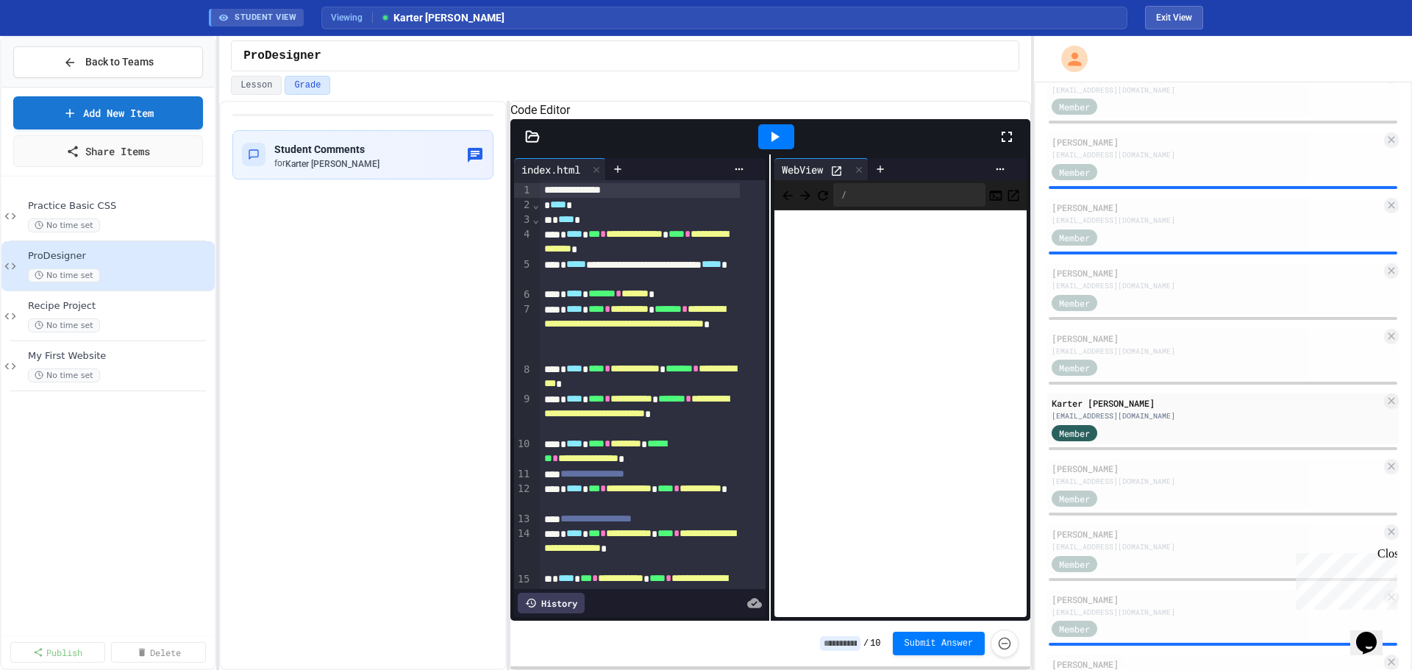
click at [789, 149] on div at bounding box center [776, 136] width 36 height 25
click at [835, 177] on icon at bounding box center [837, 171] width 13 height 13
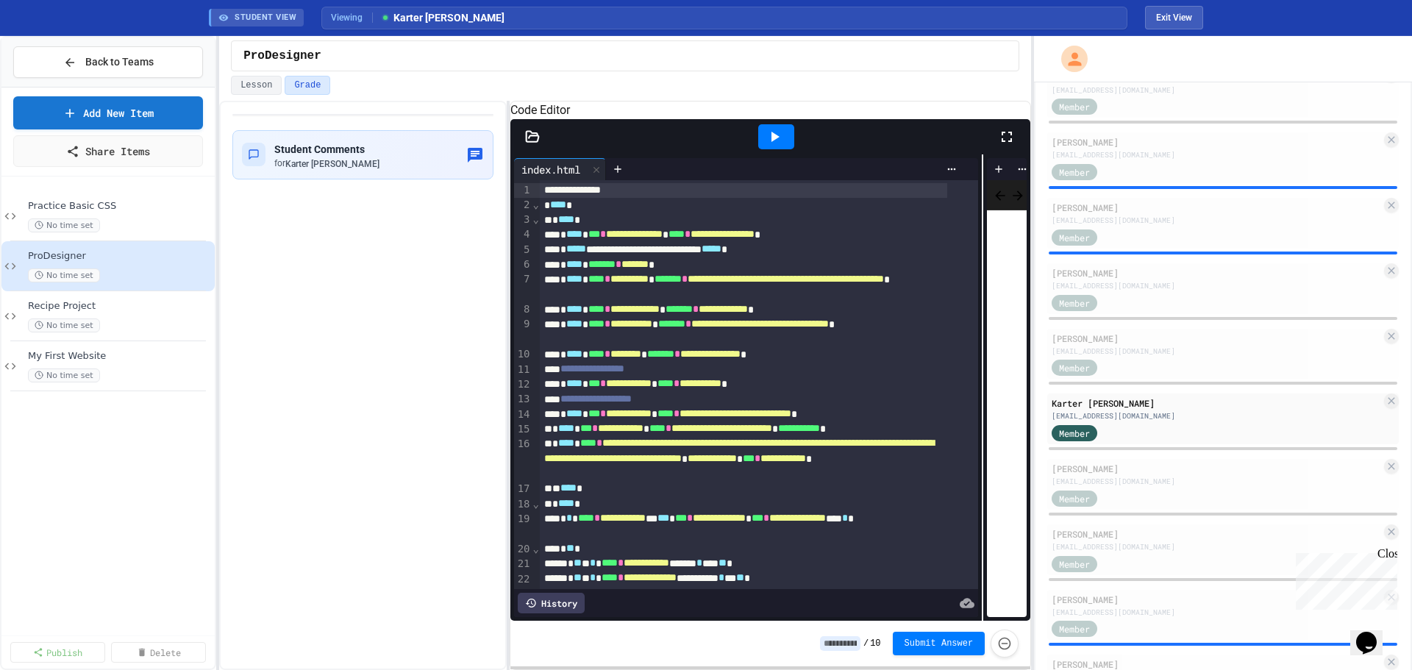
click at [978, 309] on div "**********" at bounding box center [771, 387] width 521 height 466
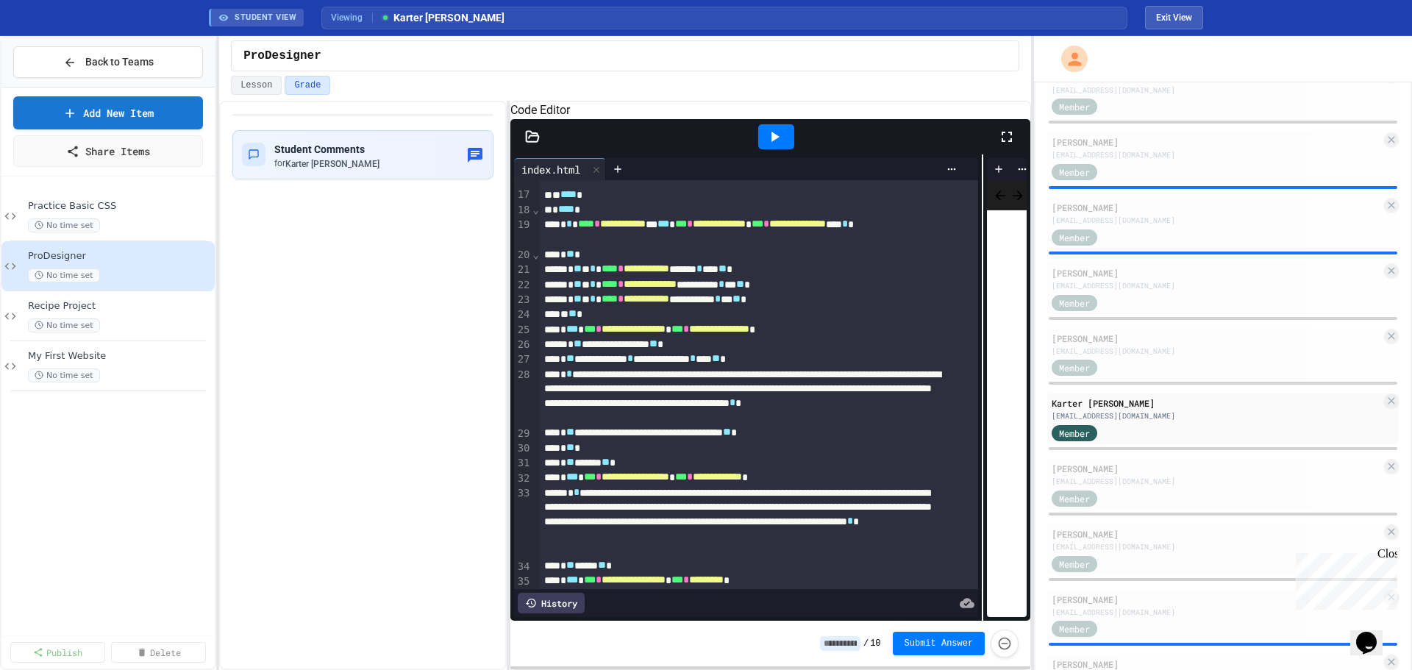
scroll to position [809, 0]
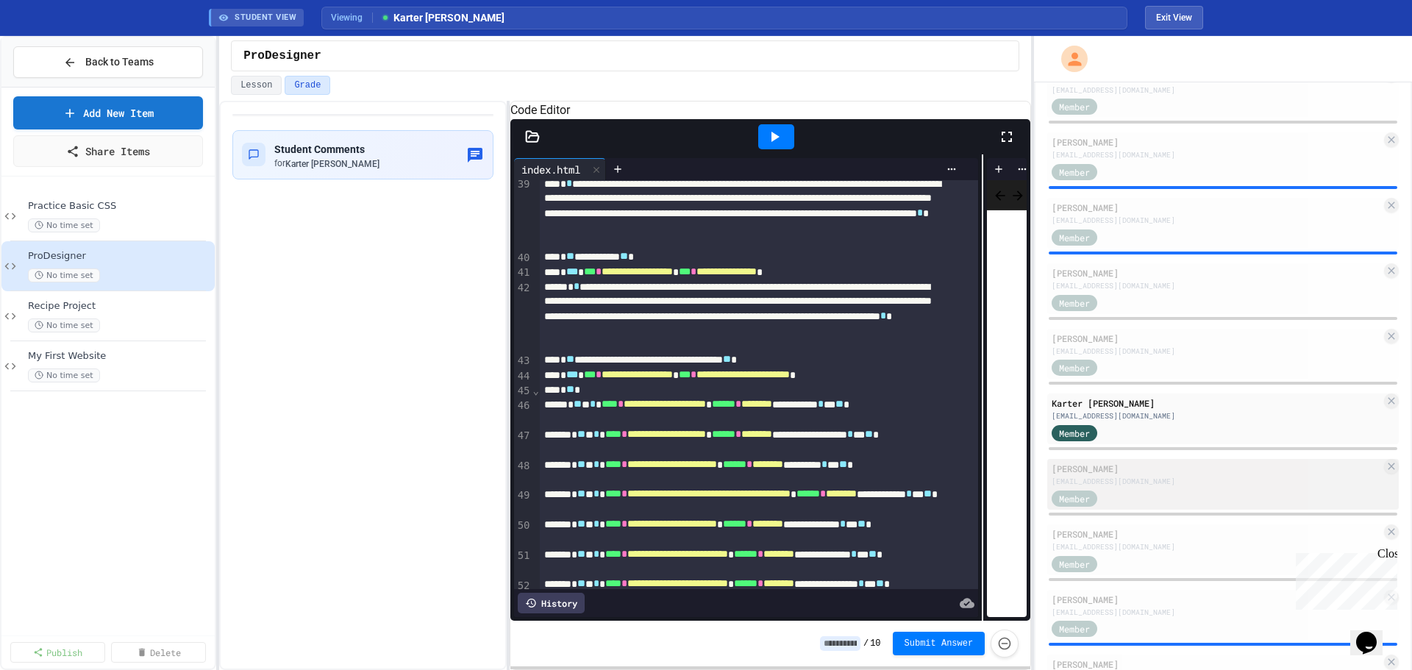
click at [1099, 488] on div "Member" at bounding box center [1089, 497] width 74 height 18
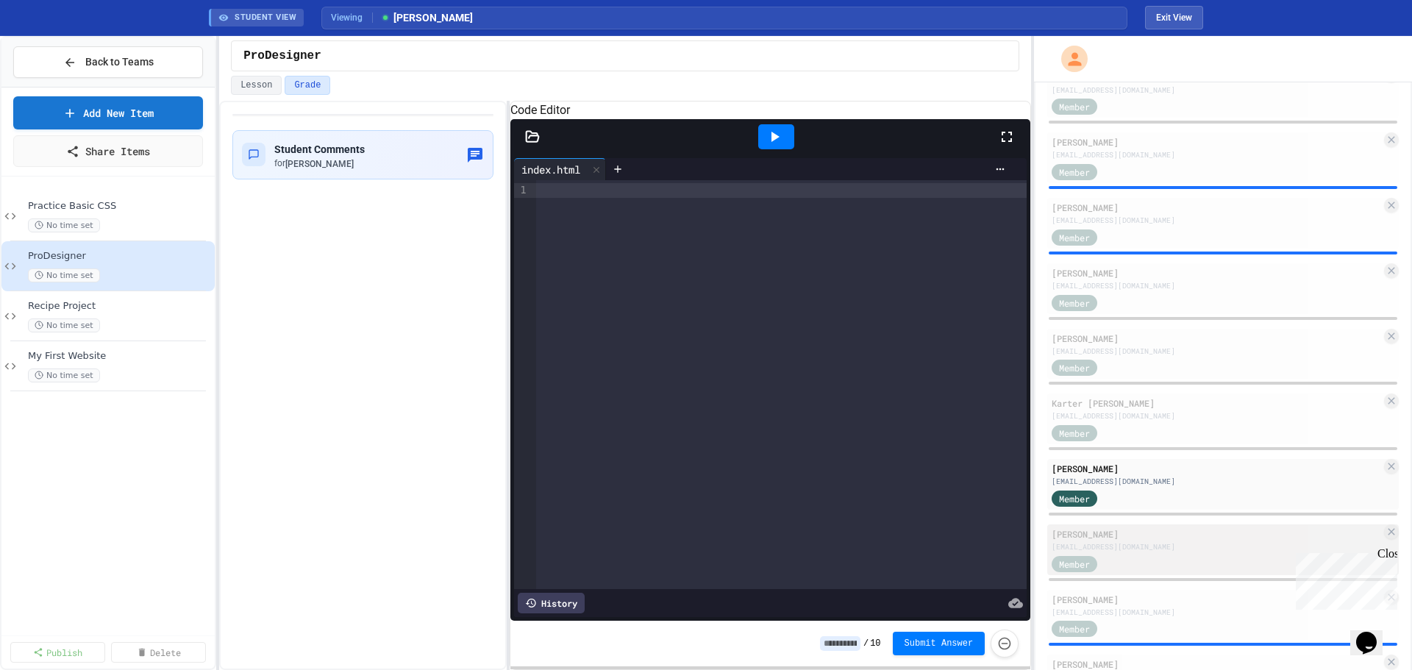
click at [1102, 561] on div "Member" at bounding box center [1089, 563] width 74 height 18
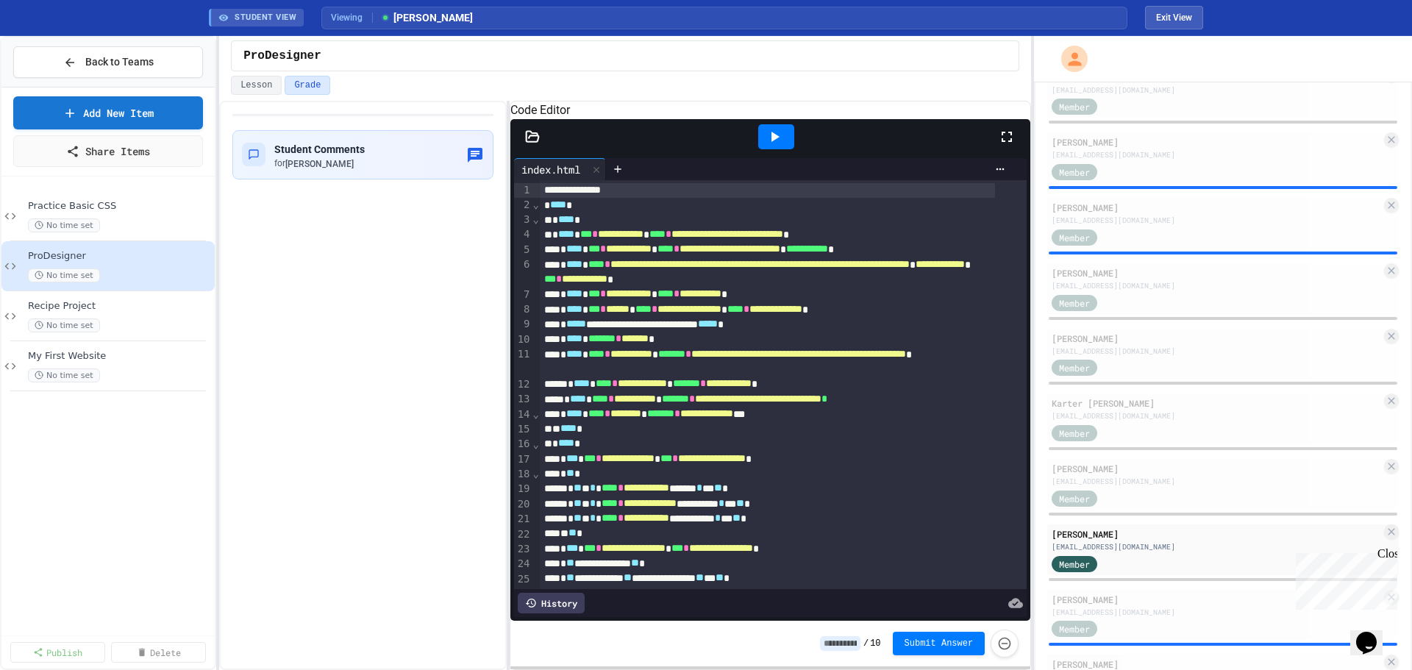
click at [773, 142] on icon at bounding box center [776, 137] width 8 height 10
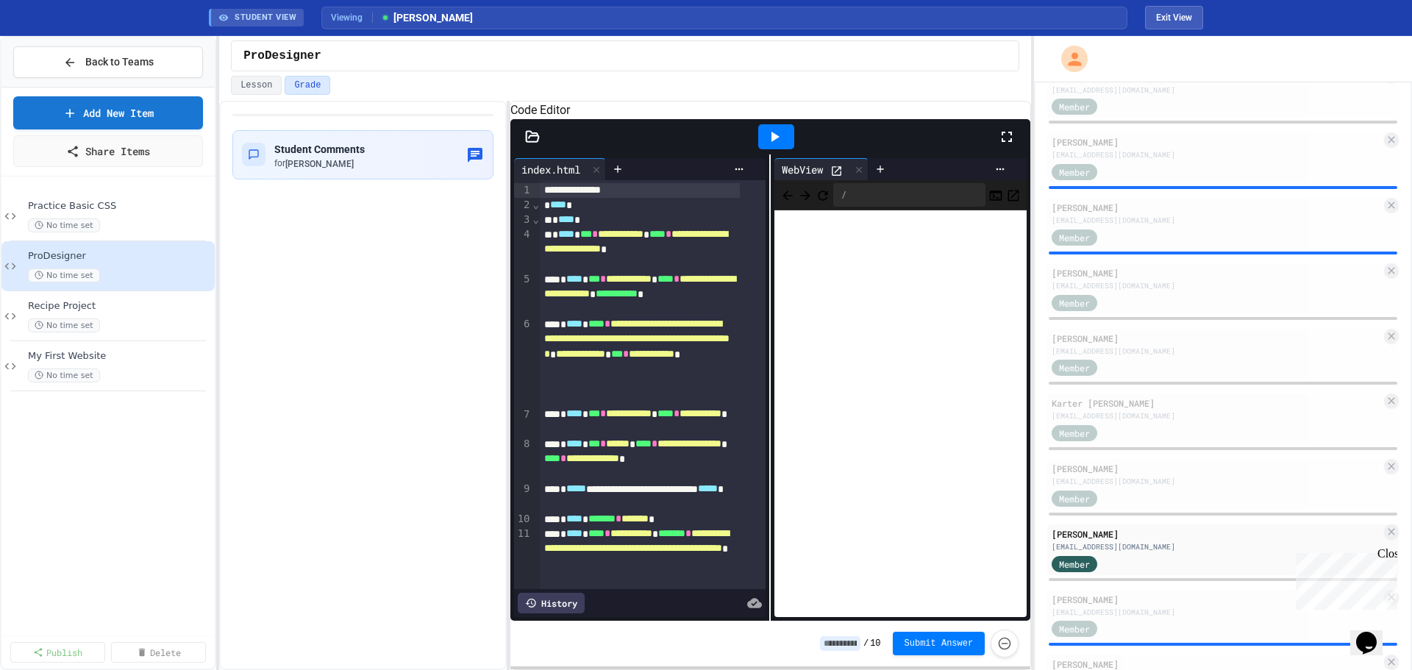
click at [833, 176] on icon at bounding box center [838, 171] width 10 height 10
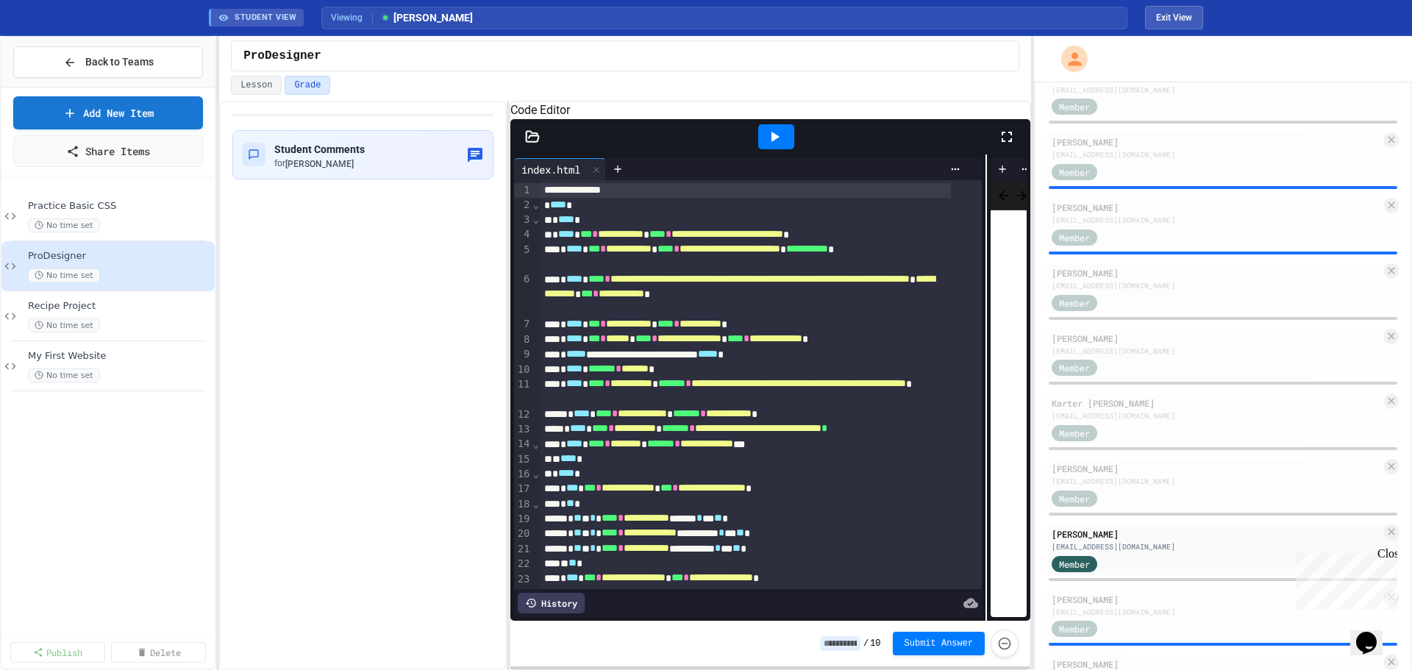
click at [981, 365] on div "**********" at bounding box center [771, 387] width 521 height 466
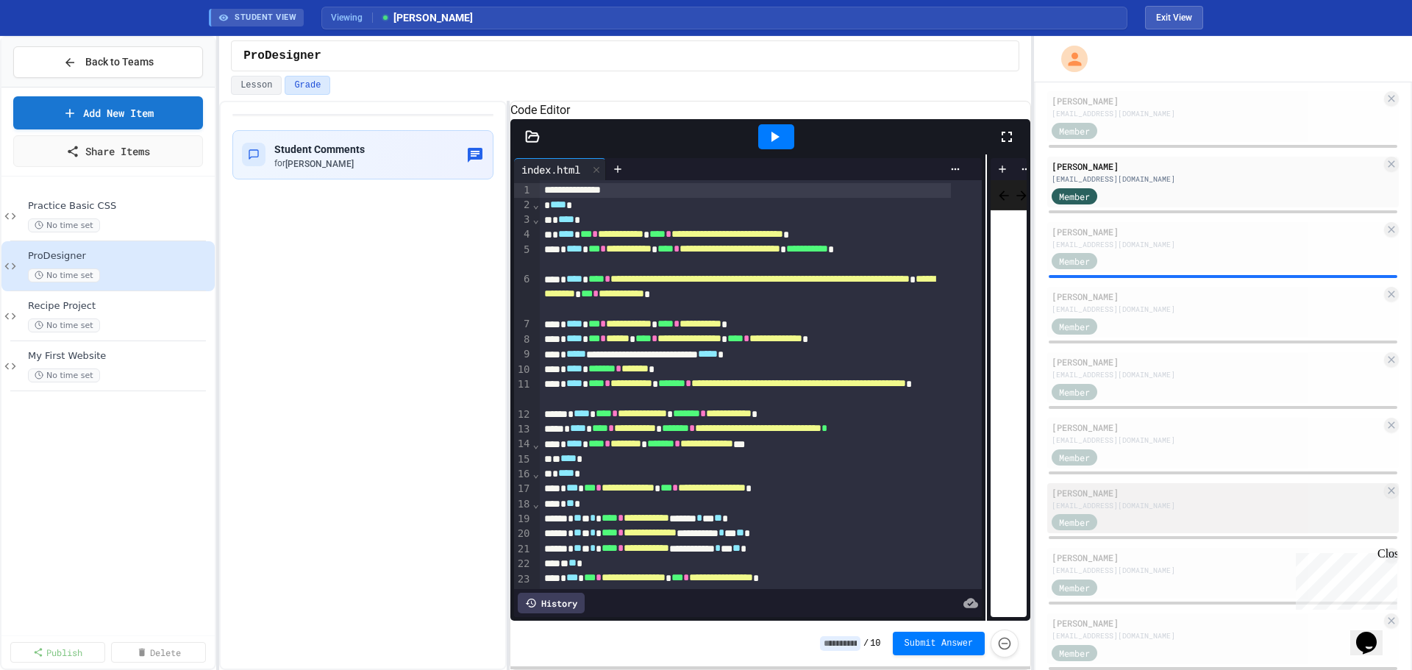
scroll to position [736, 0]
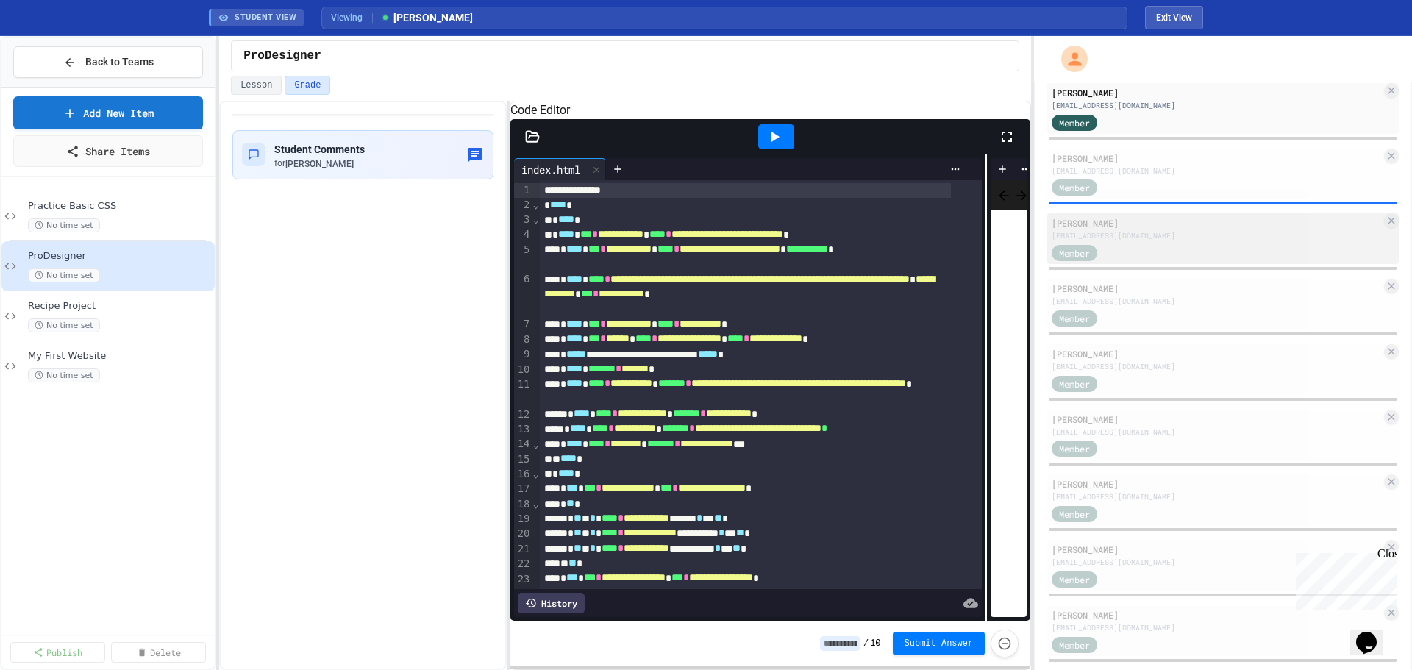
drag, startPoint x: 1117, startPoint y: 163, endPoint x: 1141, endPoint y: 255, distance: 94.2
click at [1118, 163] on div "Toby Hofhines" at bounding box center [1217, 158] width 330 height 13
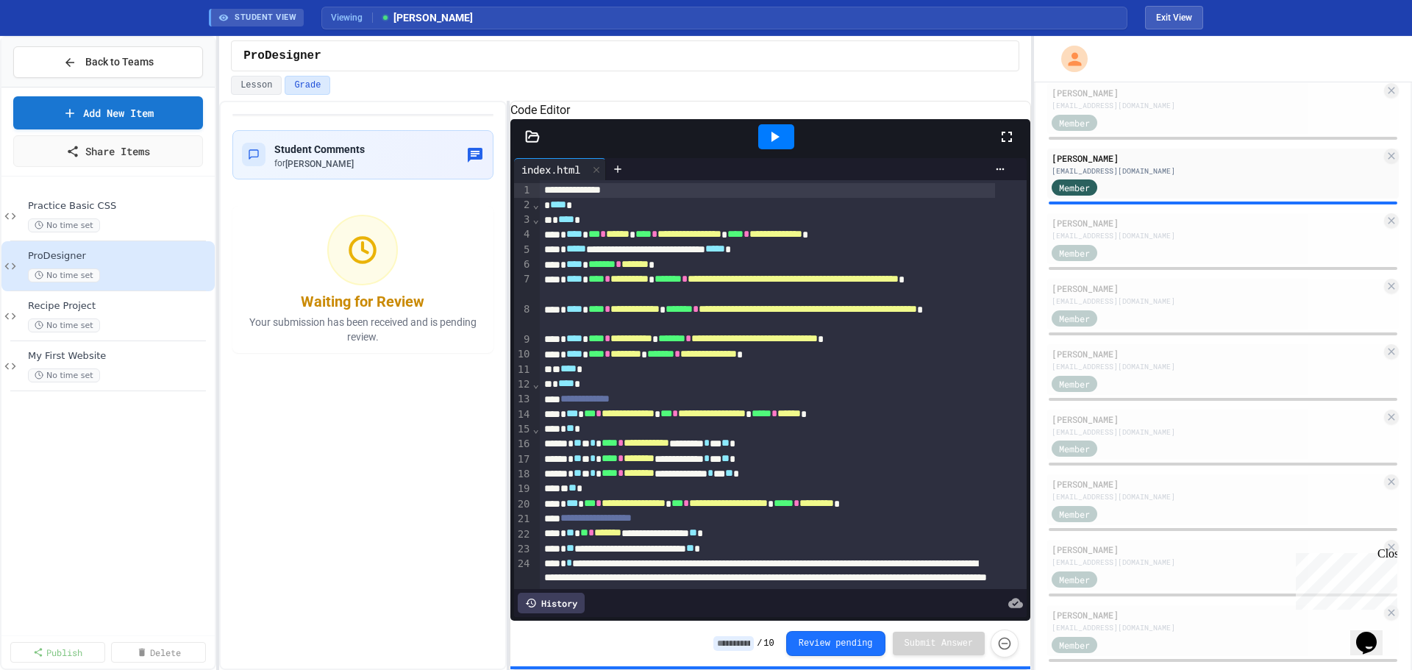
click at [778, 142] on icon at bounding box center [776, 137] width 8 height 10
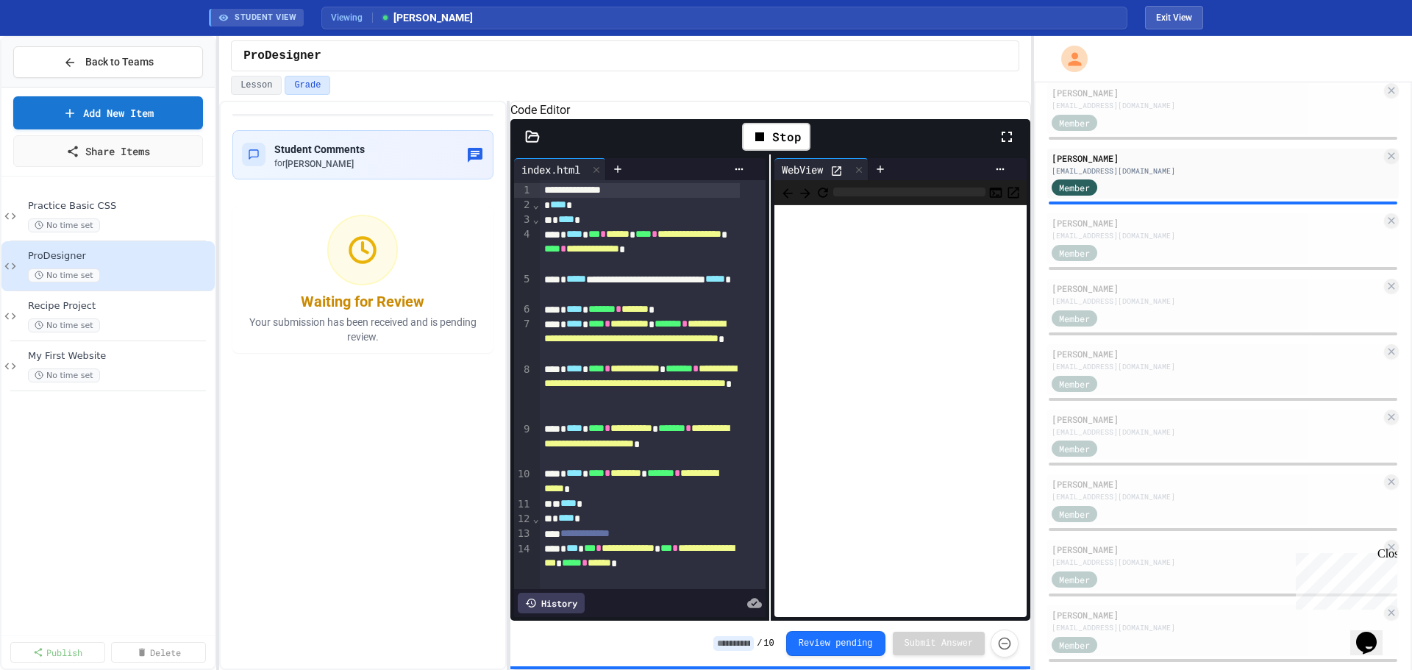
click at [831, 177] on icon at bounding box center [837, 171] width 13 height 13
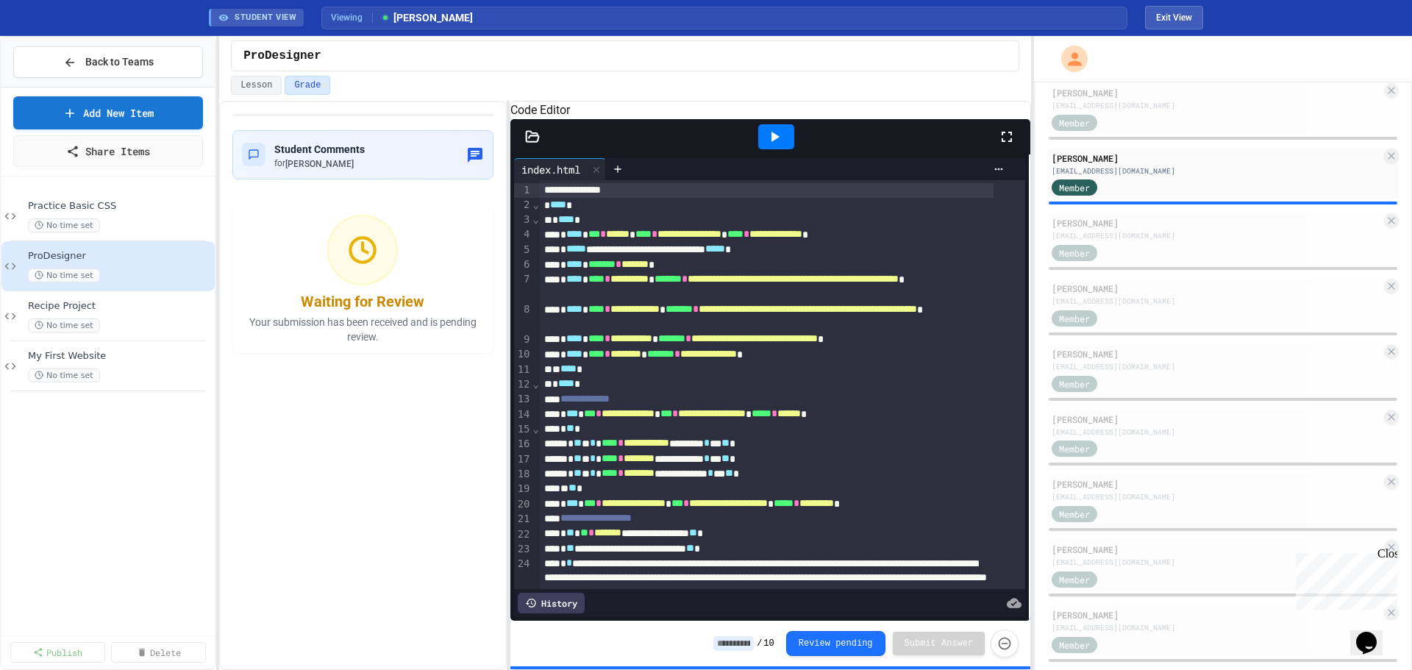
click at [1064, 290] on div "**********" at bounding box center [706, 353] width 1412 height 634
click at [1120, 247] on div "Member" at bounding box center [1089, 252] width 74 height 18
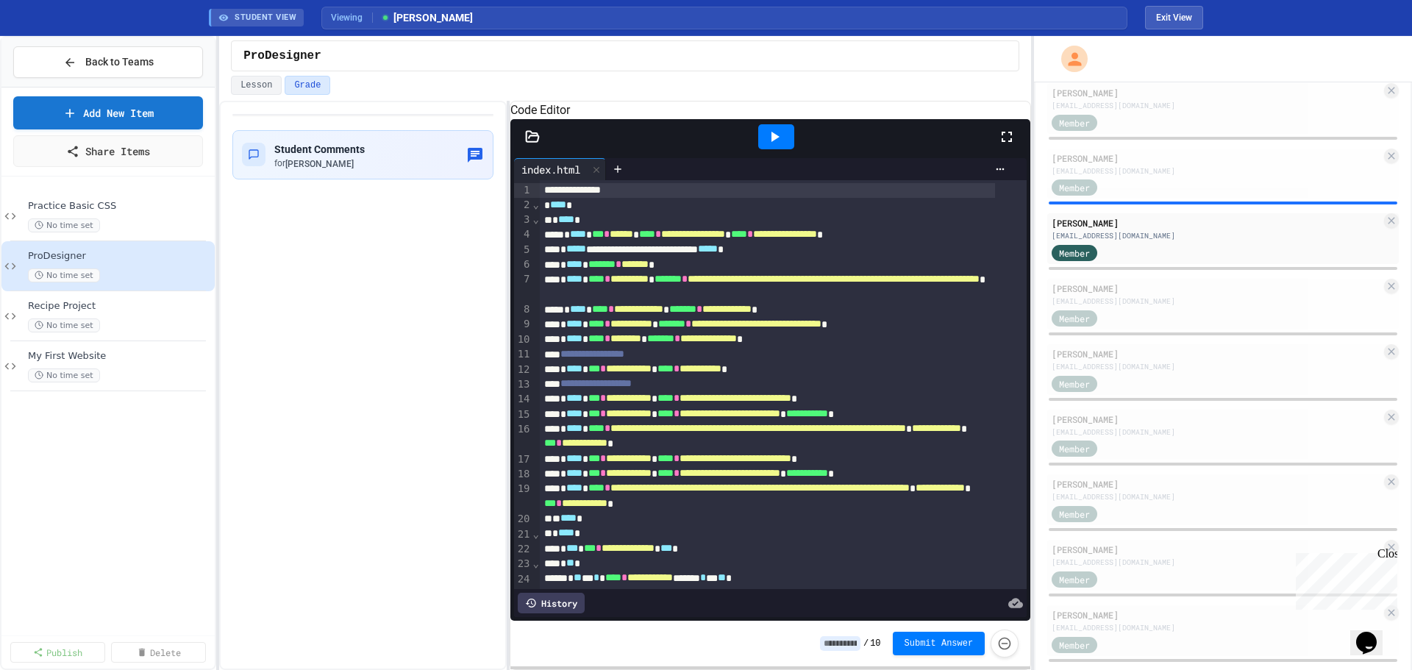
click at [774, 146] on icon at bounding box center [775, 137] width 18 height 18
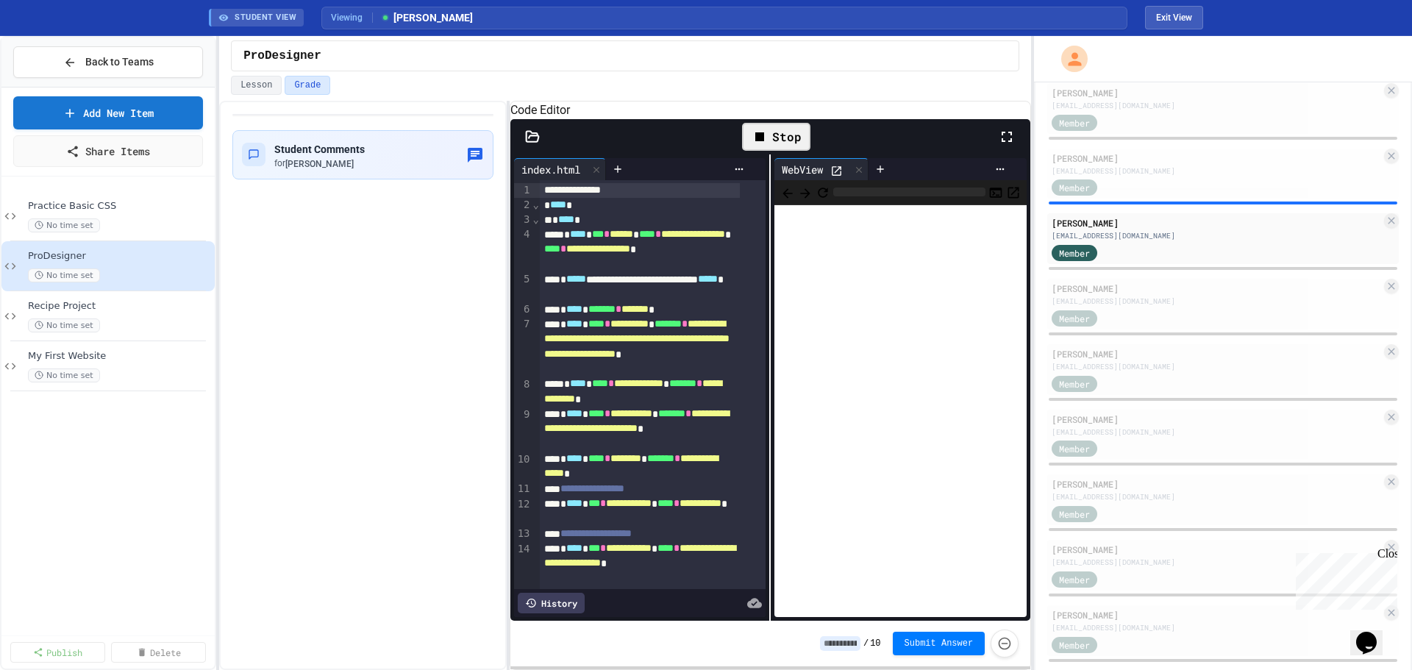
click at [834, 177] on icon at bounding box center [837, 171] width 13 height 13
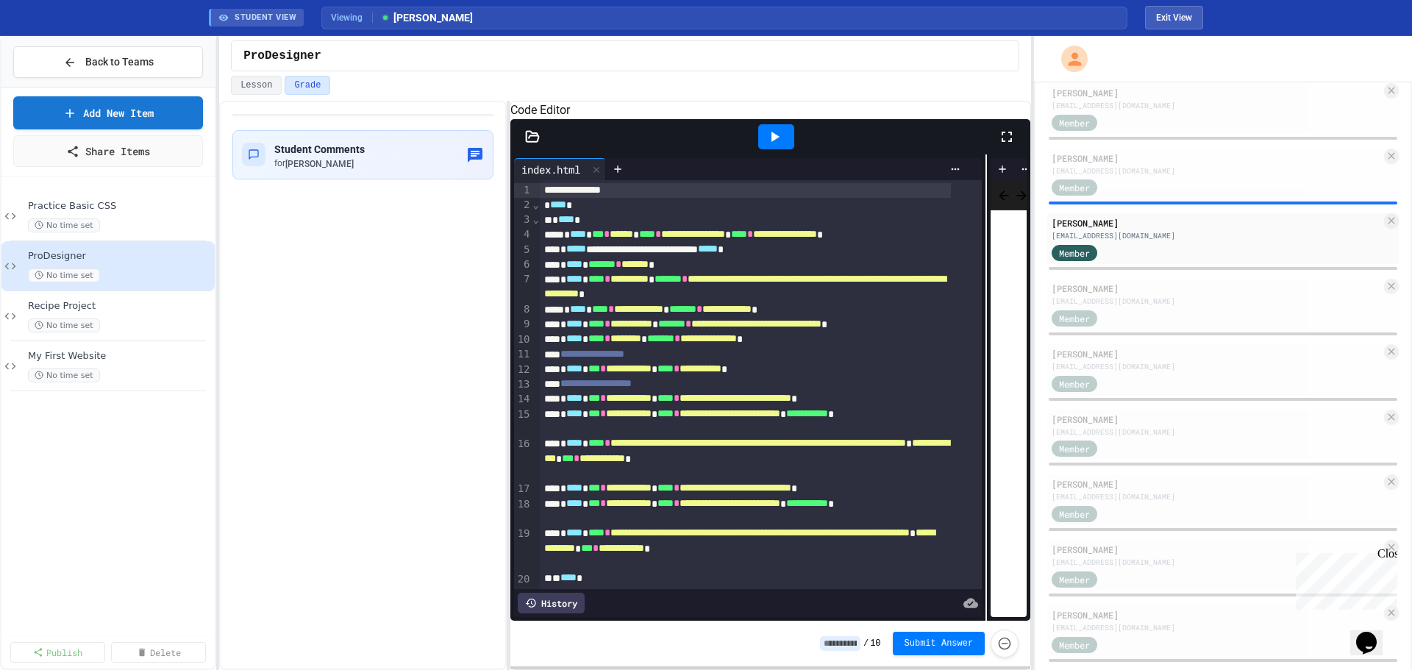
click at [979, 316] on div "**********" at bounding box center [771, 387] width 521 height 466
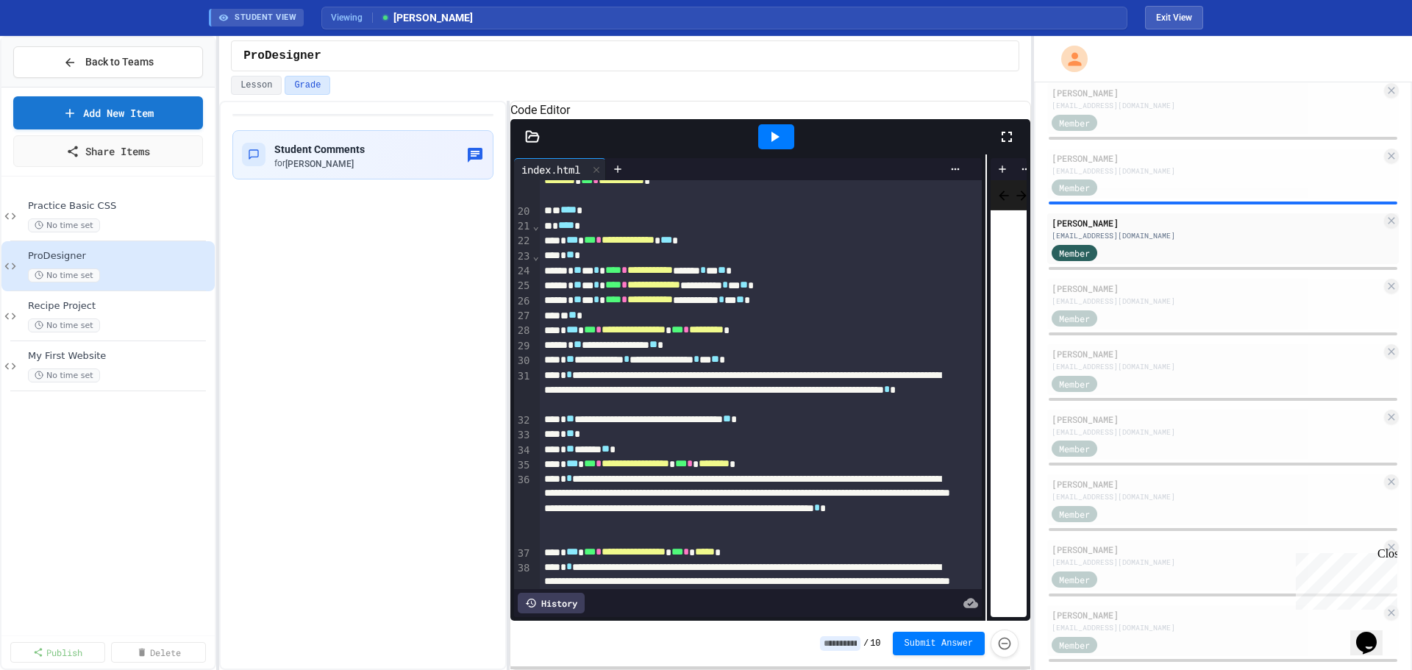
scroll to position [441, 0]
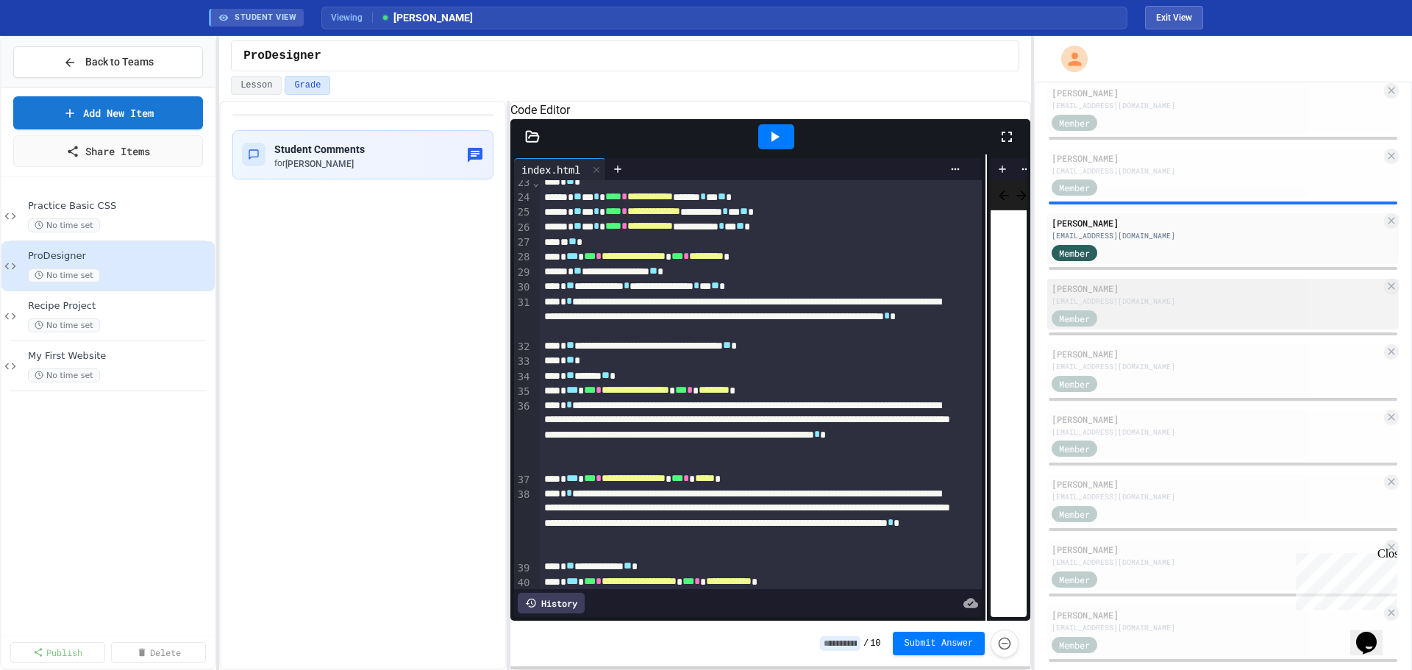
click at [1192, 305] on div "pmcmeen969@lsr7.net" at bounding box center [1217, 301] width 330 height 11
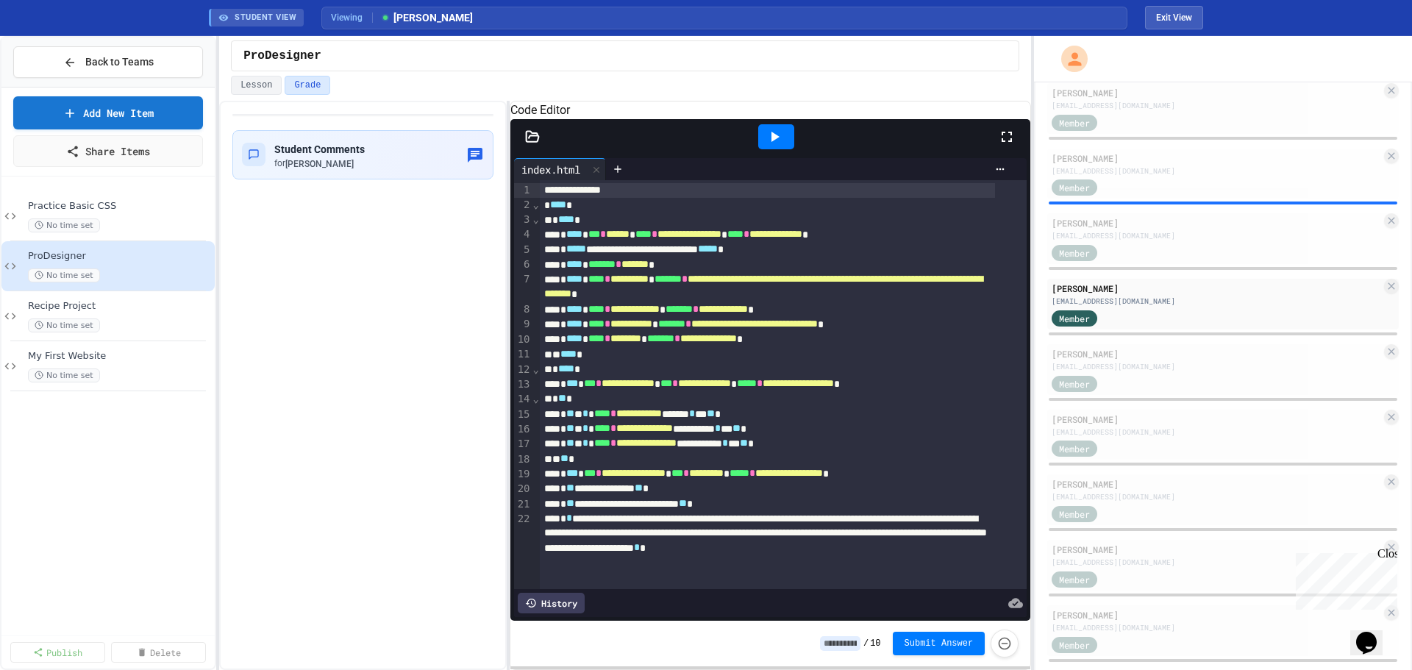
click at [793, 149] on div at bounding box center [776, 136] width 36 height 25
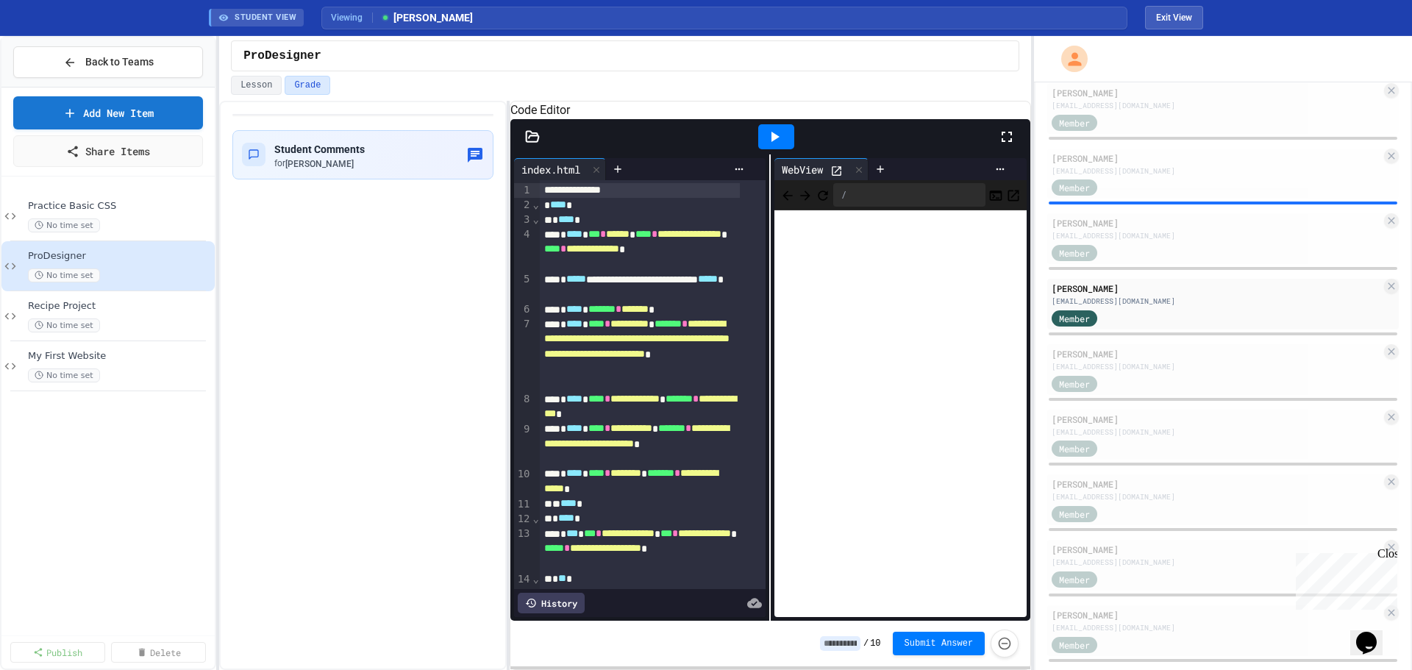
click at [838, 176] on icon at bounding box center [838, 171] width 10 height 10
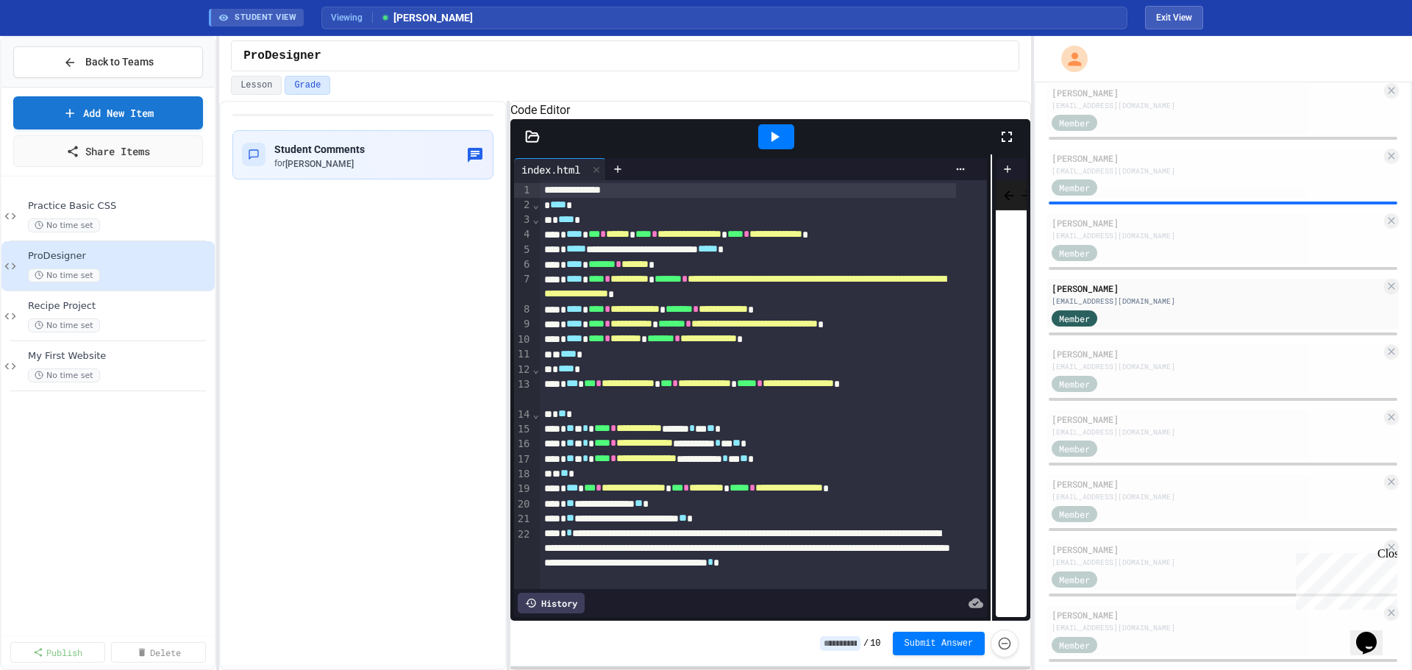
click at [989, 300] on div "**********" at bounding box center [771, 387] width 521 height 466
click at [1099, 357] on div "Evan Nave" at bounding box center [1217, 353] width 330 height 13
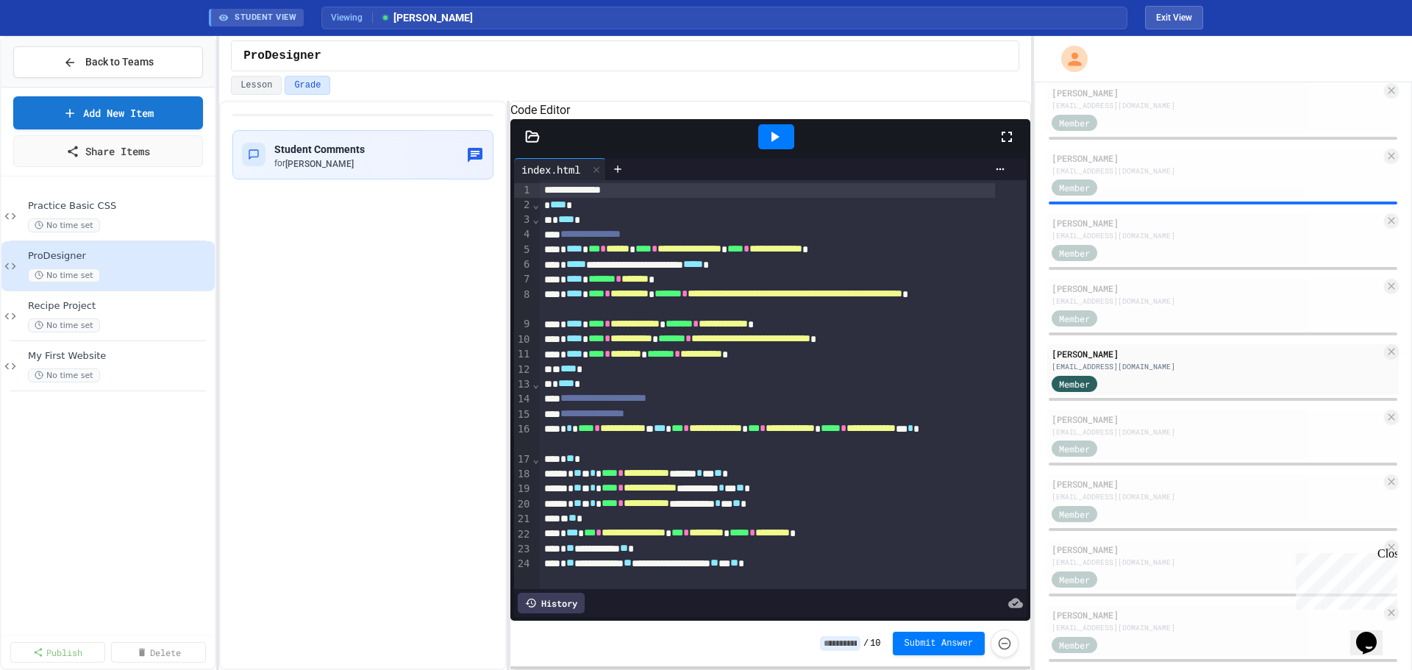
click at [788, 149] on div at bounding box center [776, 136] width 36 height 25
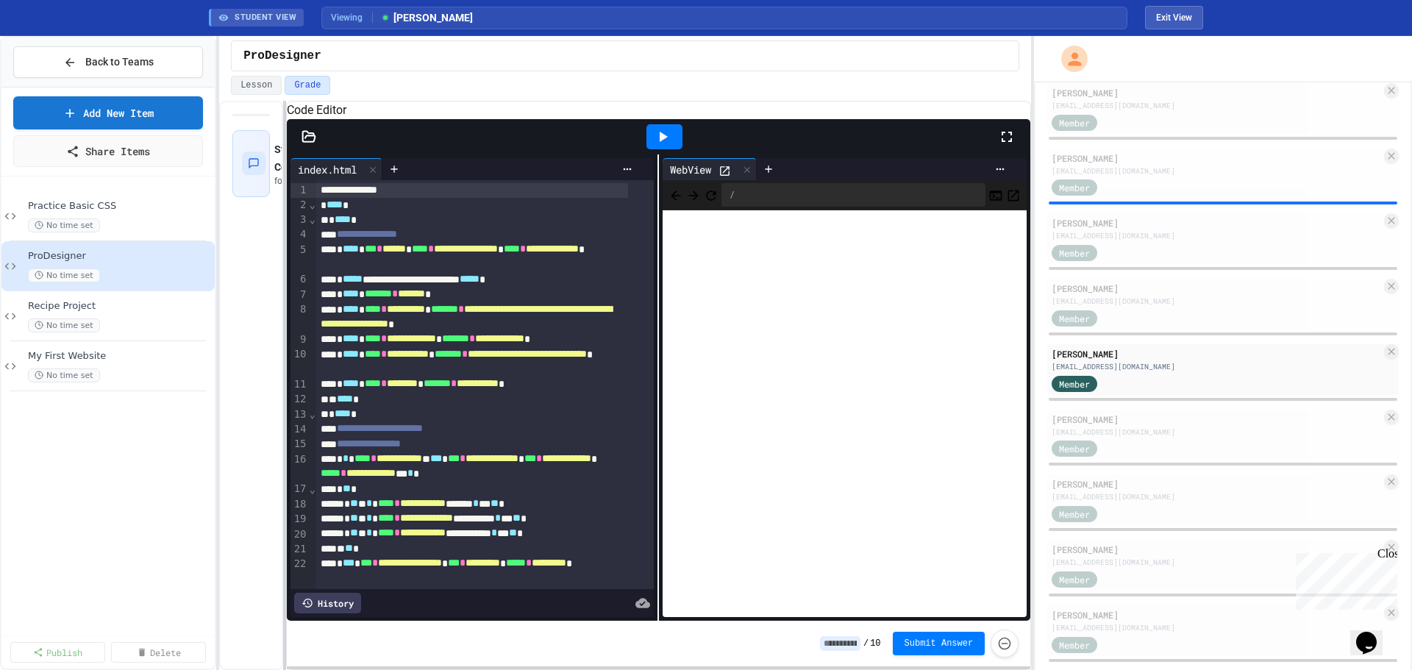
click at [283, 358] on div at bounding box center [284, 385] width 3 height 569
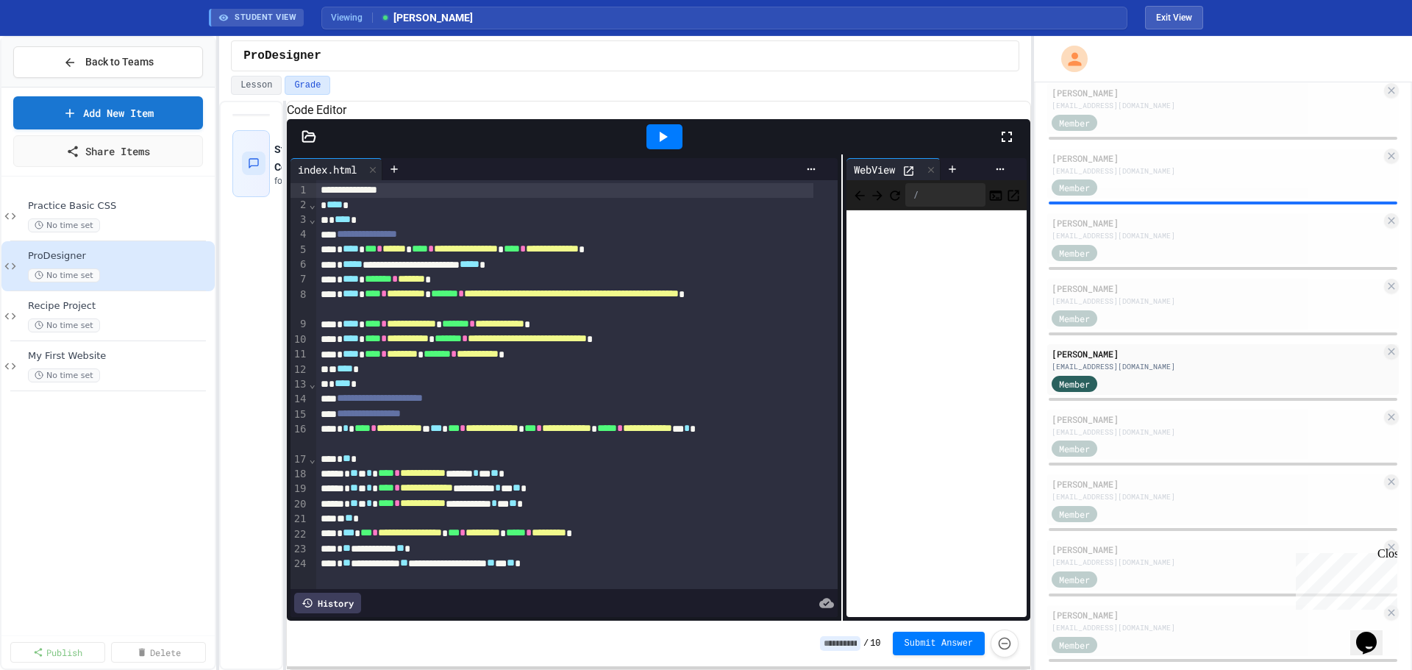
click at [839, 393] on div "**********" at bounding box center [659, 387] width 744 height 466
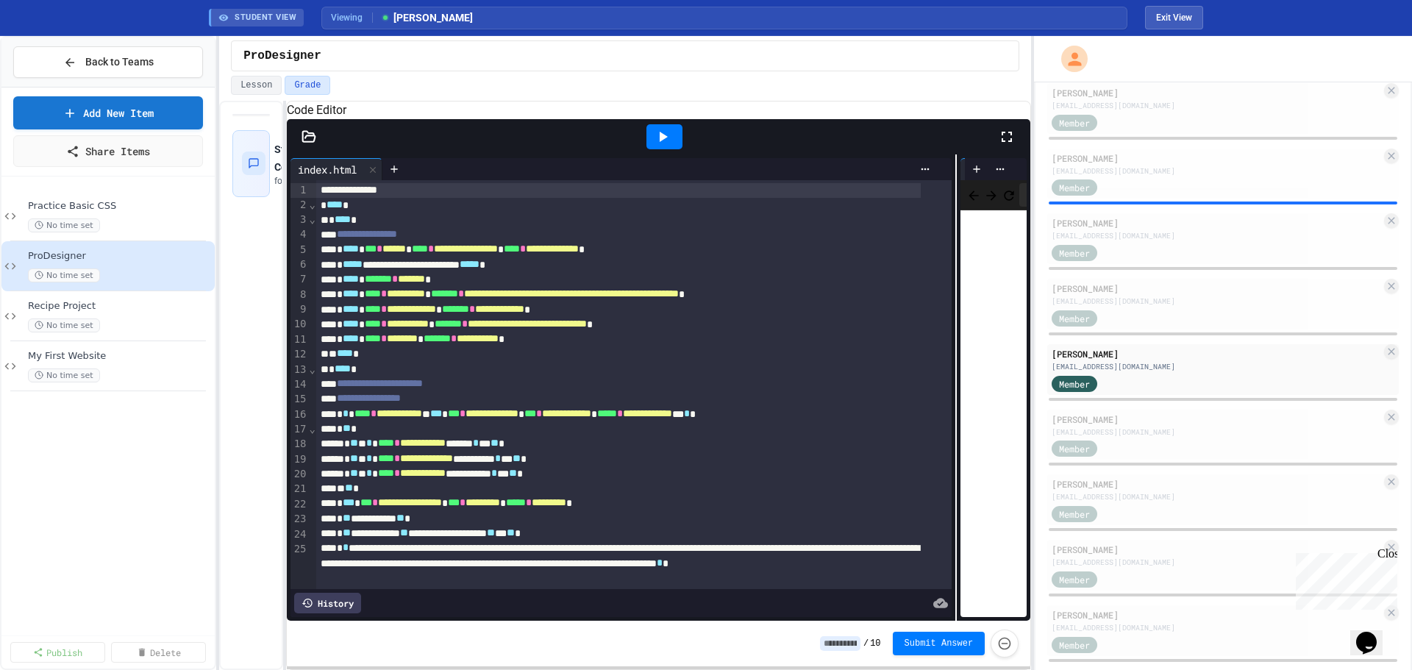
click at [950, 398] on div "**********" at bounding box center [659, 387] width 744 height 466
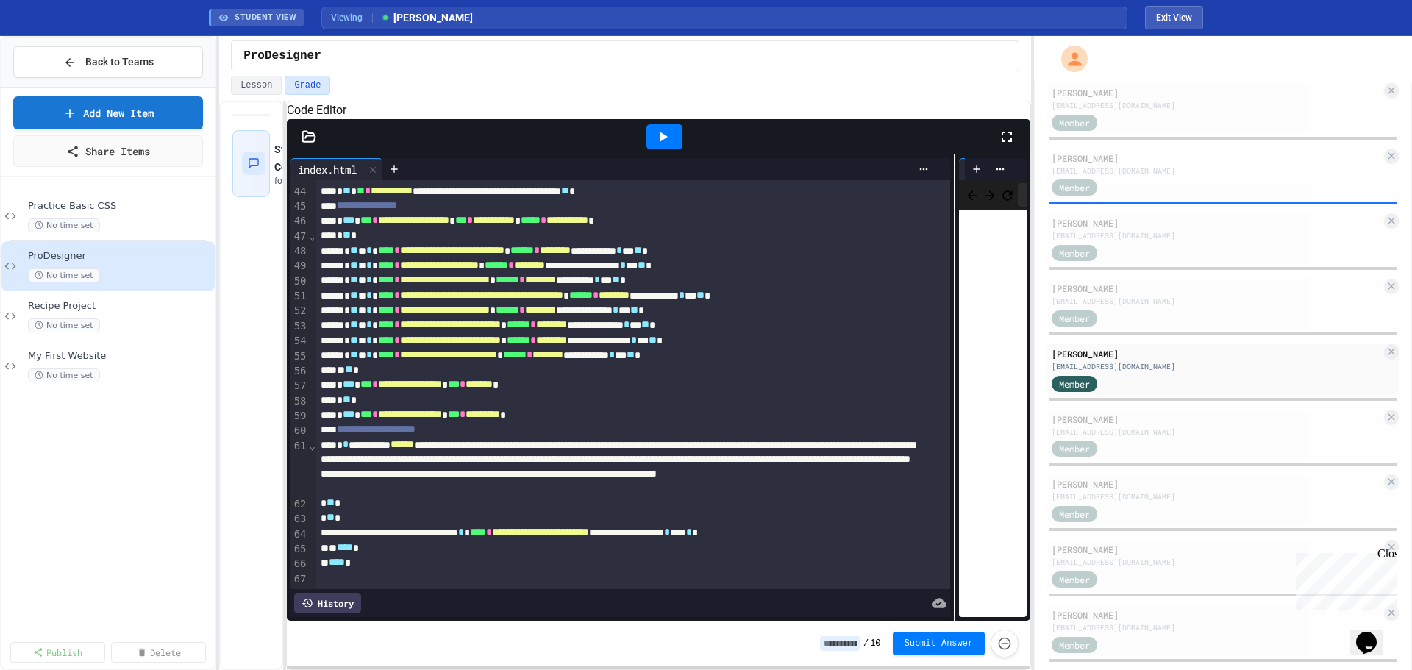
scroll to position [902, 0]
click at [820, 221] on div "**********" at bounding box center [659, 387] width 744 height 466
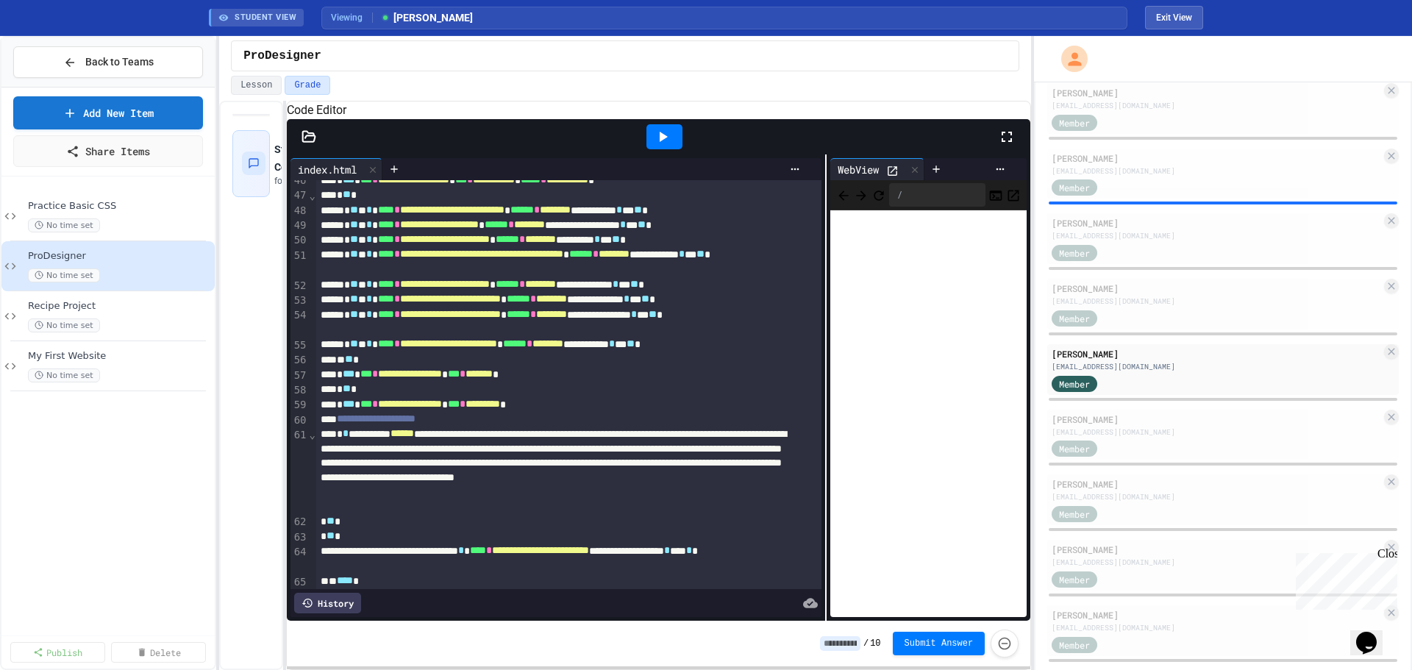
click at [886, 177] on icon at bounding box center [892, 171] width 13 height 13
click at [1126, 417] on div "Jaydee Nhotharack" at bounding box center [1217, 419] width 330 height 13
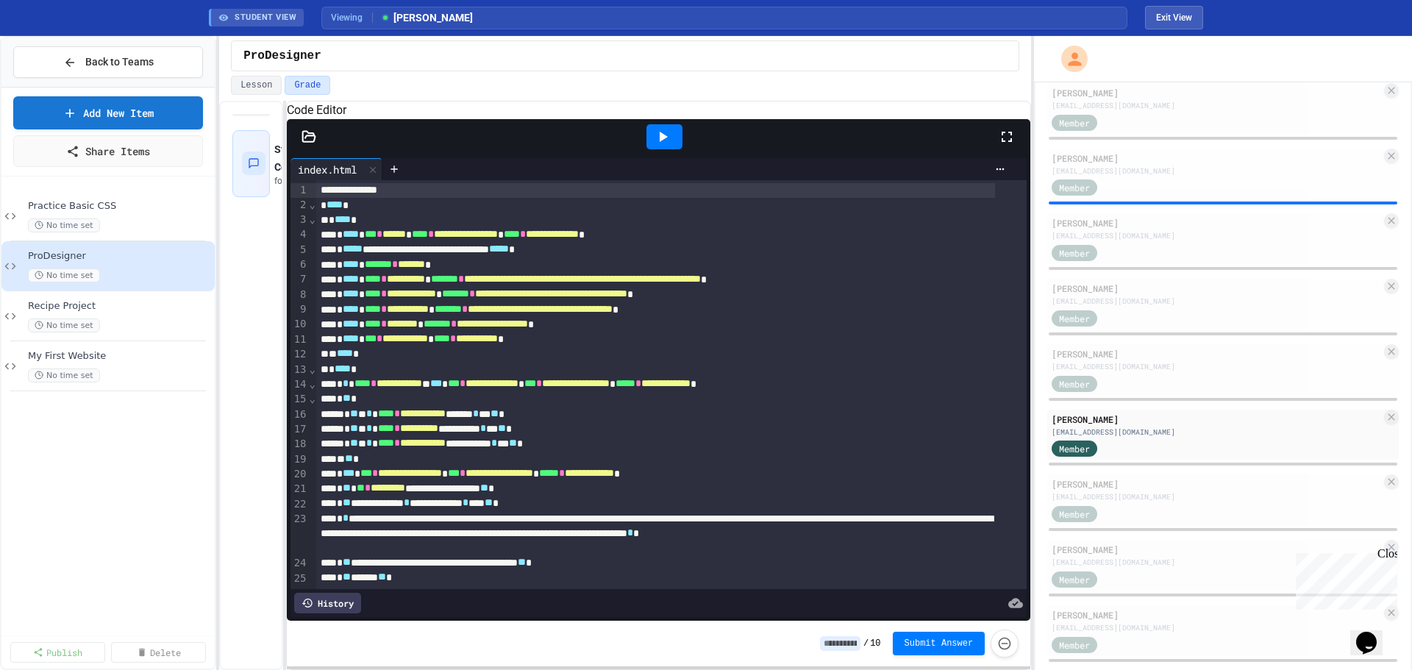
click at [671, 146] on icon at bounding box center [663, 137] width 18 height 18
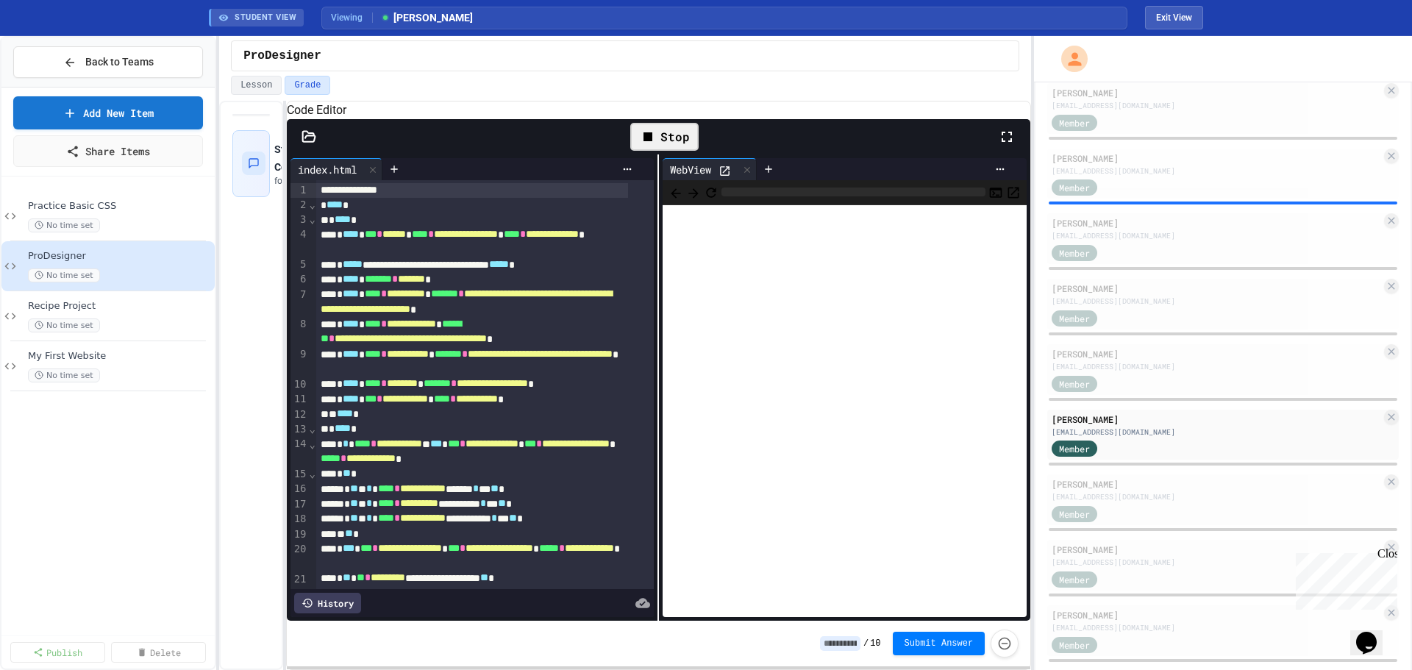
click at [722, 177] on icon at bounding box center [725, 171] width 13 height 13
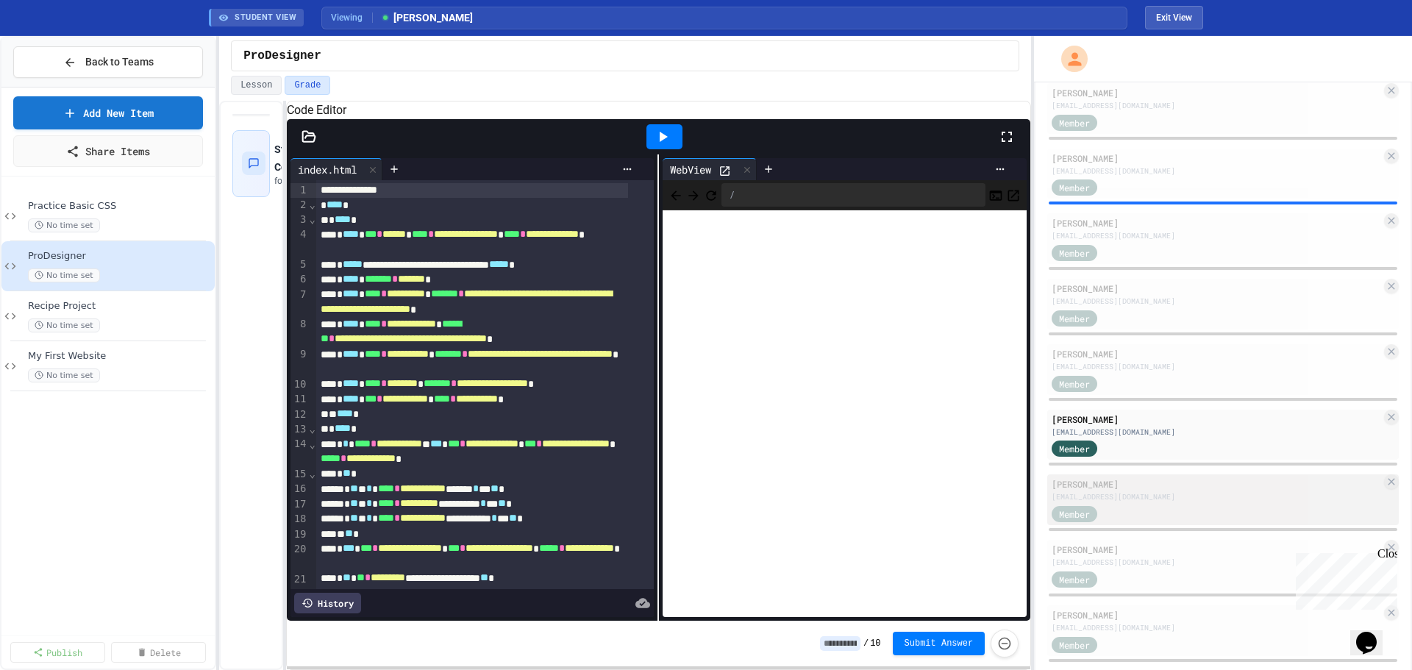
click at [1192, 511] on div "Member" at bounding box center [1217, 513] width 330 height 18
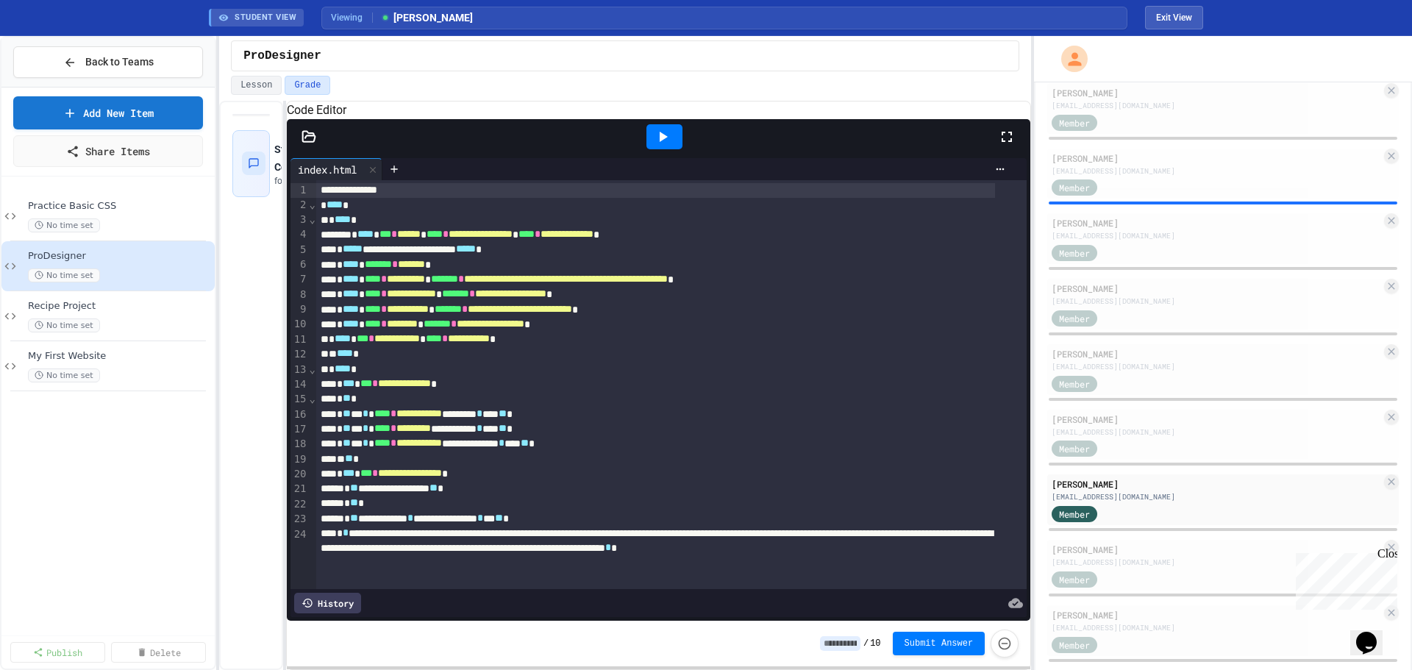
click at [658, 146] on icon at bounding box center [663, 137] width 18 height 18
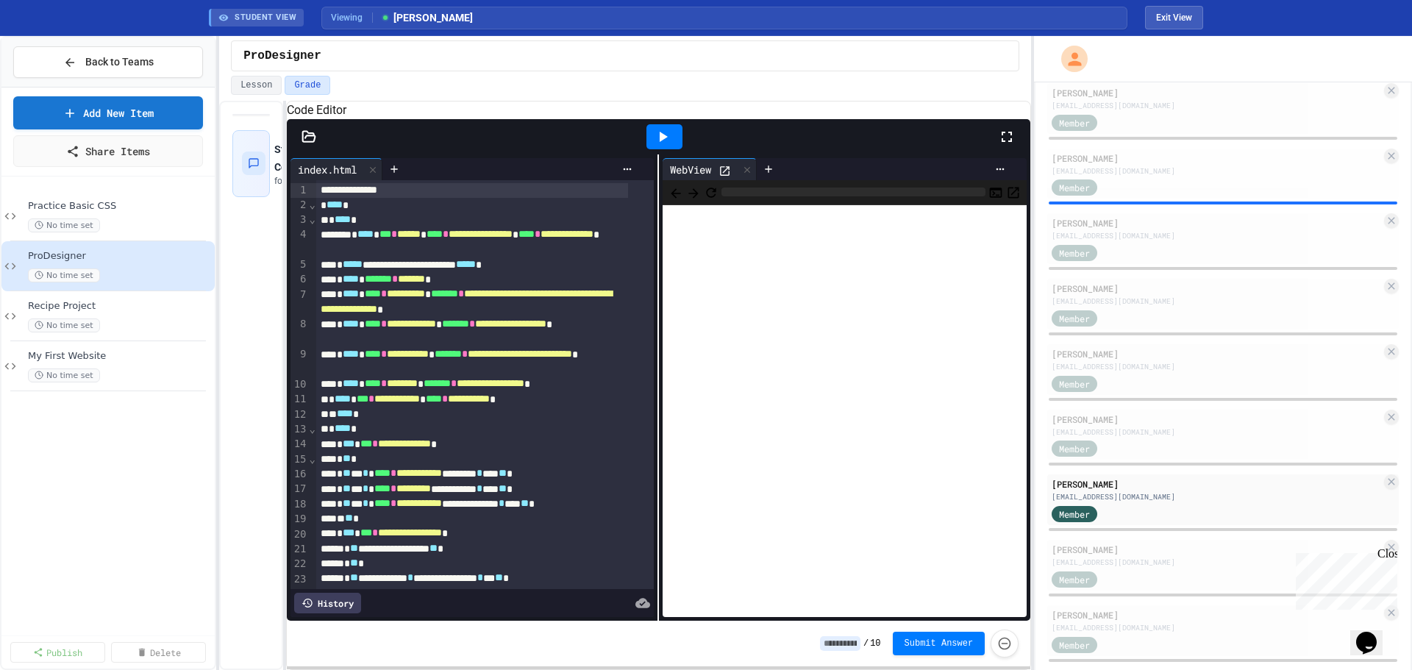
click at [723, 176] on icon at bounding box center [726, 171] width 10 height 10
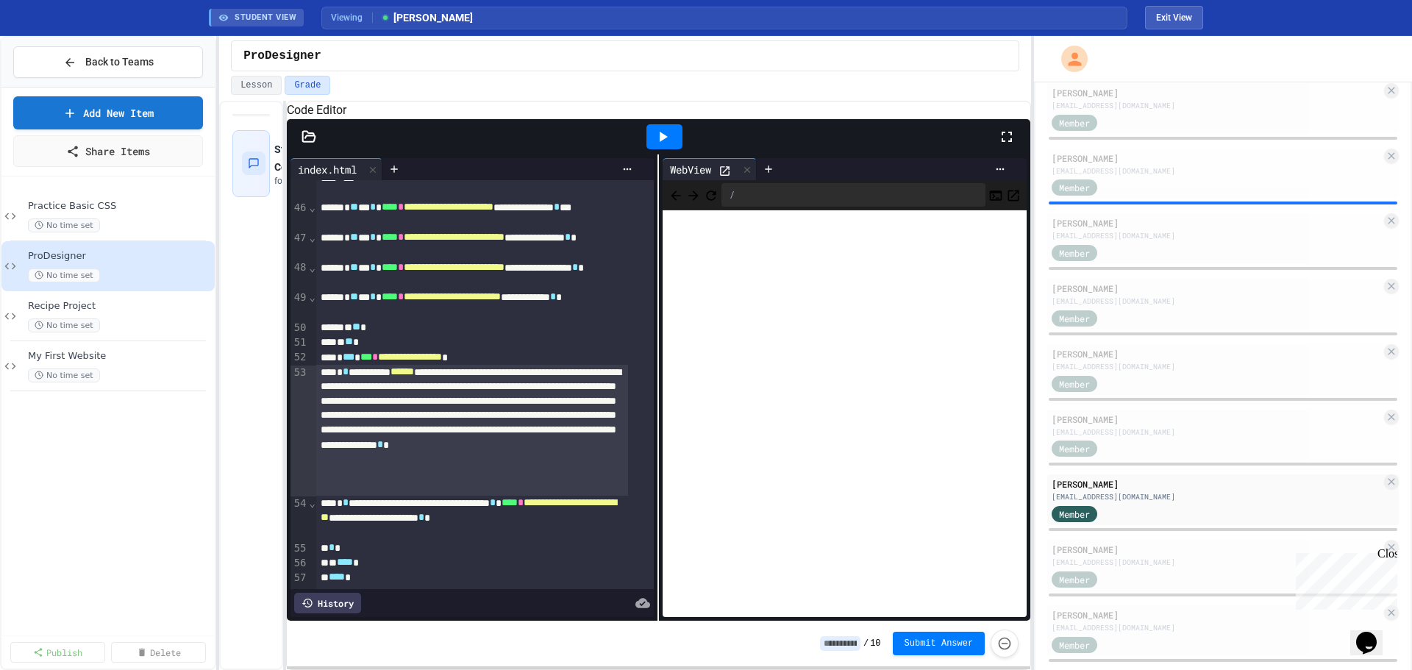
scroll to position [1175, 0]
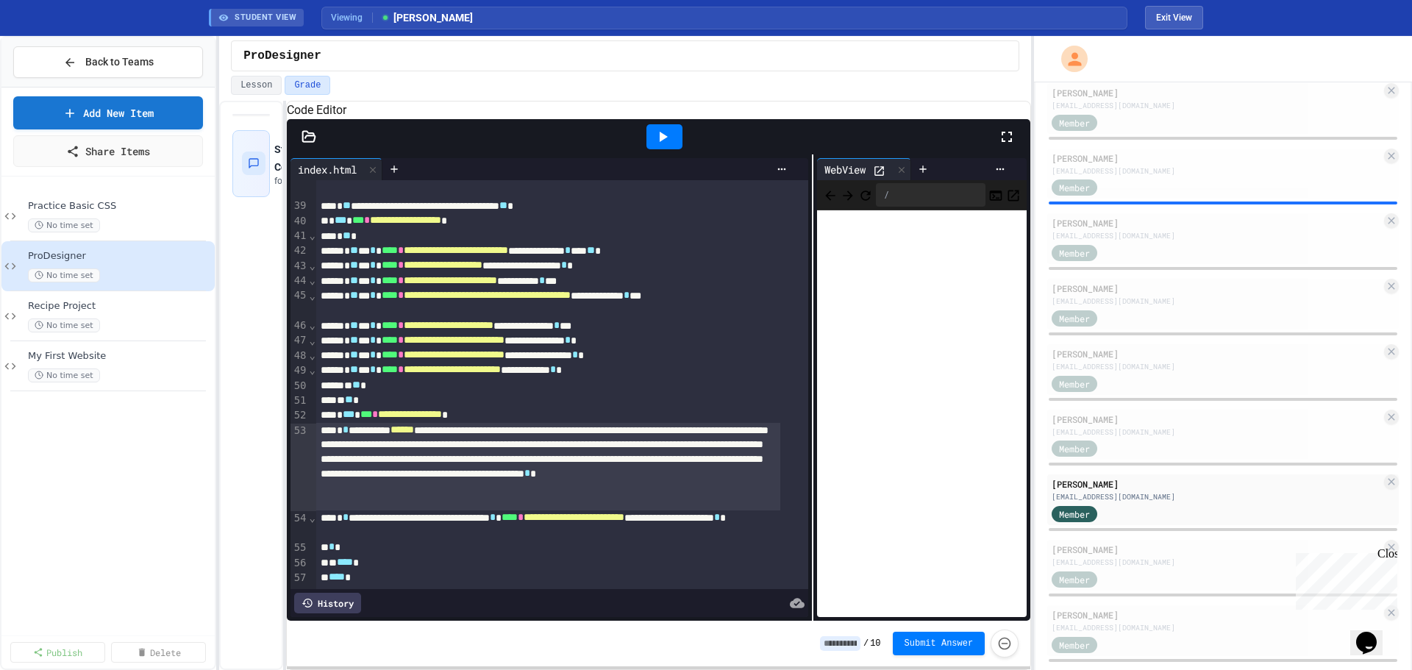
click at [811, 346] on div "**********" at bounding box center [659, 387] width 744 height 466
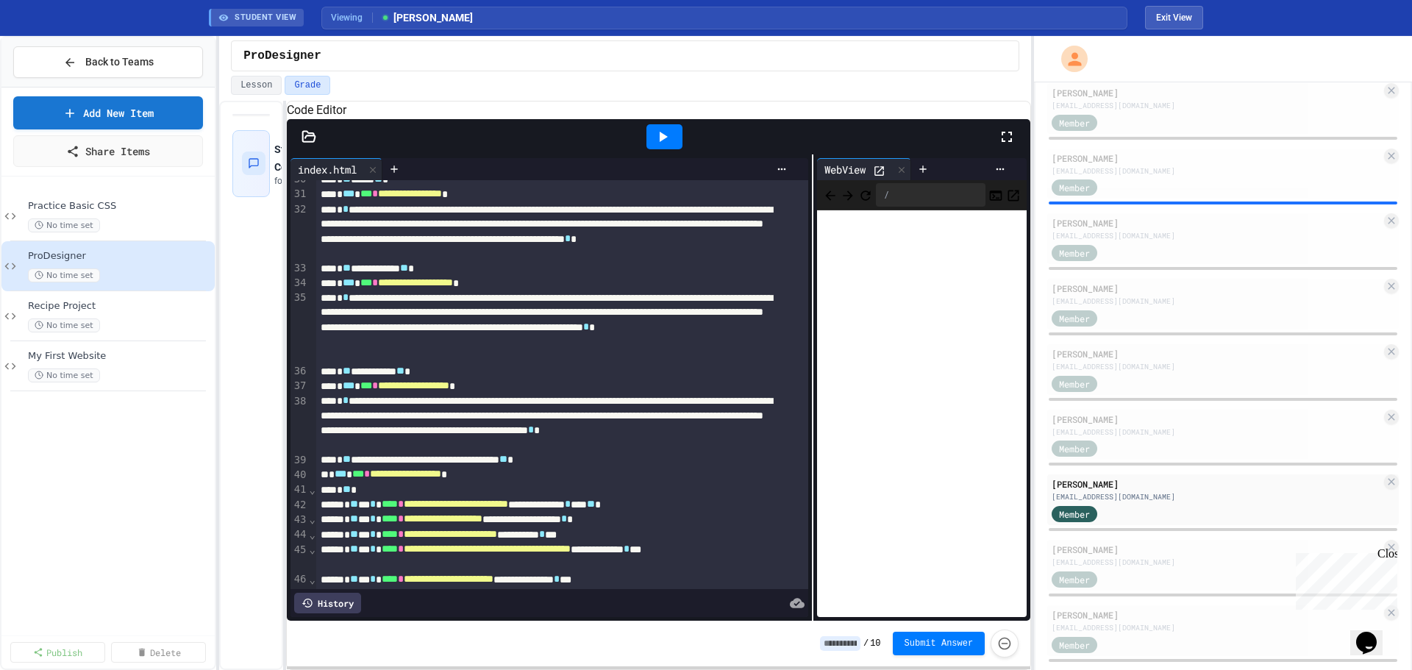
drag, startPoint x: 1135, startPoint y: 556, endPoint x: 1084, endPoint y: 465, distance: 104.8
click at [1135, 556] on div "Edwin Reed" at bounding box center [1217, 549] width 330 height 13
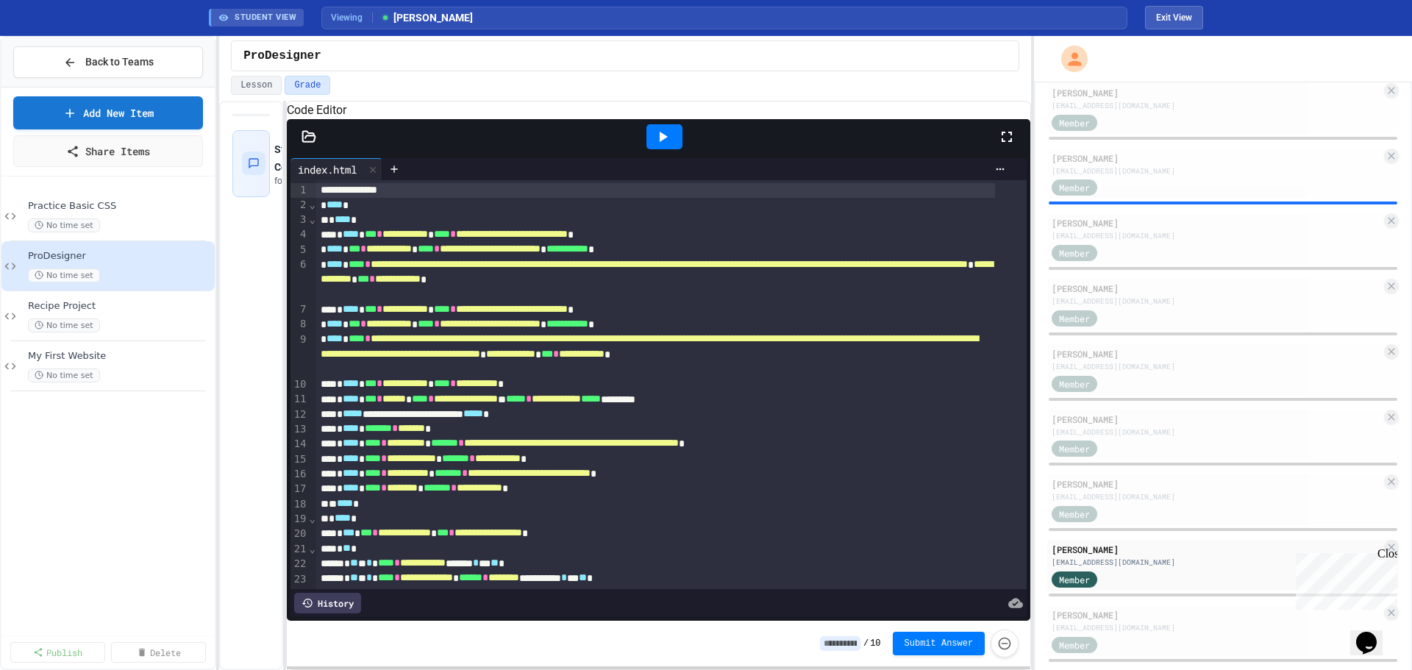
drag, startPoint x: 655, startPoint y: 154, endPoint x: 675, endPoint y: 169, distance: 24.1
click at [655, 146] on icon at bounding box center [663, 137] width 18 height 18
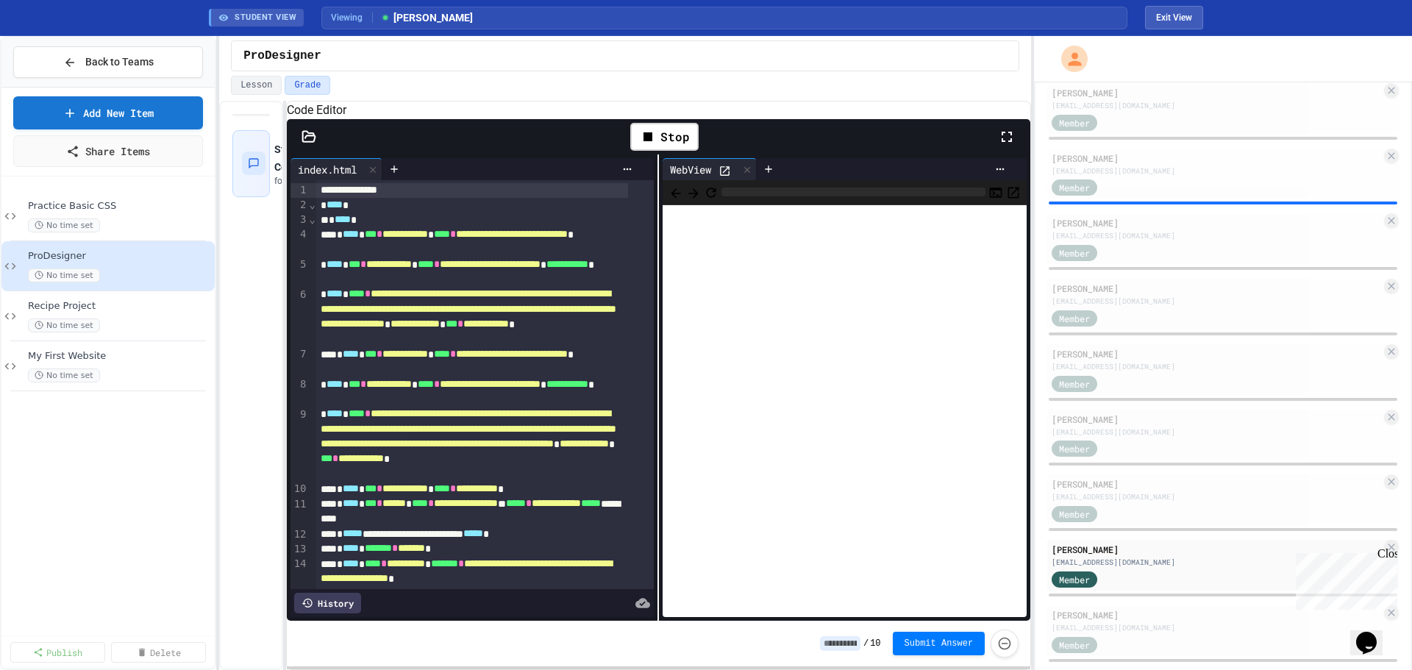
click at [728, 177] on icon at bounding box center [725, 171] width 13 height 13
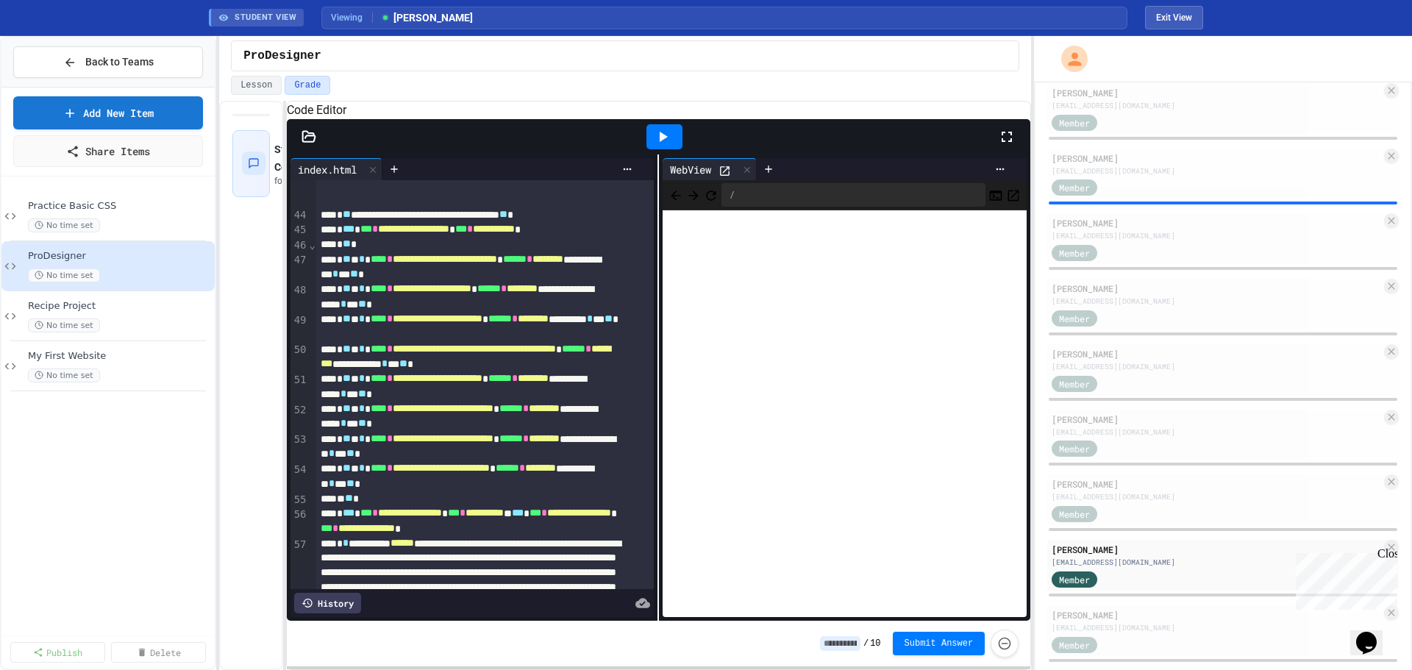
scroll to position [1463, 0]
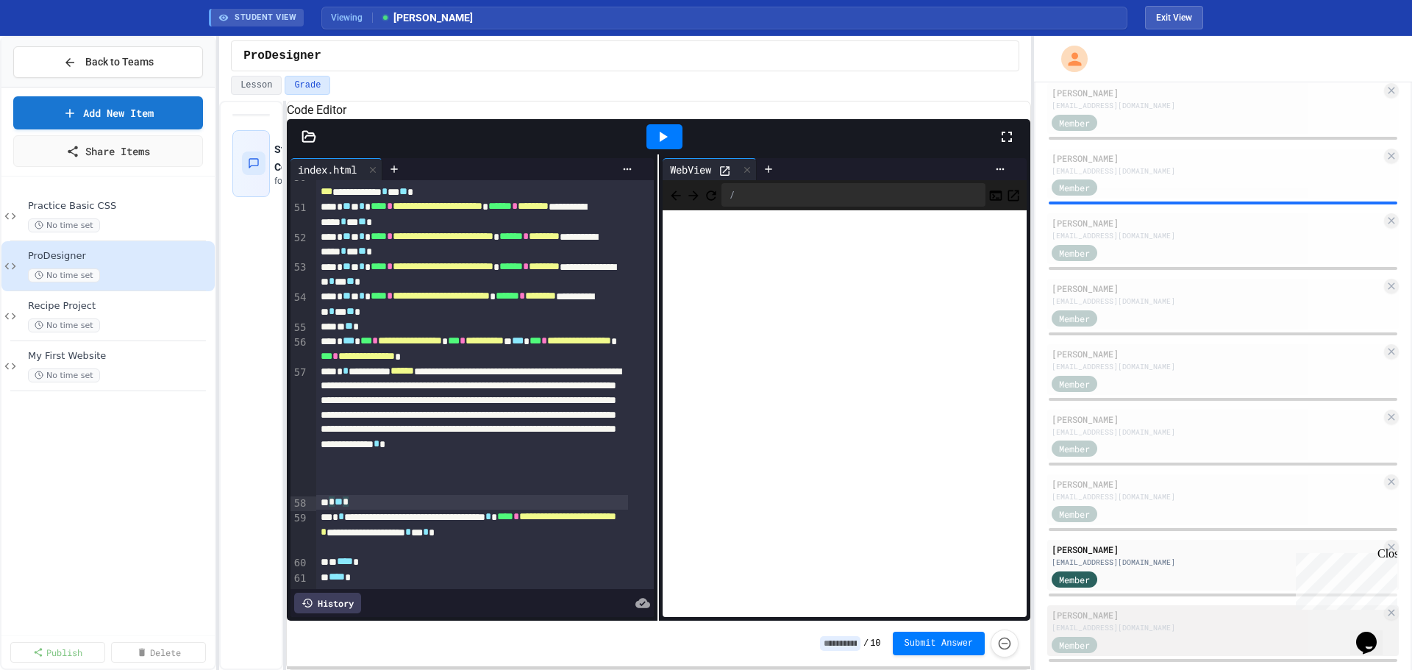
click at [1150, 616] on div "Chase Snyder" at bounding box center [1217, 614] width 330 height 13
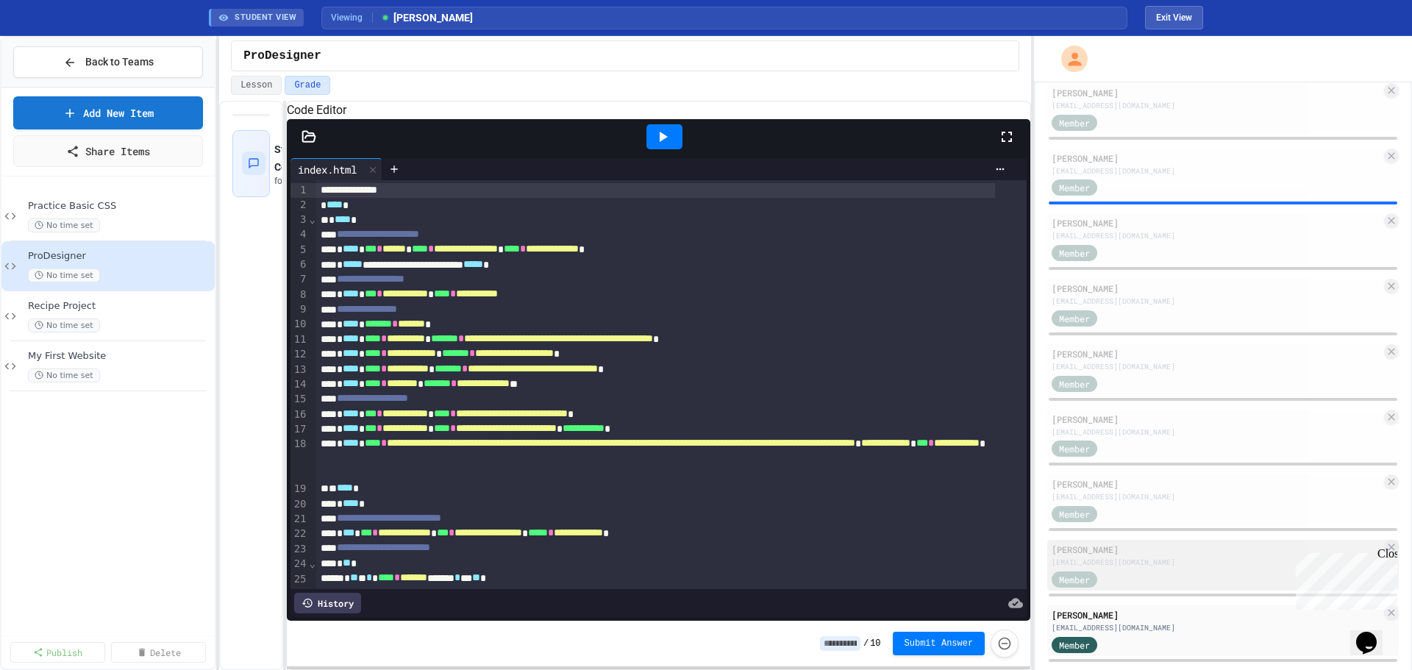
scroll to position [1021, 0]
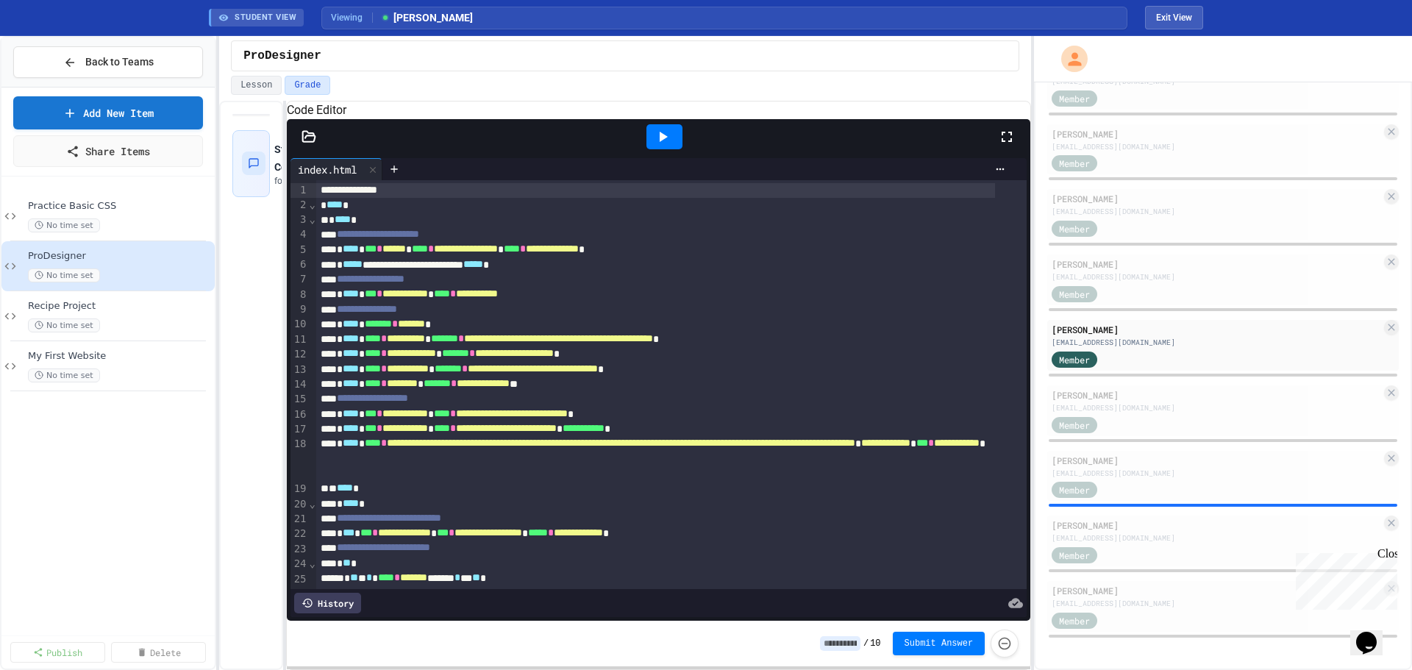
click at [674, 149] on div at bounding box center [665, 136] width 36 height 25
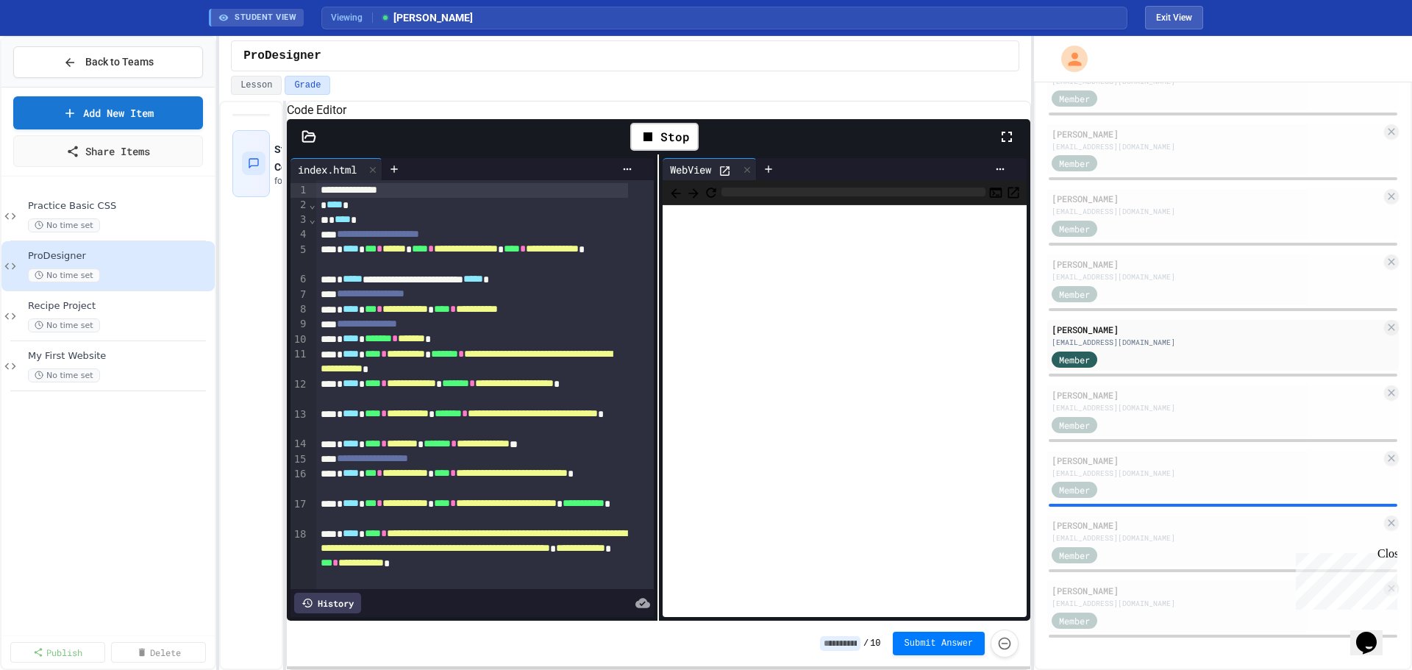
click at [722, 177] on icon at bounding box center [725, 171] width 13 height 13
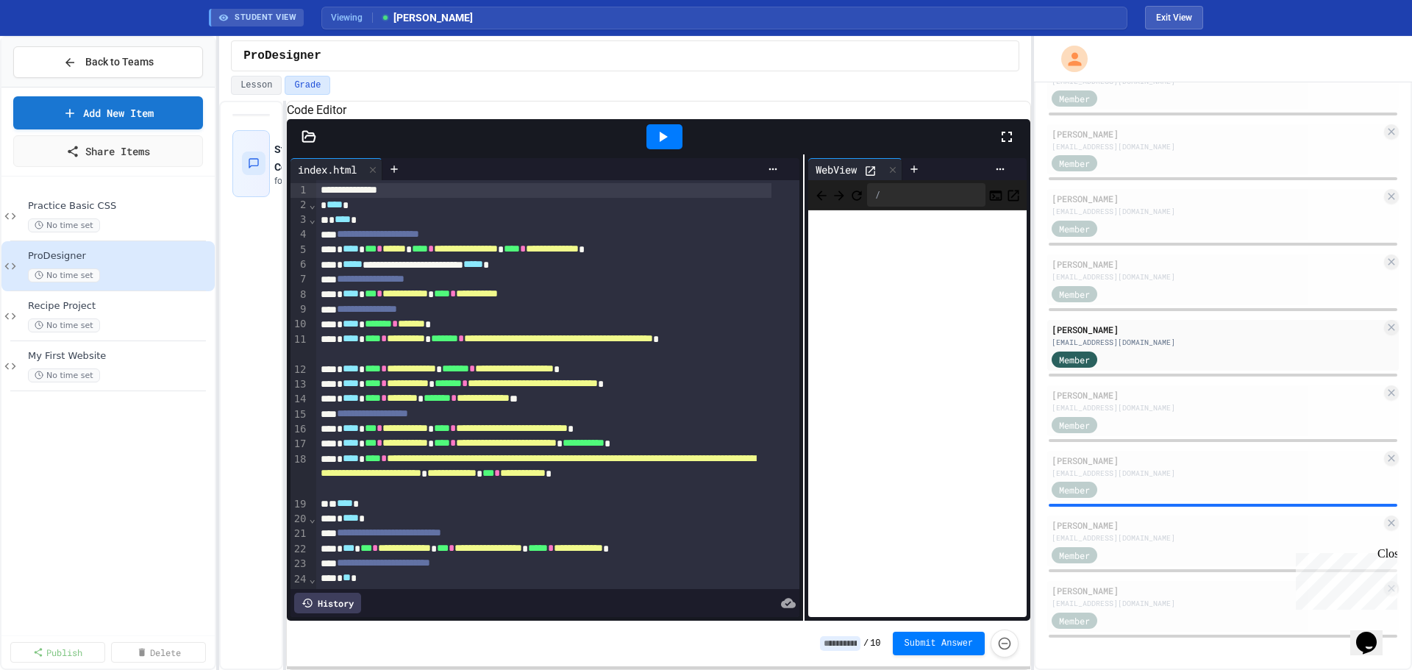
click at [796, 351] on div "**********" at bounding box center [659, 387] width 744 height 466
click at [1117, 412] on div "asteed667@lsr7.net" at bounding box center [1217, 407] width 330 height 11
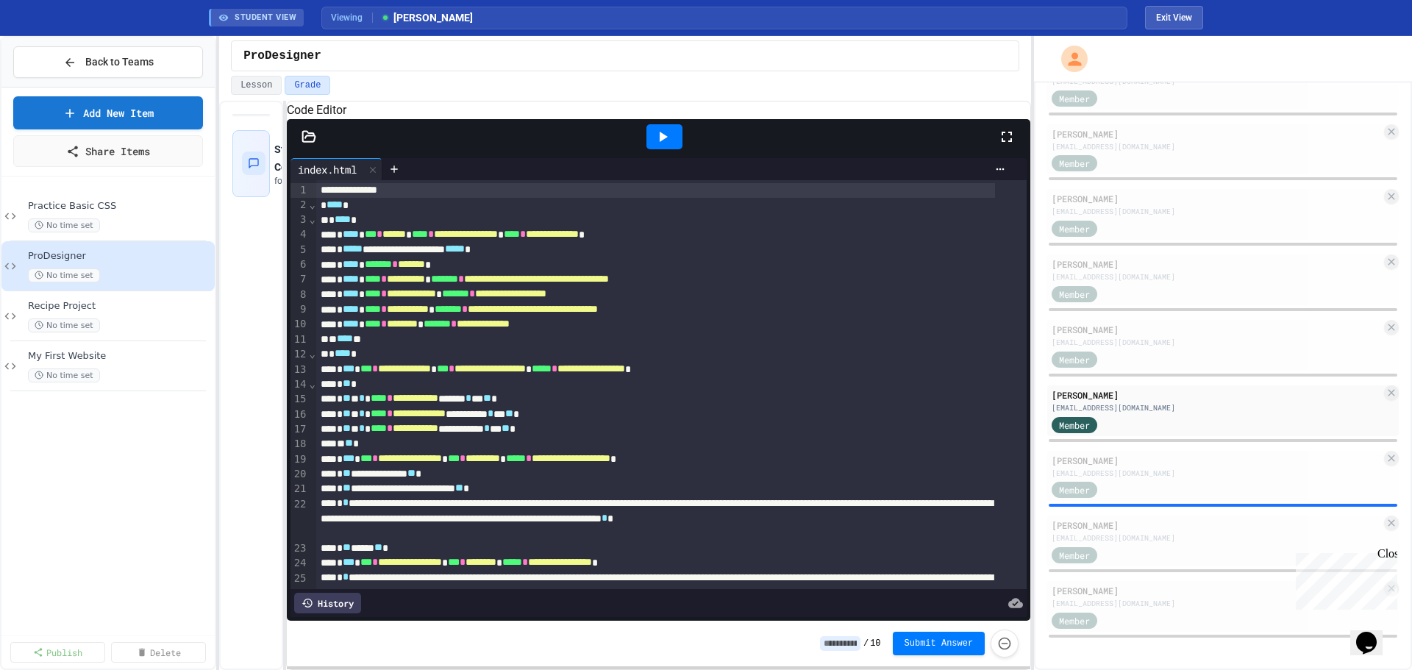
click at [663, 146] on icon at bounding box center [663, 137] width 18 height 18
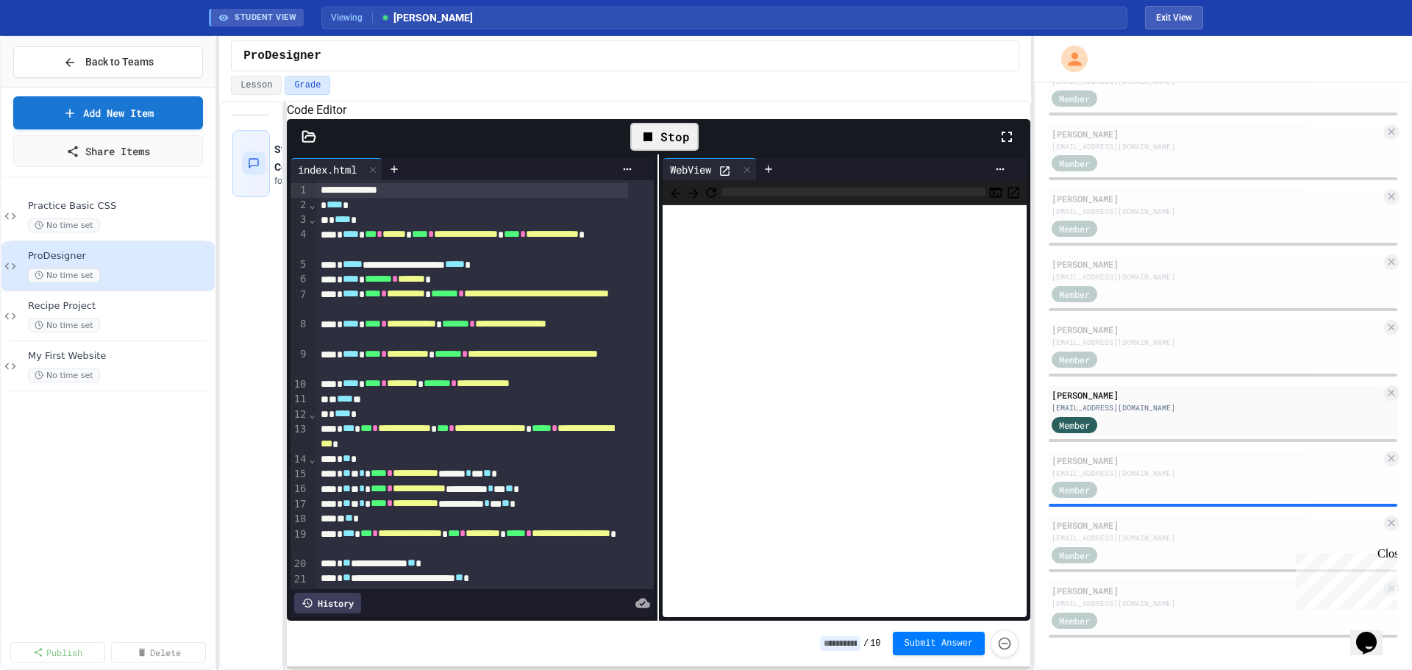
click at [721, 176] on icon at bounding box center [726, 171] width 10 height 10
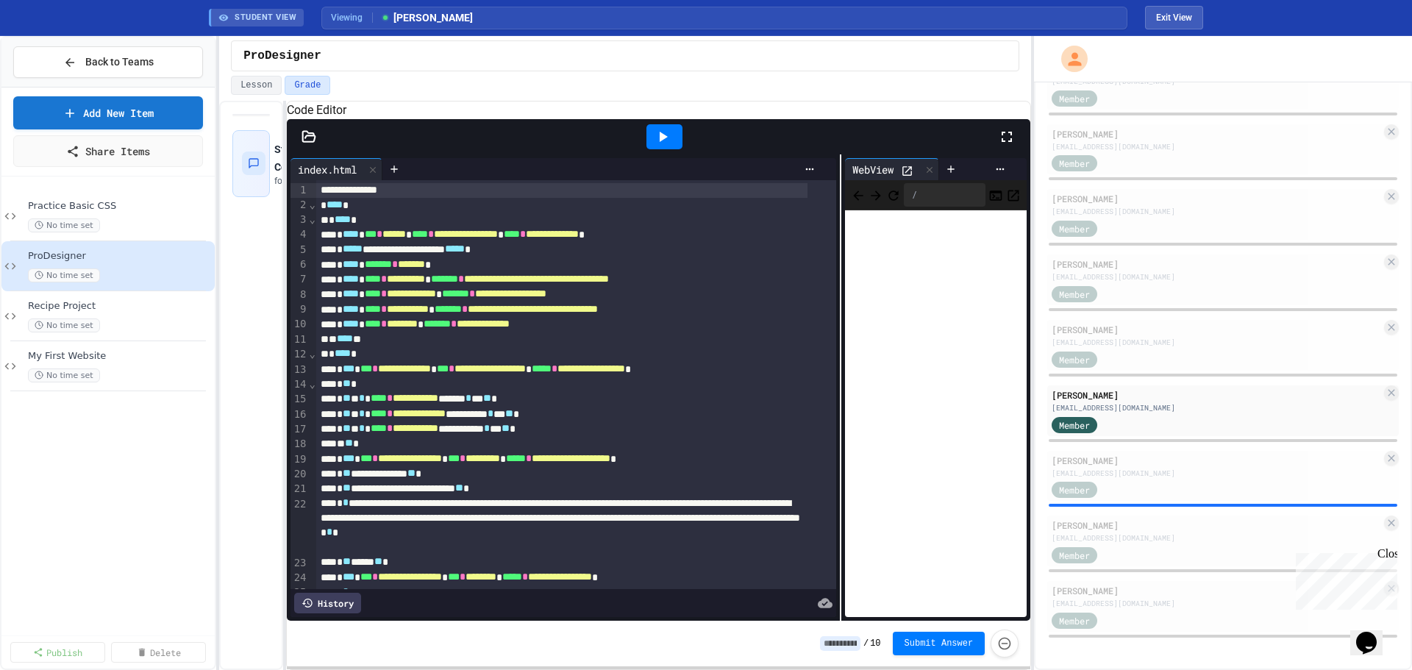
click at [837, 369] on div "**********" at bounding box center [659, 387] width 744 height 466
click at [351, 595] on div "History" at bounding box center [327, 603] width 67 height 21
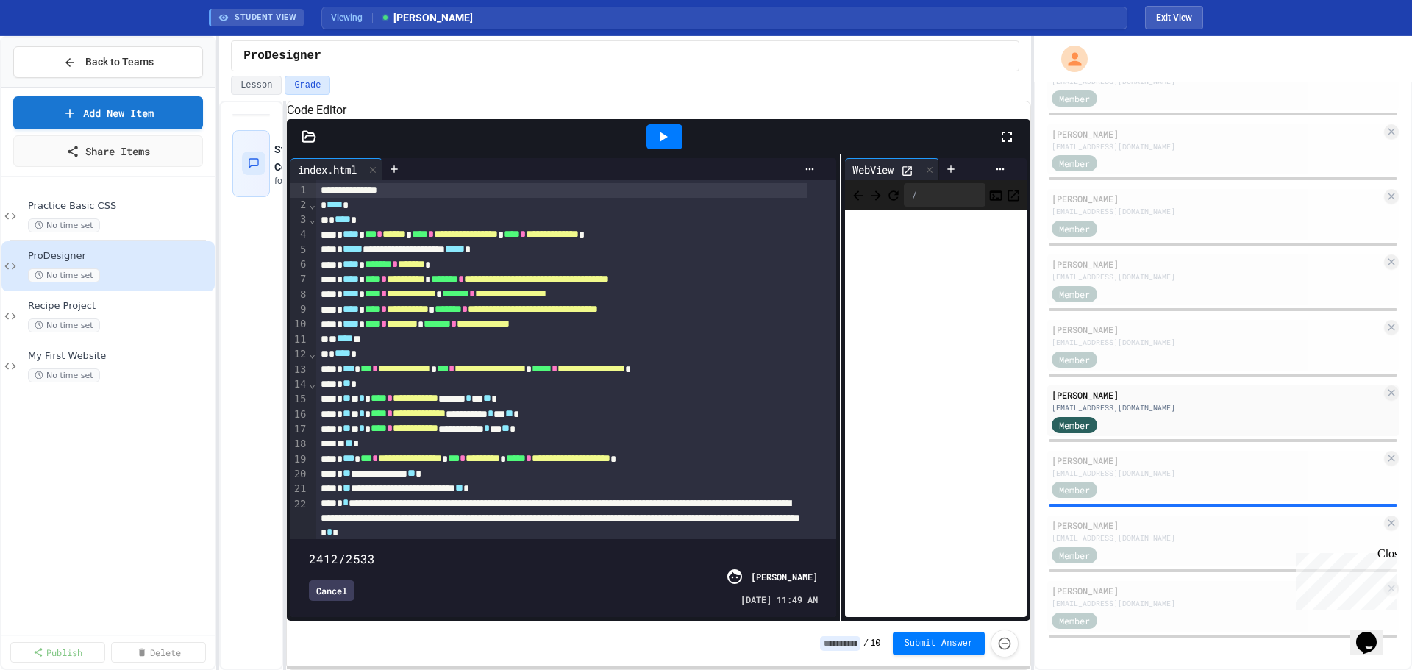
drag, startPoint x: 808, startPoint y: 529, endPoint x: 779, endPoint y: 533, distance: 29.8
click at [309, 551] on span at bounding box center [309, 551] width 0 height 0
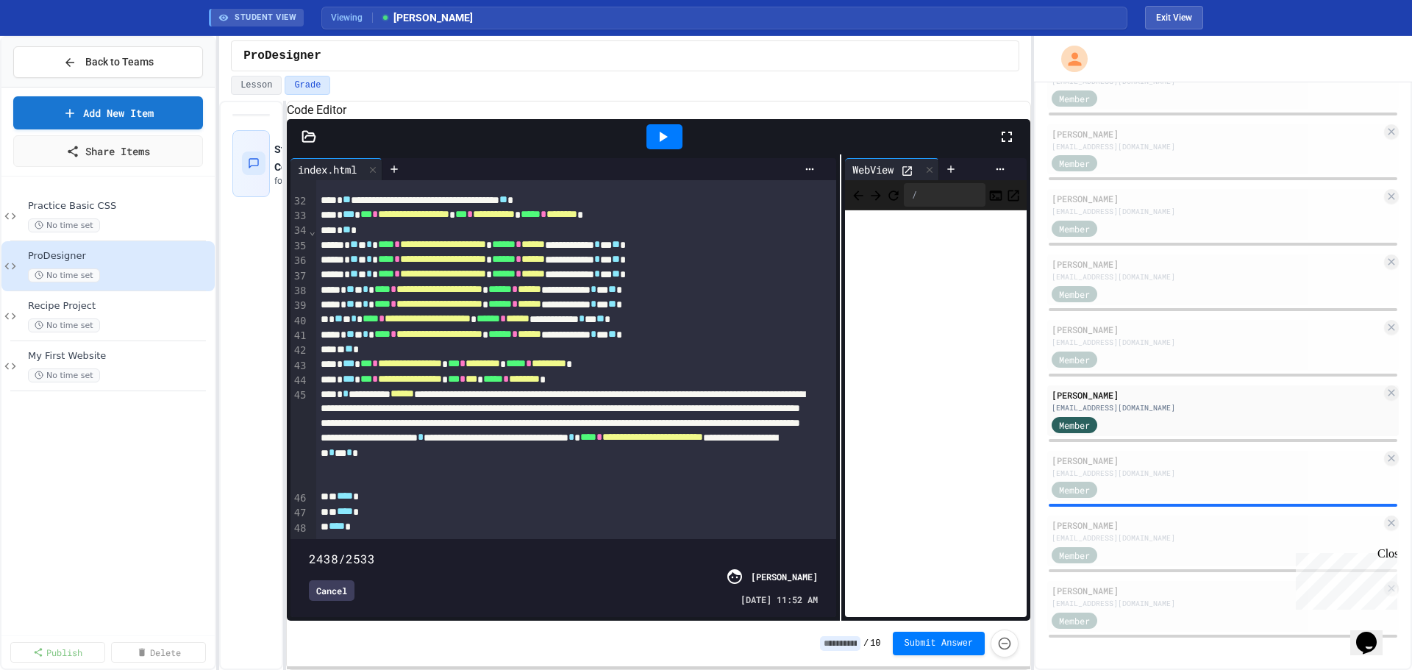
scroll to position [689, 0]
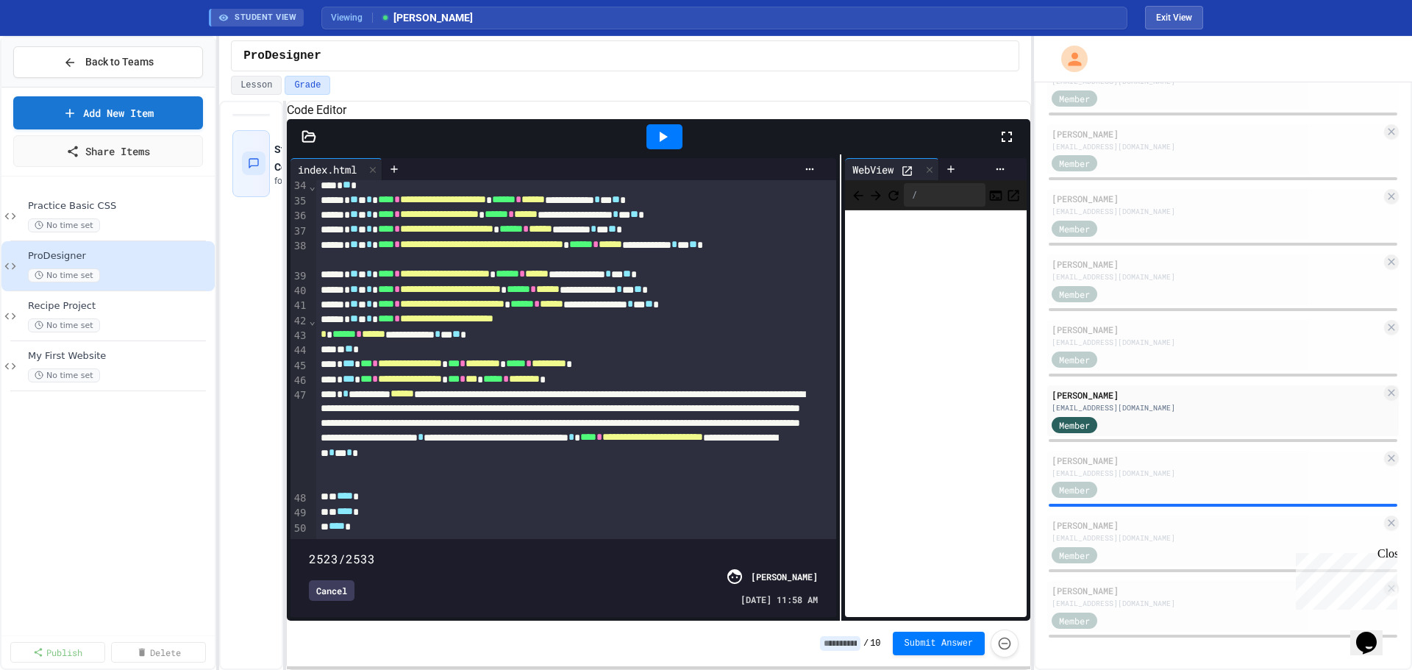
type input "****"
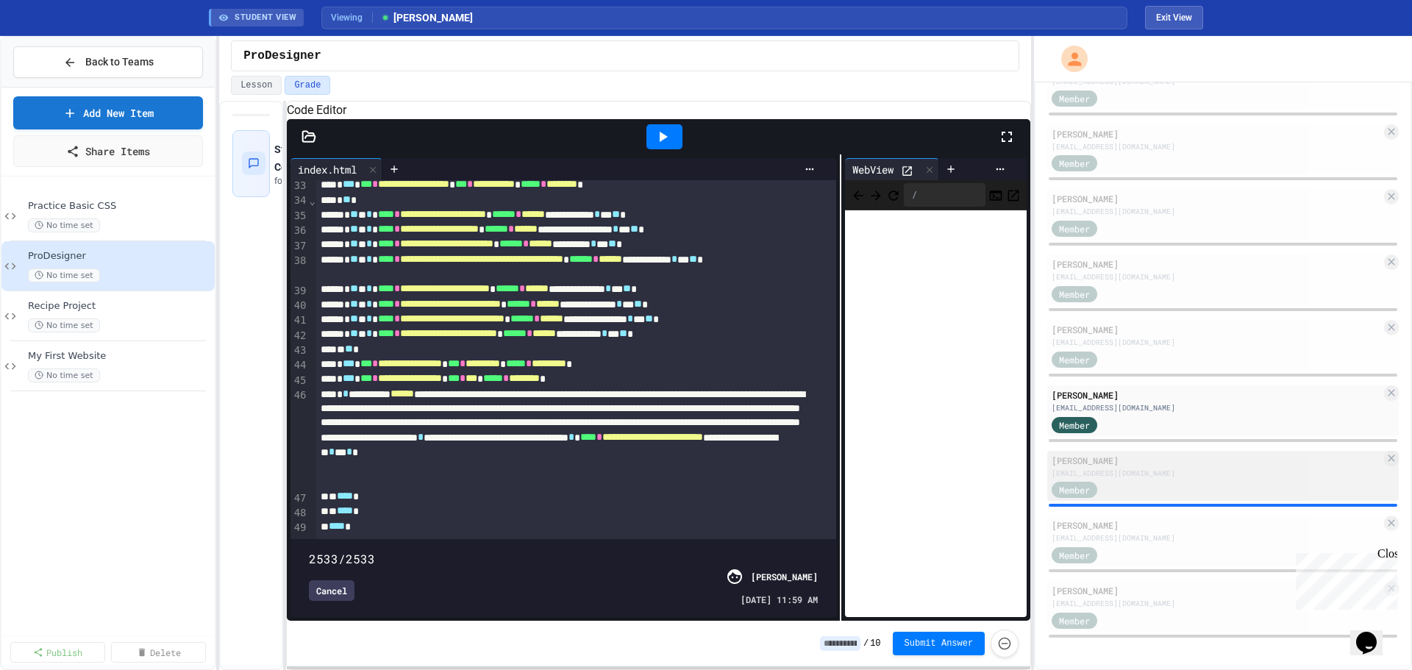
click at [1134, 497] on div "Member" at bounding box center [1217, 489] width 330 height 18
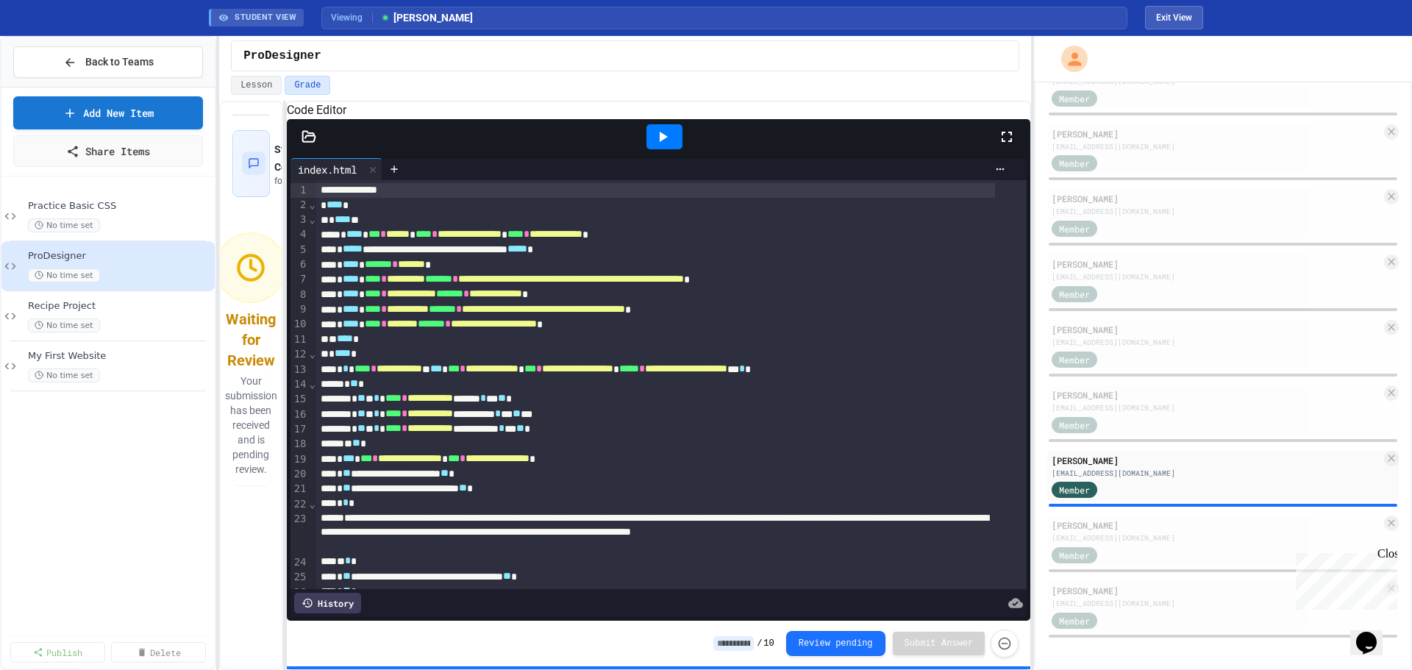
click at [661, 146] on icon at bounding box center [663, 137] width 18 height 18
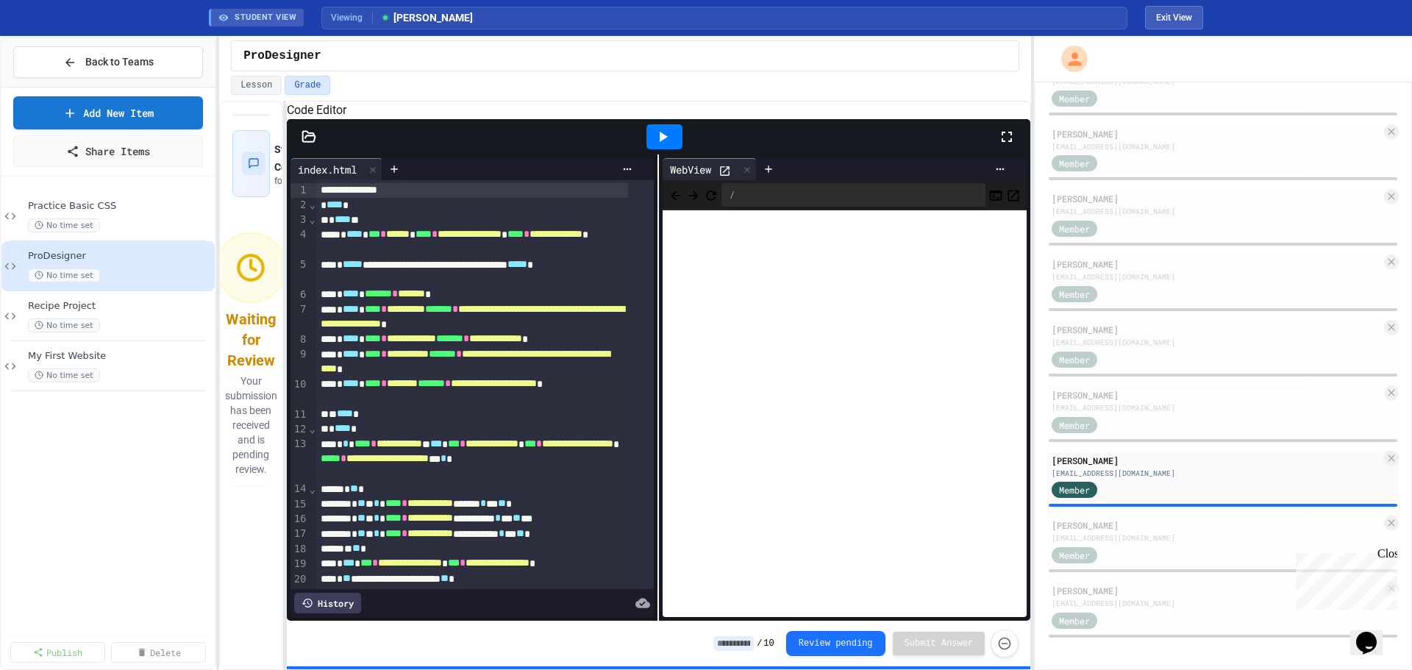
click at [671, 146] on icon at bounding box center [663, 137] width 18 height 18
click at [724, 176] on icon at bounding box center [726, 171] width 10 height 10
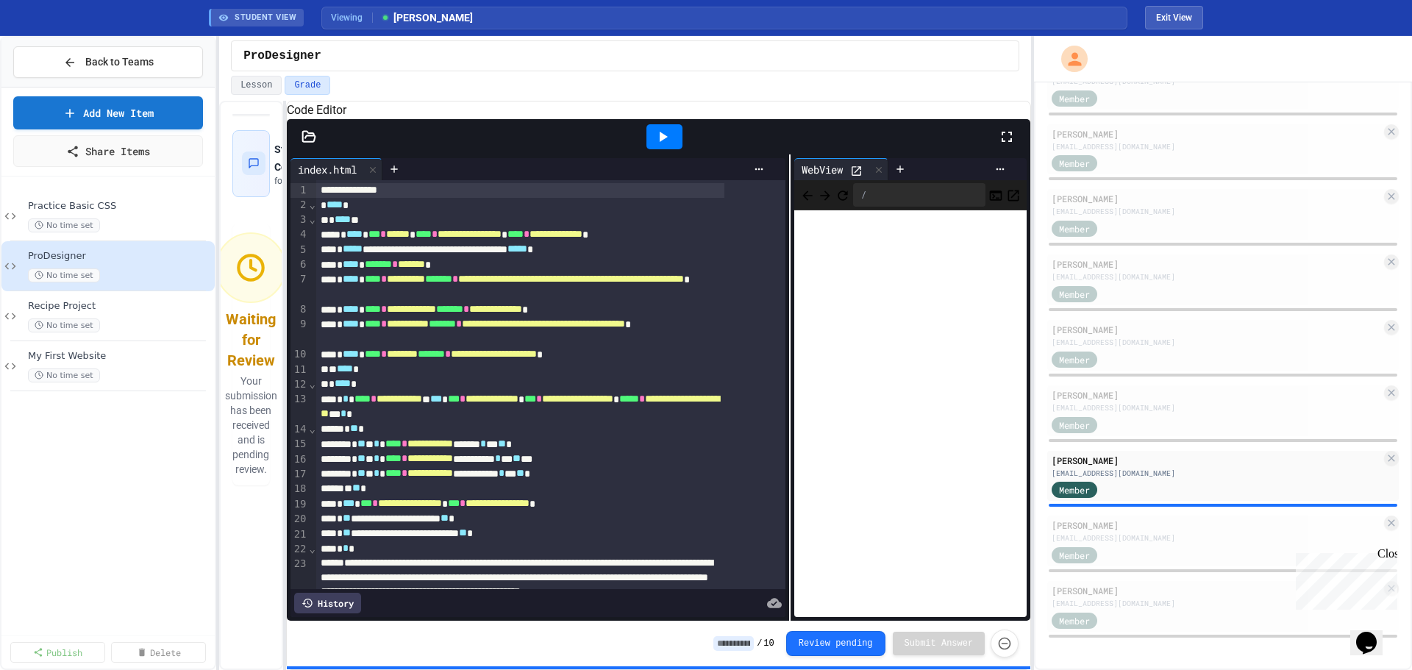
click at [856, 356] on div "**********" at bounding box center [659, 387] width 744 height 466
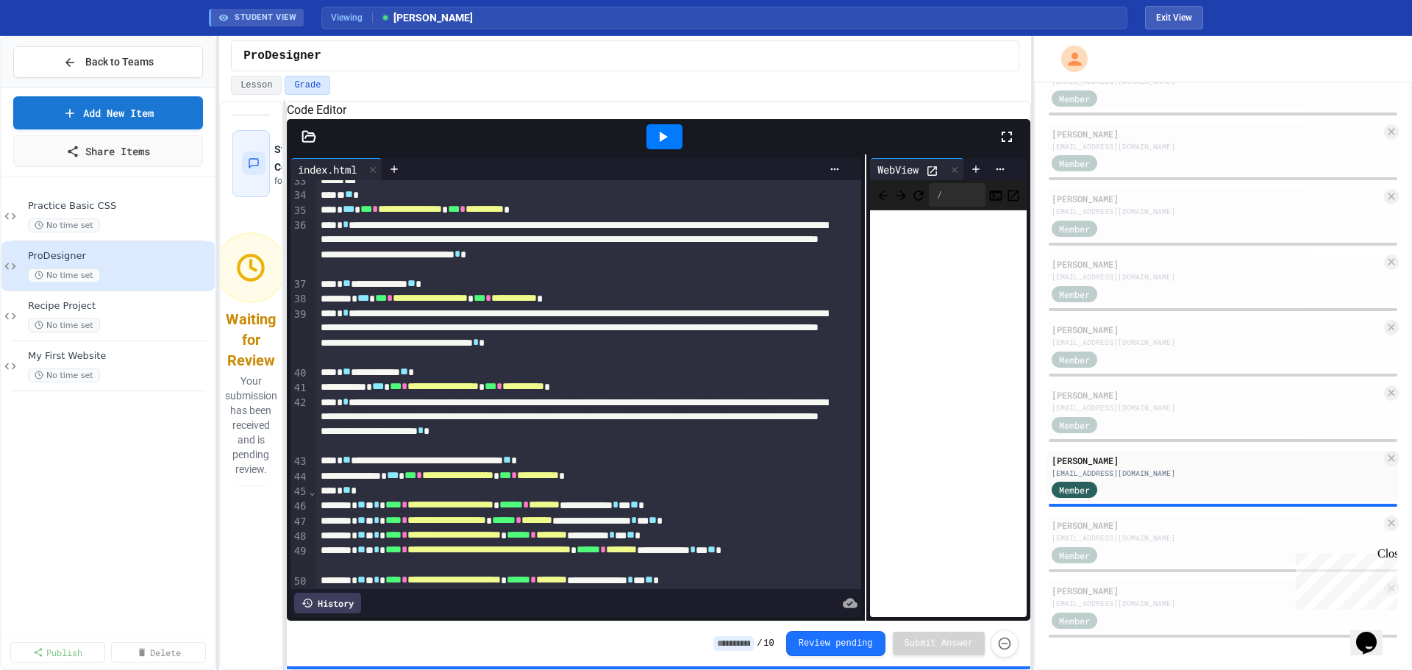
scroll to position [856, 0]
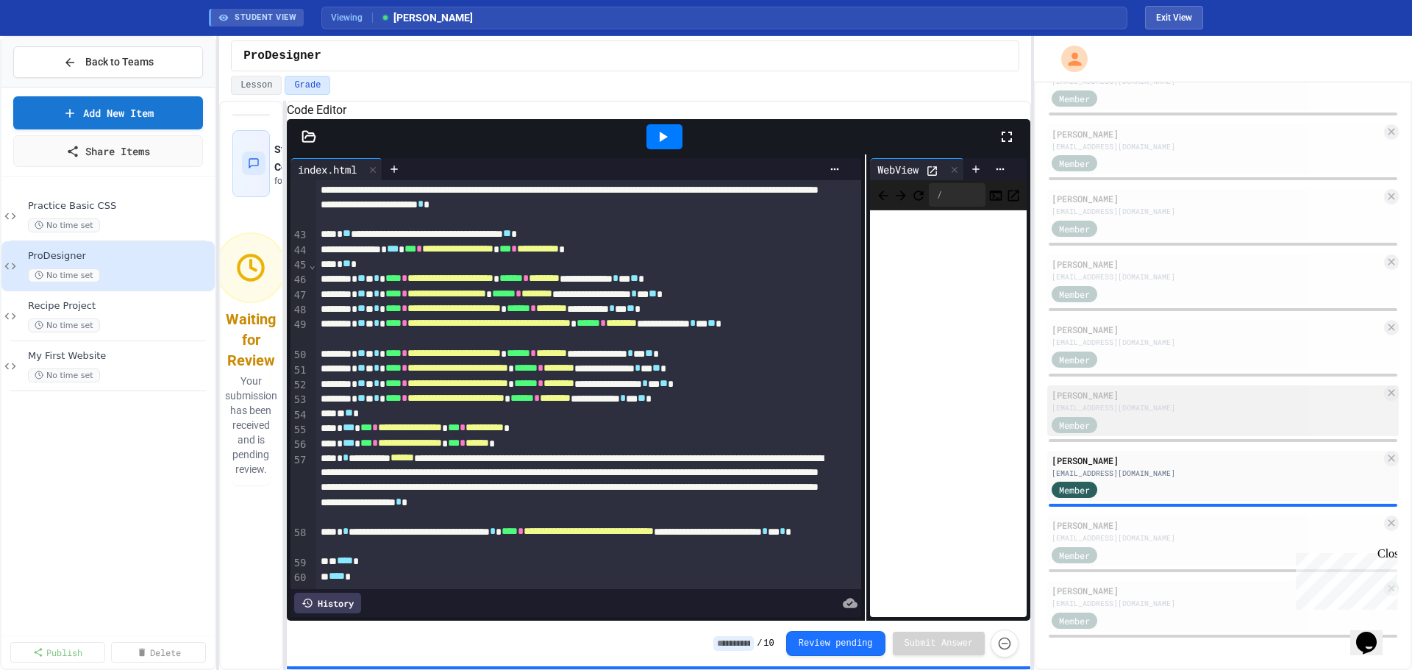
drag, startPoint x: 1098, startPoint y: 529, endPoint x: 1054, endPoint y: 431, distance: 107.3
click at [1098, 529] on div "Ryan Walsh" at bounding box center [1217, 525] width 330 height 13
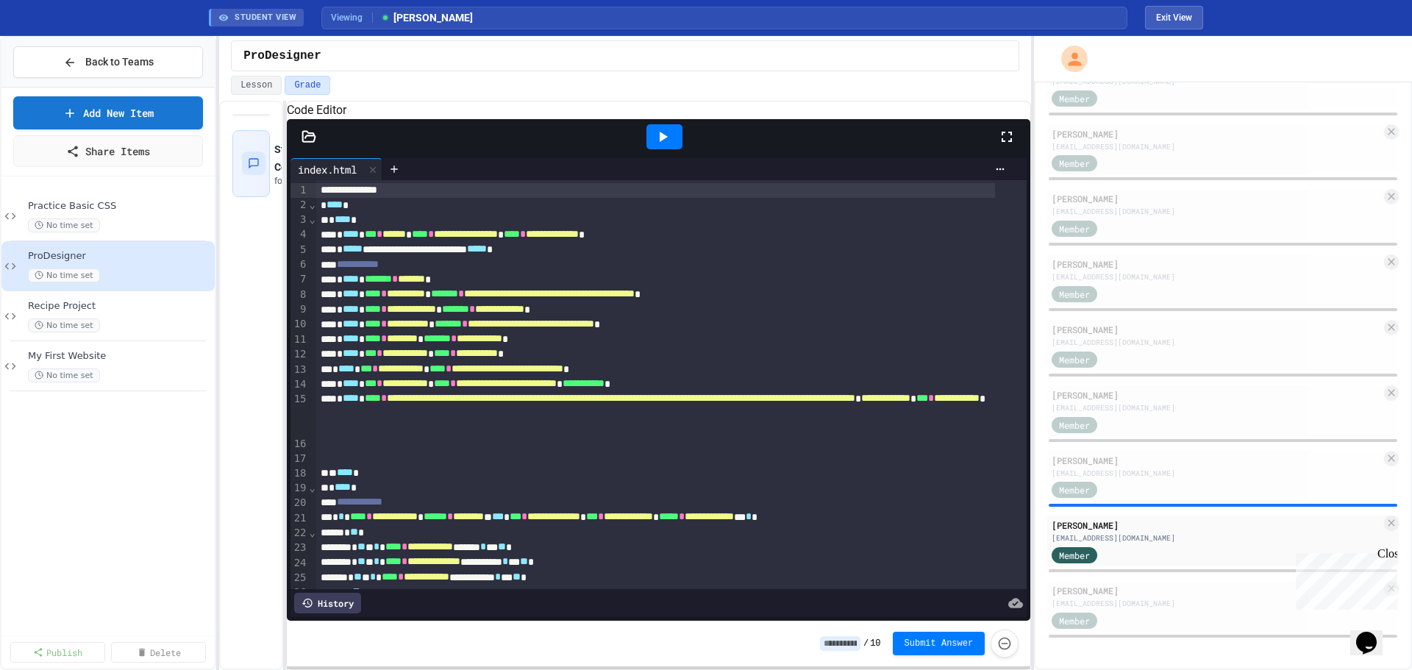
click at [664, 142] on icon at bounding box center [664, 137] width 8 height 10
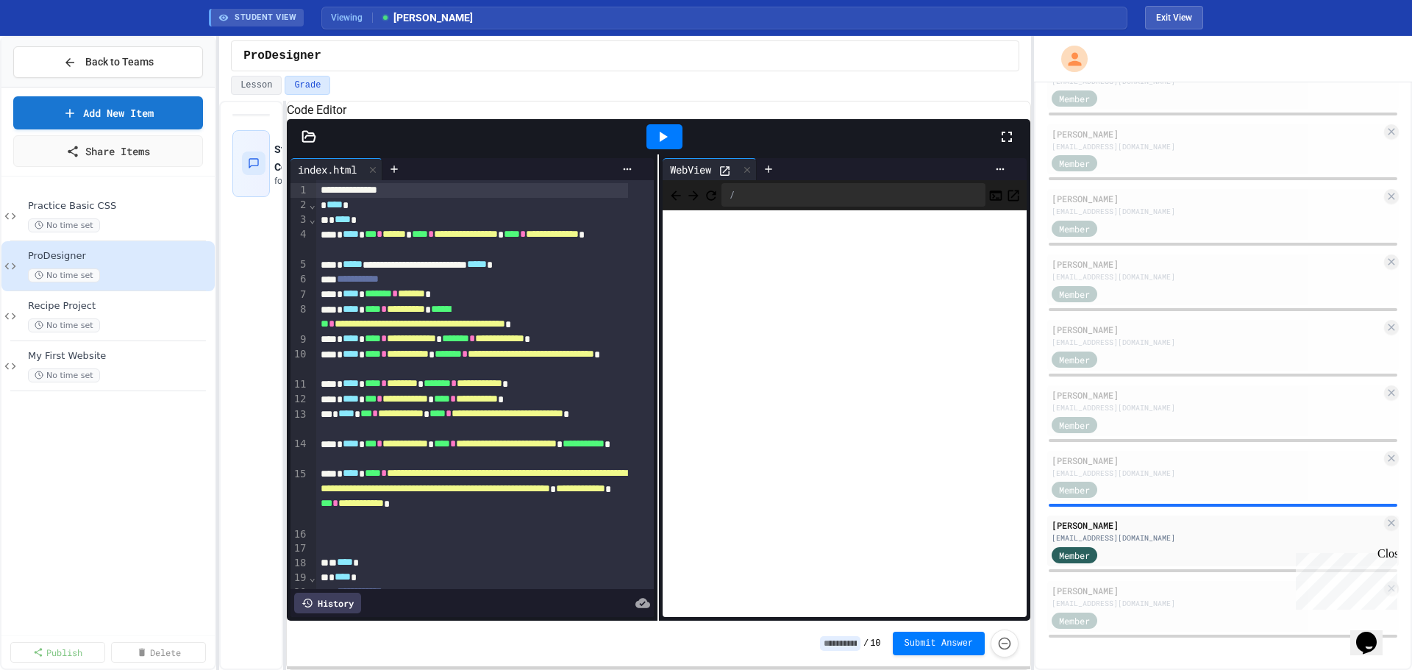
click at [719, 177] on icon at bounding box center [725, 171] width 13 height 13
click at [1098, 609] on div "mwright296@lsr7.net" at bounding box center [1217, 603] width 330 height 11
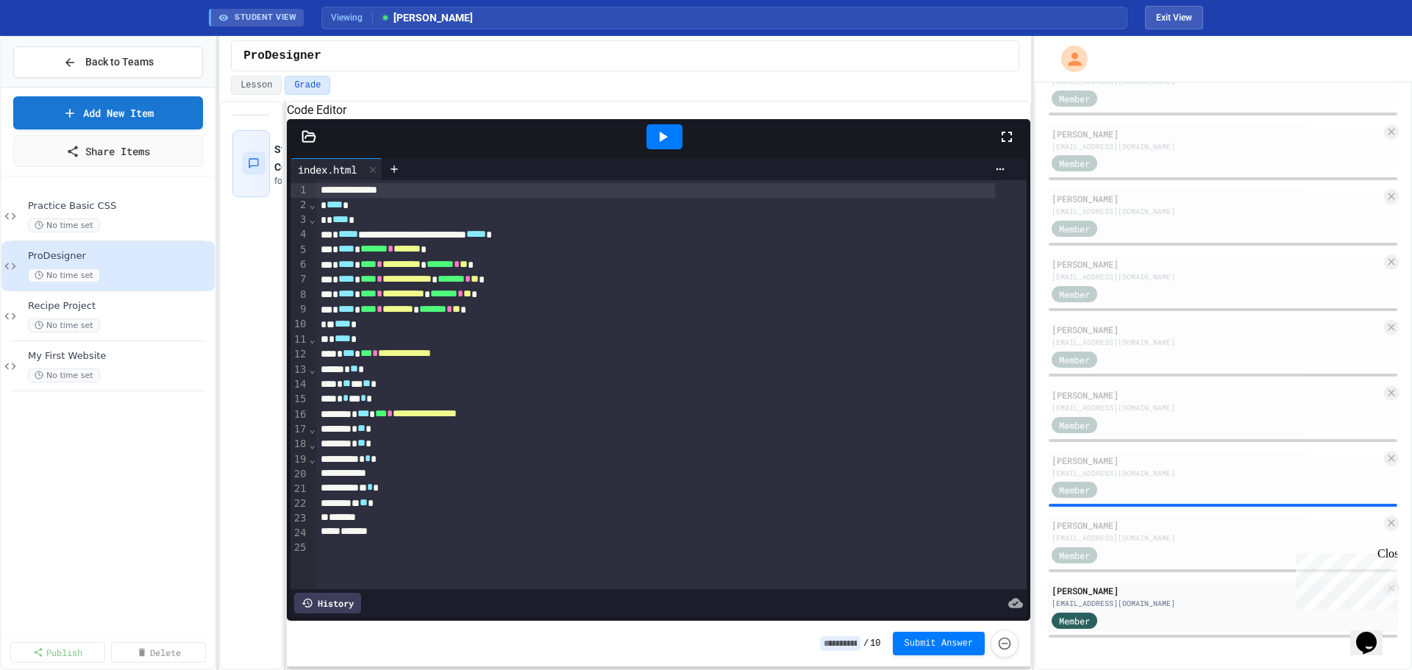
click at [667, 157] on div at bounding box center [664, 137] width 51 height 40
click at [661, 142] on icon at bounding box center [664, 137] width 8 height 10
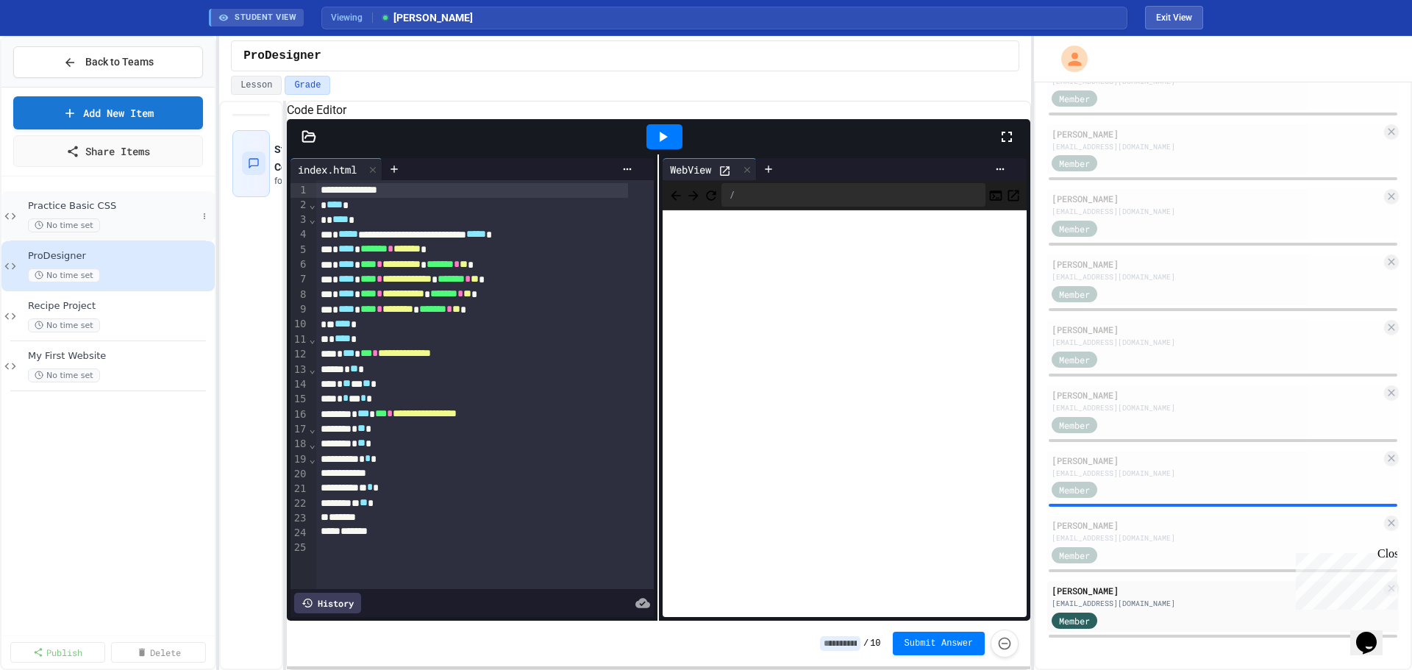
click at [105, 213] on div "Practice Basic CSS No time set" at bounding box center [112, 216] width 169 height 32
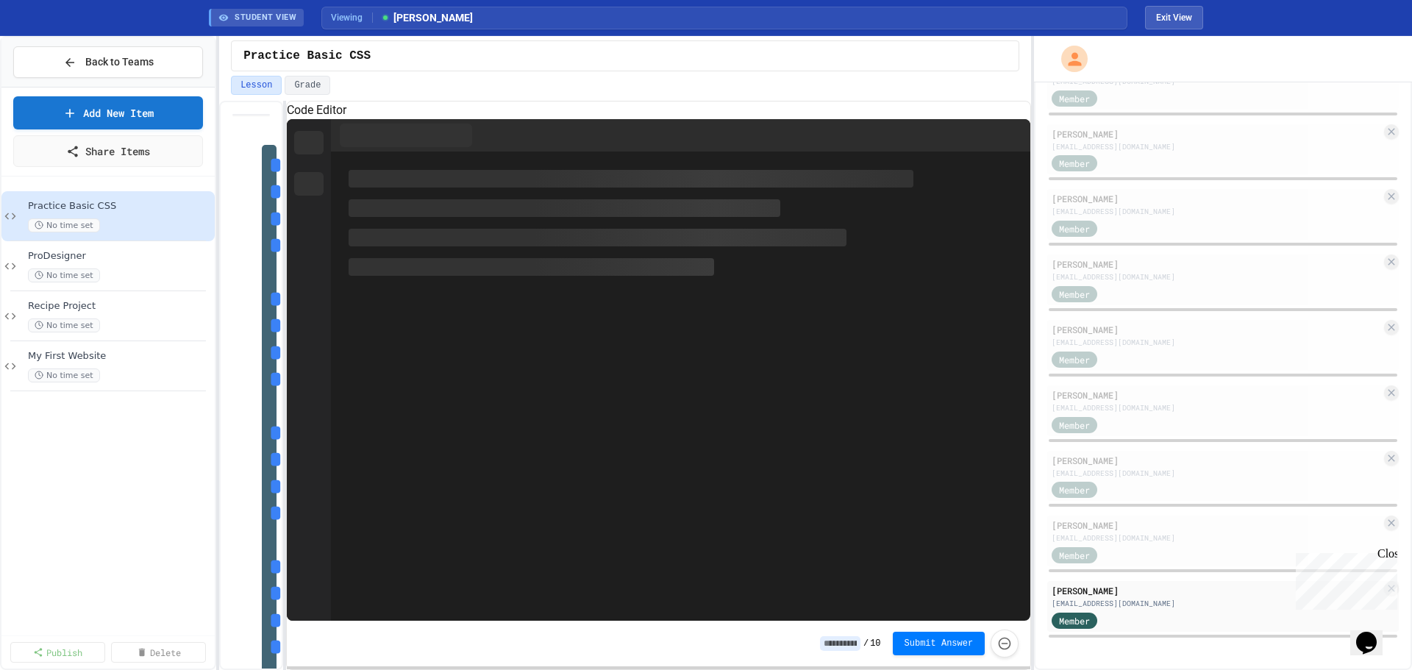
click at [327, 59] on span "Practice Basic CSS" at bounding box center [306, 56] width 127 height 18
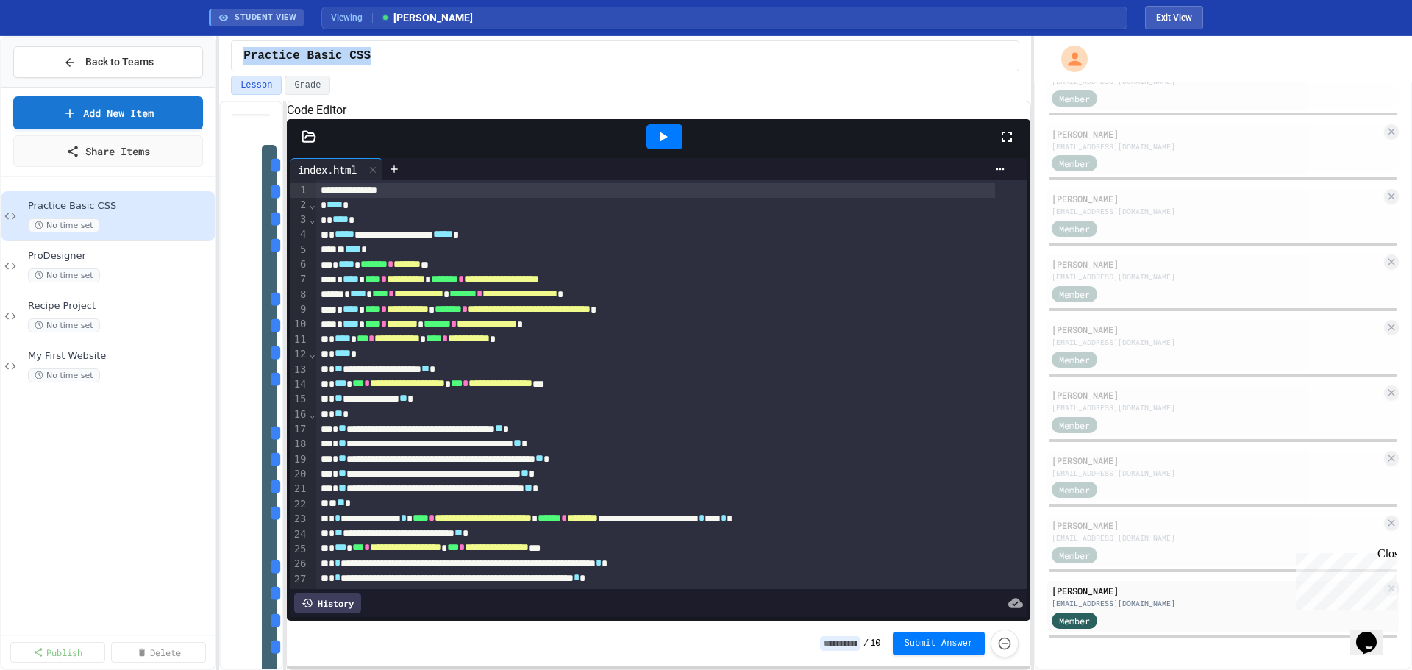
click at [327, 59] on span "Practice Basic CSS" at bounding box center [306, 56] width 127 height 18
copy span "Practice Basic CSS"
click at [91, 63] on span "Back to Teams" at bounding box center [119, 61] width 68 height 15
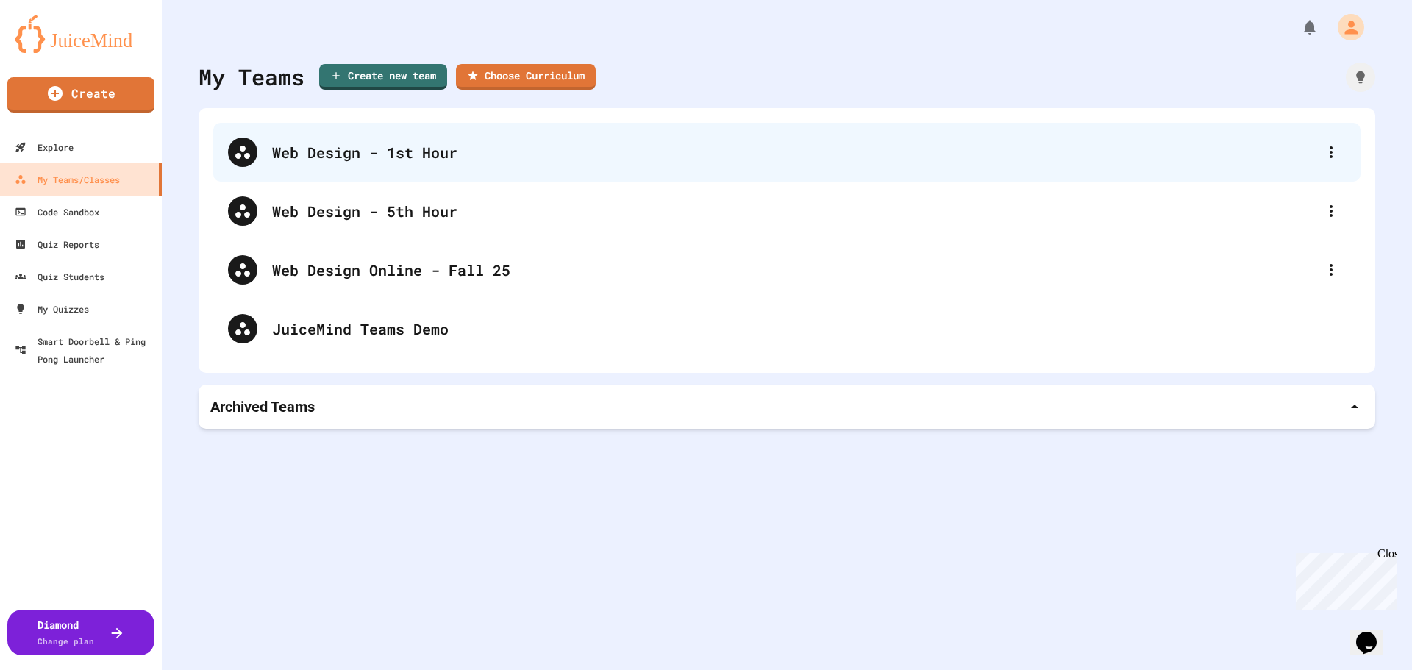
click at [335, 155] on div "Web Design - 1st Hour" at bounding box center [794, 152] width 1045 height 22
